Goal: Transaction & Acquisition: Purchase product/service

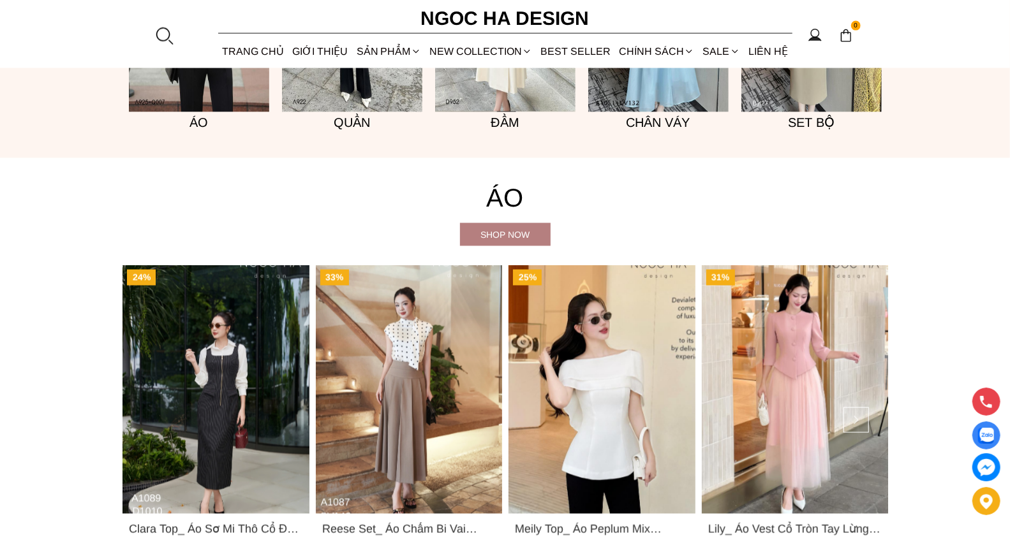
scroll to position [1468, 0]
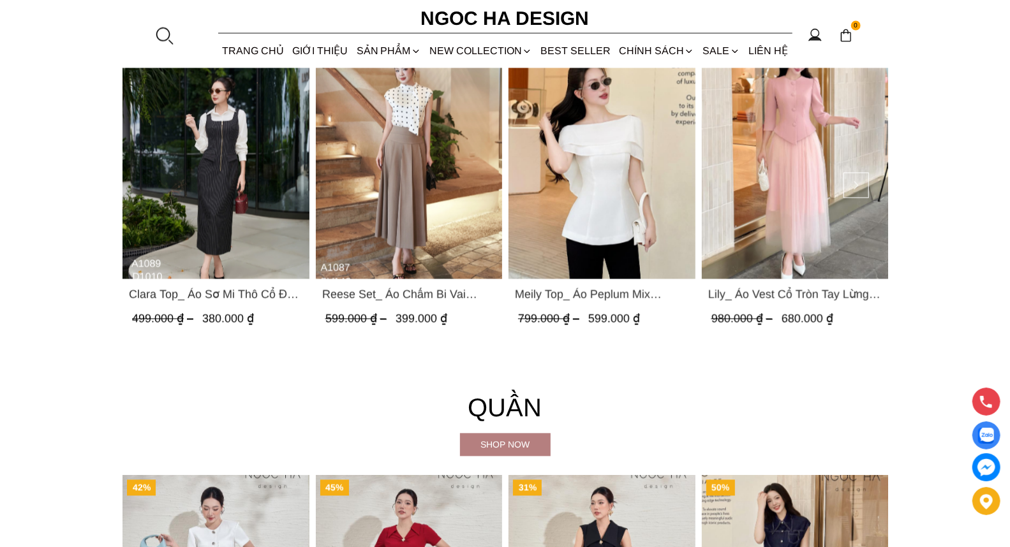
click at [396, 187] on img "Product image - Reese Set_ Áo Chấm Bi Vai Chờm Mix Chân Váy Xếp Ly Hông Màu Nâu…" at bounding box center [408, 155] width 187 height 249
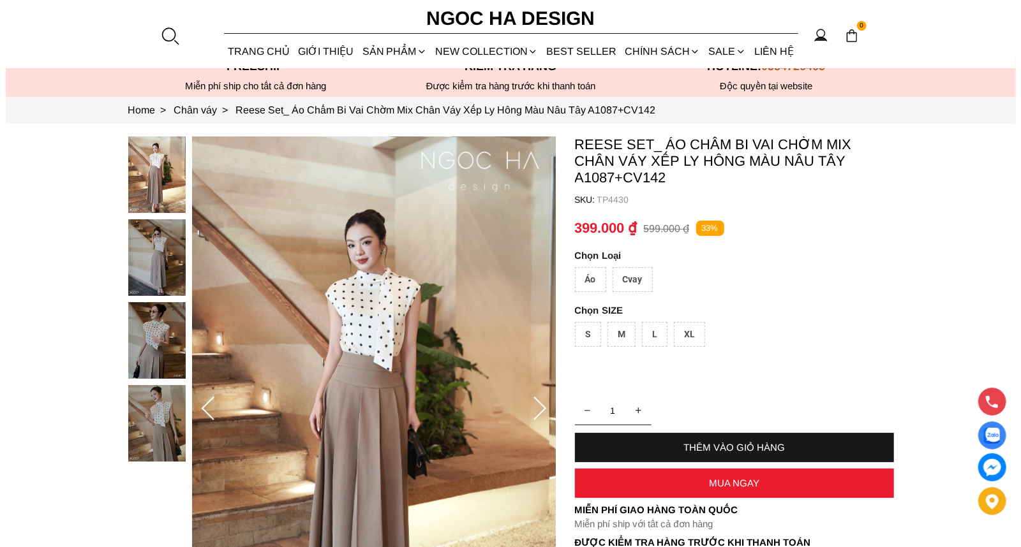
scroll to position [59, 0]
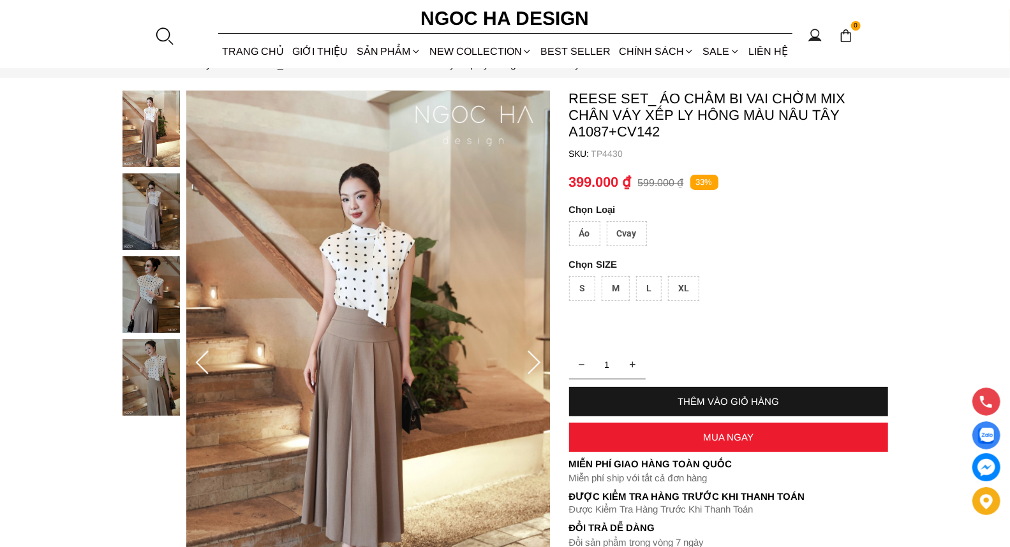
click at [142, 292] on img at bounding box center [150, 294] width 57 height 77
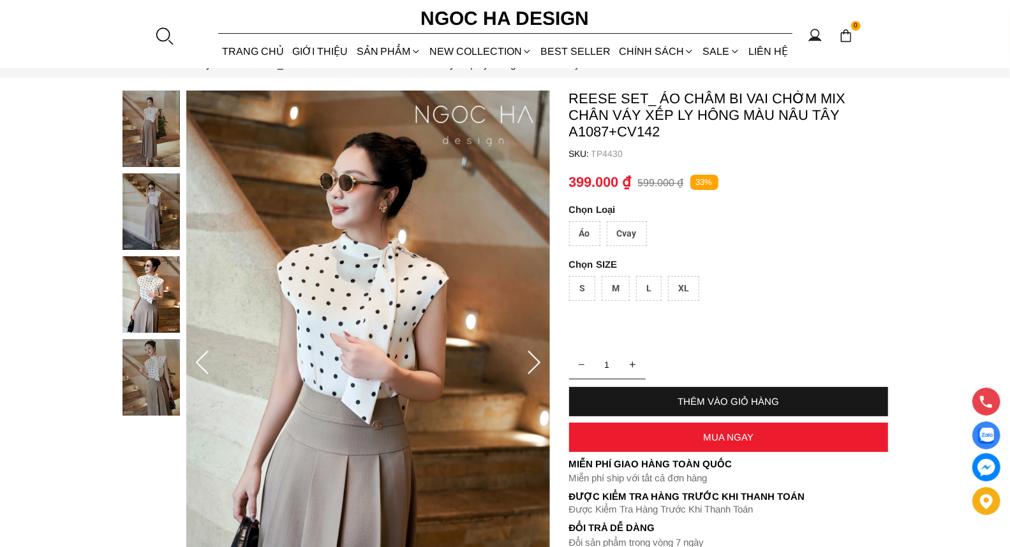
click at [540, 364] on icon at bounding box center [534, 364] width 26 height 26
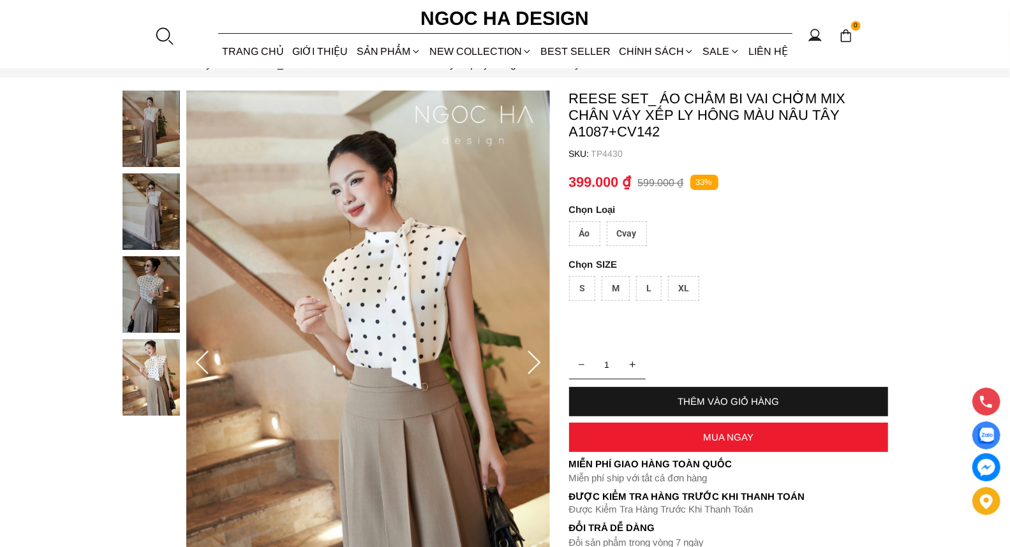
click at [540, 364] on icon at bounding box center [534, 364] width 26 height 26
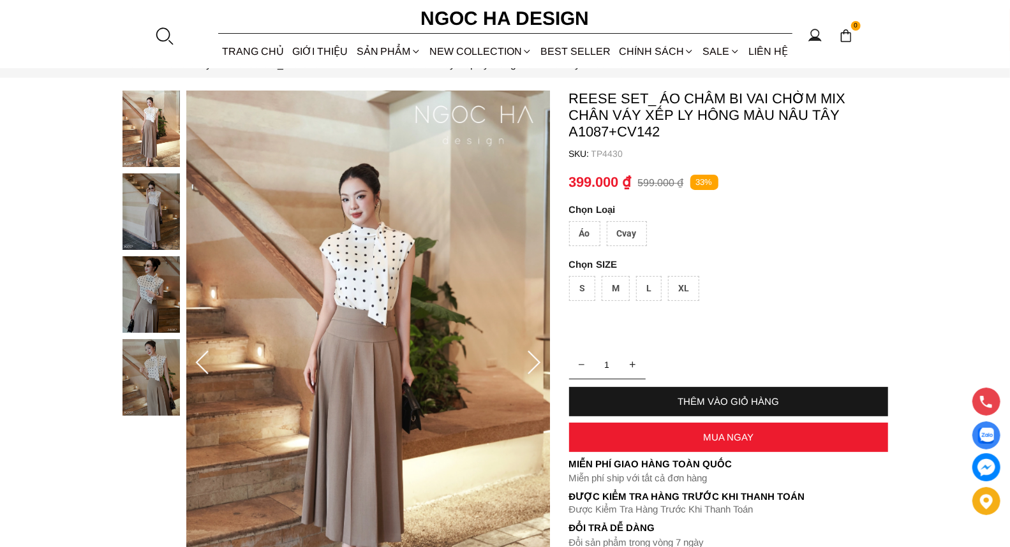
click at [540, 362] on icon at bounding box center [534, 364] width 26 height 26
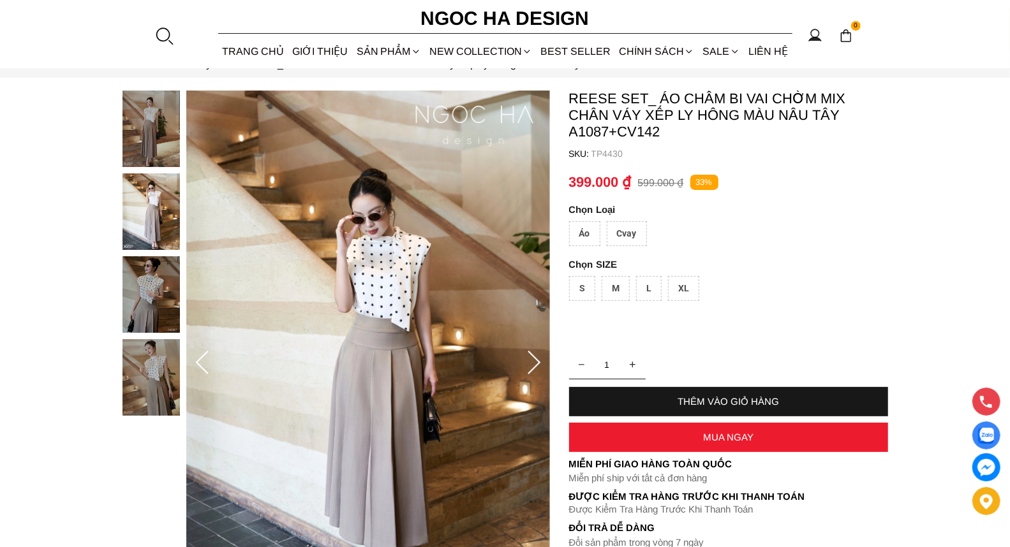
click at [157, 374] on img at bounding box center [150, 377] width 57 height 77
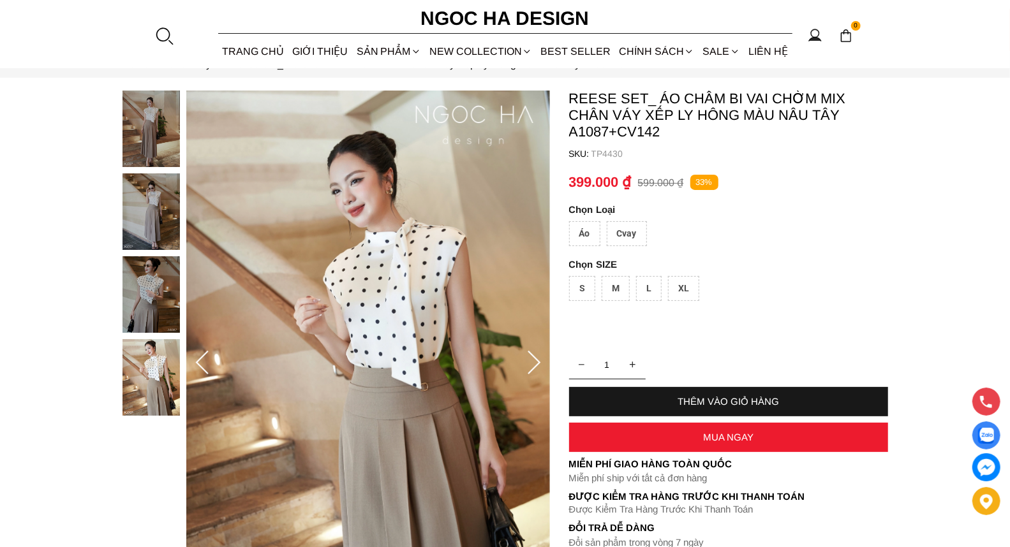
click at [533, 355] on icon at bounding box center [533, 363] width 13 height 24
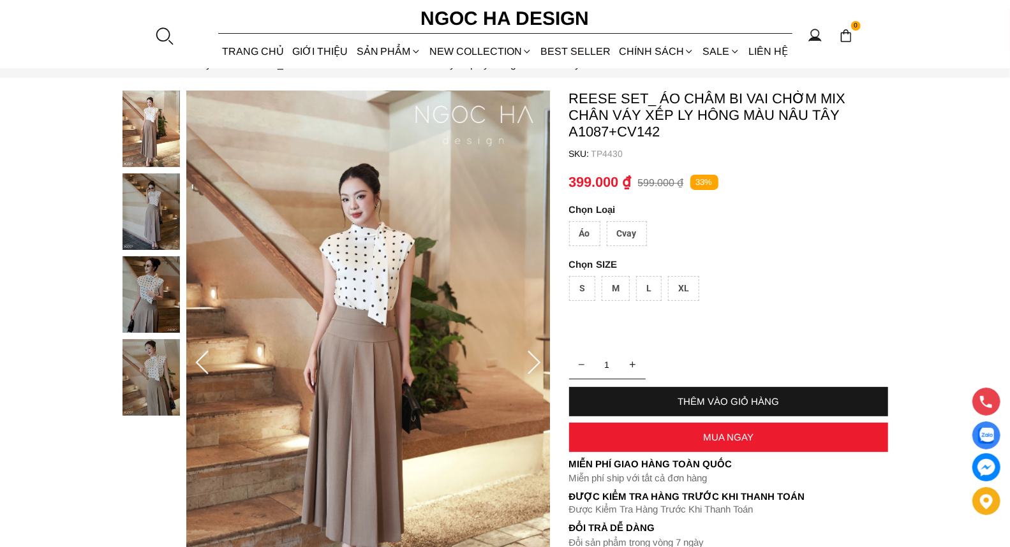
click at [577, 232] on div "Áo" at bounding box center [584, 233] width 31 height 25
click at [638, 239] on div "Cvay" at bounding box center [627, 233] width 40 height 25
click at [635, 237] on div "Cvay" at bounding box center [627, 233] width 40 height 25
click at [148, 213] on img at bounding box center [150, 211] width 57 height 77
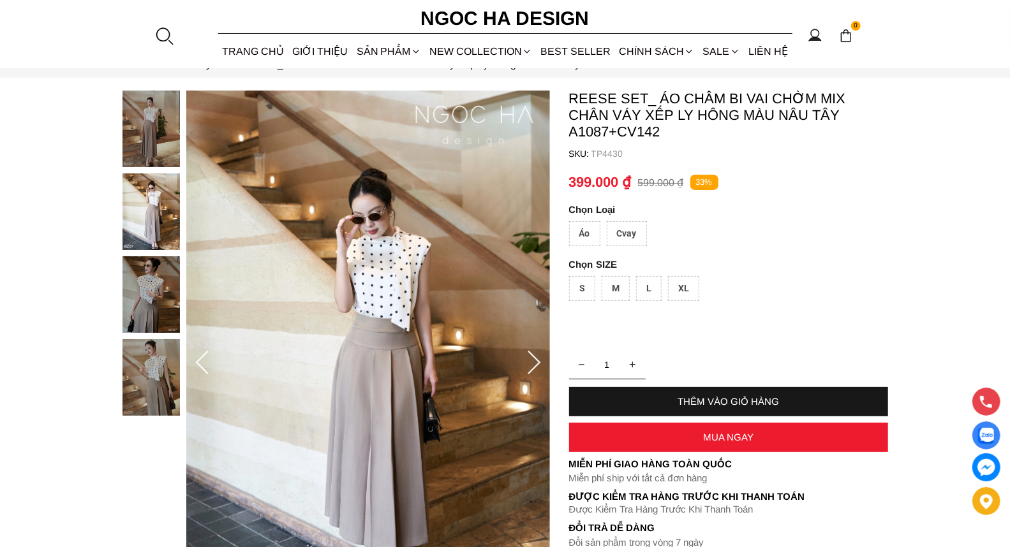
click at [406, 295] on img at bounding box center [368, 363] width 364 height 545
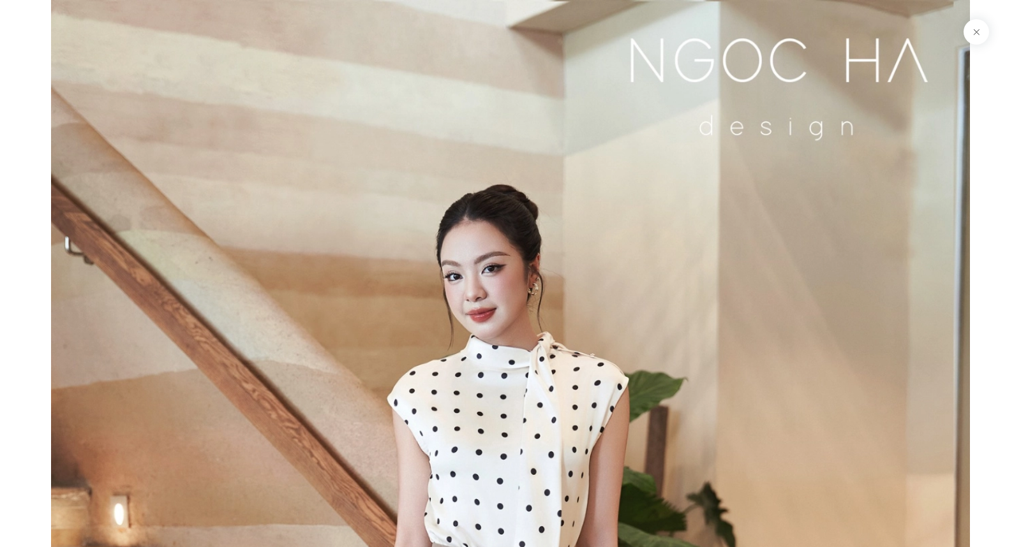
scroll to position [1378, 0]
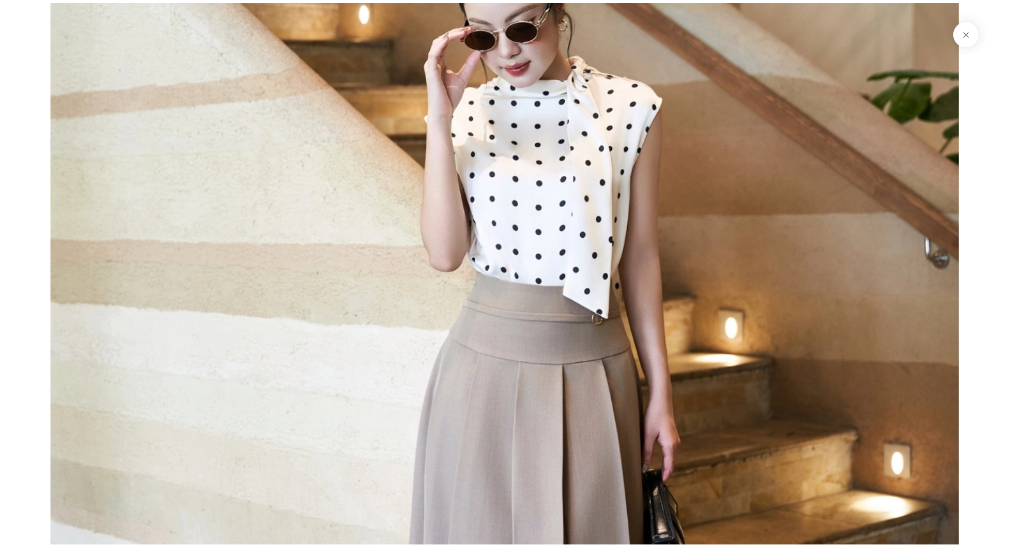
scroll to position [1632, 0]
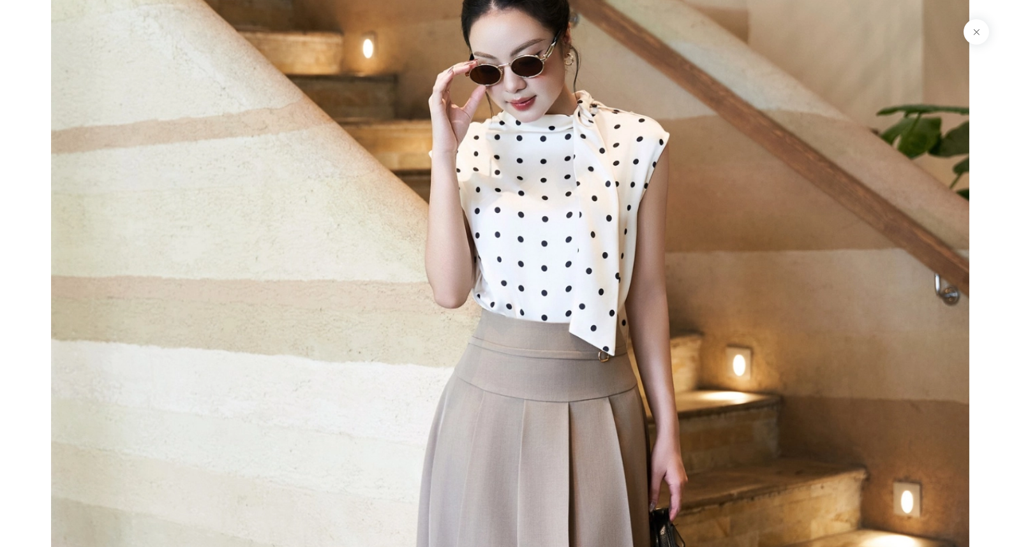
click at [768, 163] on img at bounding box center [510, 436] width 918 height 1378
drag, startPoint x: 934, startPoint y: 265, endPoint x: 884, endPoint y: 277, distance: 51.8
click at [924, 271] on img at bounding box center [510, 436] width 918 height 1378
click at [347, 228] on img at bounding box center [510, 436] width 918 height 1378
click at [608, 294] on img at bounding box center [510, 436] width 918 height 1378
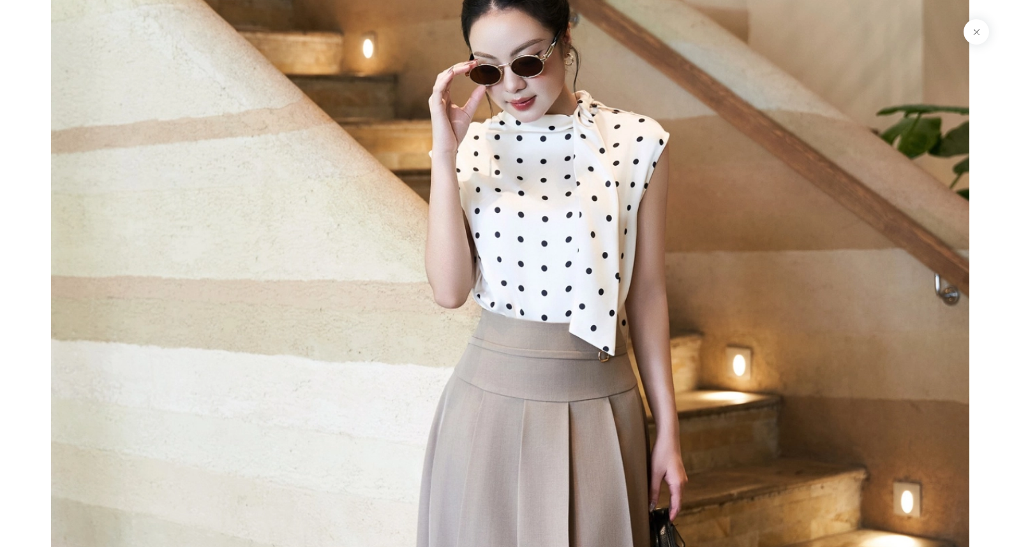
click at [542, 264] on img at bounding box center [510, 436] width 918 height 1378
click at [660, 155] on img at bounding box center [510, 436] width 918 height 1378
click at [979, 35] on button at bounding box center [976, 32] width 26 height 26
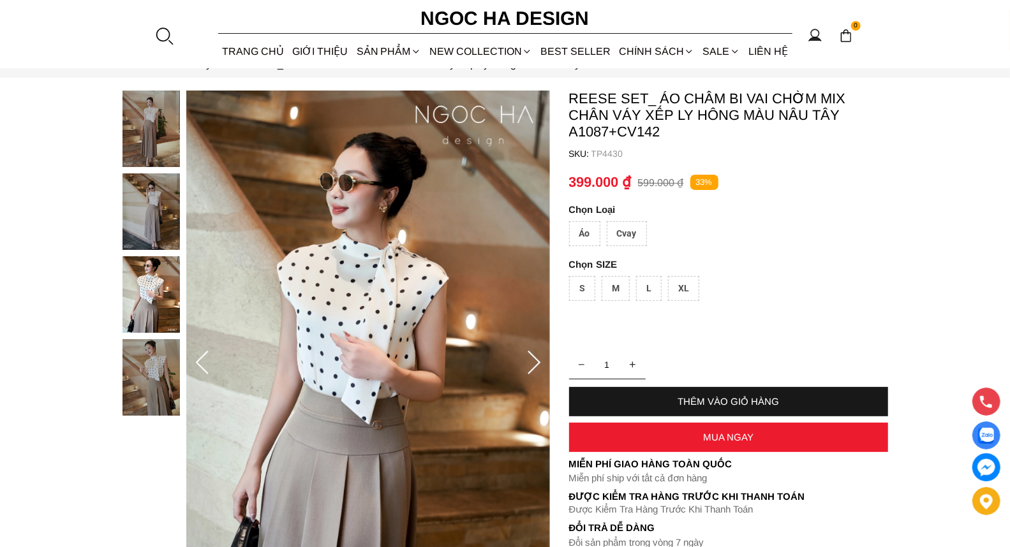
click at [535, 356] on icon at bounding box center [534, 364] width 26 height 26
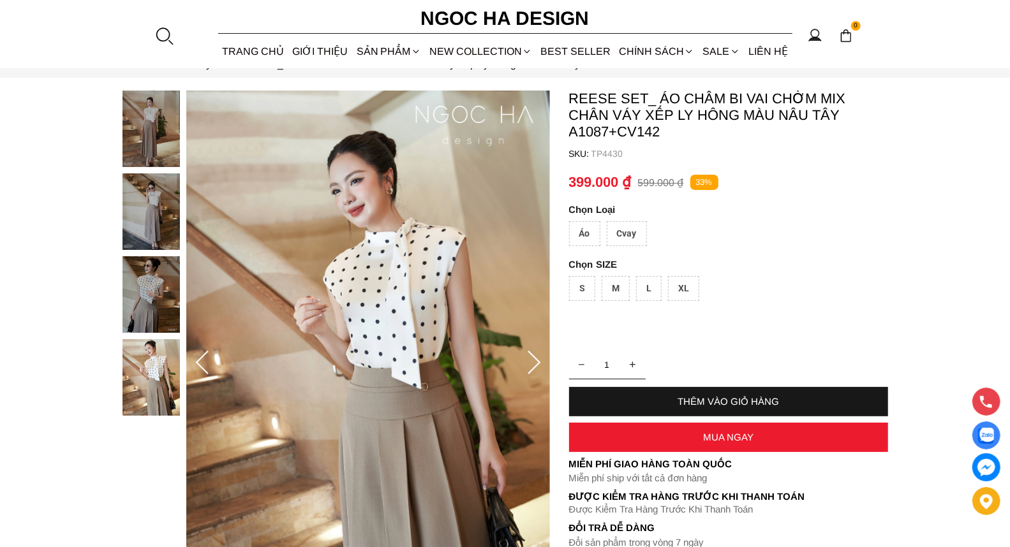
click at [534, 355] on icon at bounding box center [534, 364] width 26 height 26
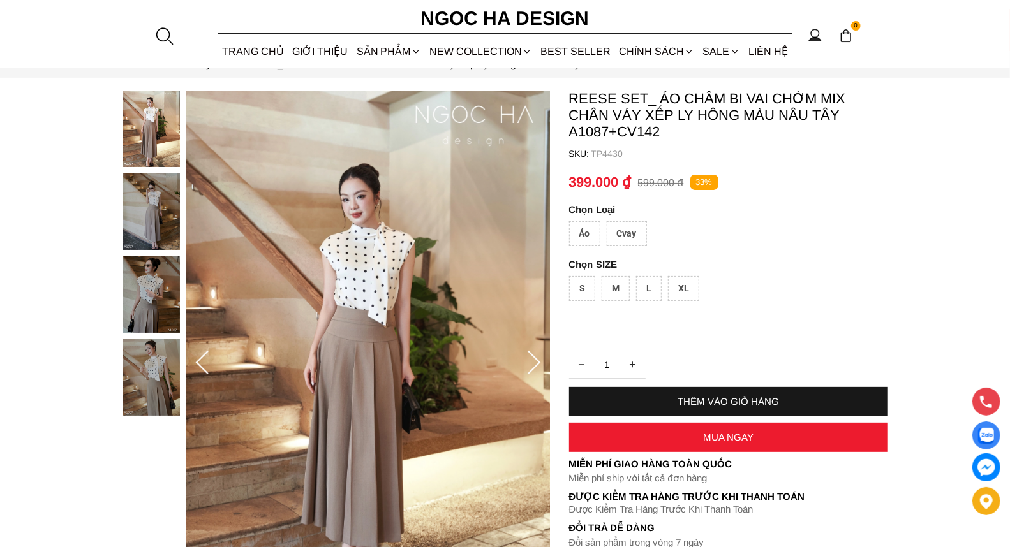
click at [534, 348] on div at bounding box center [534, 363] width 26 height 51
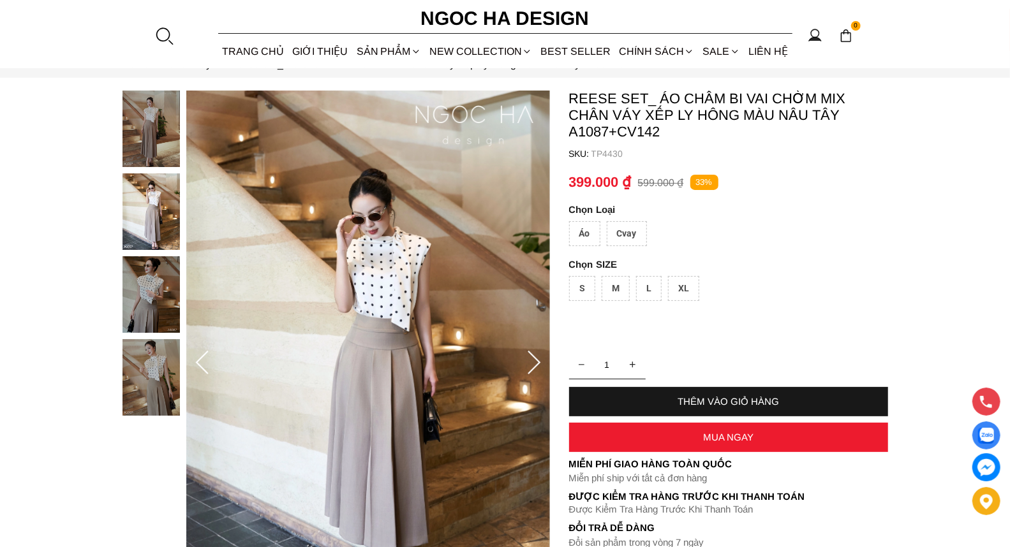
click at [535, 346] on div at bounding box center [534, 363] width 26 height 51
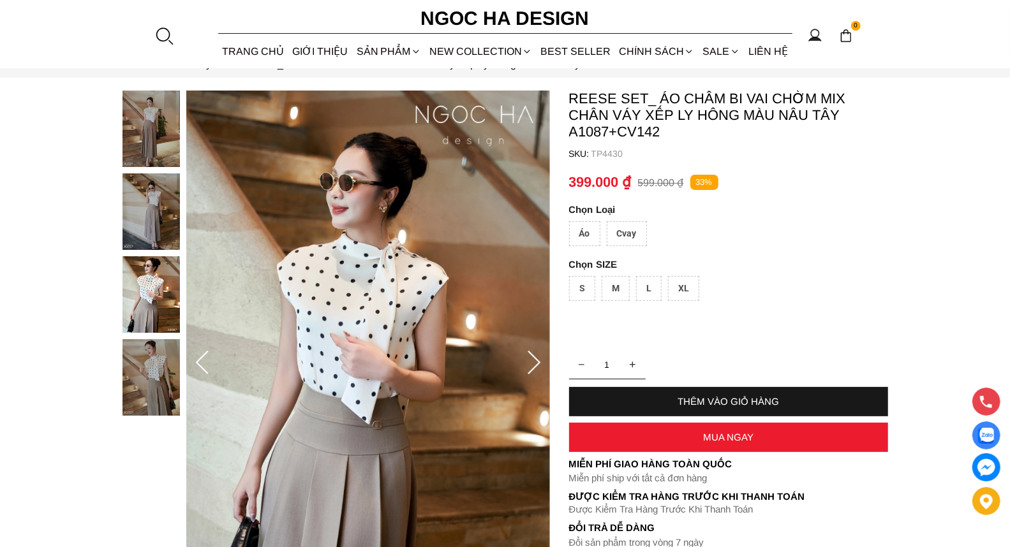
click at [534, 360] on icon at bounding box center [534, 364] width 26 height 26
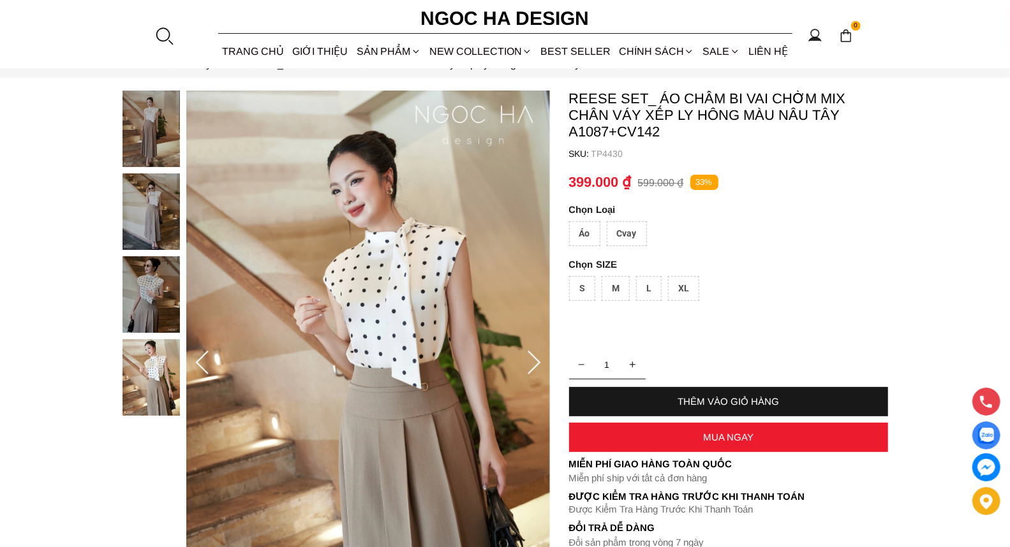
click at [533, 357] on icon at bounding box center [533, 363] width 13 height 24
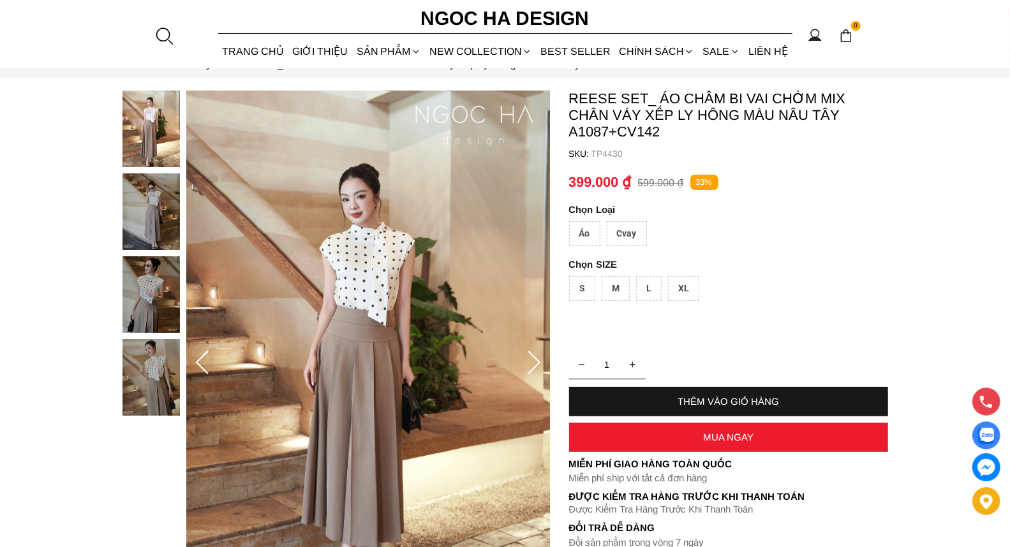
click at [583, 237] on div "Áo" at bounding box center [584, 233] width 31 height 25
click at [209, 362] on icon at bounding box center [202, 364] width 26 height 26
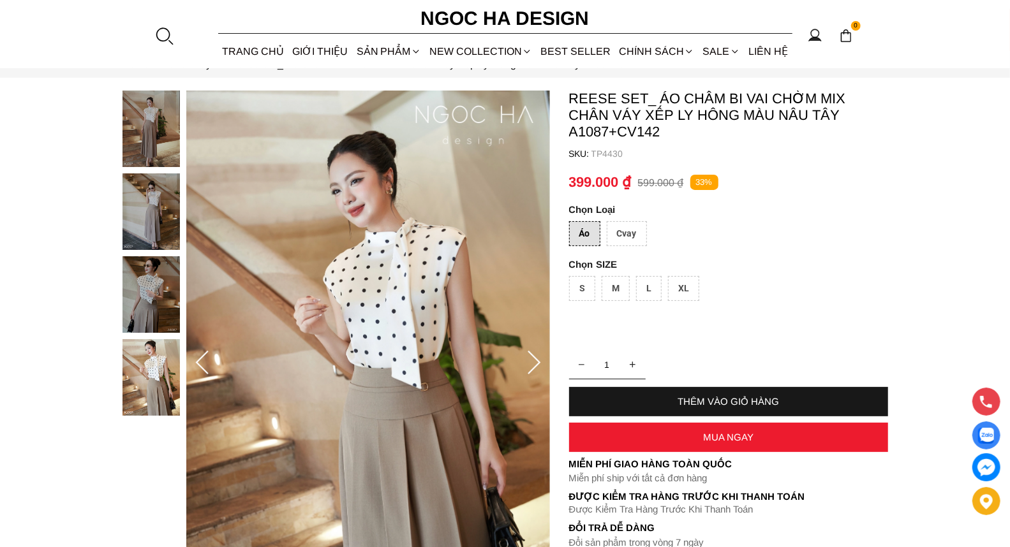
click at [536, 368] on icon at bounding box center [534, 364] width 26 height 26
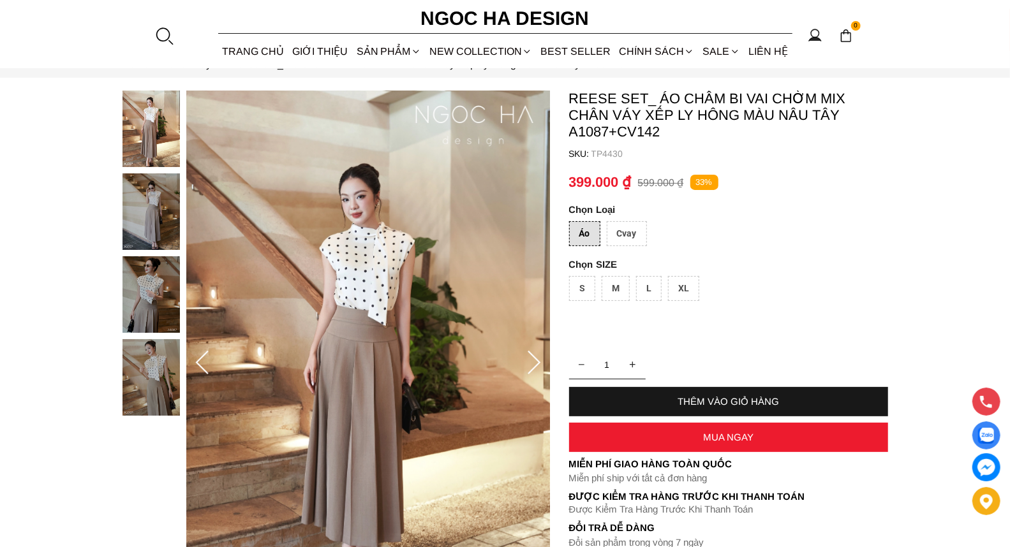
click at [534, 368] on icon at bounding box center [534, 364] width 26 height 26
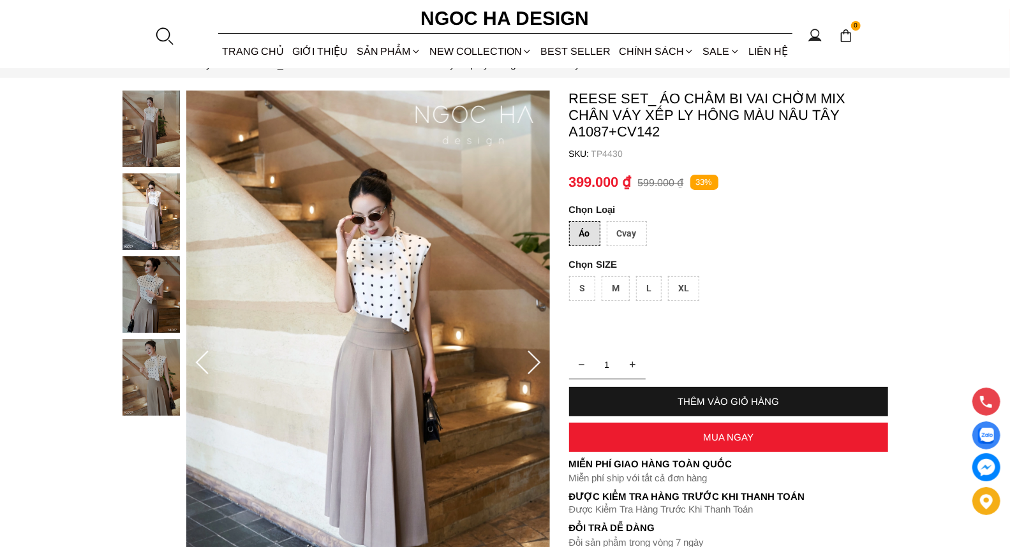
click at [534, 368] on icon at bounding box center [534, 364] width 26 height 26
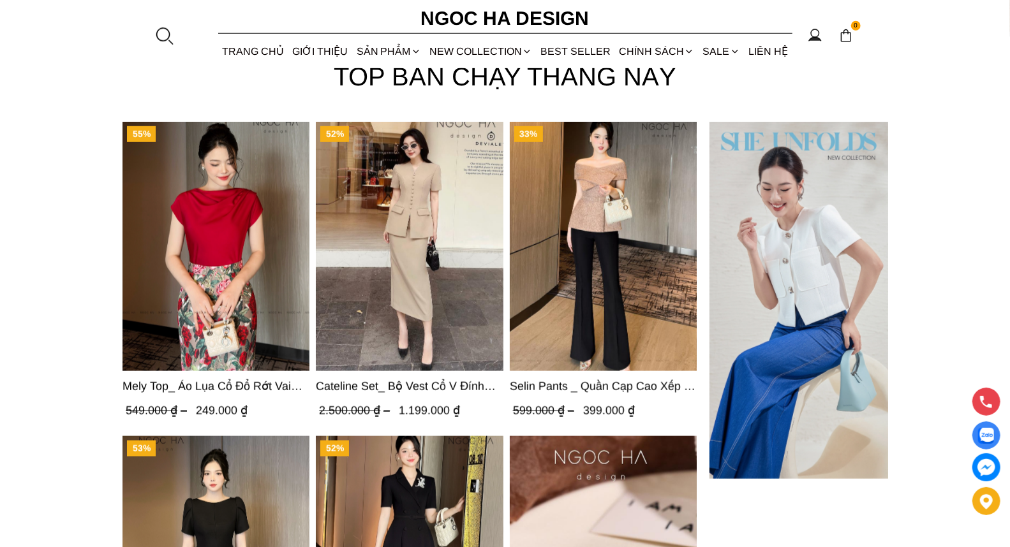
scroll to position [3794, 0]
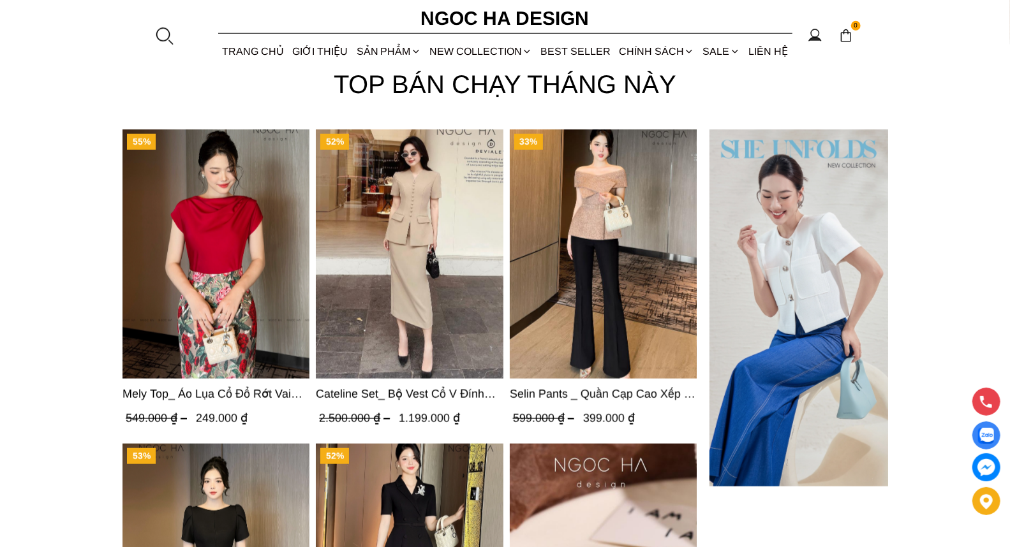
click at [226, 260] on img "Product image - Mely Top_ Áo Lụa Cổ Đổ Rớt Vai A003" at bounding box center [215, 253] width 187 height 249
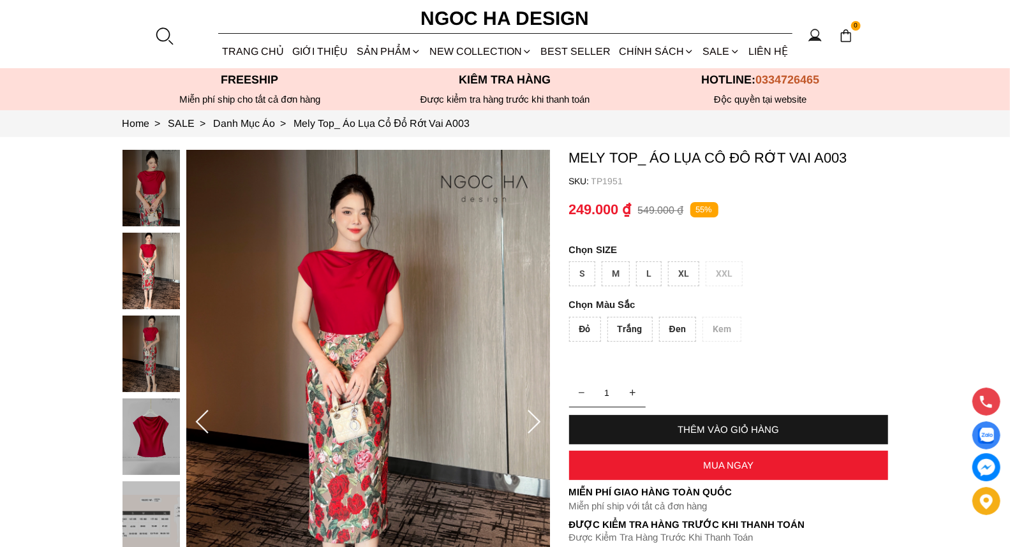
click at [589, 327] on div "Đỏ" at bounding box center [585, 329] width 32 height 25
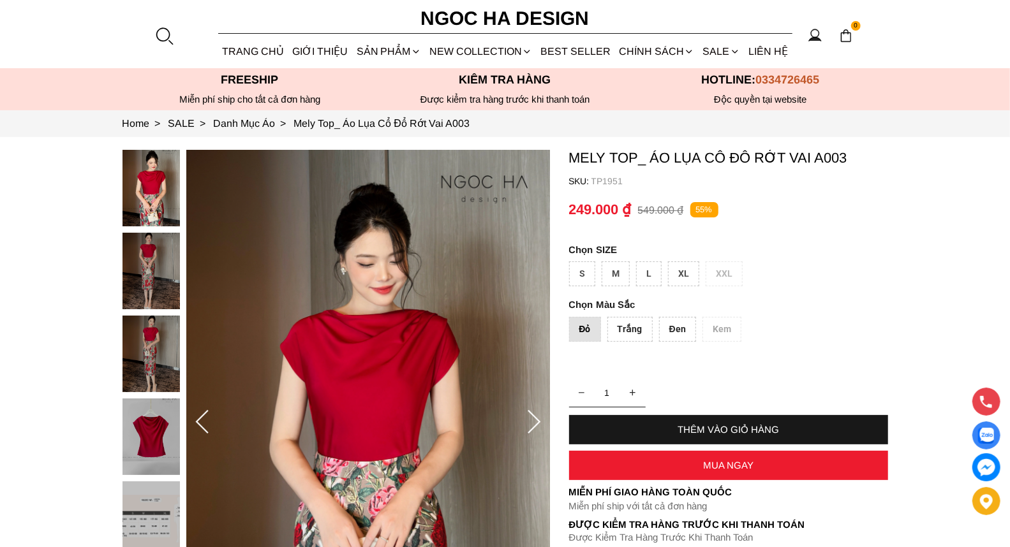
click at [619, 334] on div "Trắng" at bounding box center [629, 329] width 45 height 25
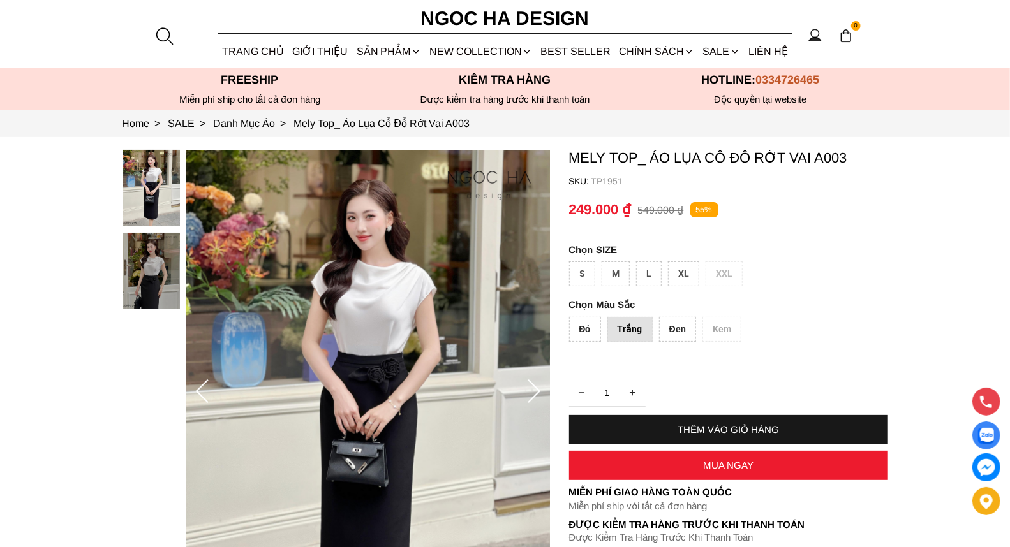
click at [663, 326] on div "Đen" at bounding box center [677, 329] width 37 height 25
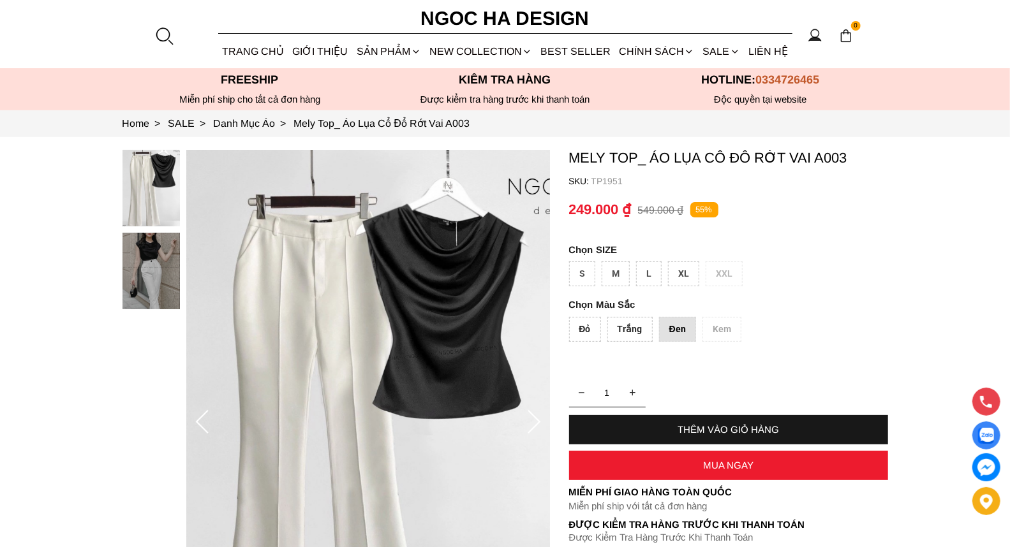
click at [718, 326] on div "Đỏ Trắng Đen Kem" at bounding box center [728, 332] width 319 height 31
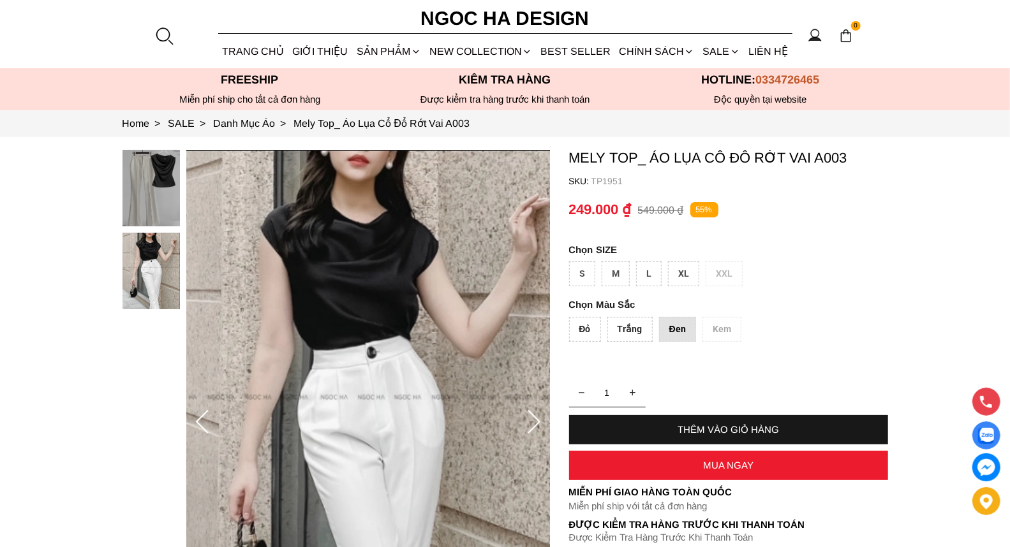
click at [633, 321] on div "Trắng" at bounding box center [629, 329] width 45 height 25
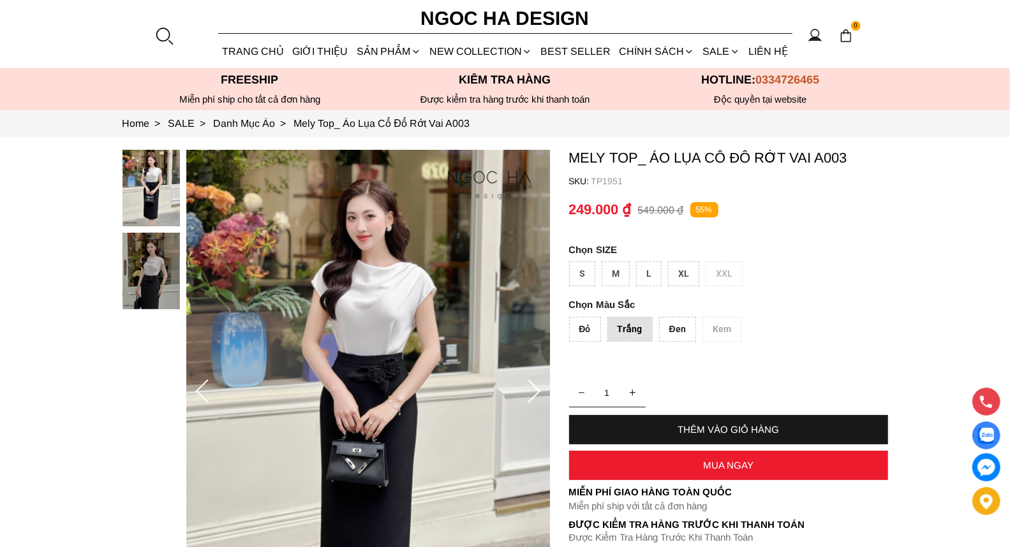
click at [582, 330] on div "Đỏ" at bounding box center [585, 329] width 32 height 25
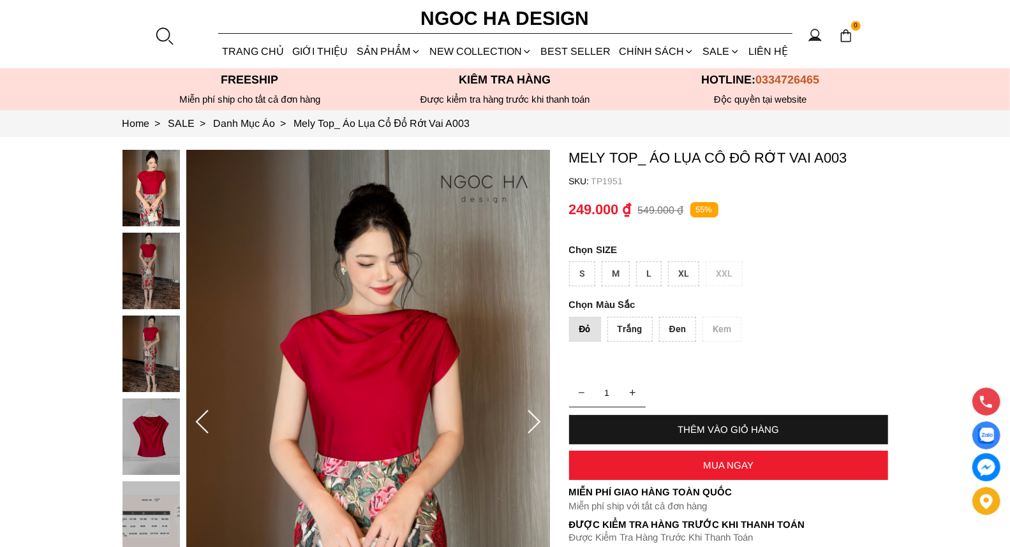
click at [136, 434] on div at bounding box center [154, 357] width 64 height 415
click at [532, 416] on icon at bounding box center [534, 423] width 26 height 26
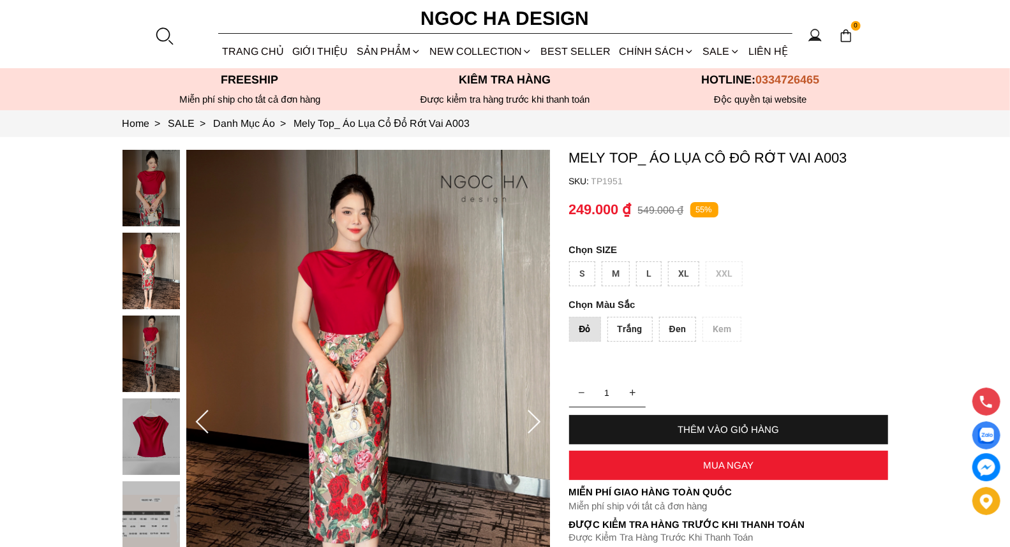
click at [532, 416] on icon at bounding box center [534, 423] width 26 height 26
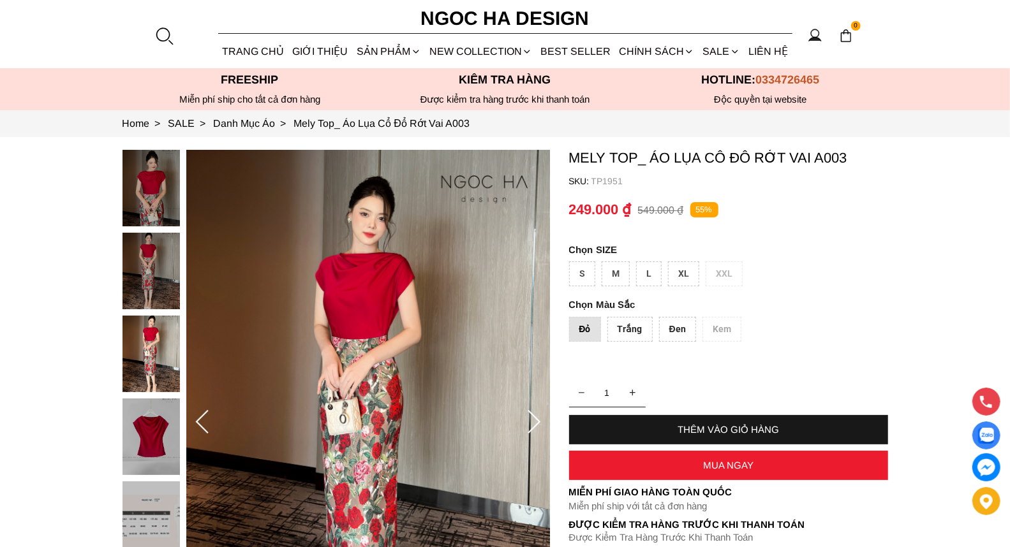
click at [532, 416] on icon at bounding box center [534, 423] width 26 height 26
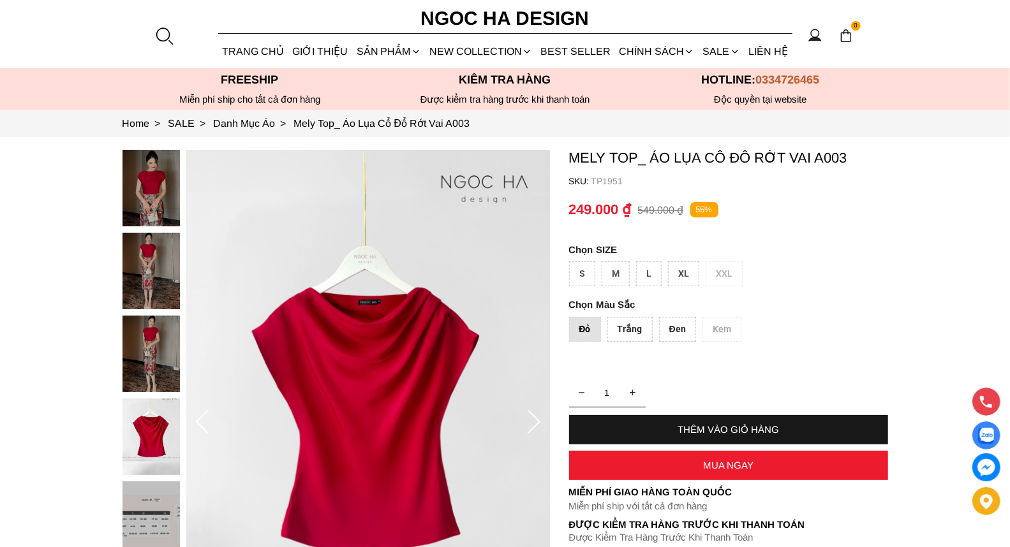
click at [532, 416] on icon at bounding box center [534, 423] width 26 height 26
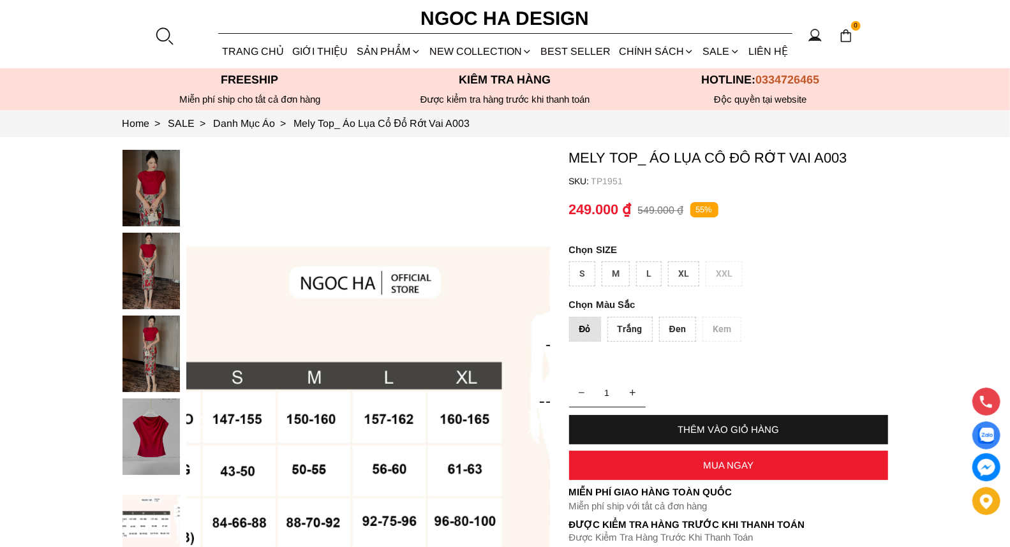
click at [156, 284] on img at bounding box center [150, 271] width 57 height 77
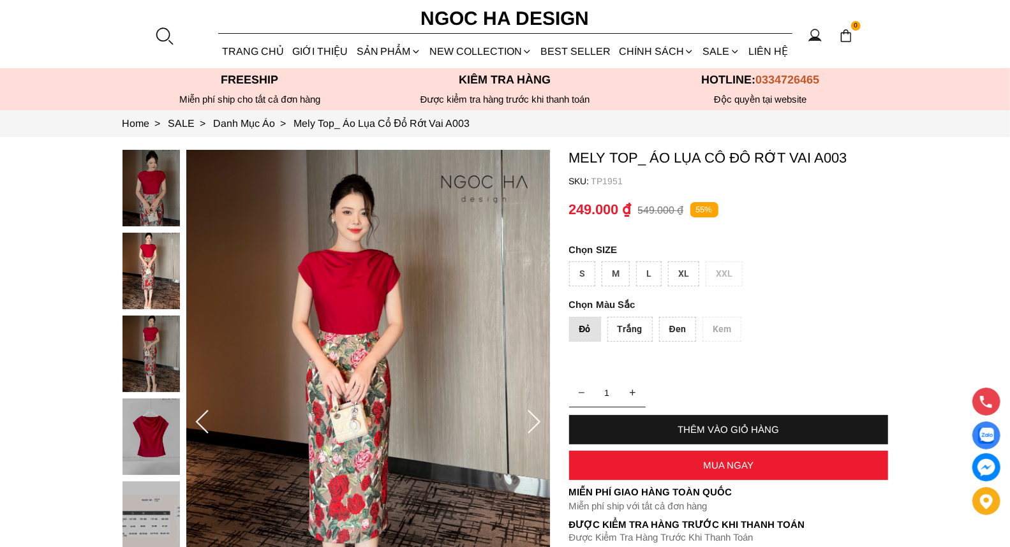
click at [522, 413] on icon at bounding box center [534, 423] width 26 height 26
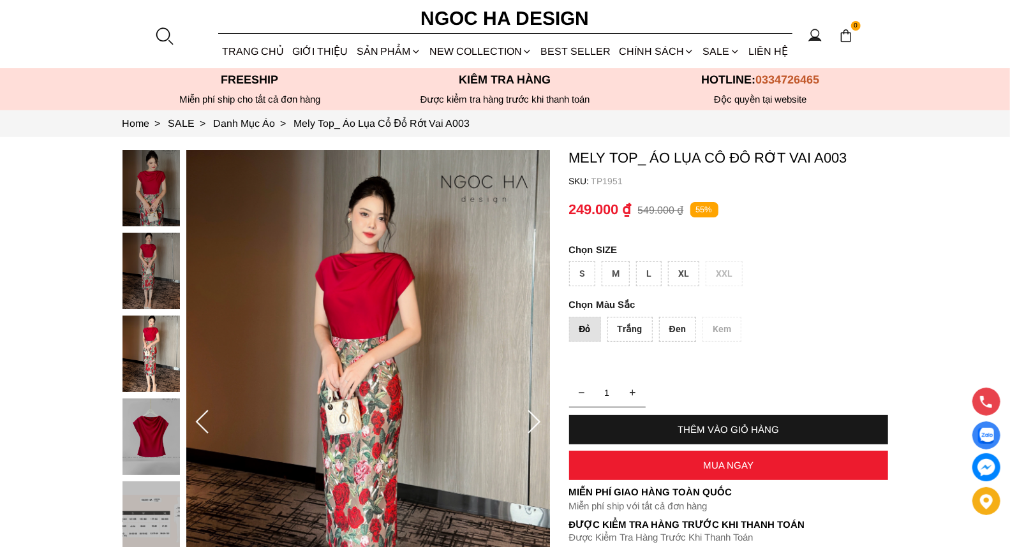
click at [612, 321] on div "Trắng" at bounding box center [629, 329] width 45 height 25
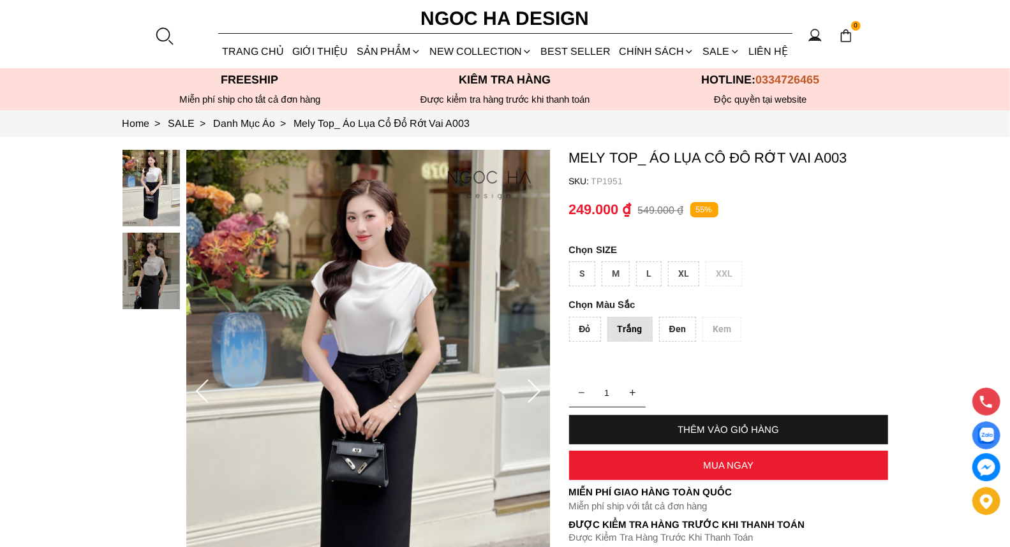
click at [651, 272] on div "L" at bounding box center [649, 274] width 26 height 25
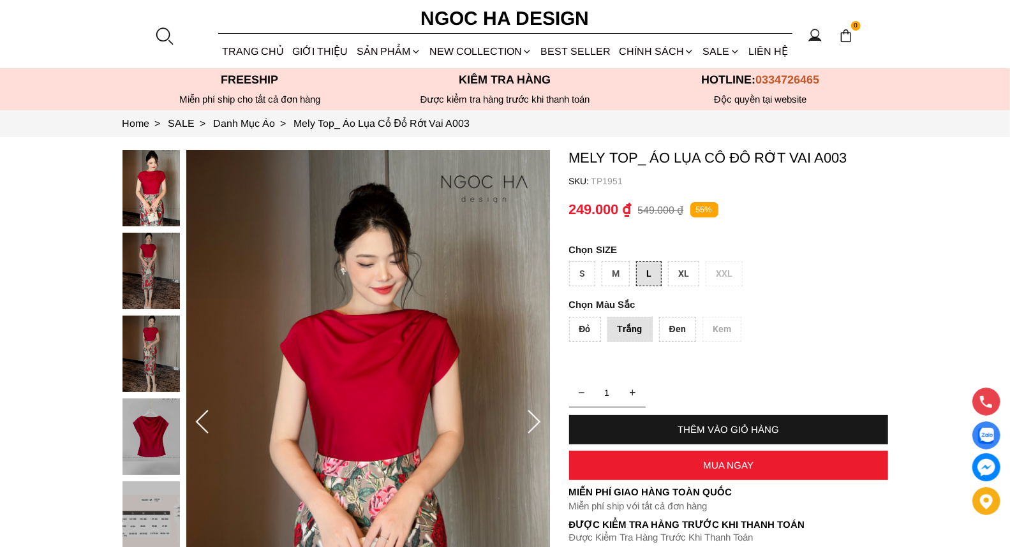
click at [173, 443] on img at bounding box center [150, 437] width 57 height 77
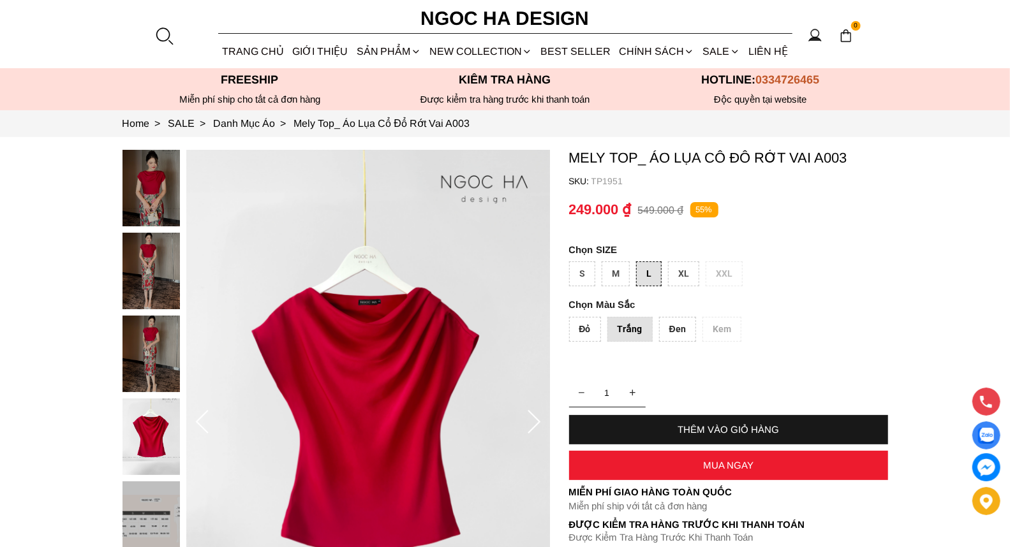
click at [327, 362] on img at bounding box center [368, 422] width 364 height 545
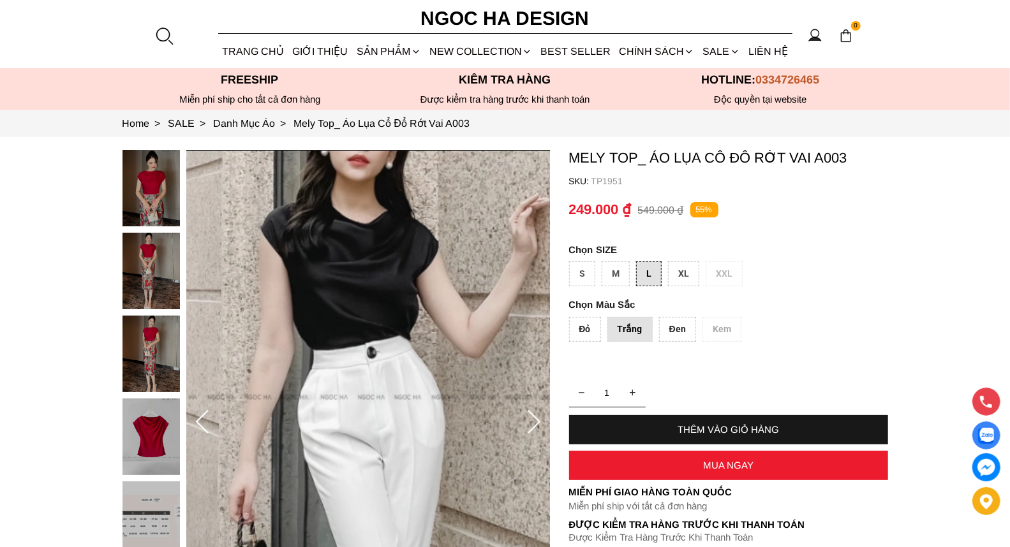
scroll to position [221, 0]
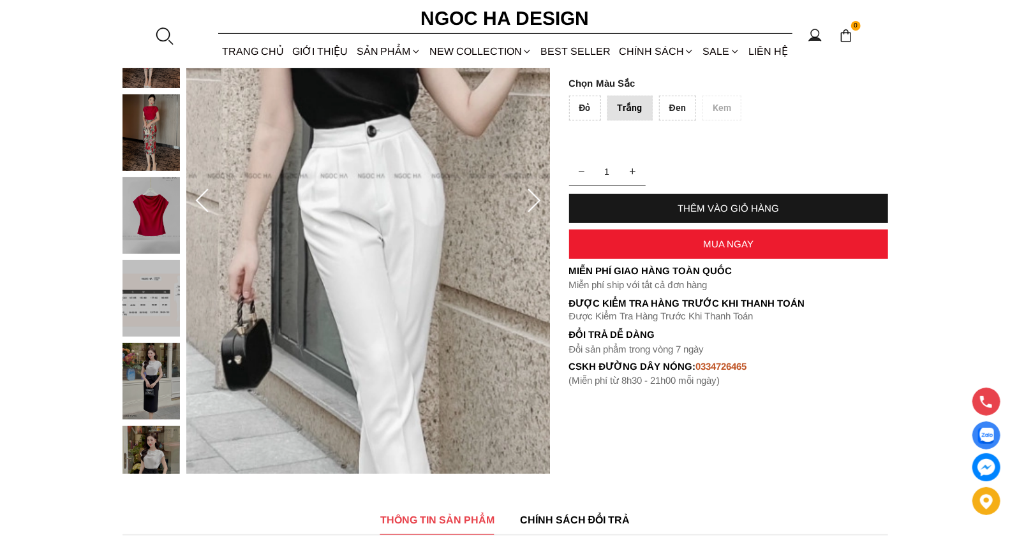
click at [132, 219] on img at bounding box center [150, 215] width 57 height 77
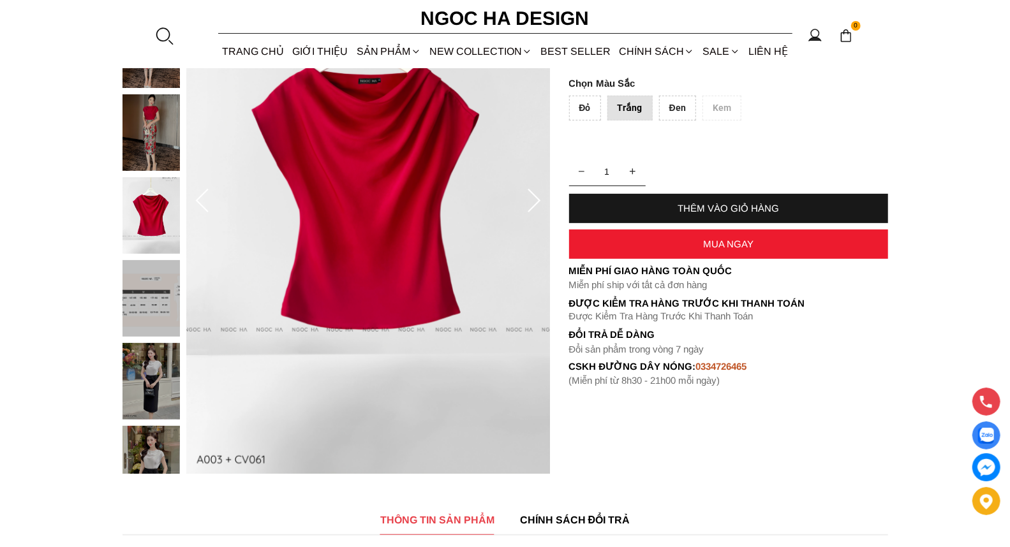
click at [538, 203] on icon at bounding box center [534, 202] width 26 height 26
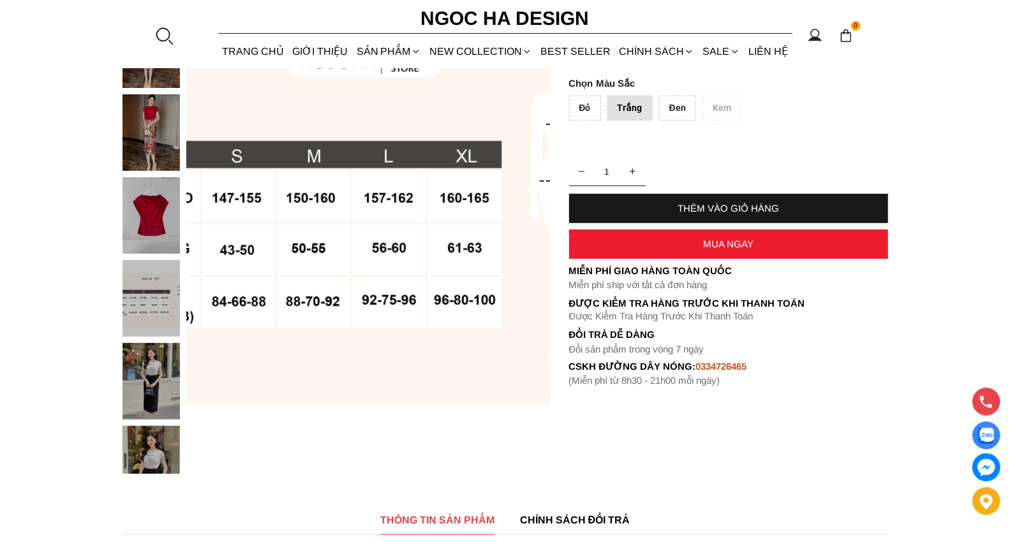
click at [538, 203] on icon at bounding box center [534, 202] width 26 height 26
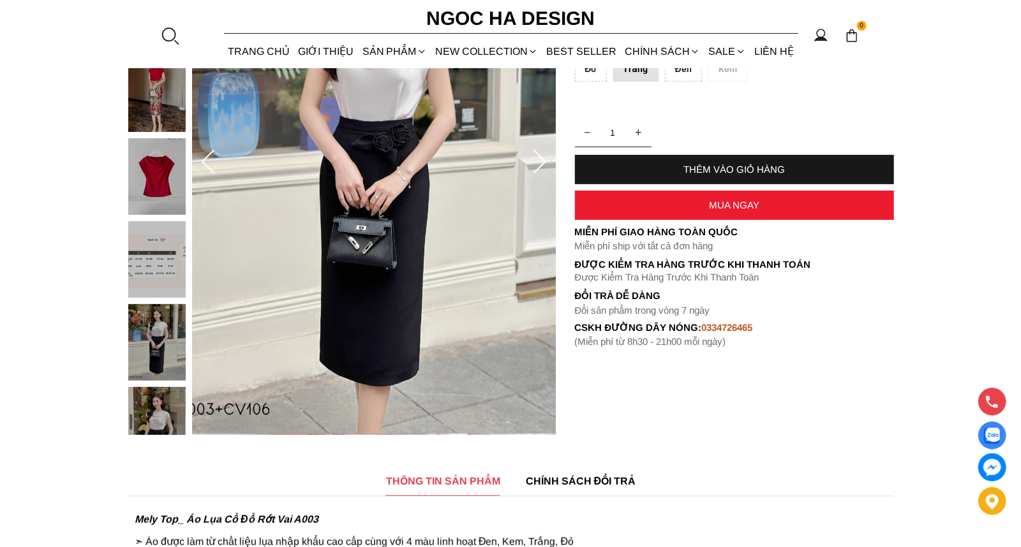
scroll to position [17, 0]
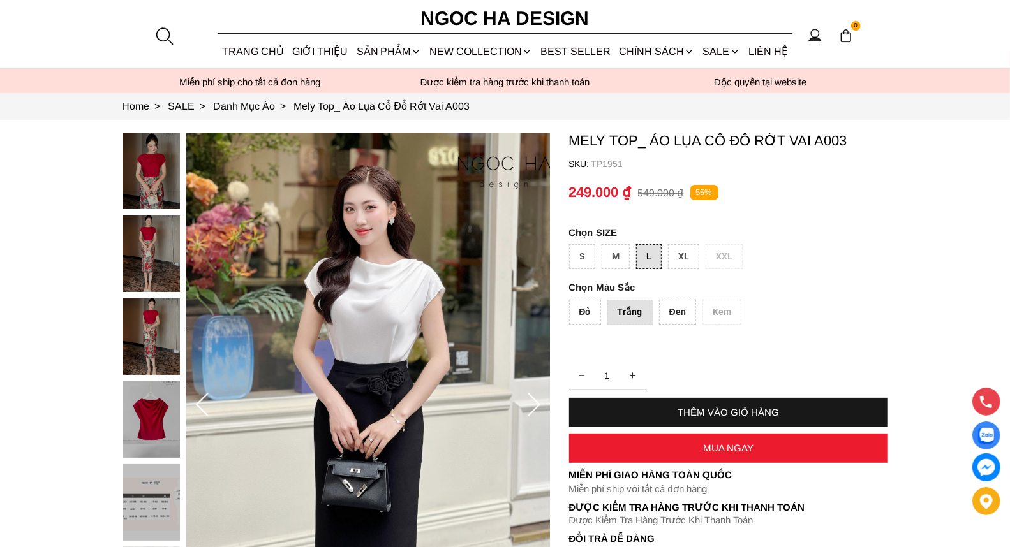
click at [148, 232] on img at bounding box center [150, 254] width 57 height 77
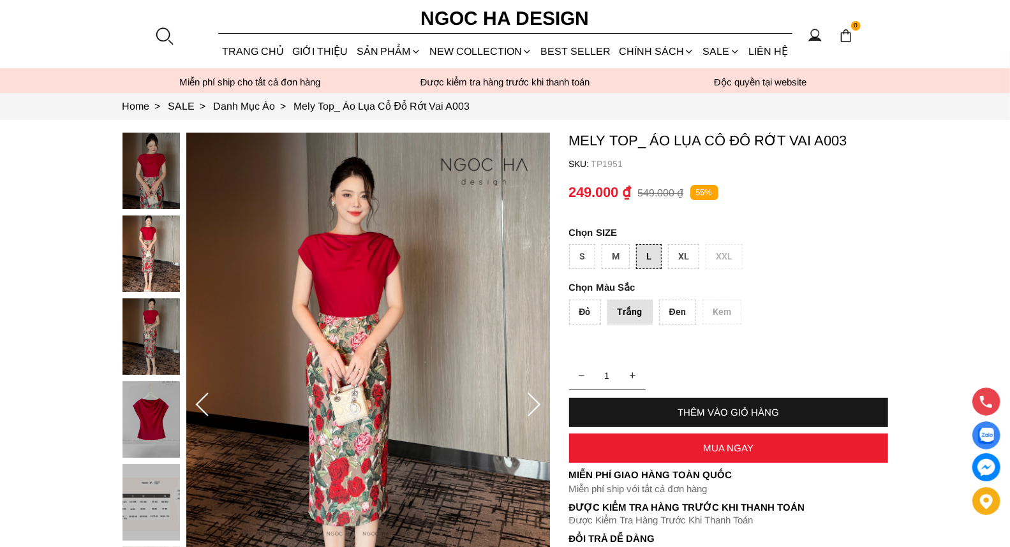
click at [344, 307] on img at bounding box center [368, 405] width 364 height 545
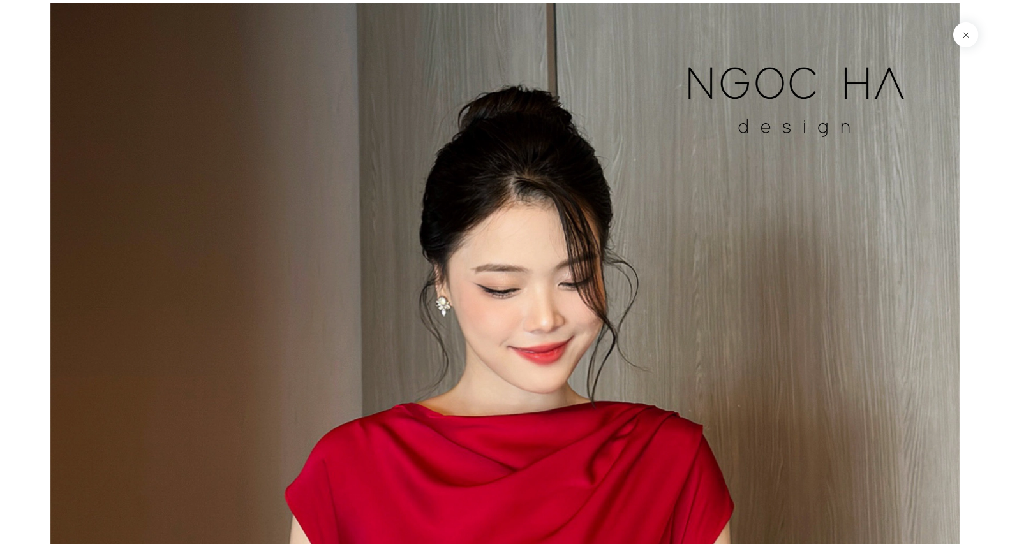
scroll to position [1378, 0]
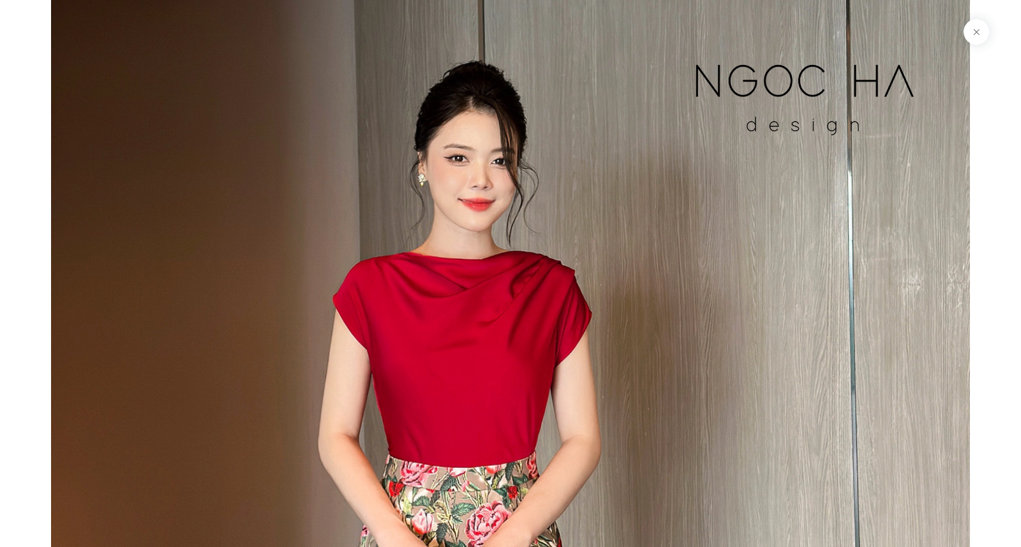
click at [966, 31] on button at bounding box center [976, 32] width 26 height 26
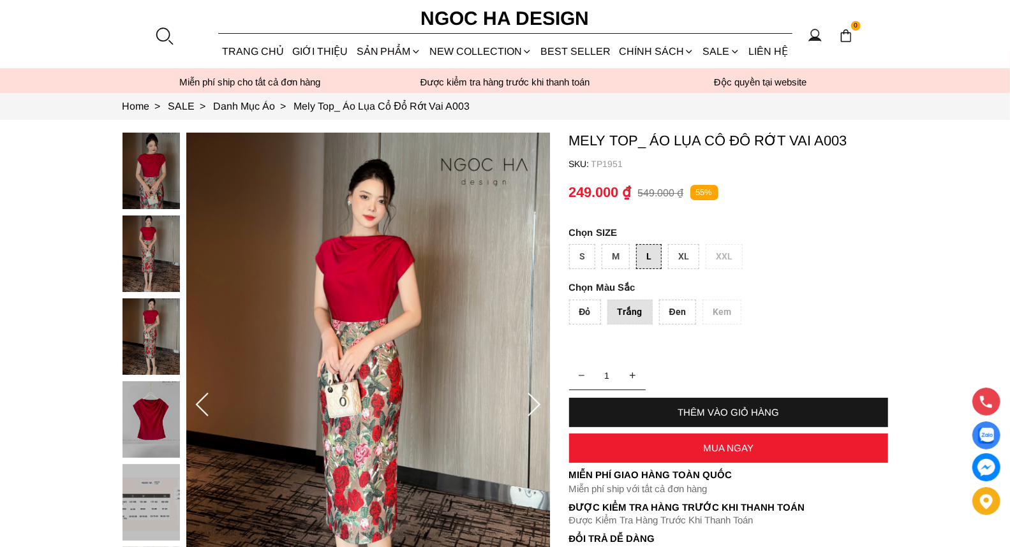
click at [716, 309] on div "Đỏ Trắng Đen Kem" at bounding box center [728, 315] width 319 height 31
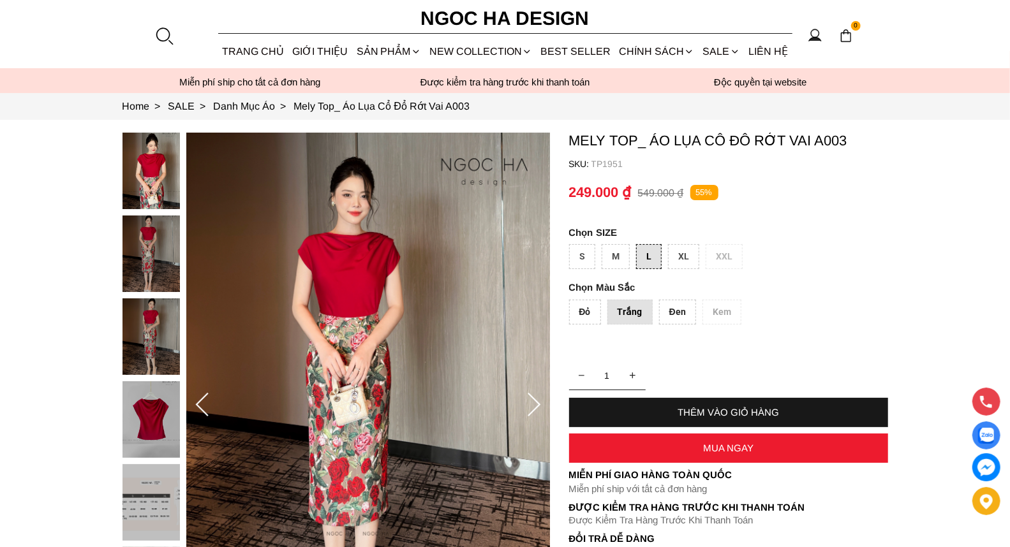
click at [590, 314] on div "Đỏ" at bounding box center [585, 312] width 32 height 25
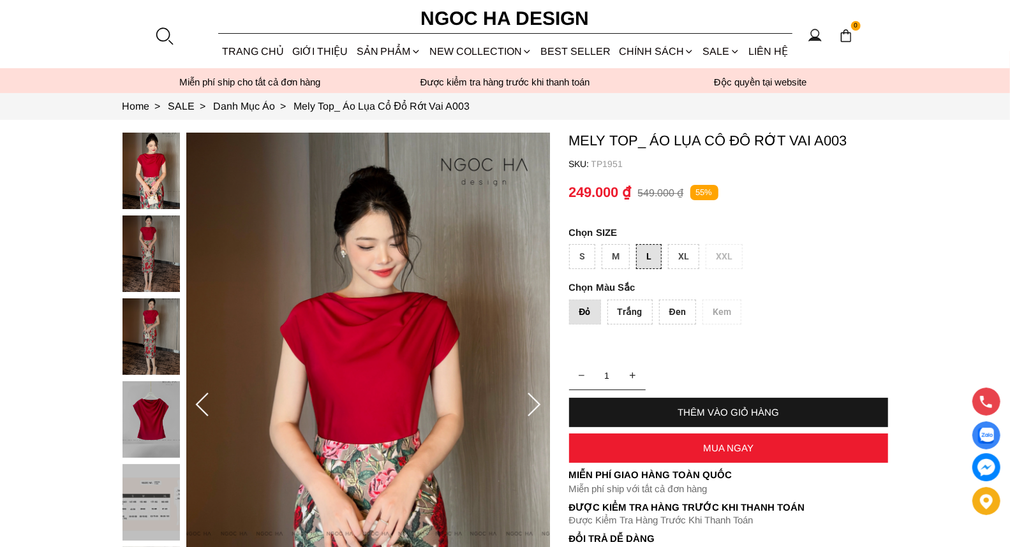
click at [133, 415] on img at bounding box center [150, 419] width 57 height 77
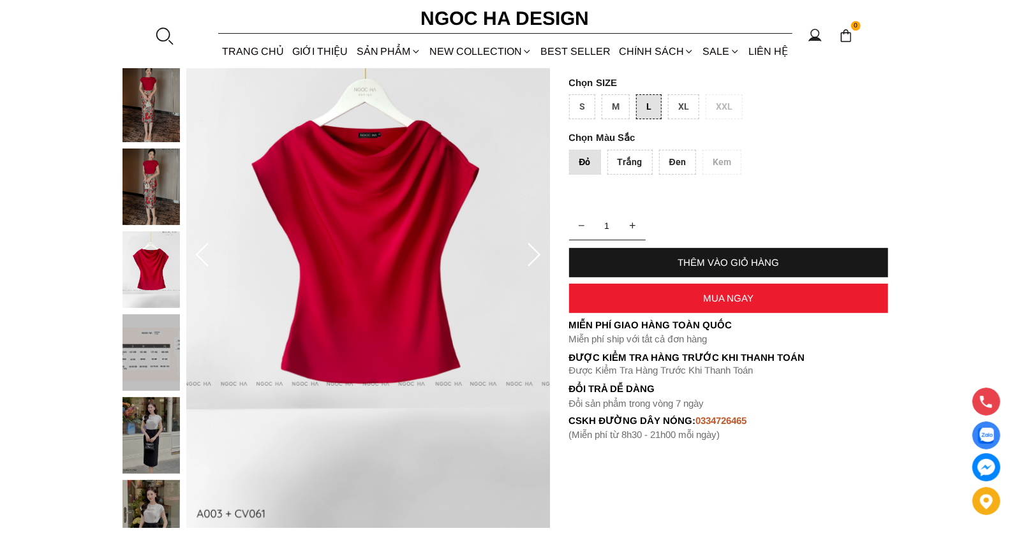
scroll to position [112, 0]
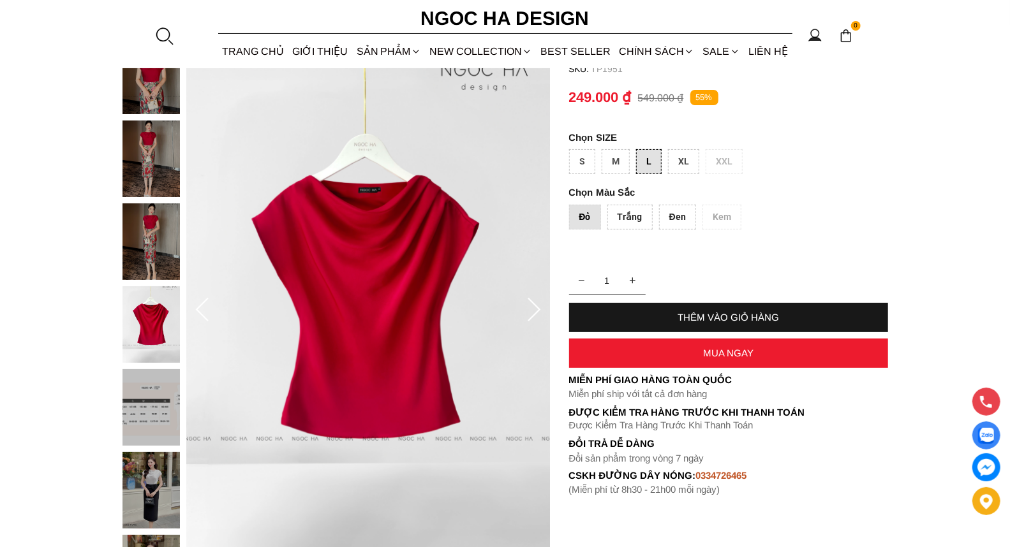
click at [151, 245] on img at bounding box center [150, 241] width 57 height 77
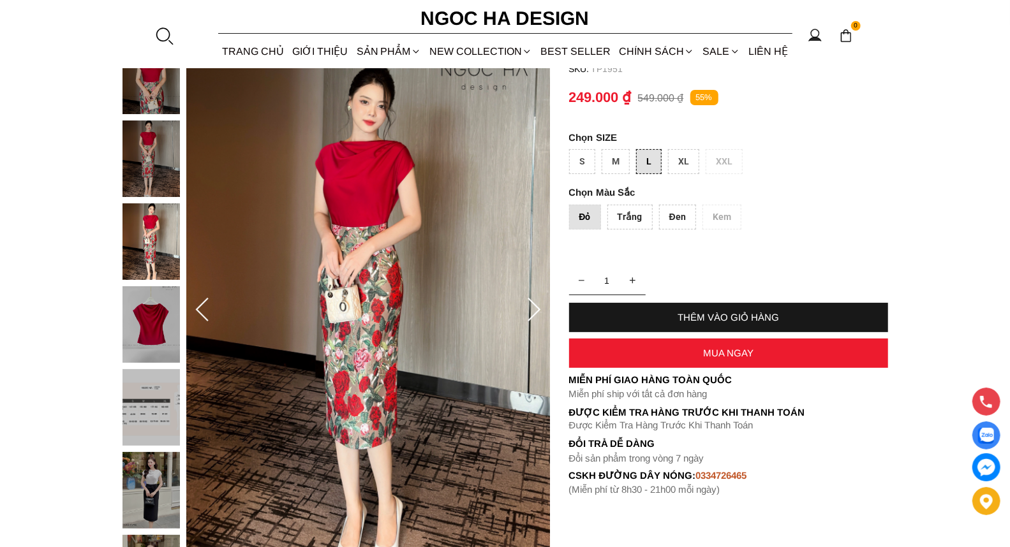
click at [154, 154] on img at bounding box center [150, 159] width 57 height 77
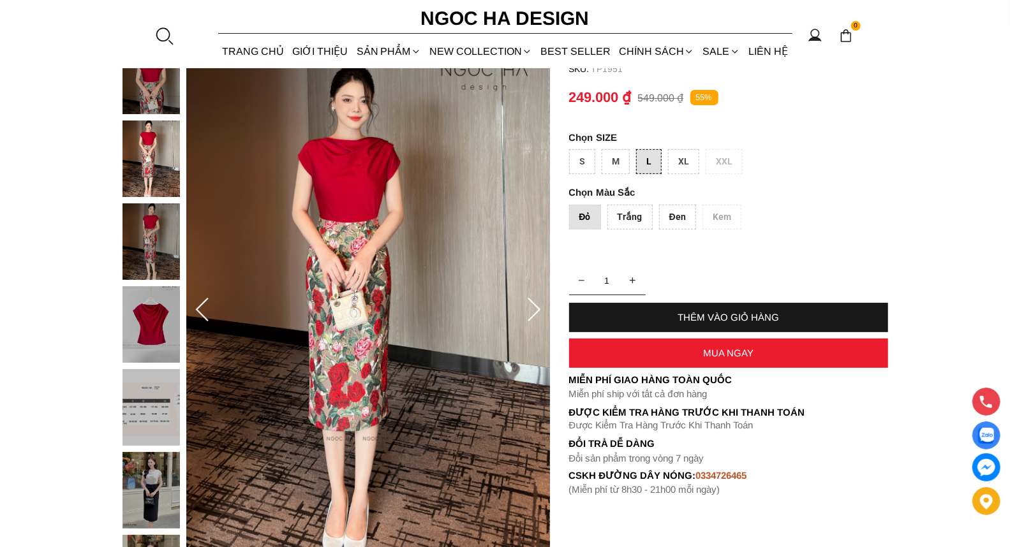
click at [204, 310] on icon at bounding box center [202, 311] width 26 height 26
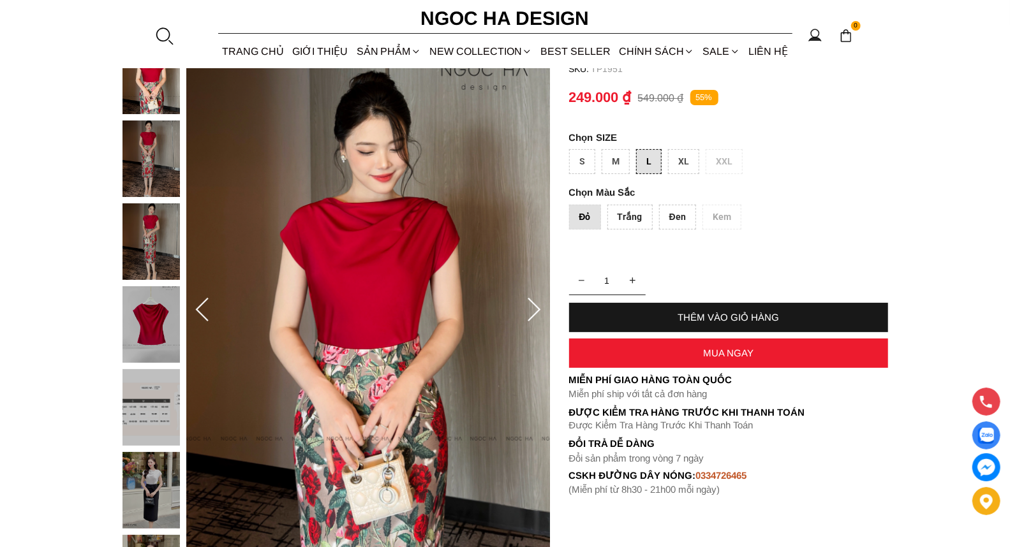
click at [533, 311] on icon at bounding box center [534, 311] width 26 height 26
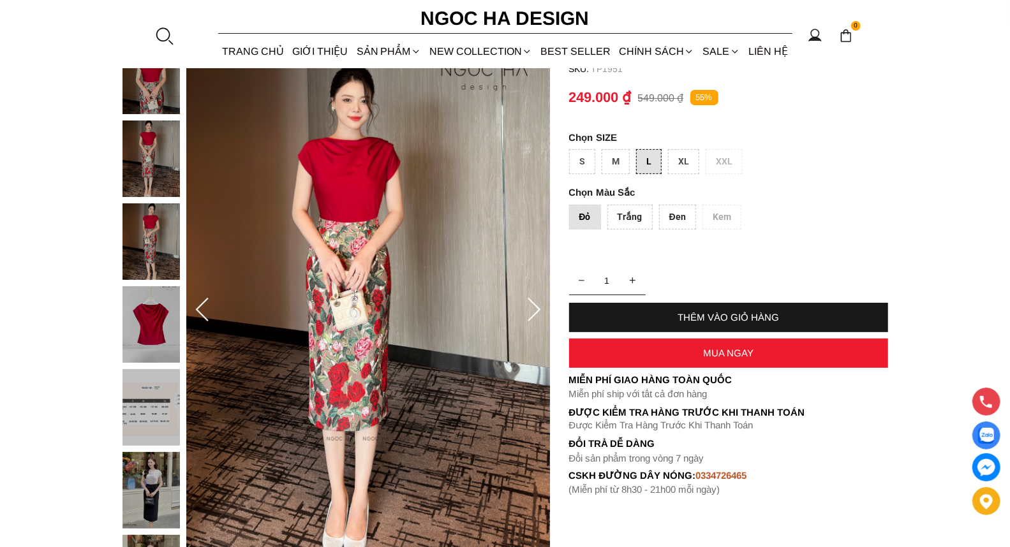
click at [533, 311] on icon at bounding box center [534, 311] width 26 height 26
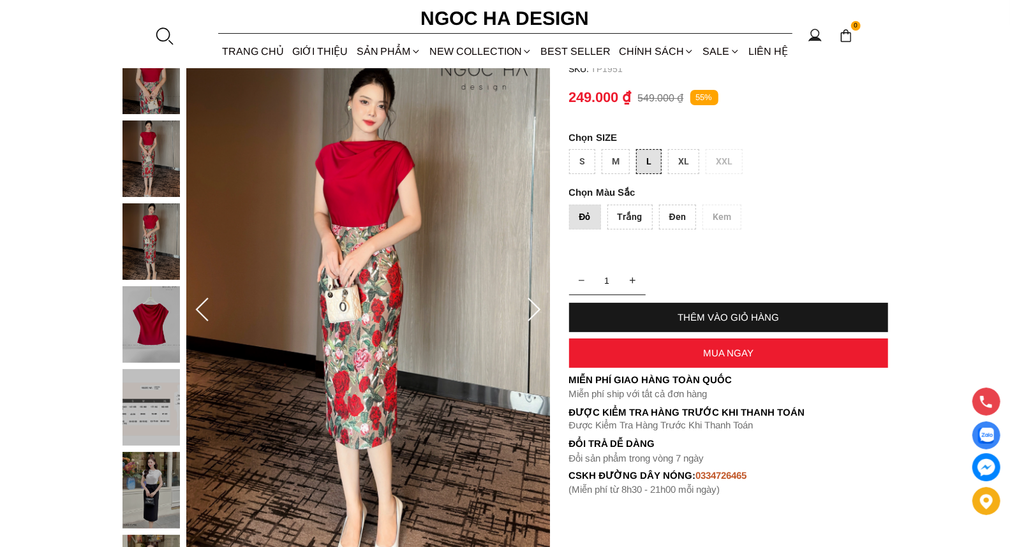
click at [533, 311] on icon at bounding box center [534, 311] width 26 height 26
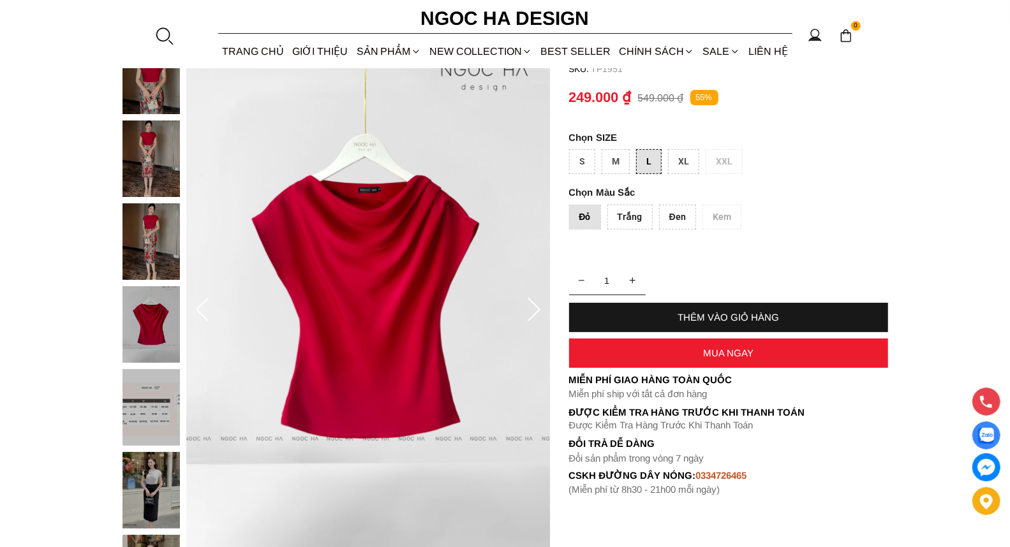
click at [617, 159] on div "M" at bounding box center [615, 161] width 28 height 25
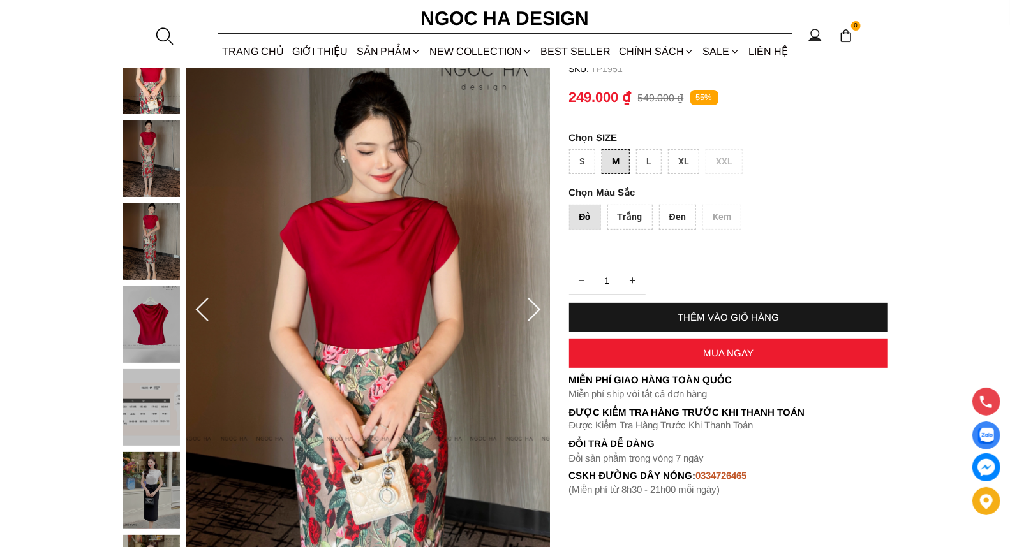
click at [583, 160] on div "S" at bounding box center [582, 161] width 26 height 25
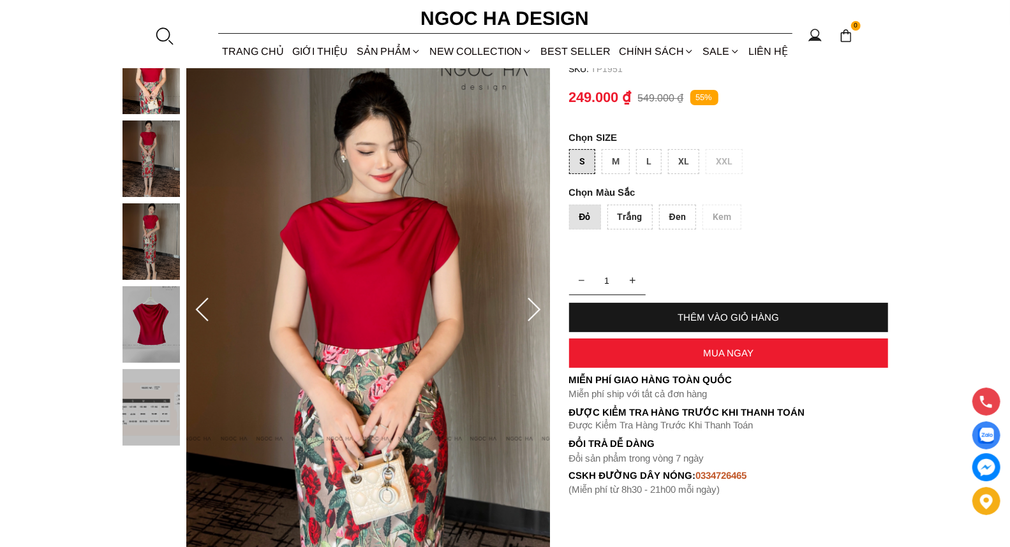
click at [677, 161] on div "XL" at bounding box center [683, 161] width 31 height 25
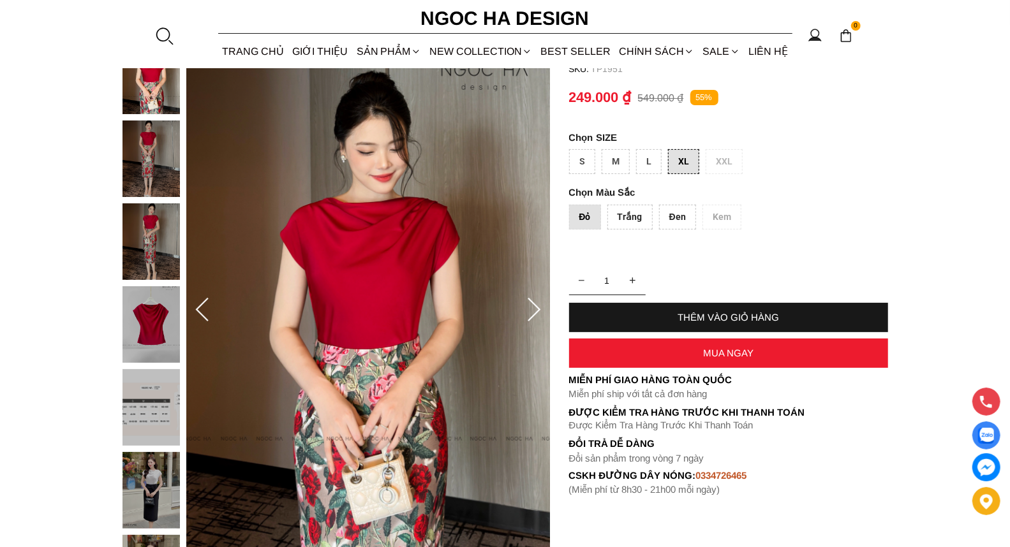
click at [642, 161] on div "L" at bounding box center [649, 161] width 26 height 25
click at [538, 309] on icon at bounding box center [533, 310] width 13 height 24
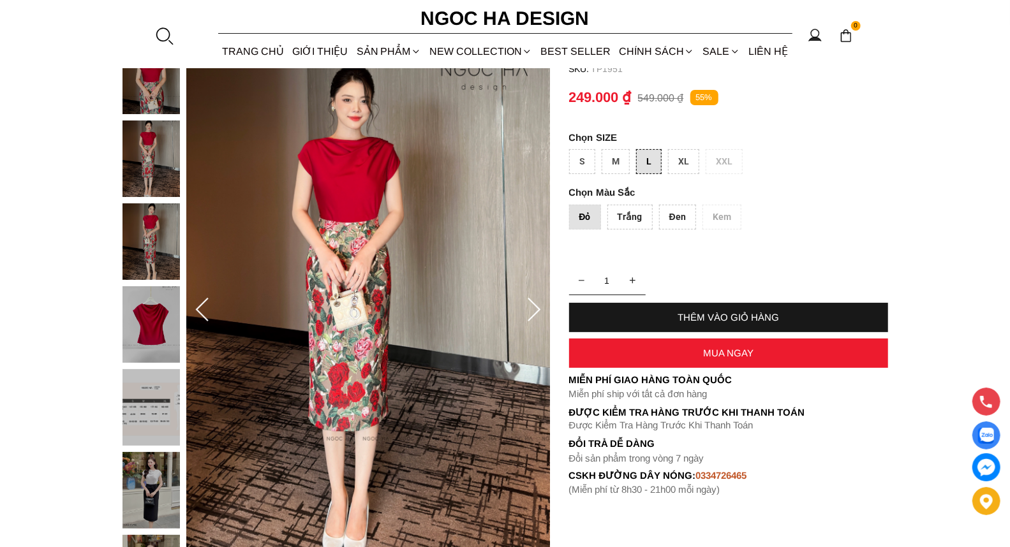
click at [538, 309] on icon at bounding box center [533, 310] width 13 height 24
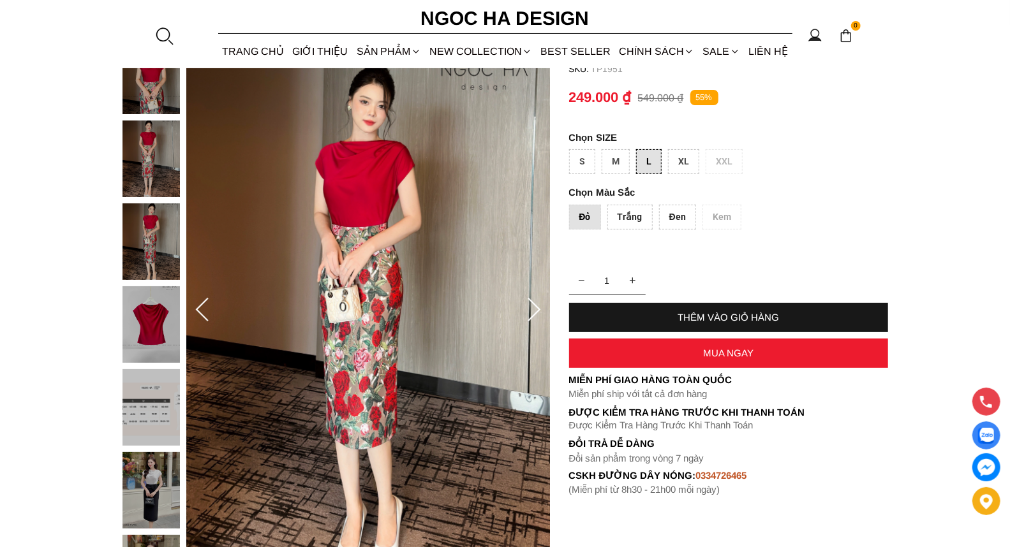
click at [538, 309] on icon at bounding box center [534, 311] width 26 height 26
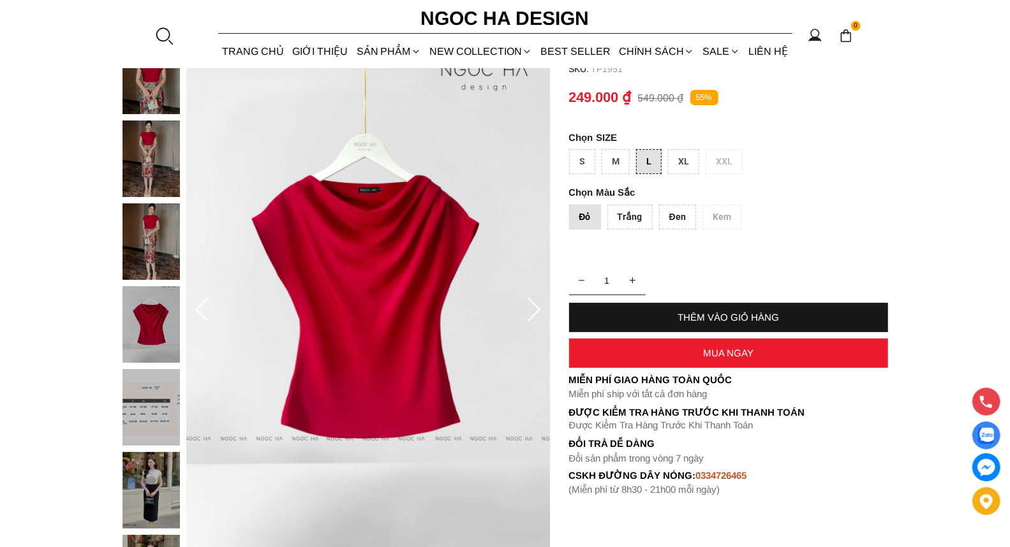
click at [538, 309] on icon at bounding box center [534, 311] width 26 height 26
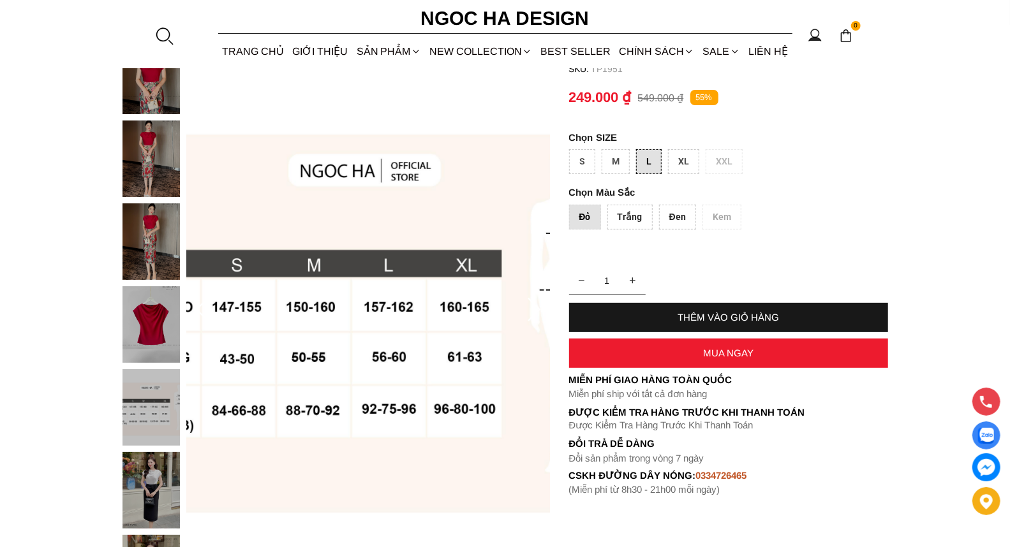
click at [523, 268] on img at bounding box center [368, 310] width 364 height 545
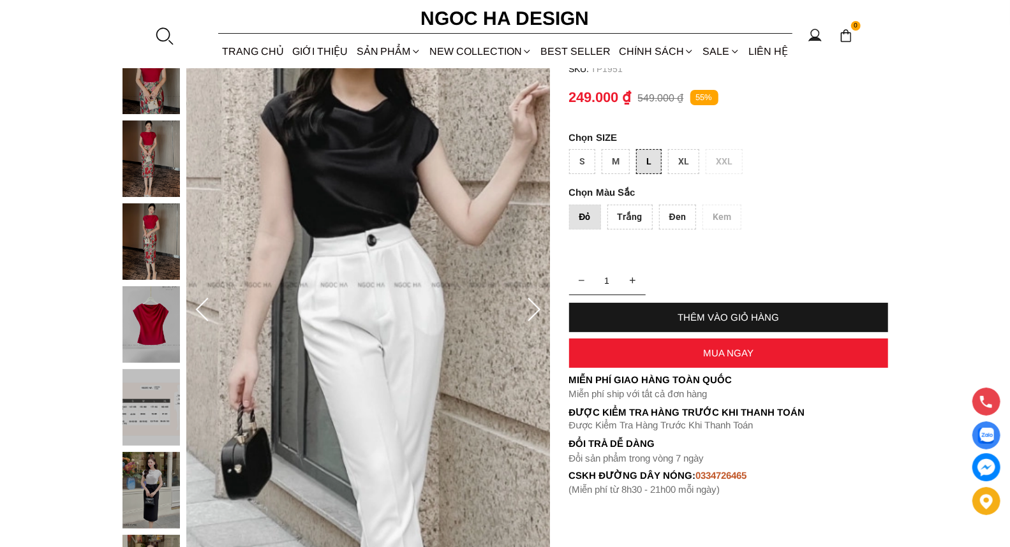
click at [612, 155] on div "M" at bounding box center [615, 161] width 28 height 25
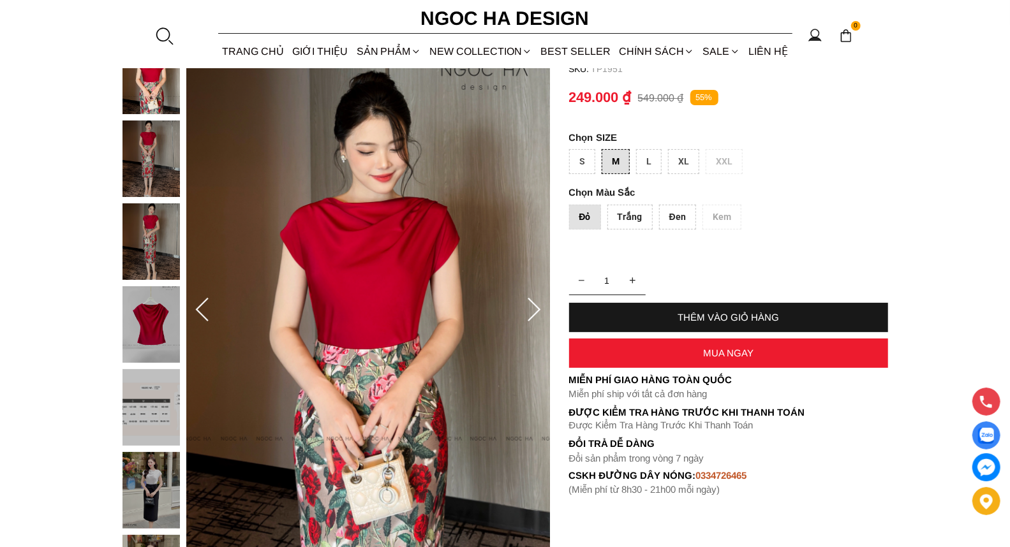
click at [208, 314] on icon at bounding box center [202, 311] width 26 height 26
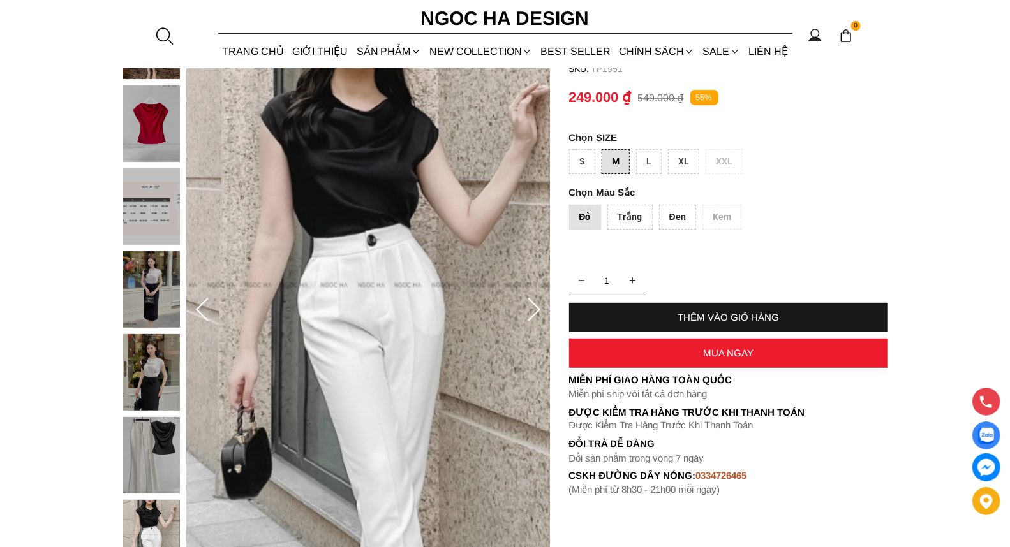
click at [208, 314] on icon at bounding box center [202, 311] width 26 height 26
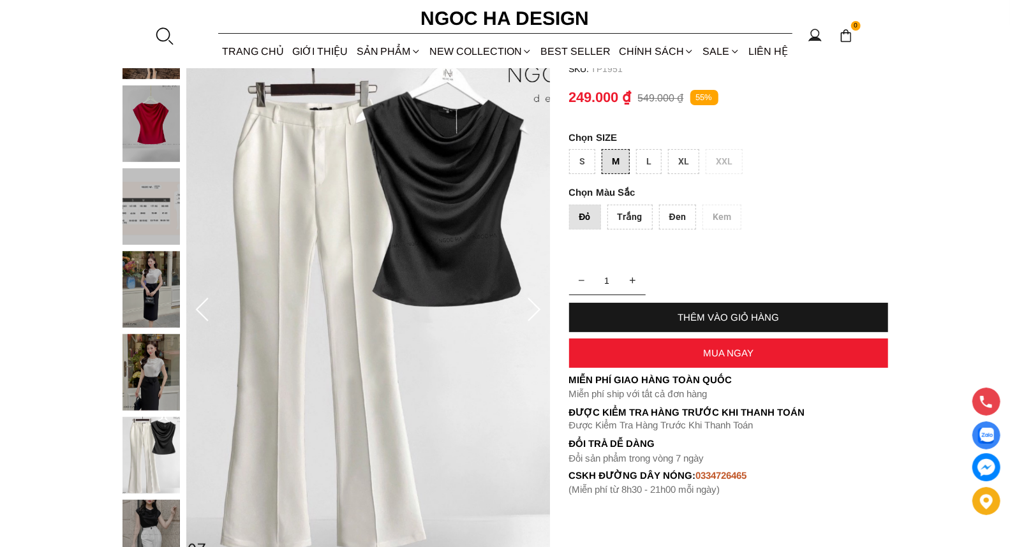
click at [208, 314] on icon at bounding box center [202, 311] width 26 height 26
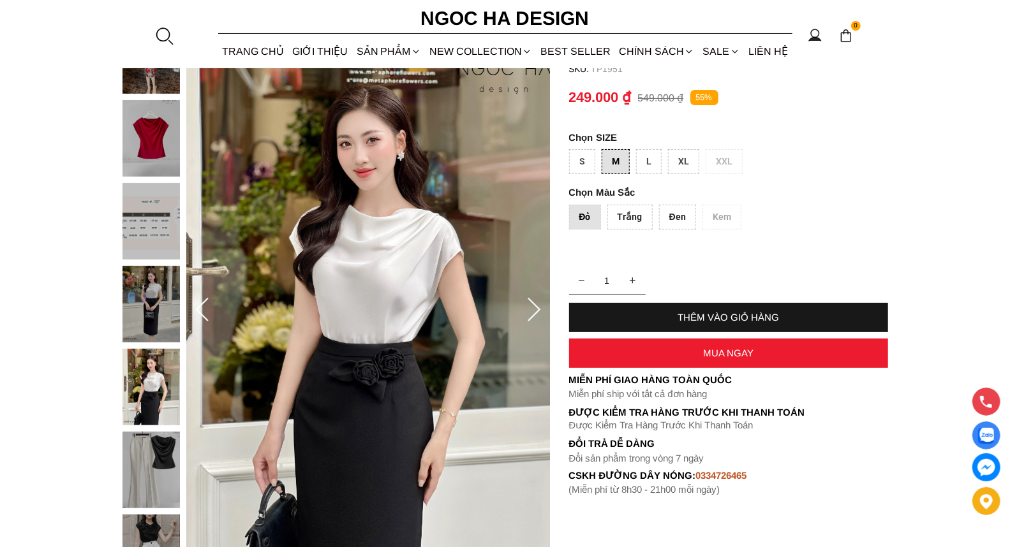
click at [208, 314] on icon at bounding box center [202, 311] width 26 height 26
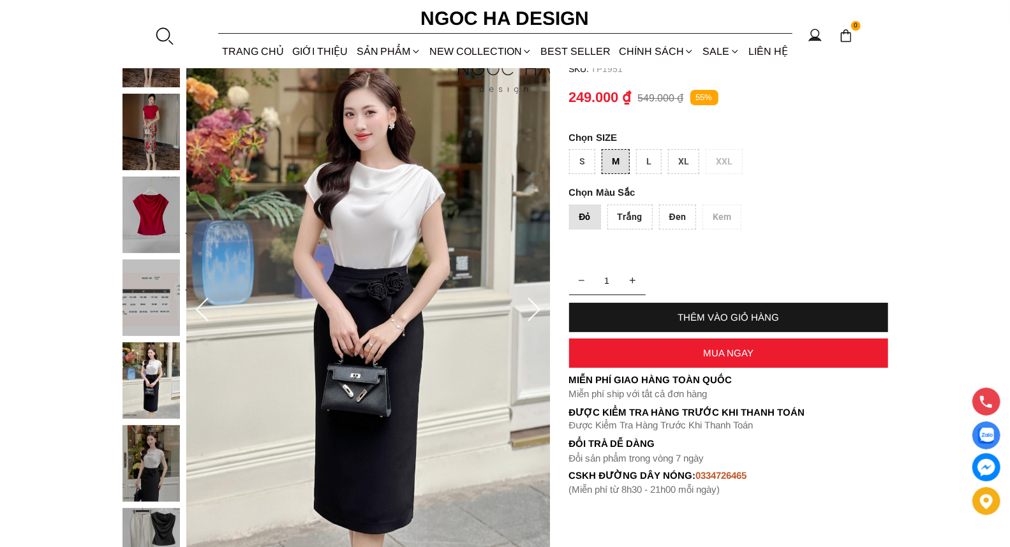
click at [208, 314] on icon at bounding box center [202, 311] width 26 height 26
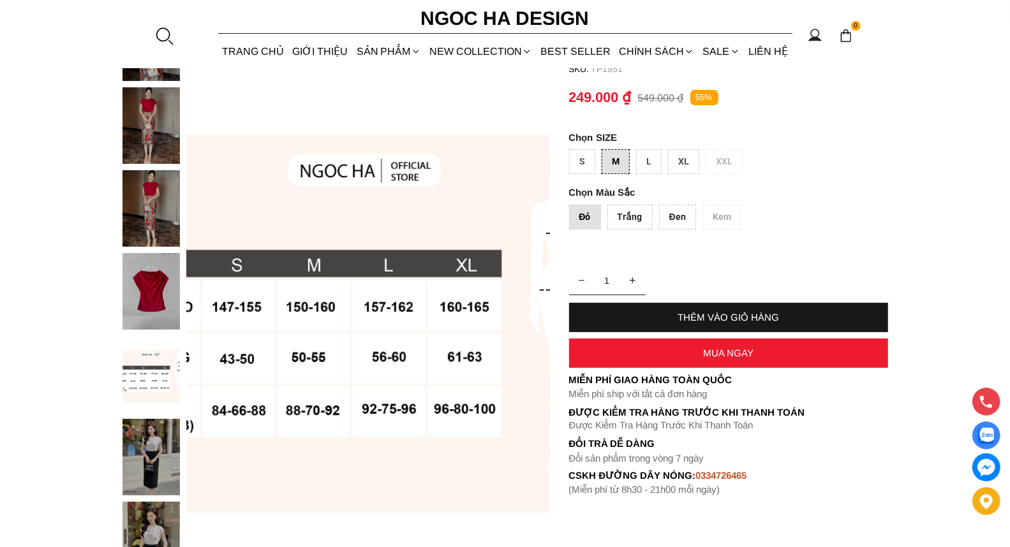
click at [161, 295] on div at bounding box center [154, 377] width 64 height 746
click at [156, 209] on div at bounding box center [154, 378] width 64 height 746
click at [145, 129] on div at bounding box center [154, 378] width 64 height 746
click at [155, 281] on img at bounding box center [150, 291] width 57 height 77
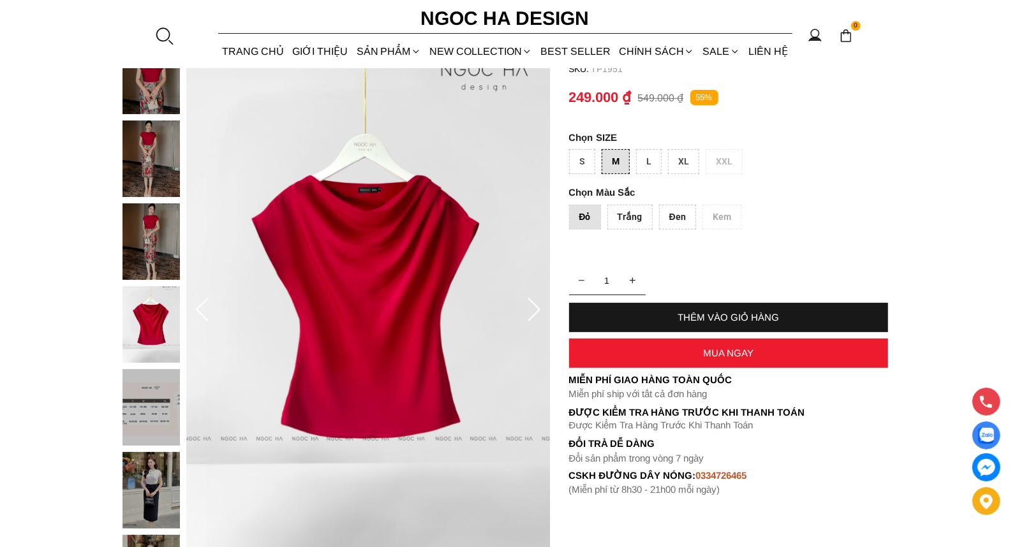
click at [648, 159] on div "L" at bounding box center [649, 161] width 26 height 25
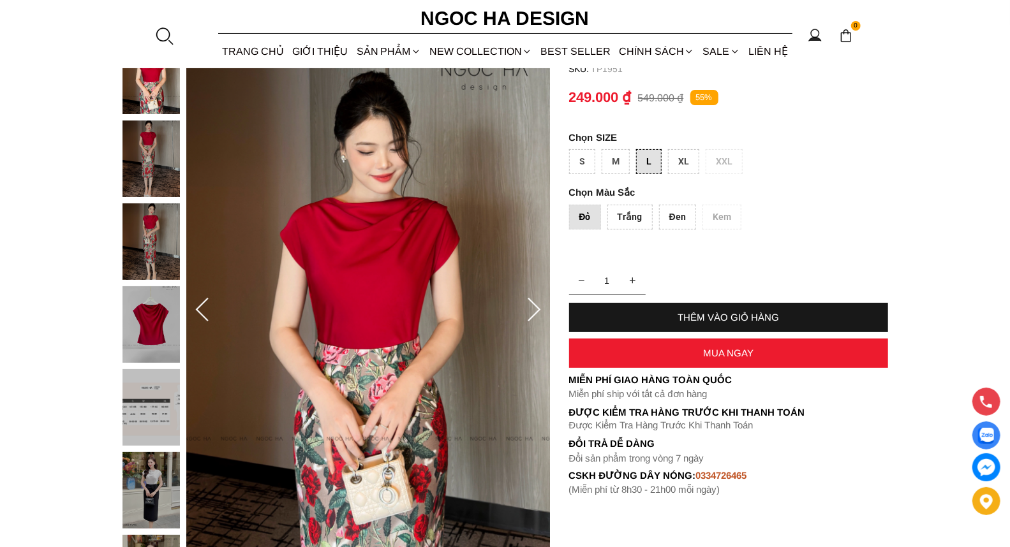
click at [581, 214] on div "Đỏ" at bounding box center [585, 217] width 32 height 25
click at [708, 350] on div "MUA NGAY" at bounding box center [728, 353] width 319 height 11
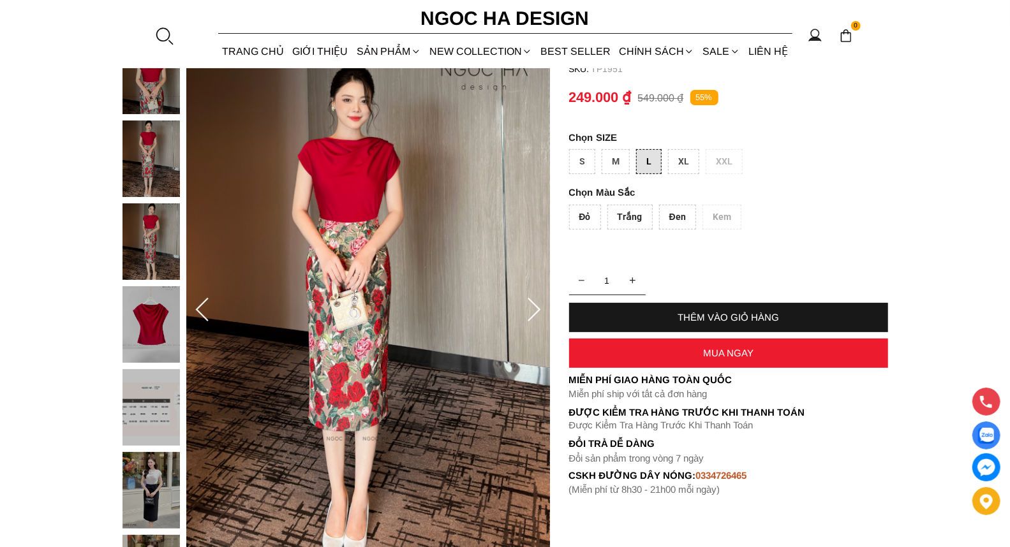
click at [585, 218] on div "Đỏ" at bounding box center [585, 217] width 32 height 25
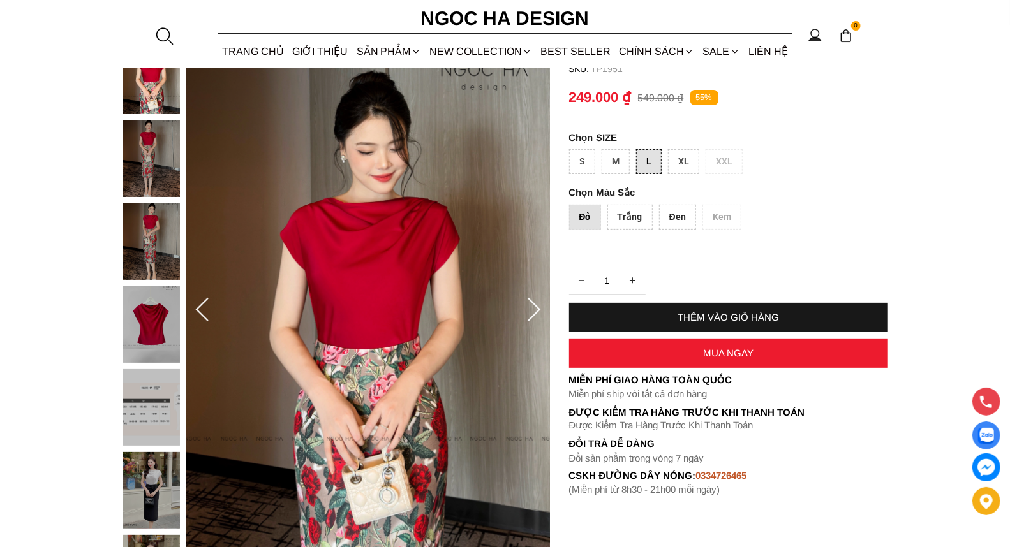
click at [693, 352] on div "MUA NGAY" at bounding box center [728, 353] width 319 height 11
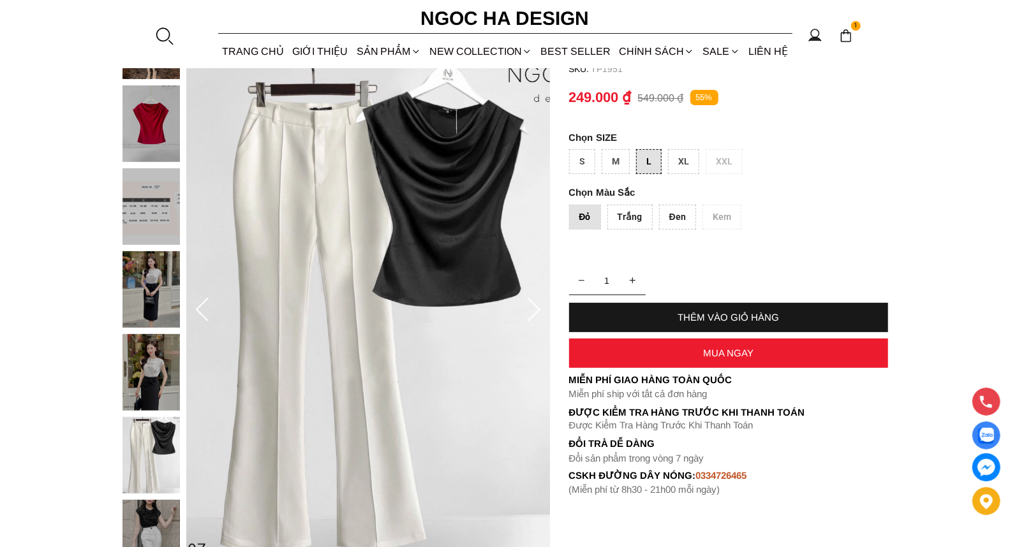
click at [718, 325] on div "THÊM VÀO GIỎ HÀNG" at bounding box center [728, 317] width 319 height 29
type input "2"
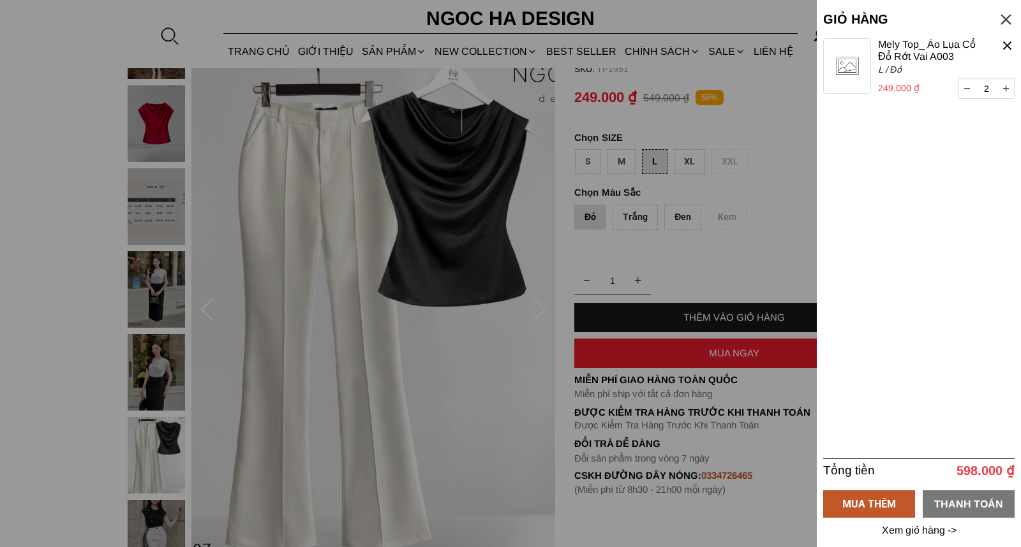
click at [951, 501] on div "THANH TOÁN" at bounding box center [968, 504] width 92 height 16
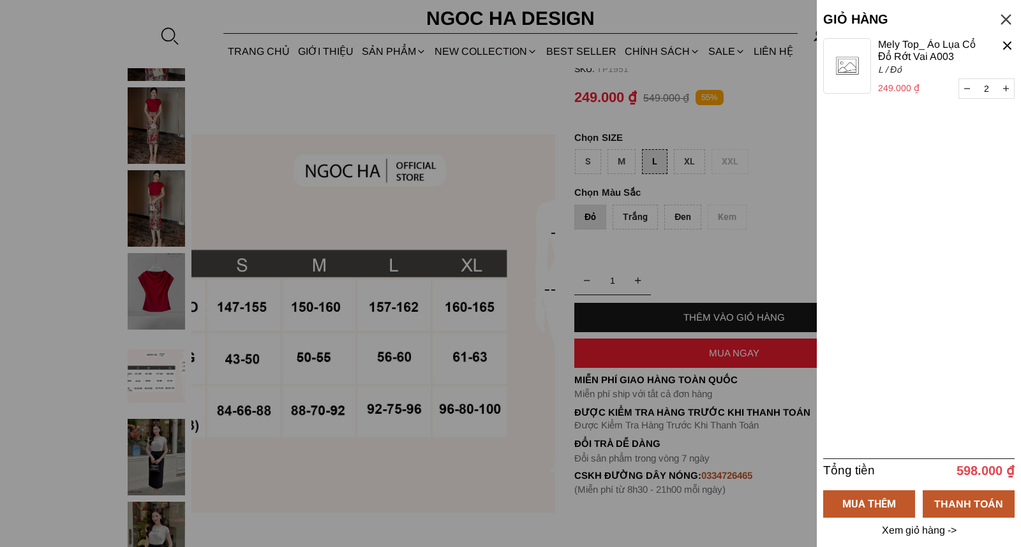
click at [588, 210] on div at bounding box center [510, 273] width 1021 height 547
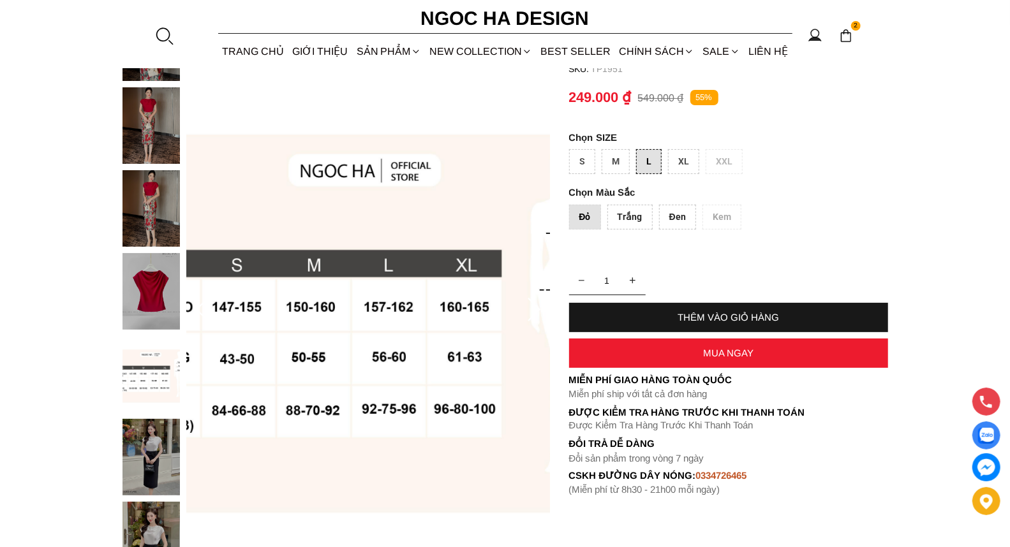
click at [709, 354] on div "MUA NGAY" at bounding box center [728, 353] width 319 height 11
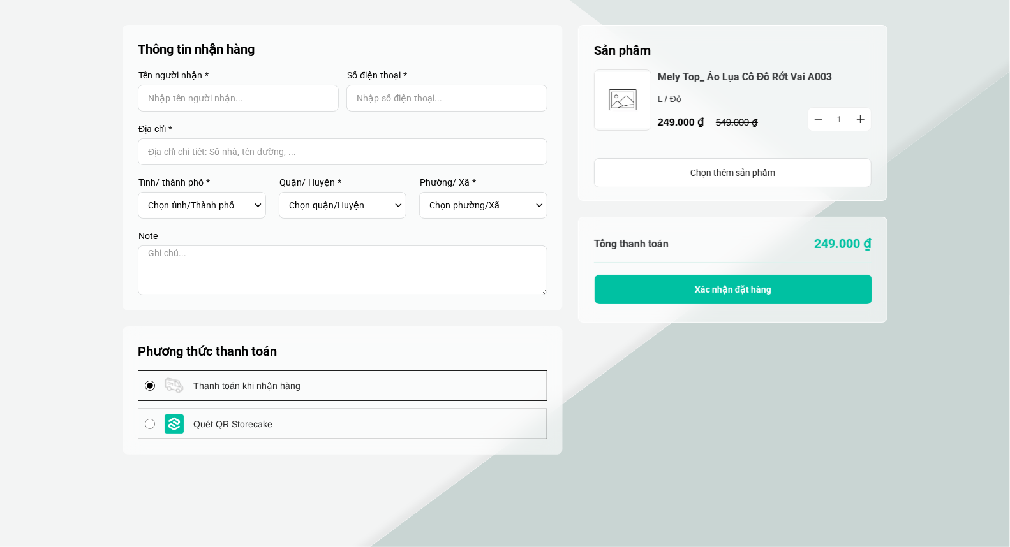
click at [293, 105] on input "Input Nhập tên người nhận..." at bounding box center [238, 98] width 201 height 27
type input "THI HUỆ PHAM"
type input "0938901239"
click at [279, 161] on input "Input address with auto completion" at bounding box center [342, 151] width 409 height 27
drag, startPoint x: 215, startPoint y: 151, endPoint x: 446, endPoint y: 154, distance: 231.6
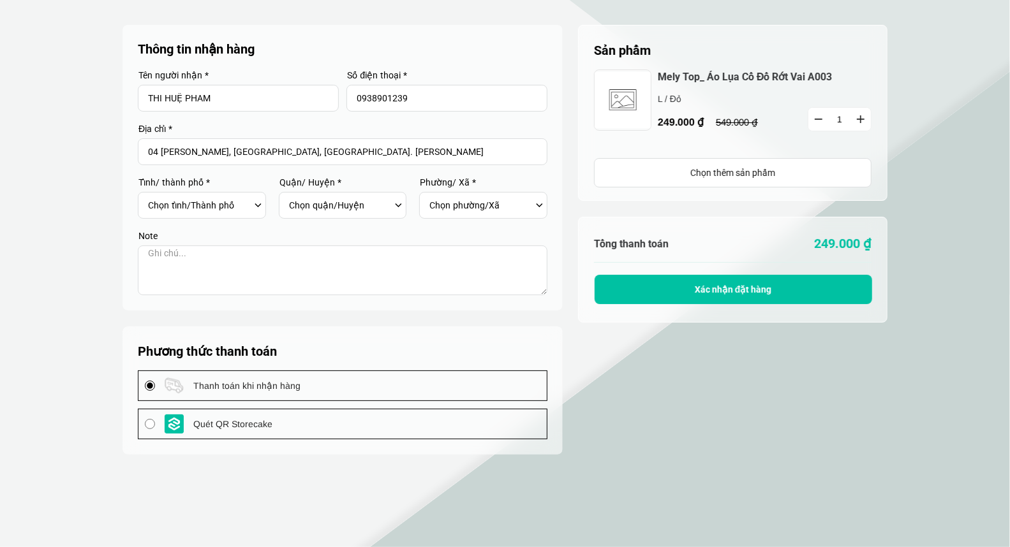
click at [446, 154] on input "04 Quang Trung, Phường Vũng Tàu, TP. Hồ Chí Minh" at bounding box center [342, 151] width 409 height 27
click at [260, 203] on div "Chọn tỉnh/Thành phố Hà Nội Hồ Chí Minh An Giang Bà Rịa-Vũng Tàu Bạc Liêu Bắc Gi…" at bounding box center [205, 206] width 115 height 22
click at [256, 207] on div "Chọn tỉnh/Thành phố Hà Nội Hồ Chí Minh An Giang Bà Rịa-Vũng Tàu Bạc Liêu Bắc Gi…" at bounding box center [205, 206] width 115 height 22
click at [399, 205] on div "Chọn quận/Huyện" at bounding box center [346, 206] width 115 height 22
click at [260, 205] on div "Chọn tỉnh/Thành phố Hà Nội Hồ Chí Minh An Giang Bà Rịa-Vũng Tàu Bạc Liêu Bắc Gi…" at bounding box center [205, 206] width 115 height 22
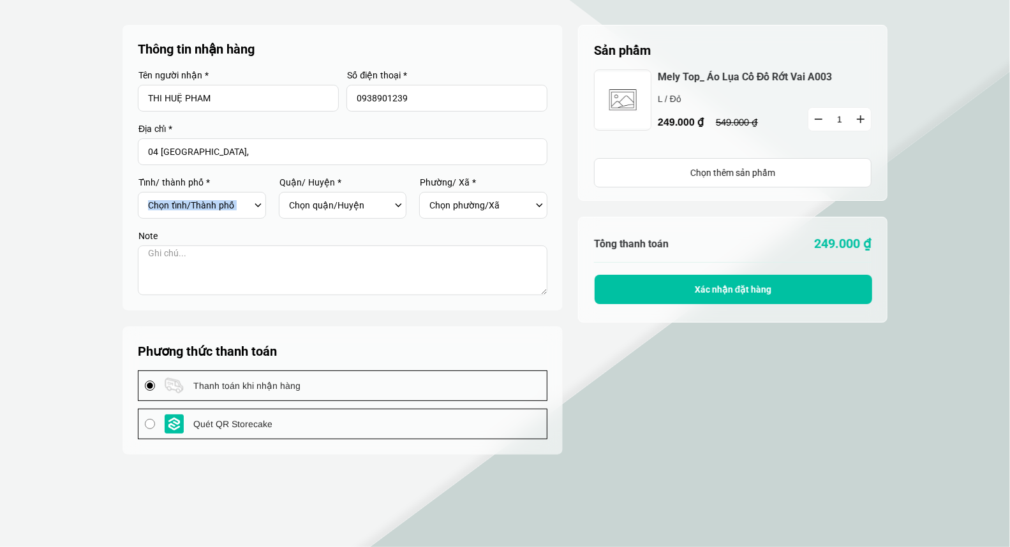
click at [260, 205] on div "Chọn tỉnh/Thành phố Hà Nội Hồ Chí Minh An Giang Bà Rịa-Vũng Tàu Bạc Liêu Bắc Gi…" at bounding box center [205, 206] width 115 height 22
click at [727, 295] on button "Xác nhận đặt hàng" at bounding box center [732, 289] width 277 height 29
type input "04 Quang Trung,"
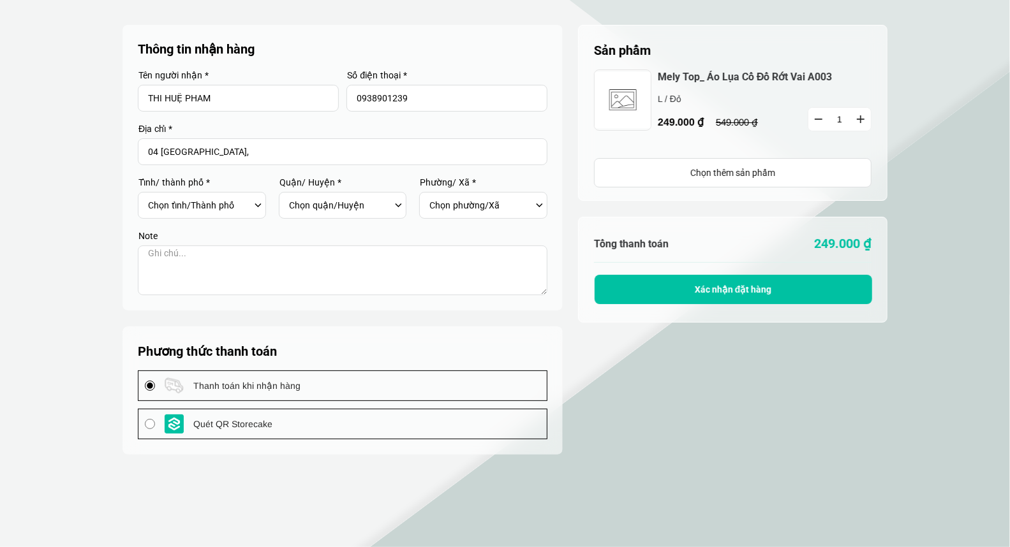
click at [258, 206] on div "Chọn tỉnh/Thành phố Hà Nội Hồ Chí Minh An Giang Bà Rịa-Vũng Tàu Bạc Liêu Bắc Gi…" at bounding box center [205, 206] width 115 height 22
click at [356, 207] on select "Chọn quận/Huyện" at bounding box center [340, 206] width 103 height 22
click at [399, 202] on div "Chọn quận/Huyện" at bounding box center [346, 206] width 115 height 22
click at [401, 200] on div "Chọn quận/Huyện" at bounding box center [346, 206] width 115 height 22
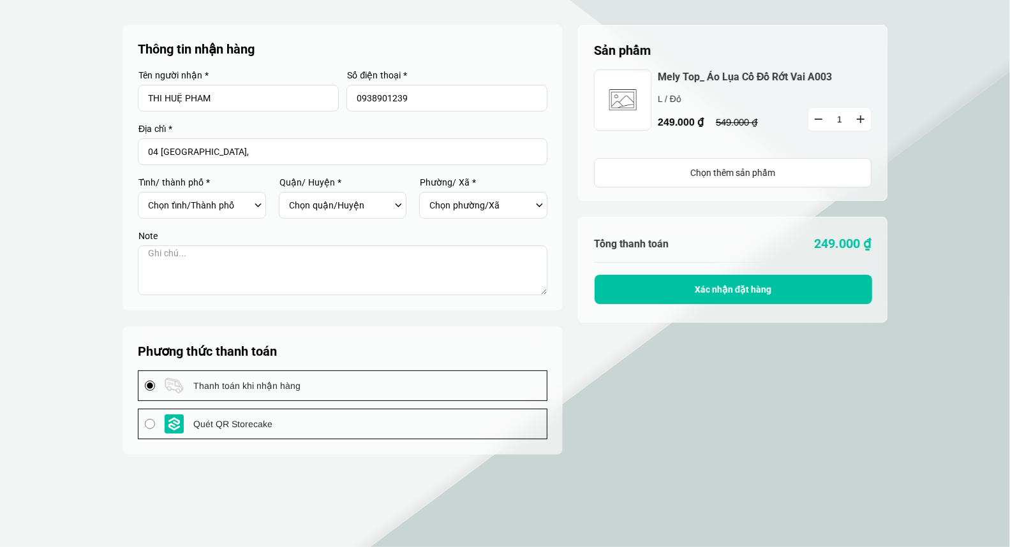
click at [538, 204] on div "Chọn phường/Xã" at bounding box center [486, 206] width 115 height 22
click at [416, 266] on textarea at bounding box center [342, 271] width 409 height 50
click at [351, 320] on container "Thông tin nhận hàng Tên người nhận * THI HUỆ PHAM Số điện thoại * 0938901239 Đị…" at bounding box center [342, 240] width 440 height 430
click at [255, 265] on textarea at bounding box center [342, 271] width 409 height 50
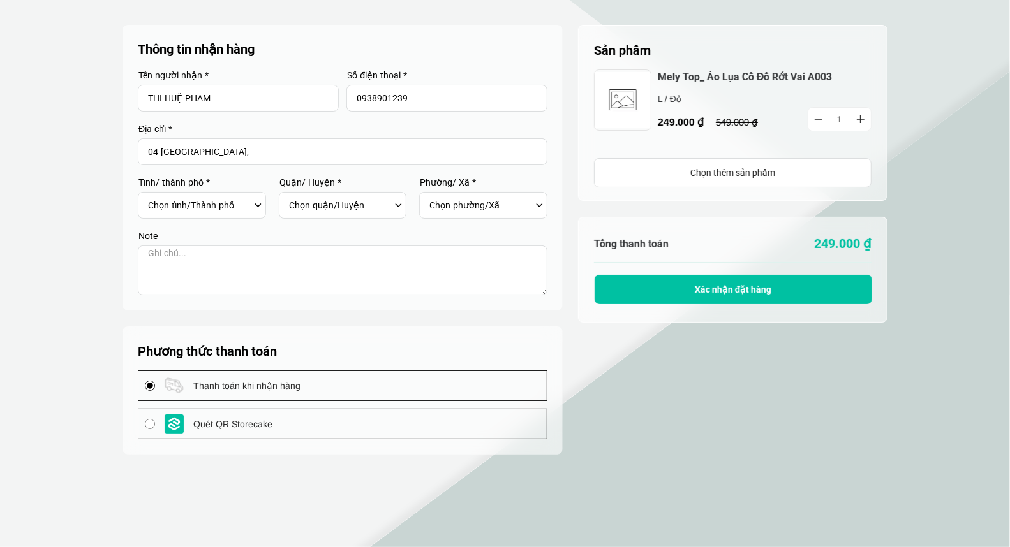
click at [763, 290] on span "Xác nhận đặt hàng" at bounding box center [733, 289] width 77 height 10
drag, startPoint x: 763, startPoint y: 290, endPoint x: 751, endPoint y: 283, distance: 13.5
click at [751, 283] on button "Xác nhận đặt hàng" at bounding box center [732, 289] width 277 height 29
click at [255, 204] on div "Chọn tỉnh/Thành phố Hà Nội Hồ Chí Minh An Giang Bà Rịa-Vũng Tàu Bạc Liêu Bắc Gi…" at bounding box center [205, 206] width 115 height 22
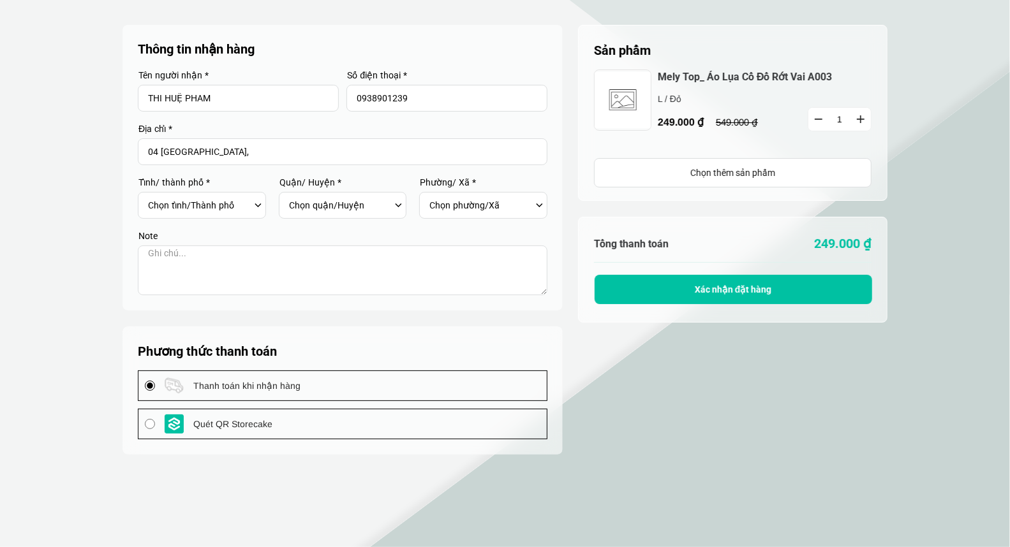
click at [859, 385] on section "Sản phẩm 1 Chưa có sản phẩm nào Mely Top_ Áo Lụa Cổ Đổ Rớt Vai A003 249.000 ₫ L…" at bounding box center [505, 335] width 1010 height 670
click at [258, 203] on div "Chọn tỉnh/Thành phố Hà Nội Hồ Chí Minh An Giang Bà Rịa-Vũng Tàu Bạc Liêu Bắc Gi…" at bounding box center [205, 206] width 115 height 22
drag, startPoint x: 258, startPoint y: 201, endPoint x: 383, endPoint y: 202, distance: 125.7
click at [265, 200] on div "Chọn tỉnh/Thành phố Hà Nội Hồ Chí Minh An Giang Bà Rịa-Vũng Tàu Bạc Liêu Bắc Gi…" at bounding box center [202, 205] width 128 height 27
click at [399, 206] on div "Chọn quận/Huyện" at bounding box center [346, 206] width 115 height 22
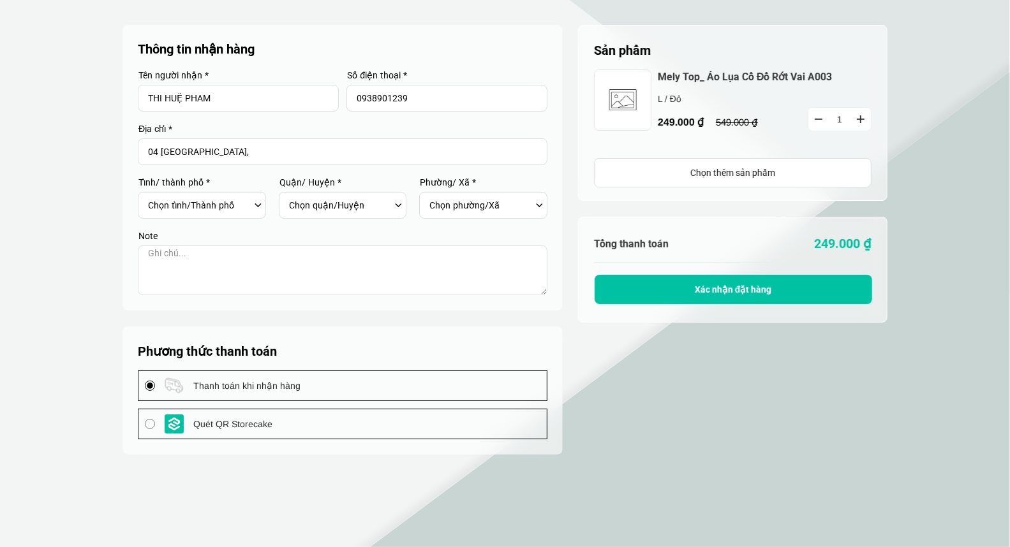
click at [545, 205] on div "Chọn phường/Xã" at bounding box center [483, 205] width 128 height 27
click at [540, 202] on div "Chọn phường/Xã" at bounding box center [486, 206] width 115 height 22
click at [225, 291] on textarea at bounding box center [342, 271] width 409 height 50
click at [151, 422] on input "Quét QR Storecake" at bounding box center [150, 424] width 10 height 10
radio input "true"
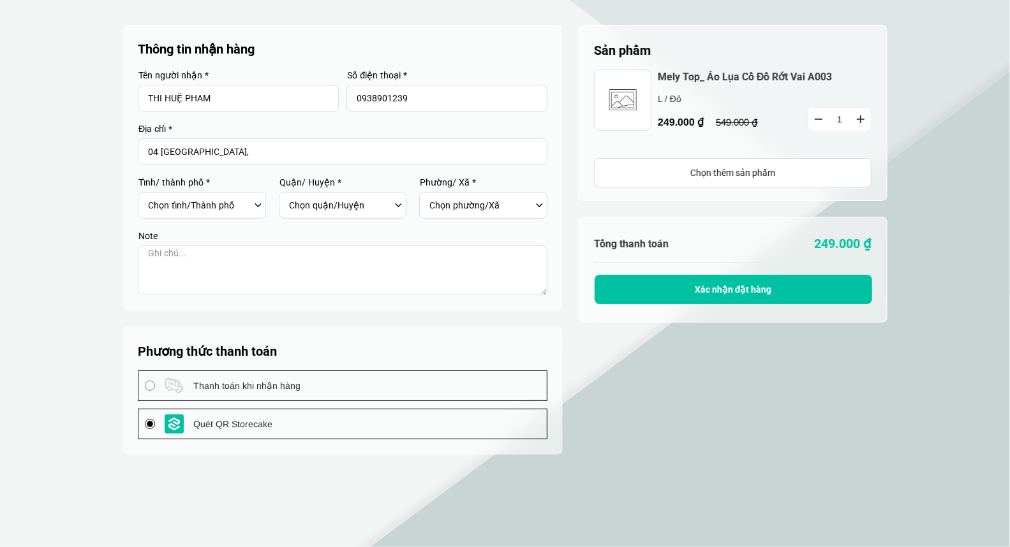
click at [142, 383] on div "Thanh toán khi nhận hàng" at bounding box center [342, 385] width 408 height 29
click at [145, 383] on input "Thanh toán khi nhận hàng" at bounding box center [150, 386] width 10 height 10
radio input "true"
click at [637, 282] on button "Xác nhận đặt hàng" at bounding box center [732, 289] width 277 height 29
click at [256, 202] on div "Chọn tỉnh/Thành phố Hà Nội Hồ Chí Minh An Giang Bà Rịa-Vũng Tàu Bạc Liêu Bắc Gi…" at bounding box center [205, 206] width 115 height 22
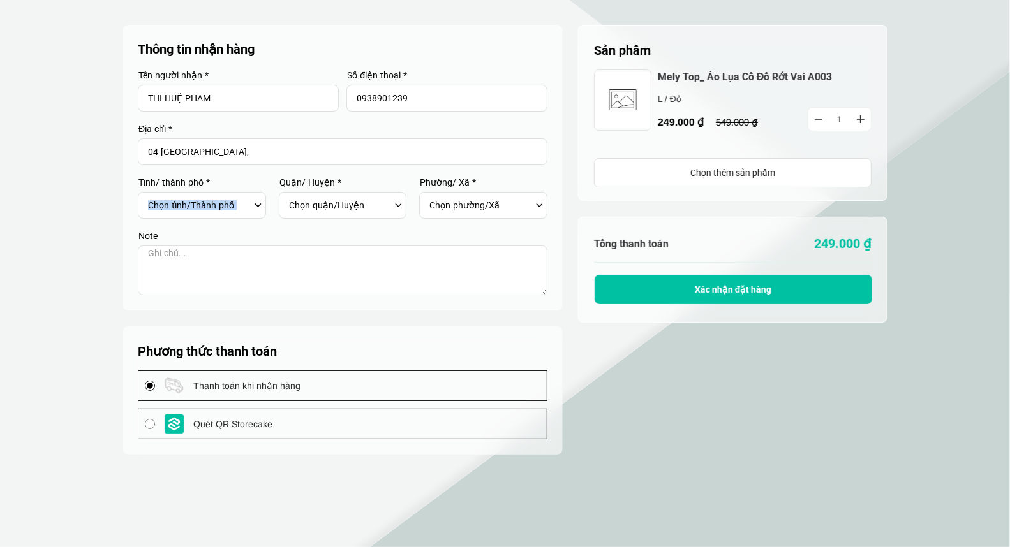
click at [256, 202] on div "Chọn tỉnh/Thành phố Hà Nội Hồ Chí Minh An Giang Bà Rịa-Vũng Tàu Bạc Liêu Bắc Gi…" at bounding box center [205, 206] width 115 height 22
click at [821, 116] on button "button" at bounding box center [818, 119] width 20 height 23
type input "1"
click at [256, 207] on div "Chọn tỉnh/Thành phố Hà Nội Hồ Chí Minh An Giang Bà Rịa-Vũng Tàu Bạc Liêu Bắc Gi…" at bounding box center [205, 206] width 115 height 22
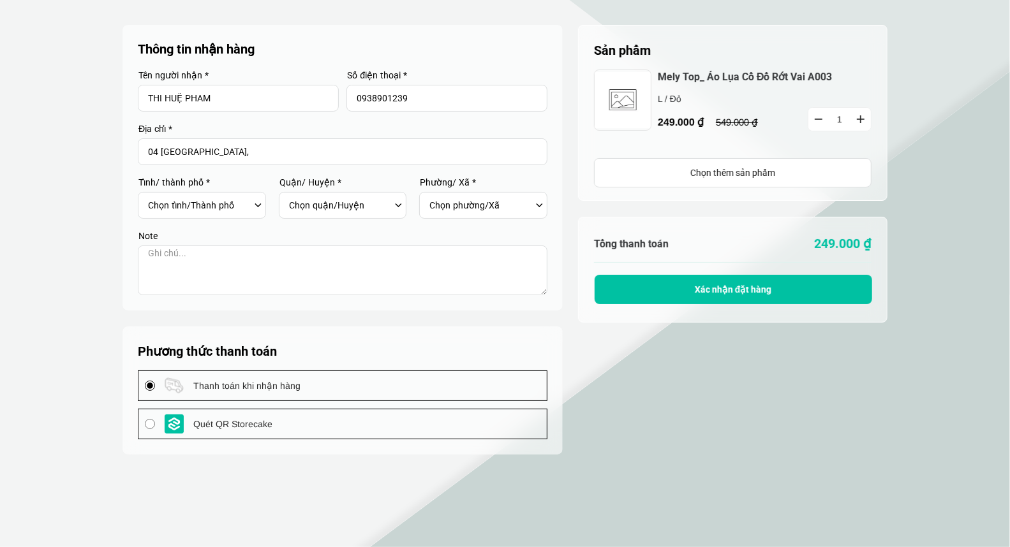
click at [256, 198] on div "Chọn tỉnh/Thành phố Hà Nội Hồ Chí Minh An Giang Bà Rịa-Vũng Tàu Bạc Liêu Bắc Gi…" at bounding box center [205, 206] width 115 height 22
click at [264, 206] on div "Chọn tỉnh/Thành phố Hà Nội Hồ Chí Minh An Giang Bà Rịa-Vũng Tàu Bạc Liêu Bắc Gi…" at bounding box center [202, 205] width 128 height 27
click at [400, 202] on div "Chọn quận/Huyện" at bounding box center [346, 206] width 115 height 22
click at [538, 202] on div "Chọn phường/Xã" at bounding box center [486, 206] width 115 height 22
click at [303, 311] on container "Thông tin nhận hàng Tên người nhận * THI HUỆ PHAM Số điện thoại * 0938901239 Đị…" at bounding box center [342, 240] width 440 height 430
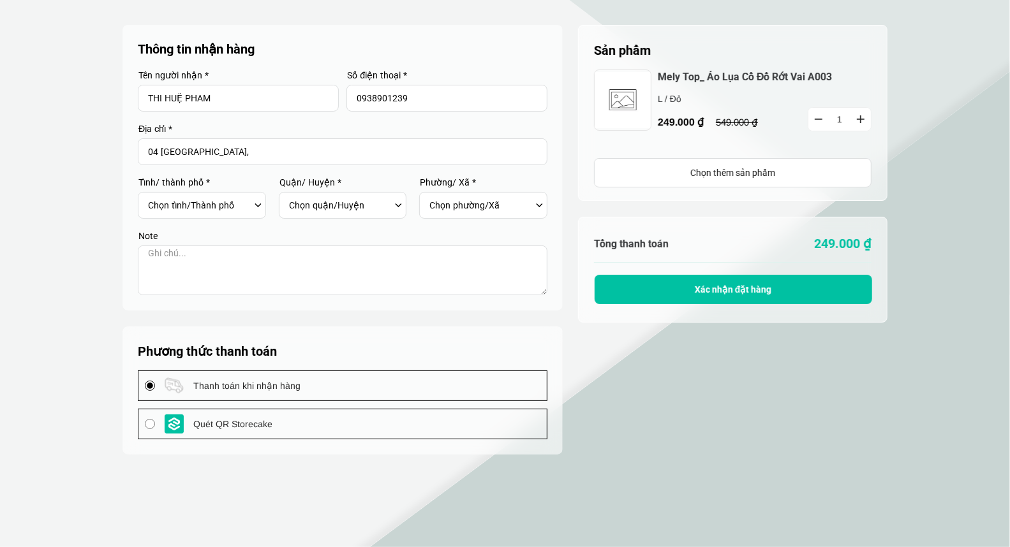
drag, startPoint x: 321, startPoint y: 269, endPoint x: 327, endPoint y: 263, distance: 8.1
click at [327, 263] on textarea at bounding box center [342, 271] width 409 height 50
click at [269, 102] on input "THI HUỆ PHAM" at bounding box center [238, 98] width 201 height 27
click at [233, 185] on label "Tỉnh/ thành phố *" at bounding box center [202, 182] width 128 height 9
click at [256, 203] on div "Chọn tỉnh/Thành phố Hà Nội Hồ Chí Minh An Giang Bà Rịa-Vũng Tàu Bạc Liêu Bắc Gi…" at bounding box center [205, 206] width 115 height 22
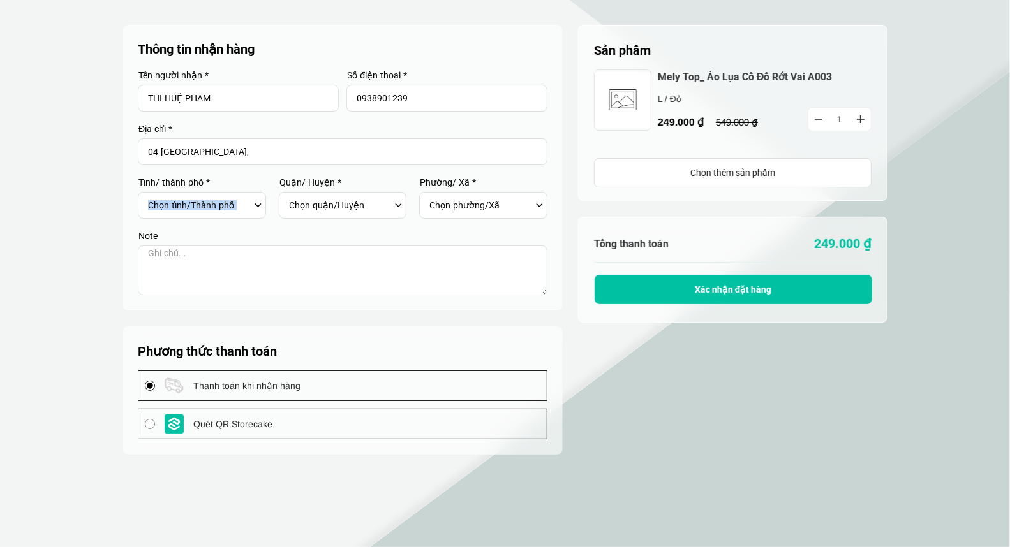
click at [256, 205] on div "Chọn tỉnh/Thành phố Hà Nội Hồ Chí Minh An Giang Bà Rịa-Vũng Tàu Bạc Liêu Bắc Gi…" at bounding box center [205, 206] width 115 height 22
click at [256, 203] on div "Chọn tỉnh/Thành phố Hà Nội Hồ Chí Minh An Giang Bà Rịa-Vũng Tàu Bạc Liêu Bắc Gi…" at bounding box center [205, 206] width 115 height 22
click at [361, 219] on form "Thông tin nhận hàng Tên người nhận * THI HUỆ PHAM Số điện thoại * 0938901239 Đị…" at bounding box center [342, 167] width 409 height 255
click at [368, 199] on select "Chọn quận/Huyện" at bounding box center [340, 206] width 103 height 22
click at [538, 200] on div "Chọn phường/Xã" at bounding box center [486, 206] width 115 height 22
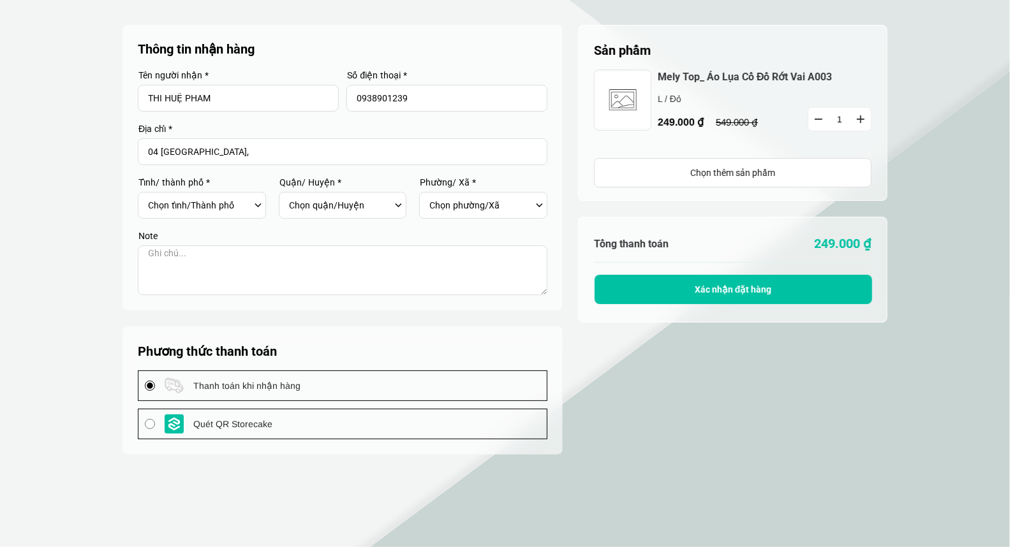
drag, startPoint x: 538, startPoint y: 200, endPoint x: 554, endPoint y: 198, distance: 15.4
click at [537, 193] on div "Chọn phường/Xã" at bounding box center [483, 205] width 128 height 27
click at [655, 287] on button "Xác nhận đặt hàng" at bounding box center [732, 289] width 277 height 29
type input "04 Quang Trung,"
click at [256, 205] on div "Chọn tỉnh/Thành phố Hà Nội Hồ Chí Minh An Giang Bà Rịa-Vũng Tàu Bạc Liêu Bắc Gi…" at bounding box center [205, 206] width 115 height 22
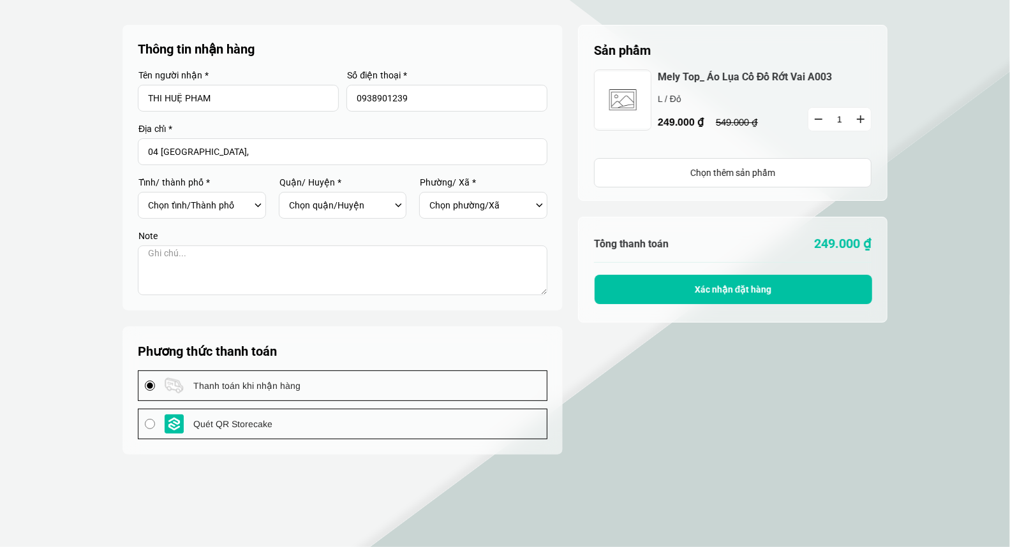
click at [256, 205] on div "Chọn tỉnh/Thành phố Hà Nội Hồ Chí Minh An Giang Bà Rịa-Vũng Tàu Bạc Liêu Bắc Gi…" at bounding box center [205, 206] width 115 height 22
click at [249, 211] on select "Chọn tỉnh/Thành phố Hà Nội Hồ Chí Minh An Giang Bà Rịa-Vũng Tàu Bạc Liêu Bắc Gi…" at bounding box center [199, 206] width 103 height 22
select select "701"
click at [148, 195] on select "Chọn tỉnh/Thành phố Hà Nội Hồ Chí Minh An Giang Bà Rịa-Vũng Tàu Bạc Liêu Bắc Gi…" at bounding box center [199, 206] width 103 height 22
click at [399, 205] on div "Chọn quận/Huyện Huyện Bình Chánh Huyện Cần Giờ Huyện Củ Chi Huyện Hóc Môn Huyện…" at bounding box center [346, 206] width 115 height 22
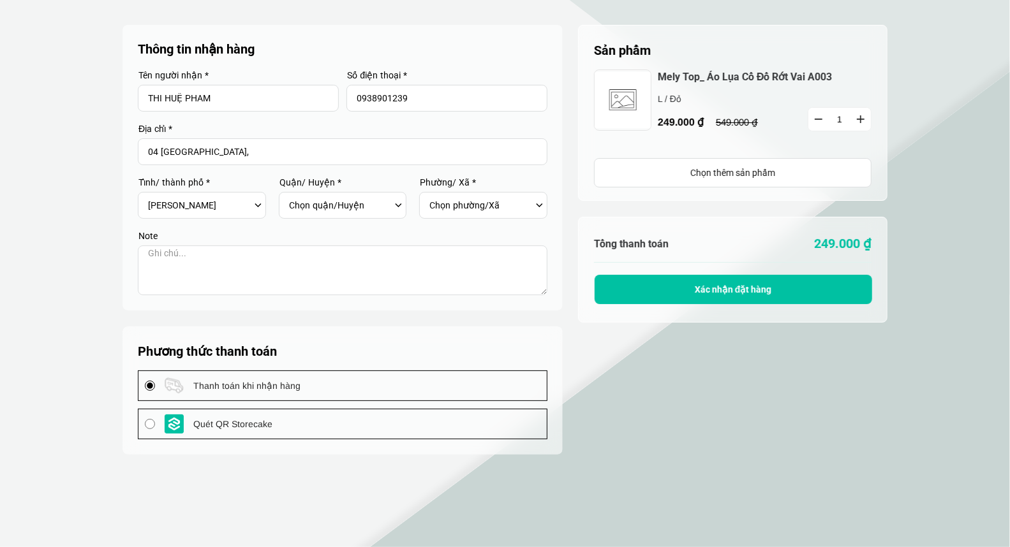
click at [399, 205] on div "Chọn quận/Huyện Huyện Bình Chánh Huyện Cần Giờ Huyện Củ Chi Huyện Hóc Môn Huyện…" at bounding box center [346, 206] width 115 height 22
click at [399, 204] on div "Chọn quận/Huyện Huyện Bình Chánh Huyện Cần Giờ Huyện Củ Chi Huyện Hóc Môn Huyện…" at bounding box center [346, 206] width 115 height 22
click at [396, 205] on div "Chọn quận/Huyện Huyện [GEOGRAPHIC_DATA] [GEOGRAPHIC_DATA] Huyện [GEOGRAPHIC_DAT…" at bounding box center [346, 206] width 115 height 22
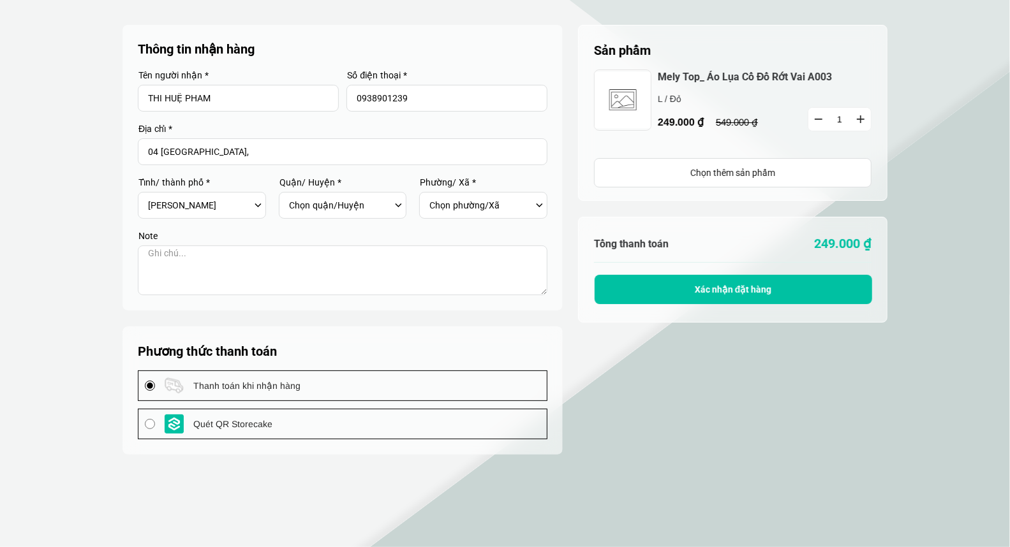
click at [537, 205] on div "Chọn phường/Xã" at bounding box center [486, 206] width 115 height 22
click at [538, 205] on div "Chọn phường/Xã" at bounding box center [486, 206] width 115 height 22
click at [540, 205] on div "Chọn phường/Xã" at bounding box center [486, 206] width 115 height 22
drag, startPoint x: 534, startPoint y: 202, endPoint x: 543, endPoint y: 205, distance: 9.5
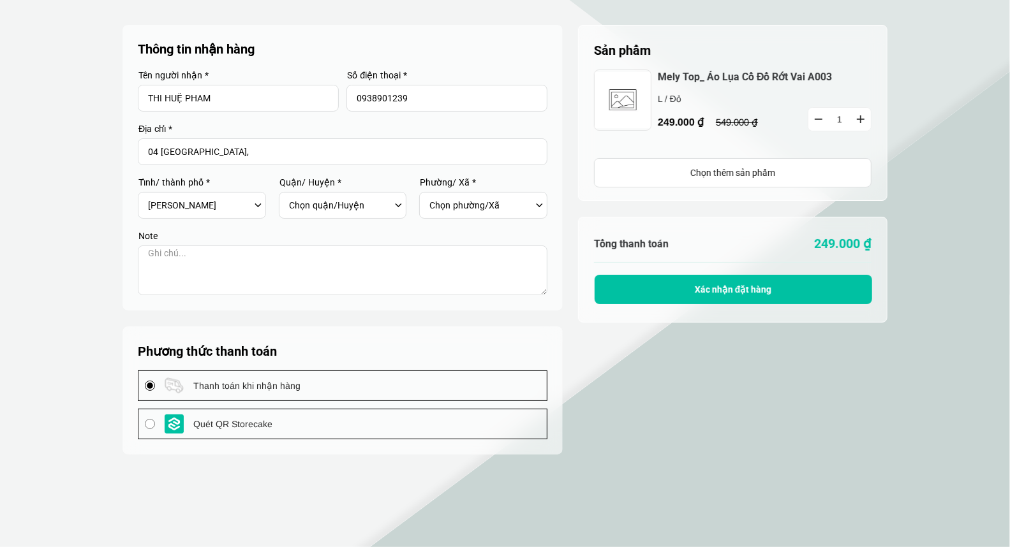
click at [543, 205] on div "Chọn phường/Xã" at bounding box center [486, 206] width 115 height 22
drag, startPoint x: 498, startPoint y: 232, endPoint x: 494, endPoint y: 225, distance: 7.1
click at [494, 225] on form "Thông tin nhận hàng Tên người nhận * THI HUỆ PHAM Số điện thoại * 0938901239 Đị…" at bounding box center [342, 167] width 409 height 255
click at [538, 201] on div "Chọn phường/Xã" at bounding box center [486, 206] width 115 height 22
click at [677, 295] on button "Xác nhận đặt hàng" at bounding box center [732, 289] width 277 height 29
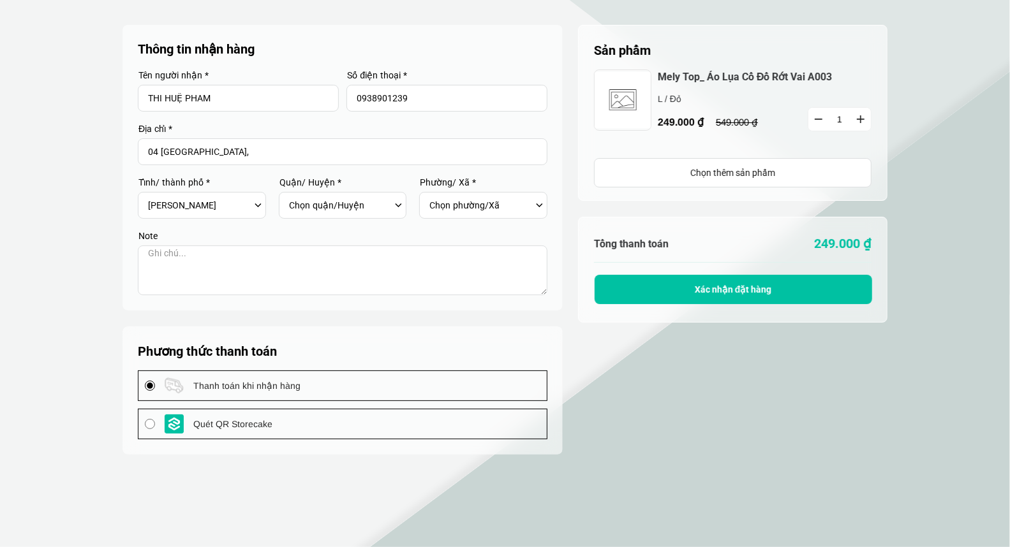
click at [398, 202] on div "Chọn quận/Huyện Huyện [GEOGRAPHIC_DATA] [GEOGRAPHIC_DATA] Huyện [GEOGRAPHIC_DAT…" at bounding box center [346, 206] width 115 height 22
click at [397, 208] on div "Chọn quận/Huyện Huyện Bình Chánh Huyện Cần Giờ Huyện Củ Chi Huyện Hóc Môn Huyện…" at bounding box center [346, 206] width 115 height 22
click at [399, 205] on div "Chọn quận/Huyện Huyện Bình Chánh Huyện Cần Giờ Huyện Củ Chi Huyện Hóc Môn Huyện…" at bounding box center [346, 206] width 115 height 22
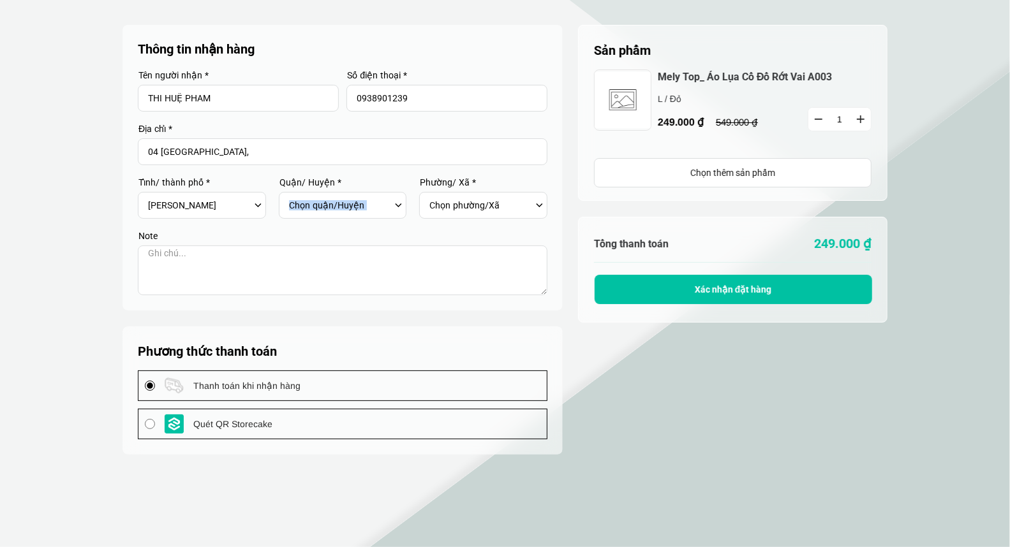
click at [399, 205] on div "Chọn quận/Huyện Huyện Bình Chánh Huyện Cần Giờ Huyện Củ Chi Huyện Hóc Môn Huyện…" at bounding box center [346, 206] width 115 height 22
click at [397, 200] on div "Chọn quận/Huyện Huyện Bình Chánh Huyện Cần Giờ Huyện Củ Chi Huyện Hóc Môn Huyện…" at bounding box center [346, 206] width 115 height 22
click at [399, 206] on div "Chọn quận/Huyện Huyện Bình Chánh Huyện Cần Giờ Huyện Củ Chi Huyện Hóc Môn Huyện…" at bounding box center [346, 206] width 115 height 22
click at [397, 202] on div "Chọn quận/Huyện Huyện Bình Chánh Huyện Cần Giờ Huyện Củ Chi Huyện Hóc Môn Huyện…" at bounding box center [346, 206] width 115 height 22
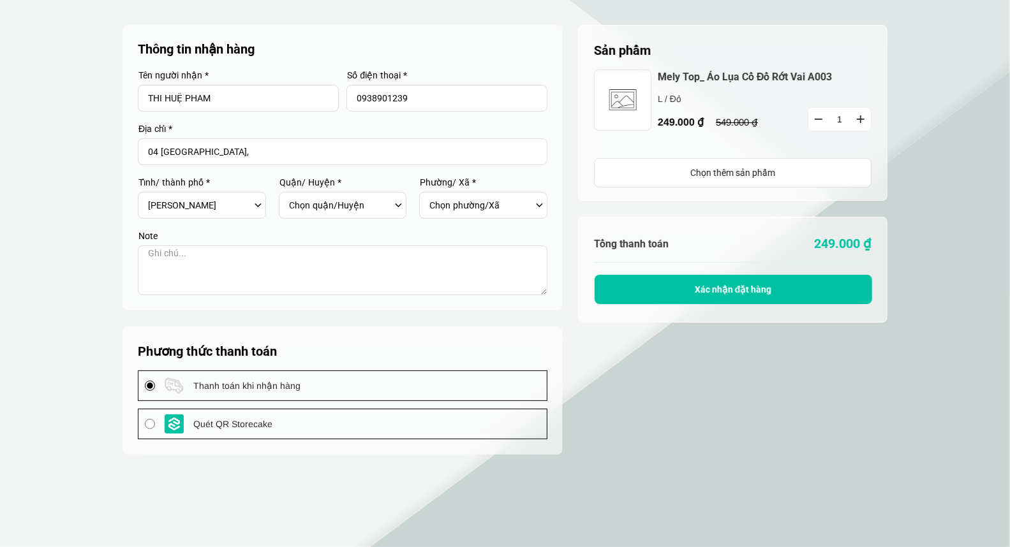
click at [256, 205] on div "Chọn tỉnh/Thành phố Hà Nội Hồ Chí Minh An Giang Bà Rịa-Vũng Tàu Bạc Liêu Bắc Gi…" at bounding box center [205, 206] width 115 height 22
click at [256, 204] on div "Chọn tỉnh/Thành phố Hà Nội Hồ Chí Minh An Giang Bà Rịa-Vũng Tàu Bạc Liêu Bắc Gi…" at bounding box center [205, 206] width 115 height 22
click at [401, 203] on div "Chọn quận/Huyện Huyện Bình Chánh Huyện Cần Giờ Huyện Củ Chi Huyện Hóc Môn Huyện…" at bounding box center [346, 206] width 115 height 22
click at [396, 203] on div "Chọn quận/Huyện Huyện Bình Chánh Huyện Cần Giờ Huyện Củ Chi Huyện Hóc Môn Huyện…" at bounding box center [346, 206] width 115 height 22
click at [397, 203] on div "Chọn quận/Huyện Huyện Bình Chánh Huyện Cần Giờ Huyện Củ Chi Huyện Hóc Môn Huyện…" at bounding box center [346, 206] width 115 height 22
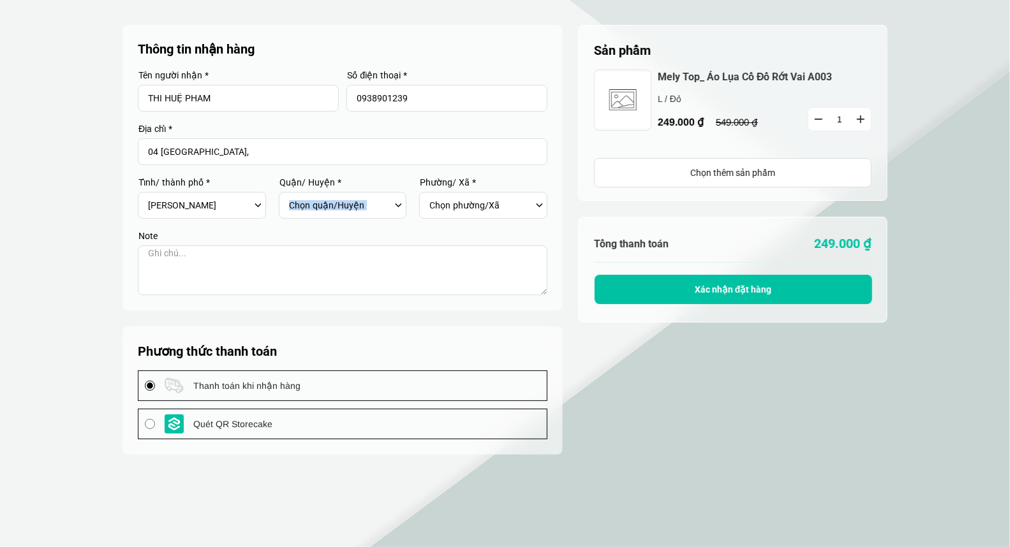
click at [397, 203] on div "Chọn quận/Huyện Huyện Bình Chánh Huyện Cần Giờ Huyện Củ Chi Huyện Hóc Môn Huyện…" at bounding box center [346, 206] width 115 height 22
click at [397, 203] on div "Chọn quận/Huyện Huyện [GEOGRAPHIC_DATA] [GEOGRAPHIC_DATA] Huyện [GEOGRAPHIC_DAT…" at bounding box center [346, 206] width 115 height 22
click at [539, 208] on div "Chọn phường/Xã" at bounding box center [486, 206] width 115 height 22
click at [539, 204] on div "Chọn phường/Xã" at bounding box center [486, 206] width 115 height 22
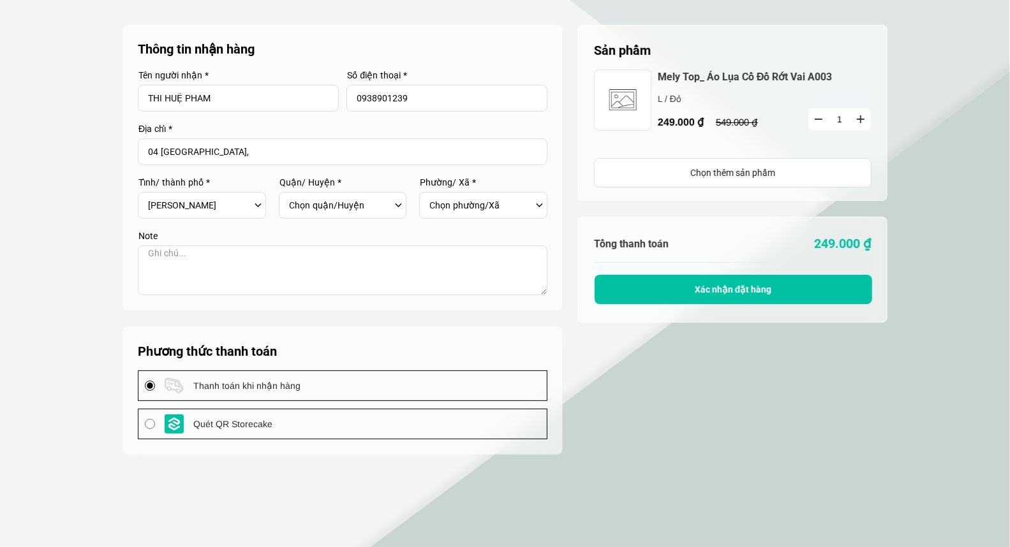
click at [395, 205] on div "Chọn quận/Huyện Huyện [GEOGRAPHIC_DATA] [GEOGRAPHIC_DATA] Huyện [GEOGRAPHIC_DAT…" at bounding box center [346, 206] width 115 height 22
click at [400, 201] on div "Chọn quận/Huyện Huyện [GEOGRAPHIC_DATA] [GEOGRAPHIC_DATA] Huyện [GEOGRAPHIC_DAT…" at bounding box center [346, 206] width 115 height 22
click at [253, 145] on input "04 Quang Trung," at bounding box center [342, 151] width 409 height 27
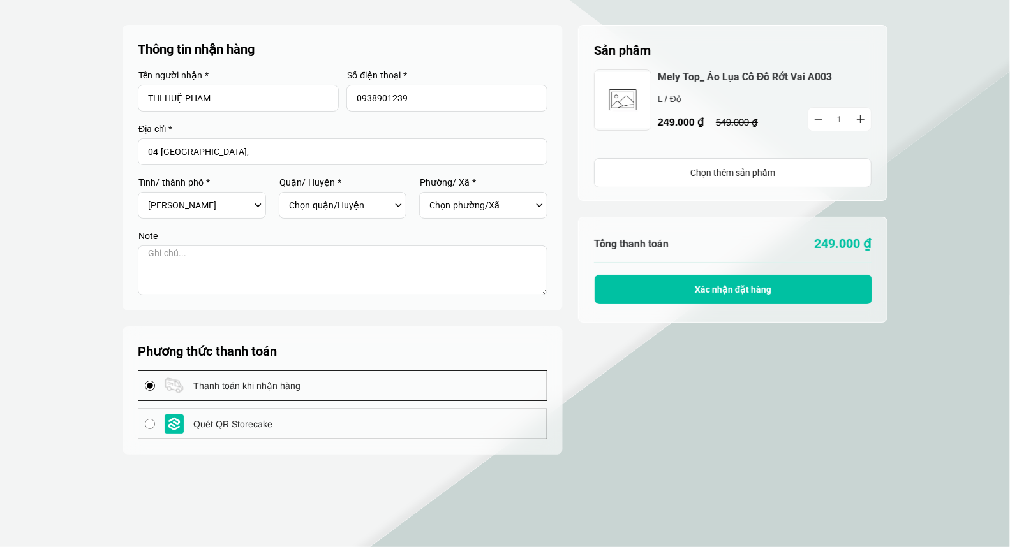
click at [399, 207] on div "Chọn quận/Huyện Huyện [GEOGRAPHIC_DATA] [GEOGRAPHIC_DATA] Huyện [GEOGRAPHIC_DAT…" at bounding box center [346, 206] width 115 height 22
drag, startPoint x: 399, startPoint y: 207, endPoint x: 408, endPoint y: 196, distance: 14.5
click at [397, 203] on div "Chọn quận/Huyện Huyện [GEOGRAPHIC_DATA] [GEOGRAPHIC_DATA] Huyện [GEOGRAPHIC_DAT…" at bounding box center [346, 206] width 115 height 22
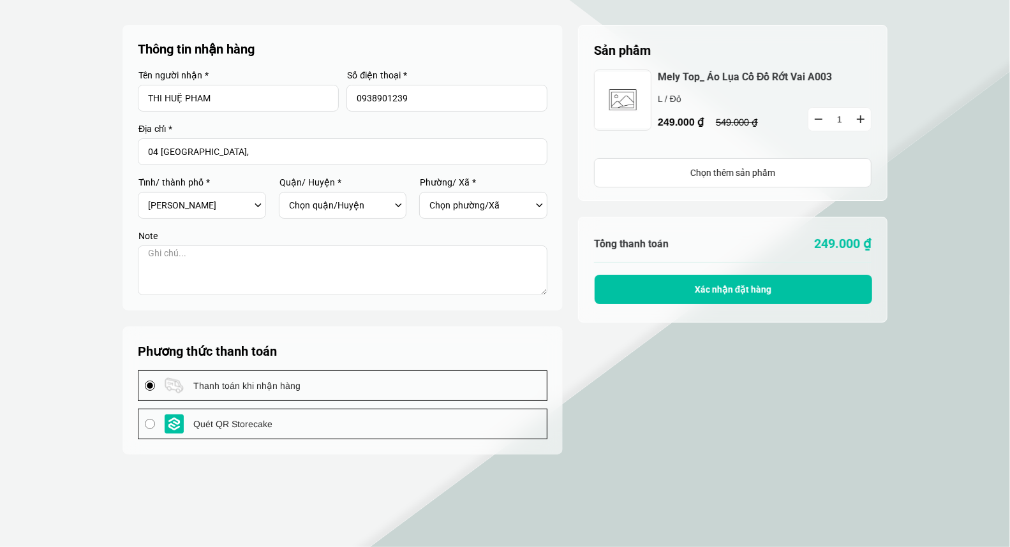
click at [487, 32] on div at bounding box center [342, 168] width 440 height 286
drag, startPoint x: 483, startPoint y: 45, endPoint x: 491, endPoint y: 38, distance: 10.4
click at [491, 38] on container "Thông tin nhận hàng Tên người nhận * THI HUỆ PHAM Số điện thoại * 0938901239 Đị…" at bounding box center [342, 240] width 440 height 430
click at [539, 196] on div "Chọn phường/Xã" at bounding box center [486, 206] width 115 height 22
click at [256, 204] on div "Chọn tỉnh/[GEOGRAPHIC_DATA] [GEOGRAPHIC_DATA] [GEOGRAPHIC_DATA] [GEOGRAPHIC_DAT…" at bounding box center [205, 206] width 115 height 22
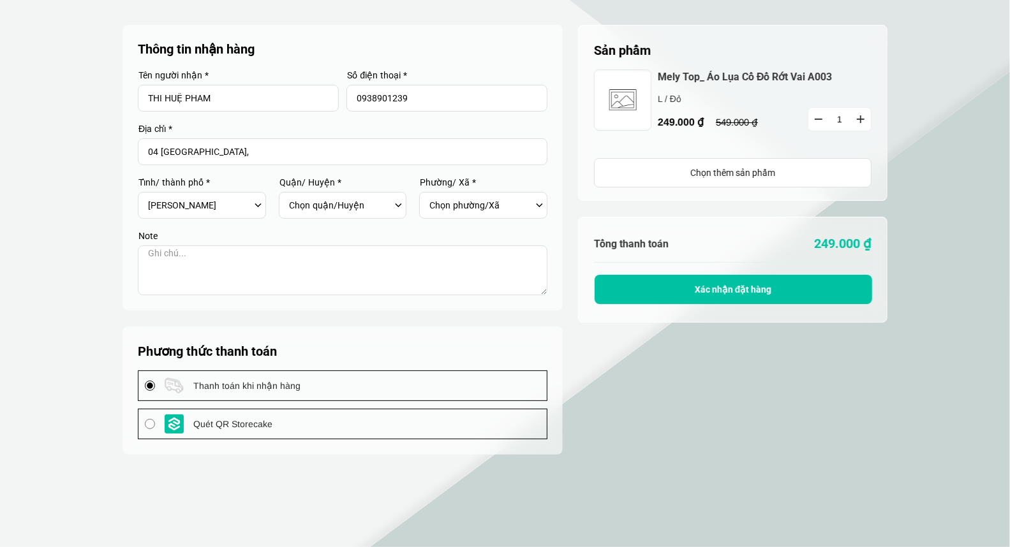
click at [399, 206] on div "Chọn quận/Huyện Huyện [GEOGRAPHIC_DATA] [GEOGRAPHIC_DATA] Huyện [GEOGRAPHIC_DAT…" at bounding box center [346, 206] width 115 height 22
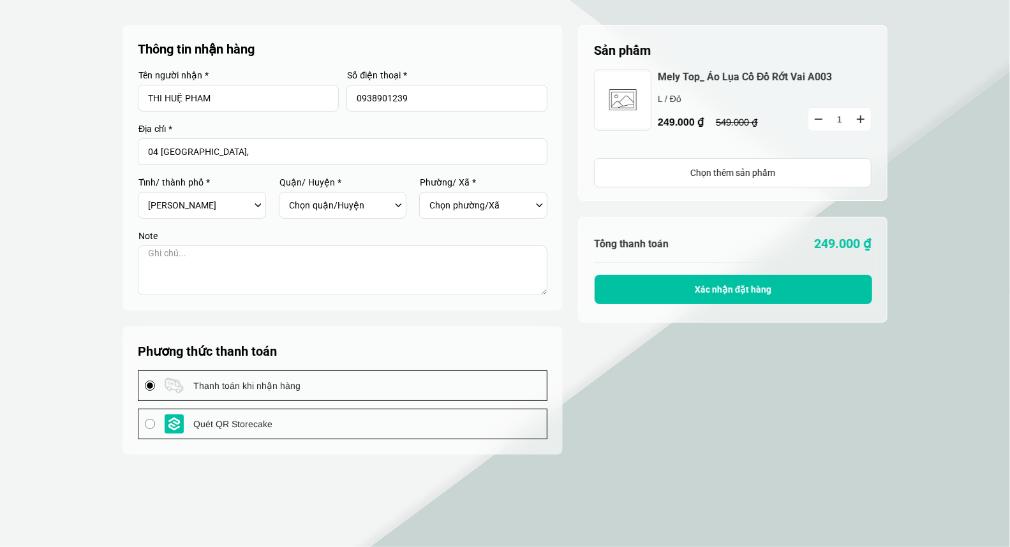
click at [540, 205] on div "Chọn phường/Xã" at bounding box center [486, 206] width 115 height 22
click at [540, 204] on div "Chọn phường/Xã" at bounding box center [486, 206] width 115 height 22
click at [399, 205] on div "Chọn quận/Huyện Huyện [GEOGRAPHIC_DATA] [GEOGRAPHIC_DATA] Huyện [GEOGRAPHIC_DAT…" at bounding box center [346, 206] width 115 height 22
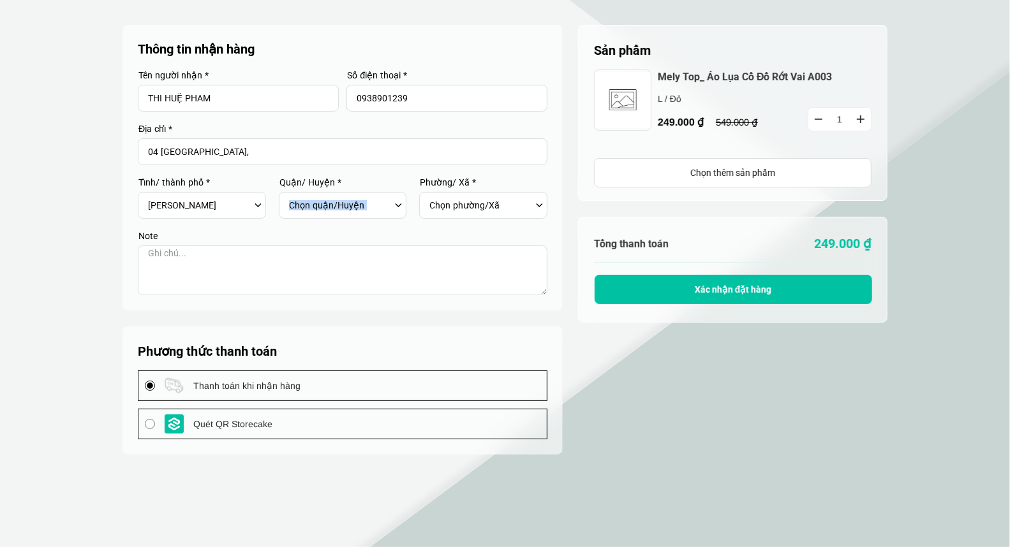
click at [399, 205] on div "Chọn quận/Huyện Huyện [GEOGRAPHIC_DATA] [GEOGRAPHIC_DATA] Huyện [GEOGRAPHIC_DAT…" at bounding box center [346, 206] width 115 height 22
click at [540, 203] on div "Chọn phường/Xã" at bounding box center [486, 206] width 115 height 22
click at [397, 203] on div "Chọn quận/Huyện Huyện [GEOGRAPHIC_DATA] [GEOGRAPHIC_DATA] Huyện [GEOGRAPHIC_DAT…" at bounding box center [346, 206] width 115 height 22
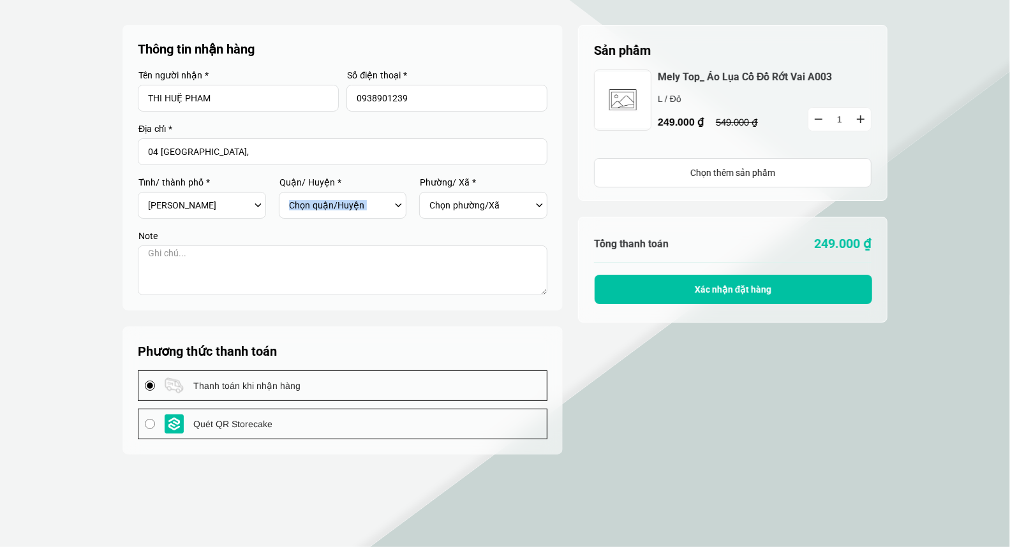
click at [397, 203] on div "Chọn quận/Huyện Huyện [GEOGRAPHIC_DATA] [GEOGRAPHIC_DATA] Huyện [GEOGRAPHIC_DAT…" at bounding box center [346, 206] width 115 height 22
click at [252, 205] on div "Chọn tỉnh/[GEOGRAPHIC_DATA] [GEOGRAPHIC_DATA] [GEOGRAPHIC_DATA] [GEOGRAPHIC_DAT…" at bounding box center [205, 206] width 115 height 22
click at [254, 203] on div "Chọn tỉnh/[GEOGRAPHIC_DATA] [GEOGRAPHIC_DATA] [GEOGRAPHIC_DATA] [GEOGRAPHIC_DAT…" at bounding box center [205, 206] width 115 height 22
click at [398, 205] on div "Chọn quận/Huyện Huyện [GEOGRAPHIC_DATA] [GEOGRAPHIC_DATA] Huyện [GEOGRAPHIC_DAT…" at bounding box center [346, 206] width 115 height 22
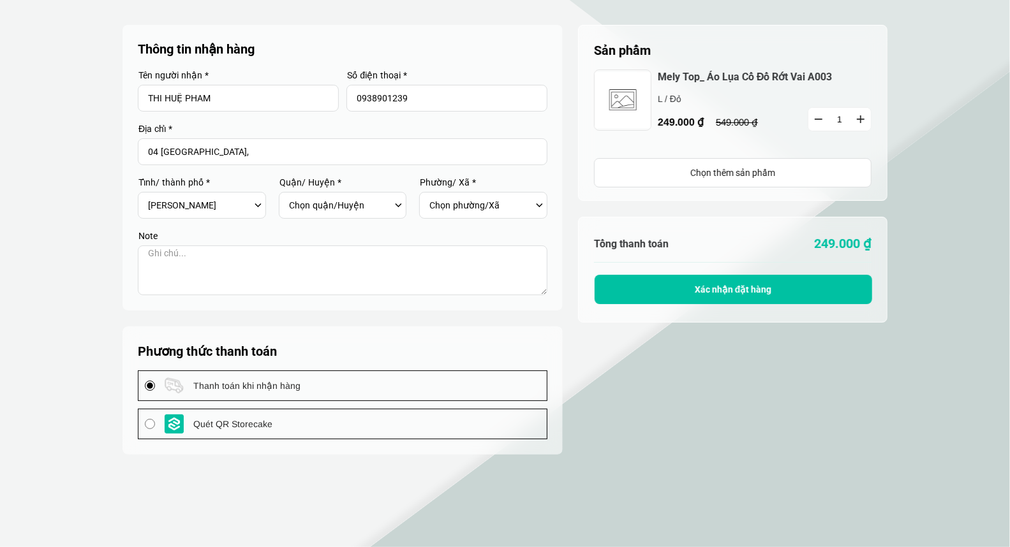
click at [398, 207] on div "Chọn quận/Huyện Huyện [GEOGRAPHIC_DATA] [GEOGRAPHIC_DATA] Huyện [GEOGRAPHIC_DAT…" at bounding box center [346, 206] width 115 height 22
click at [394, 205] on div "Chọn quận/Huyện Huyện [GEOGRAPHIC_DATA] [GEOGRAPHIC_DATA] Huyện [GEOGRAPHIC_DAT…" at bounding box center [346, 206] width 115 height 22
drag, startPoint x: 396, startPoint y: 205, endPoint x: 256, endPoint y: 153, distance: 149.5
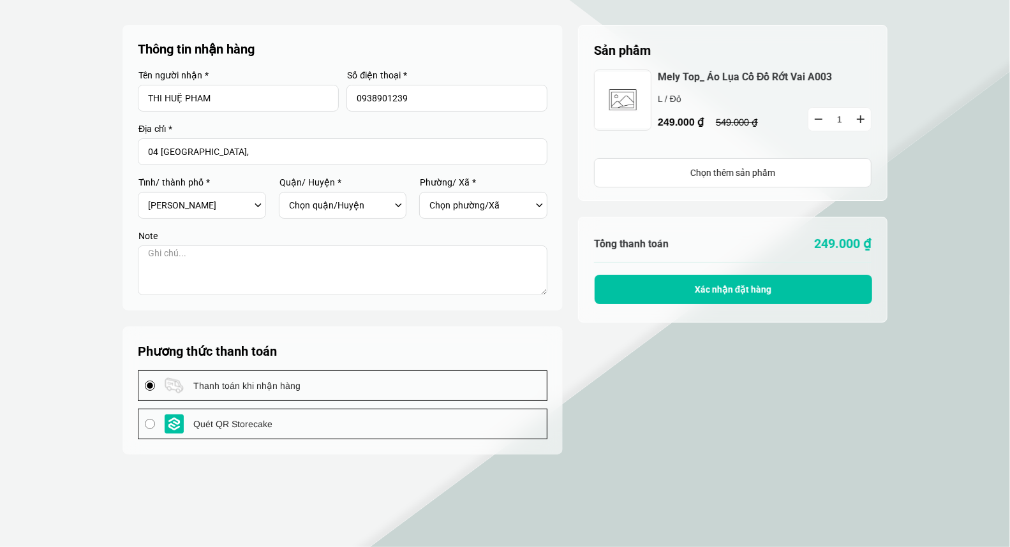
click at [397, 205] on div "Chọn quận/Huyện Huyện [GEOGRAPHIC_DATA] [GEOGRAPHIC_DATA] Huyện [GEOGRAPHIC_DAT…" at bounding box center [346, 206] width 115 height 22
select select "701"
click at [399, 206] on div "Chọn quận/Huyện Huyện [GEOGRAPHIC_DATA] [GEOGRAPHIC_DATA] Huyện [GEOGRAPHIC_DAT…" at bounding box center [346, 206] width 115 height 22
click at [399, 205] on div "Chọn quận/Huyện Huyện [GEOGRAPHIC_DATA] [GEOGRAPHIC_DATA] Huyện [GEOGRAPHIC_DAT…" at bounding box center [346, 206] width 115 height 22
click at [394, 205] on div "Chọn quận/Huyện Huyện [GEOGRAPHIC_DATA] [GEOGRAPHIC_DATA] Huyện [GEOGRAPHIC_DAT…" at bounding box center [346, 206] width 115 height 22
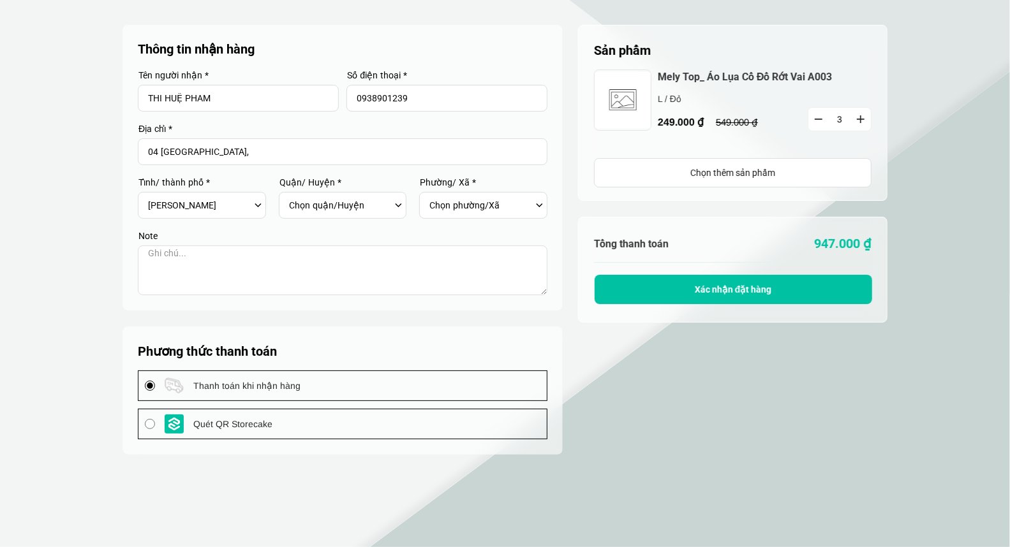
click at [397, 205] on div "Chọn quận/Huyện Huyện [GEOGRAPHIC_DATA] [GEOGRAPHIC_DATA] Huyện [GEOGRAPHIC_DAT…" at bounding box center [346, 206] width 115 height 22
drag, startPoint x: 397, startPoint y: 205, endPoint x: 266, endPoint y: 208, distance: 131.4
click at [397, 205] on div "Chọn quận/Huyện Huyện [GEOGRAPHIC_DATA] [GEOGRAPHIC_DATA] Huyện [GEOGRAPHIC_DAT…" at bounding box center [346, 206] width 115 height 22
click at [258, 202] on div "Chọn tỉnh/[GEOGRAPHIC_DATA] [GEOGRAPHIC_DATA] [GEOGRAPHIC_DATA] [GEOGRAPHIC_DAT…" at bounding box center [205, 206] width 115 height 22
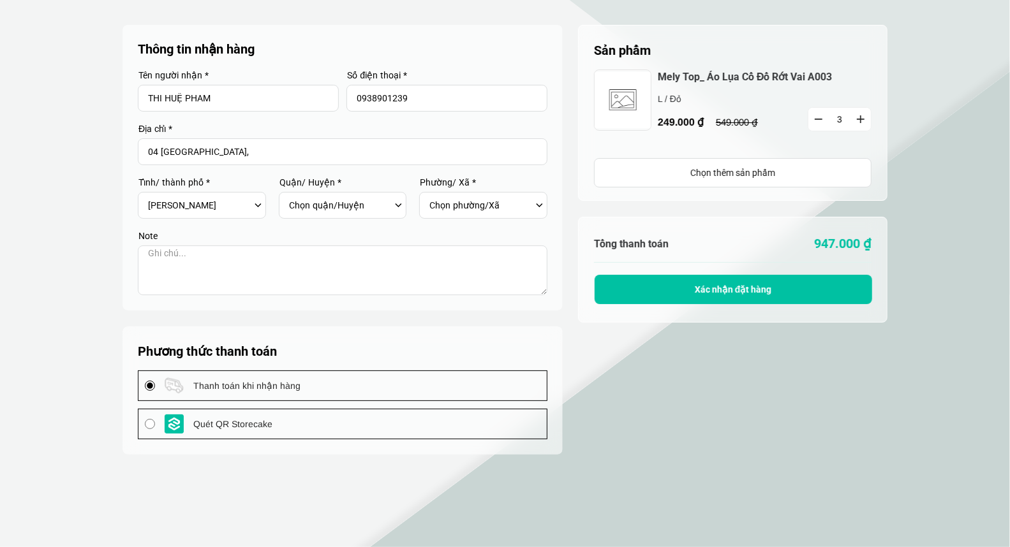
click at [286, 151] on input "04 [GEOGRAPHIC_DATA]," at bounding box center [342, 151] width 409 height 27
click at [540, 205] on div "Chọn phường/Xã" at bounding box center [486, 206] width 115 height 22
click at [763, 292] on span "Xác nhận đặt hàng" at bounding box center [733, 289] width 77 height 10
type input "04 [GEOGRAPHIC_DATA],"
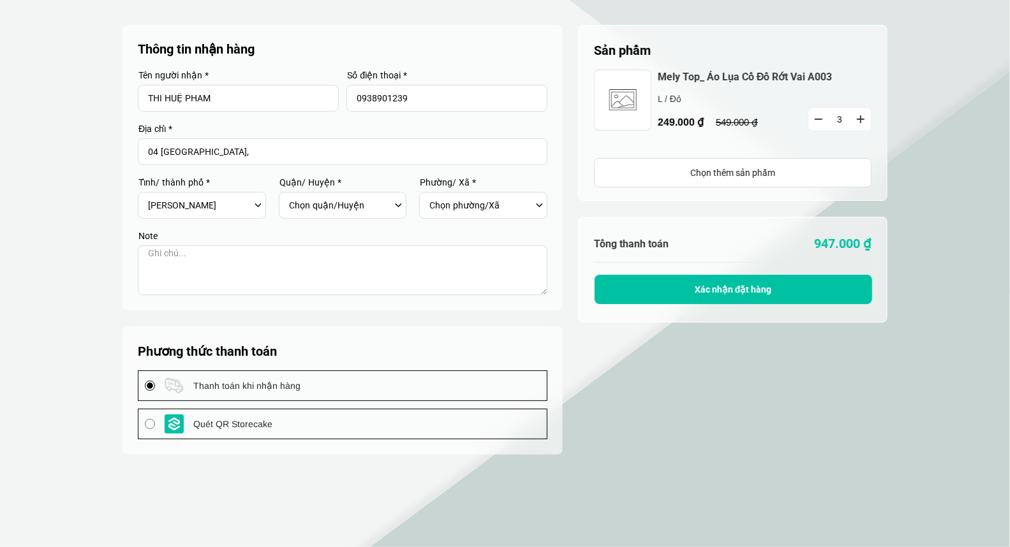
click at [397, 207] on div "Chọn quận/Huyện Huyện [GEOGRAPHIC_DATA] [GEOGRAPHIC_DATA] Huyện [GEOGRAPHIC_DAT…" at bounding box center [346, 206] width 115 height 22
click at [540, 205] on div "Chọn phường/Xã" at bounding box center [486, 206] width 115 height 22
click at [540, 204] on div "Chọn phường/Xã" at bounding box center [486, 206] width 115 height 22
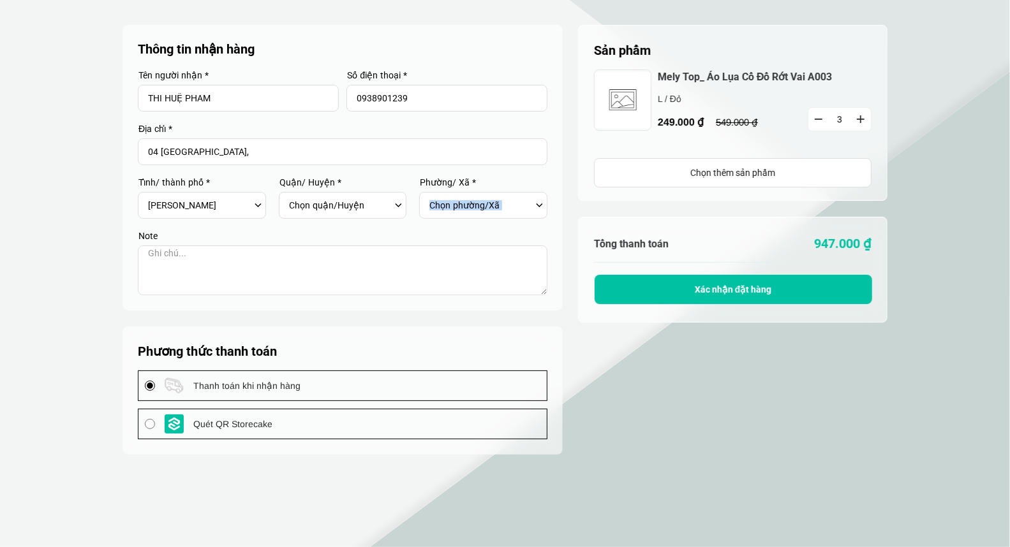
click at [538, 202] on div "Chọn phường/Xã" at bounding box center [486, 206] width 115 height 22
click at [399, 208] on div "Chọn quận/Huyện Huyện [GEOGRAPHIC_DATA] [GEOGRAPHIC_DATA] Huyện [GEOGRAPHIC_DAT…" at bounding box center [346, 206] width 115 height 22
click at [399, 207] on div "Chọn quận/Huyện Huyện [GEOGRAPHIC_DATA] [GEOGRAPHIC_DATA] Huyện [GEOGRAPHIC_DAT…" at bounding box center [346, 206] width 115 height 22
click at [397, 206] on div "Chọn quận/Huyện Huyện [GEOGRAPHIC_DATA] [GEOGRAPHIC_DATA] Huyện [GEOGRAPHIC_DAT…" at bounding box center [346, 206] width 115 height 22
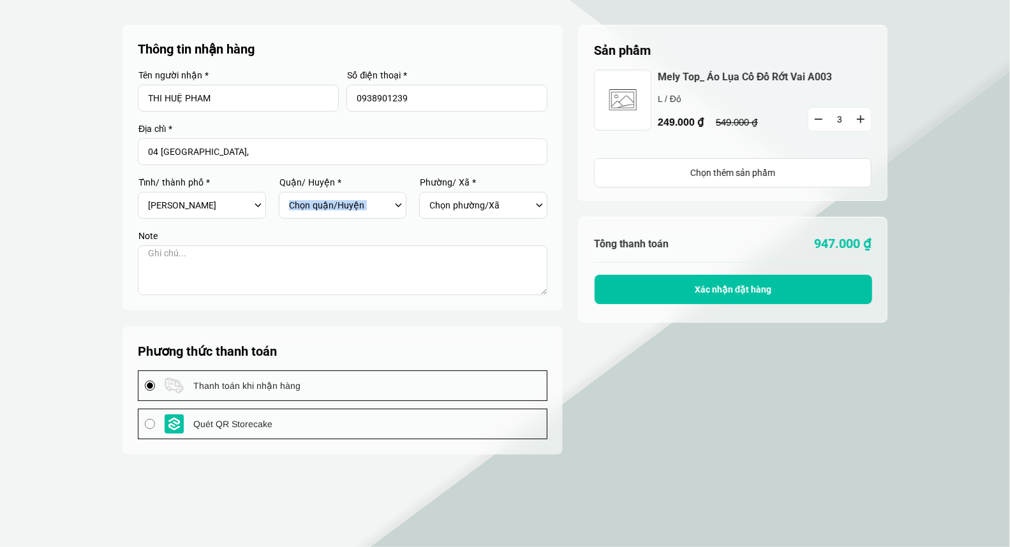
click at [401, 205] on div "Chọn quận/Huyện Huyện [GEOGRAPHIC_DATA] [GEOGRAPHIC_DATA] Huyện [GEOGRAPHIC_DAT…" at bounding box center [346, 206] width 115 height 22
click at [542, 210] on div "Chọn phường/Xã" at bounding box center [486, 206] width 115 height 22
click at [544, 200] on div "Chọn phường/Xã" at bounding box center [486, 206] width 115 height 22
click at [536, 206] on div "Chọn phường/Xã" at bounding box center [486, 206] width 115 height 22
click at [397, 203] on div "Chọn quận/Huyện Huyện [GEOGRAPHIC_DATA] [GEOGRAPHIC_DATA] Huyện [GEOGRAPHIC_DAT…" at bounding box center [346, 206] width 115 height 22
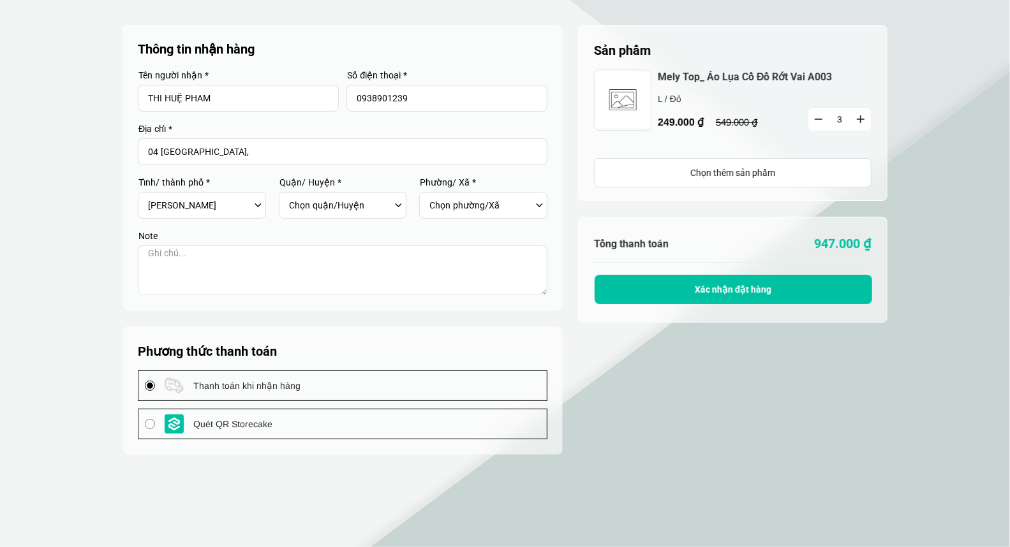
click at [397, 203] on div "Chọn quận/Huyện Huyện [GEOGRAPHIC_DATA] [GEOGRAPHIC_DATA] Huyện [GEOGRAPHIC_DAT…" at bounding box center [346, 206] width 115 height 22
click at [818, 117] on button "button" at bounding box center [818, 119] width 20 height 23
type input "1"
click at [394, 207] on div "Chọn quận/Huyện Huyện [GEOGRAPHIC_DATA] [GEOGRAPHIC_DATA] Huyện [GEOGRAPHIC_DAT…" at bounding box center [346, 206] width 115 height 22
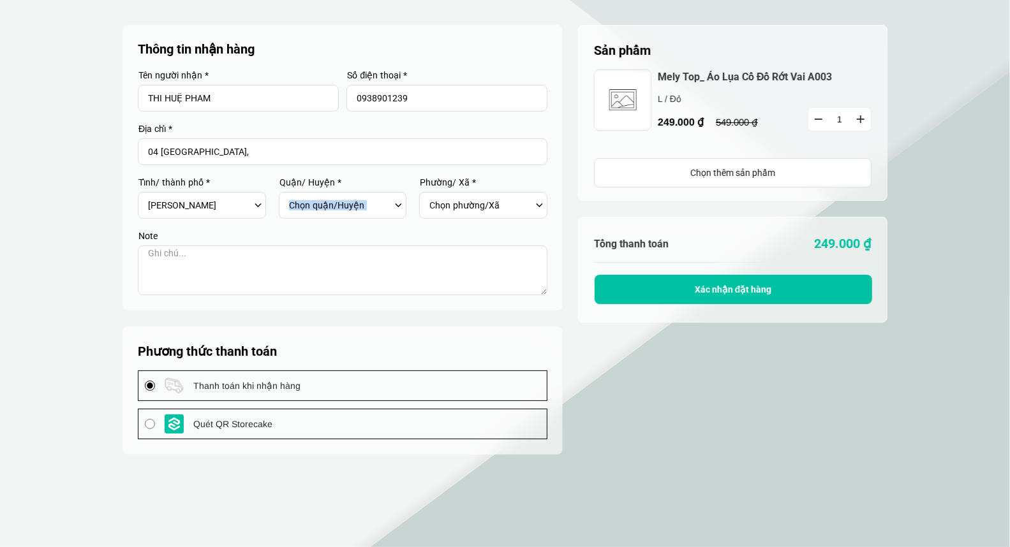
click at [396, 207] on div "Chọn quận/Huyện Huyện [GEOGRAPHIC_DATA] [GEOGRAPHIC_DATA] Huyện [GEOGRAPHIC_DAT…" at bounding box center [346, 206] width 115 height 22
click at [397, 205] on div "Chọn quận/Huyện Huyện [GEOGRAPHIC_DATA] [GEOGRAPHIC_DATA] Huyện [GEOGRAPHIC_DAT…" at bounding box center [346, 206] width 115 height 22
click at [542, 205] on div "Chọn phường/Xã" at bounding box center [486, 206] width 115 height 22
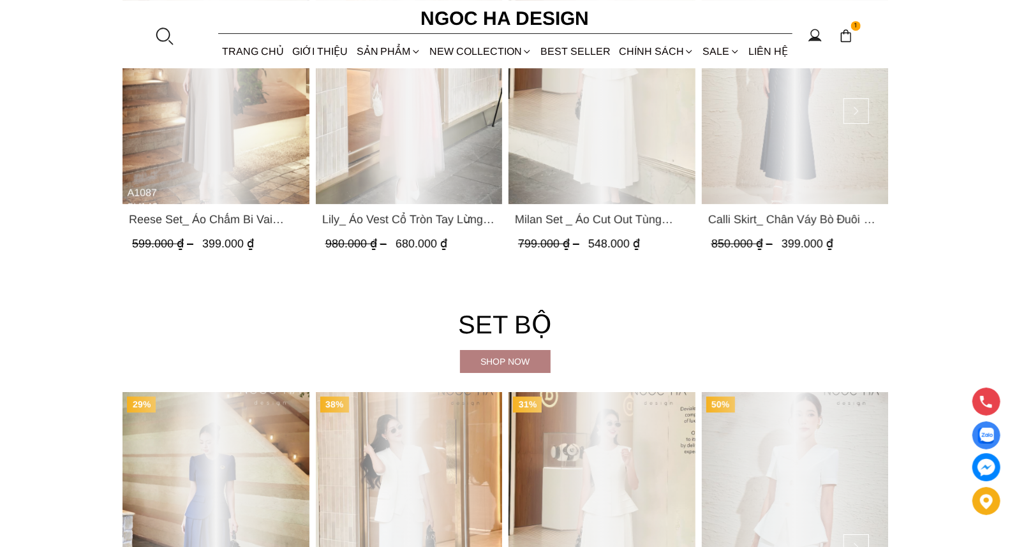
scroll to position [2355, 0]
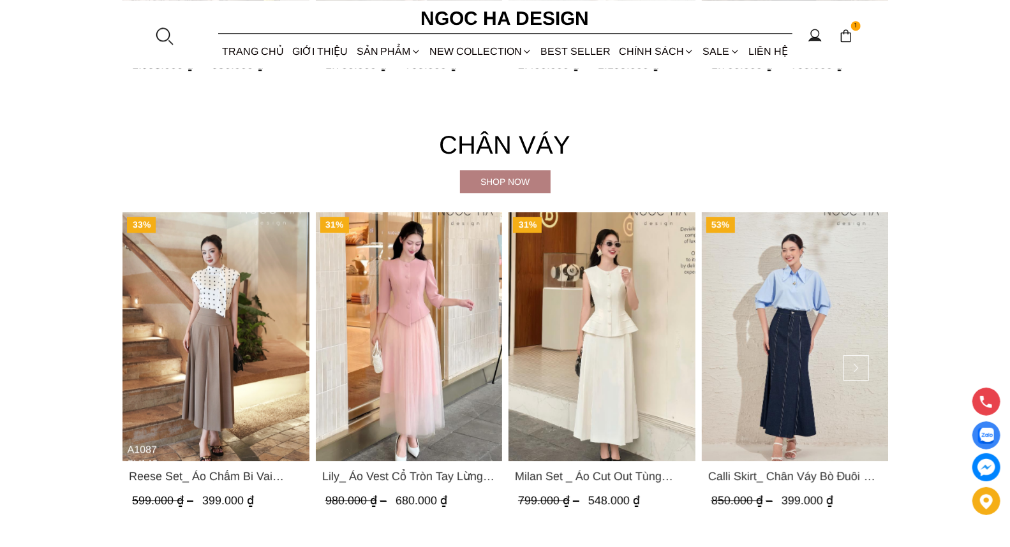
click at [216, 290] on img "Product image - Reese Set_ Áo Chấm Bi Vai Chờm Mix Chân Váy Xếp Ly Hông Màu Nâu…" at bounding box center [215, 336] width 187 height 249
drag, startPoint x: 1009, startPoint y: 258, endPoint x: 1015, endPoint y: 221, distance: 36.9
click at [1009, 221] on html "3 Trang chủ Giới thiệu Sản phẩm [GEOGRAPHIC_DATA] Áo thun Áo sơ mi Áo Peplum Áo…" at bounding box center [505, 354] width 1010 height 5418
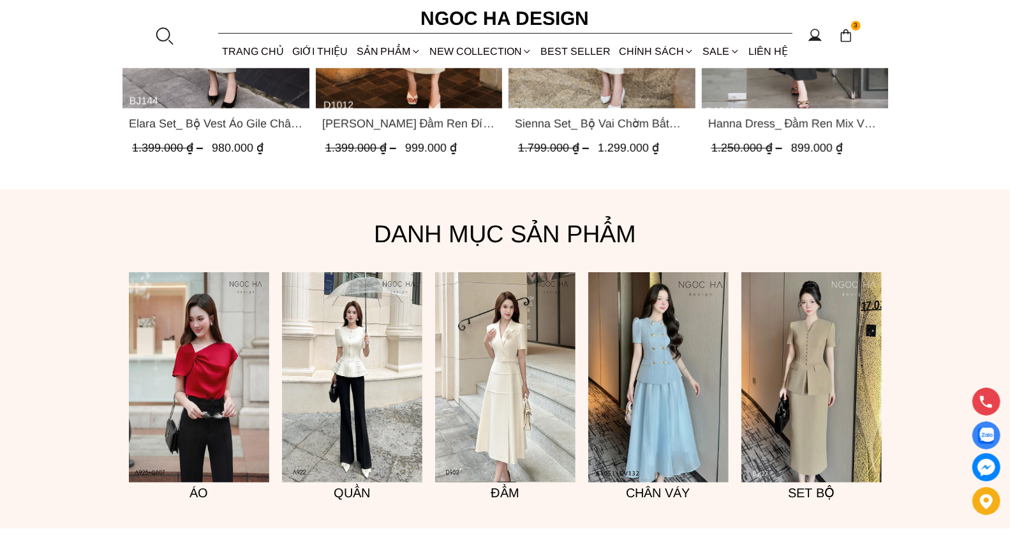
scroll to position [738, 0]
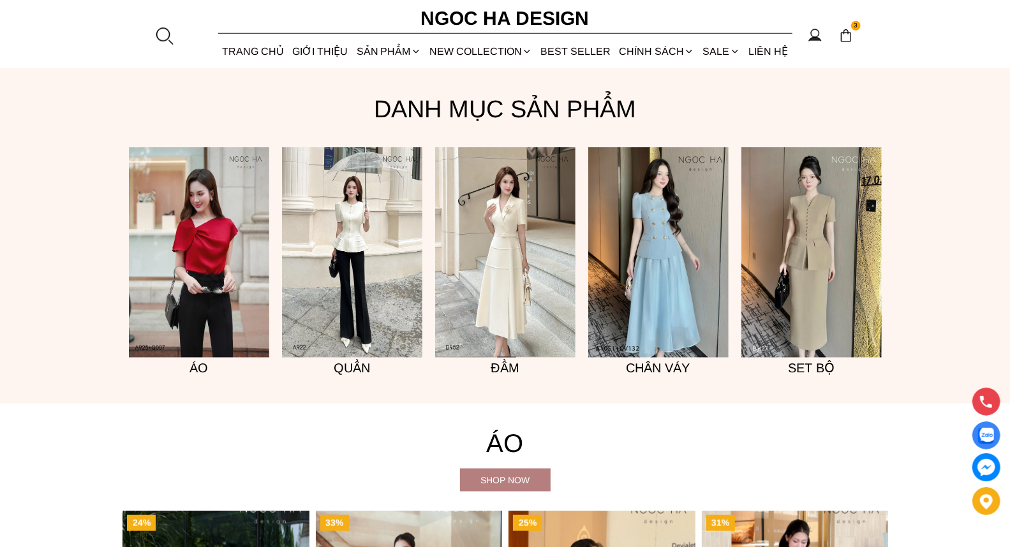
click at [193, 232] on img at bounding box center [199, 252] width 140 height 210
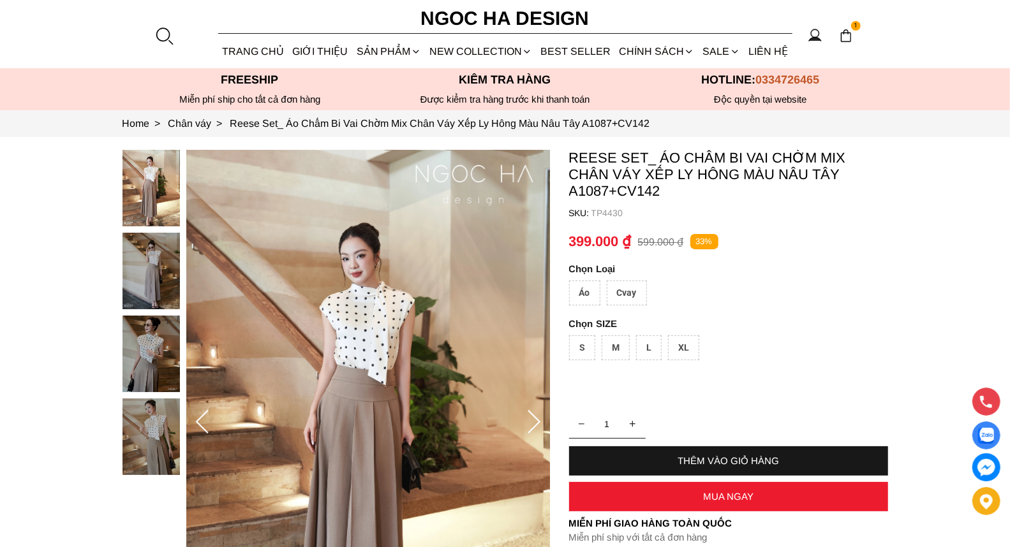
click at [587, 288] on div "Áo" at bounding box center [584, 293] width 31 height 25
click at [647, 346] on div "L" at bounding box center [649, 347] width 26 height 25
click at [723, 496] on div "MUA NGAY" at bounding box center [728, 496] width 319 height 11
click at [723, 494] on div "MUA NGAY" at bounding box center [728, 496] width 319 height 11
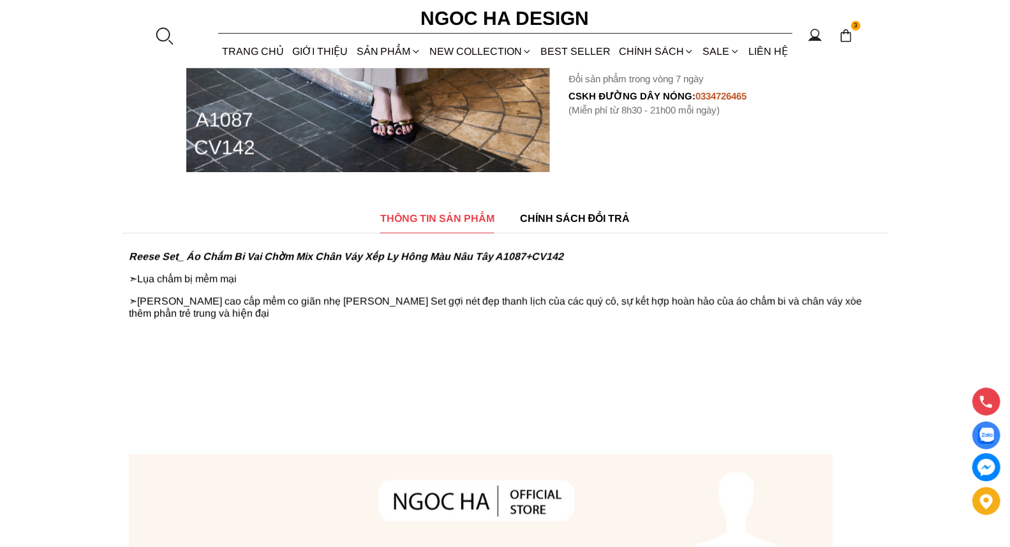
scroll to position [526, 0]
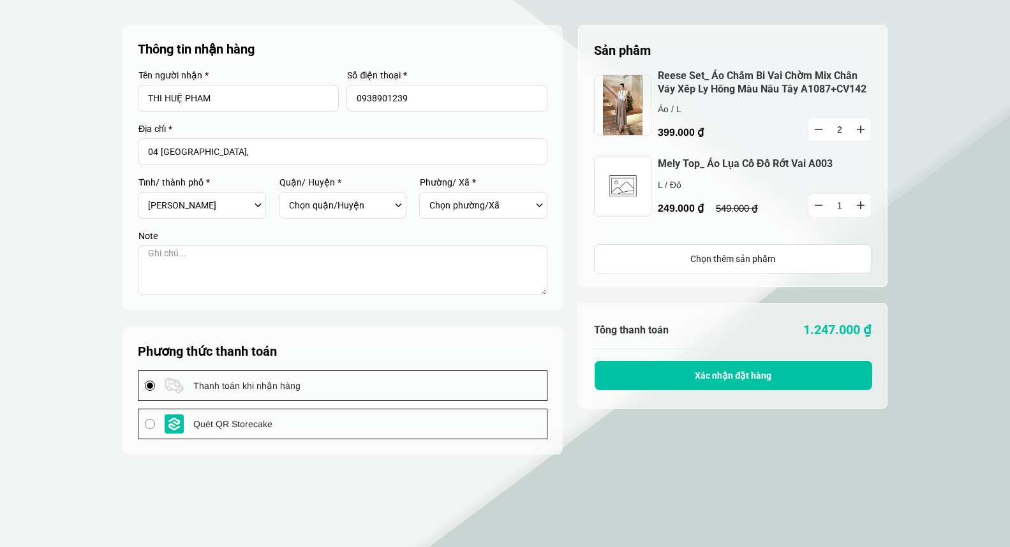
select select "701"
click at [397, 203] on div "Chọn quận/Huyện Huyện [GEOGRAPHIC_DATA] [GEOGRAPHIC_DATA] Huyện [GEOGRAPHIC_DAT…" at bounding box center [346, 206] width 115 height 22
click at [397, 202] on div "Chọn quận/Huyện Huyện [GEOGRAPHIC_DATA] [GEOGRAPHIC_DATA] Huyện [GEOGRAPHIC_DAT…" at bounding box center [346, 206] width 115 height 22
click at [630, 107] on img at bounding box center [622, 105] width 57 height 61
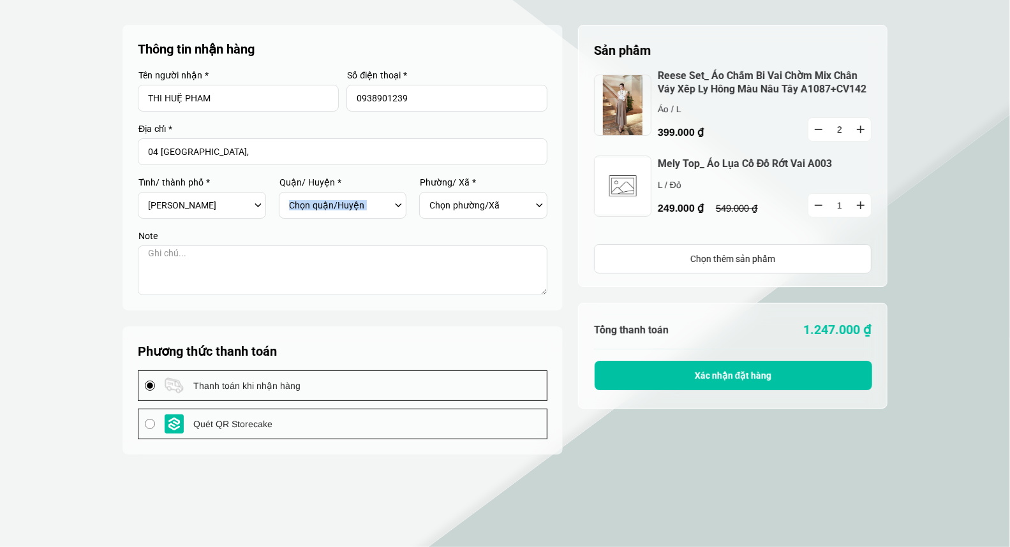
click at [630, 107] on img at bounding box center [622, 105] width 57 height 61
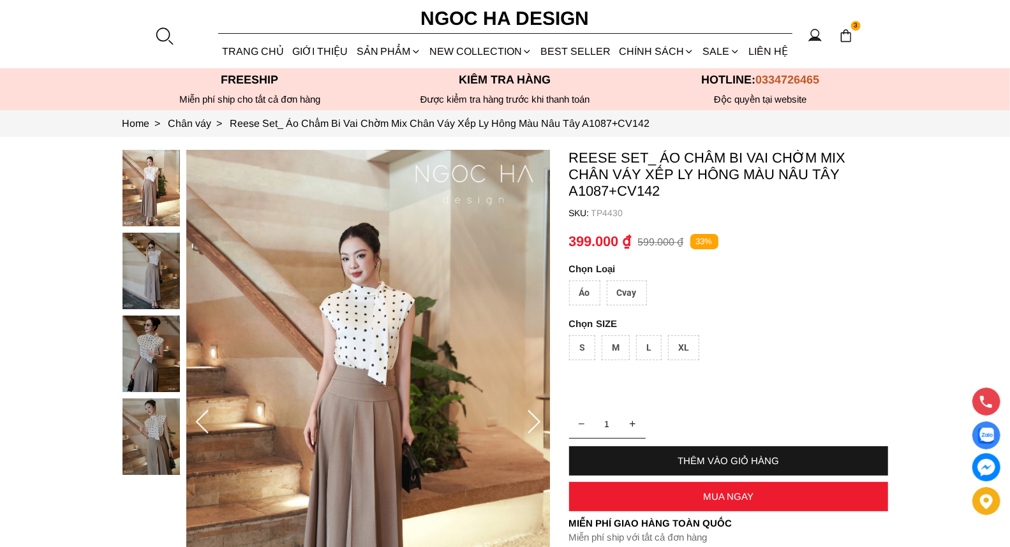
click at [527, 421] on icon at bounding box center [534, 423] width 26 height 26
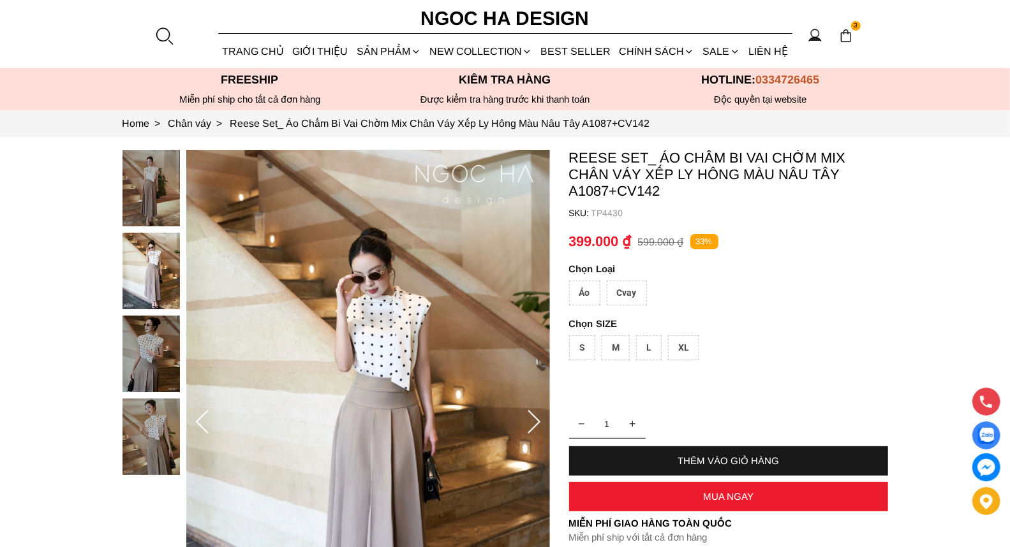
click at [527, 424] on icon at bounding box center [534, 423] width 26 height 26
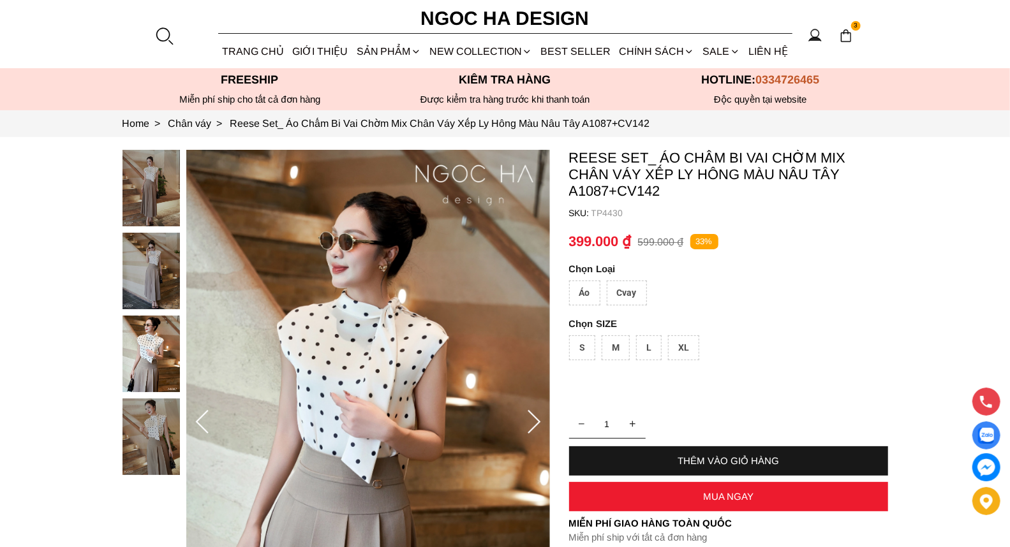
click at [527, 424] on icon at bounding box center [534, 423] width 26 height 26
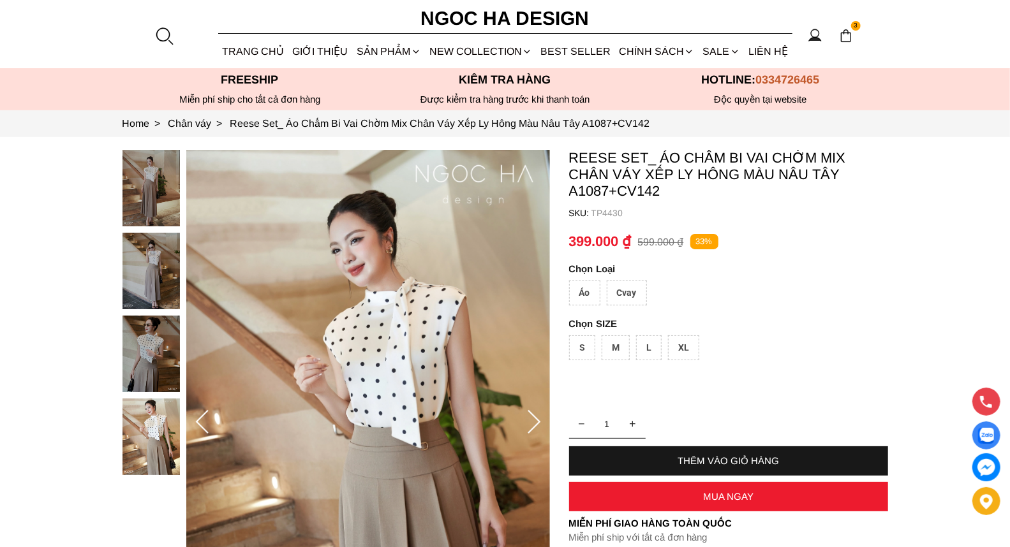
click at [527, 424] on icon at bounding box center [534, 423] width 26 height 26
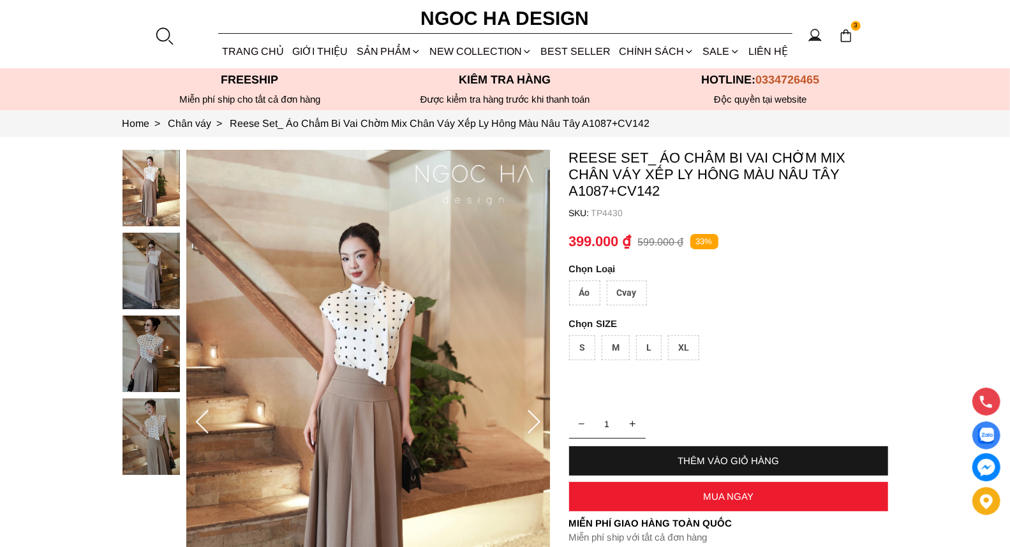
click at [527, 424] on icon at bounding box center [534, 423] width 26 height 26
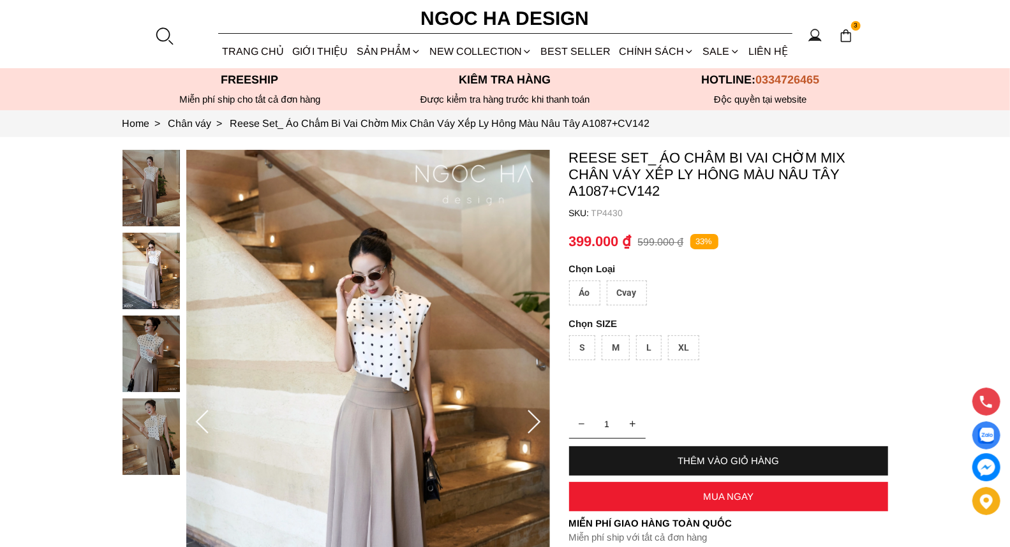
click at [527, 421] on icon at bounding box center [534, 423] width 26 height 26
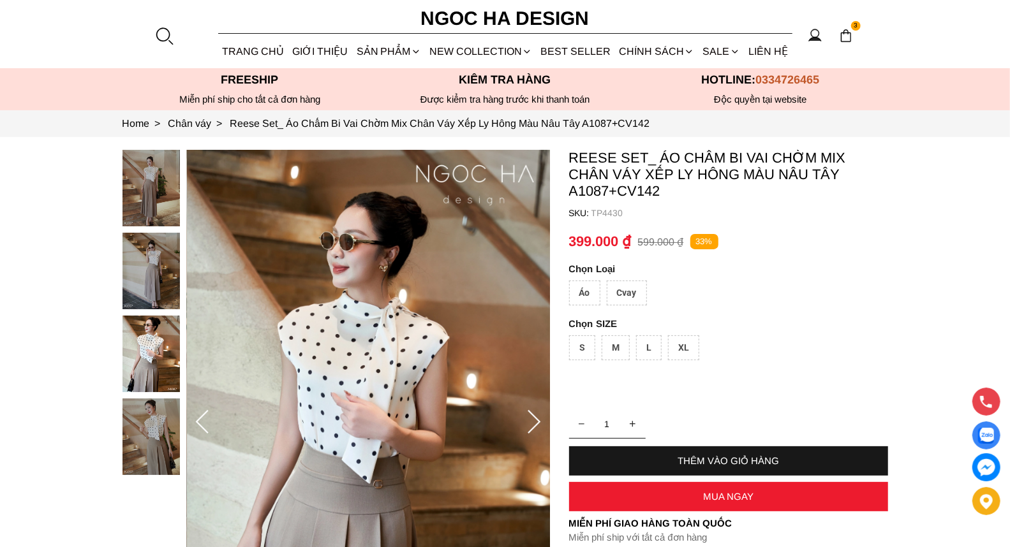
click at [356, 315] on img at bounding box center [369, 422] width 364 height 545
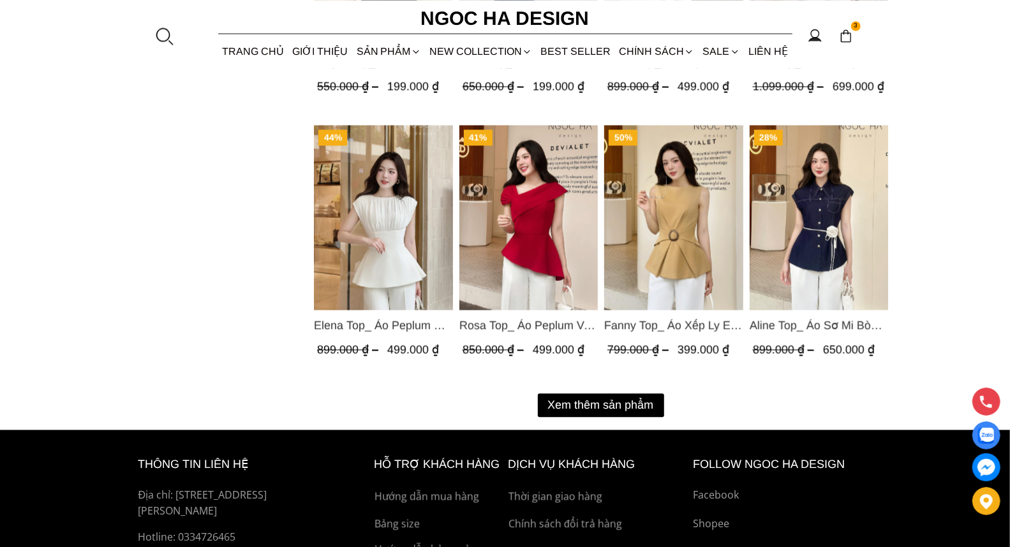
scroll to position [1581, 0]
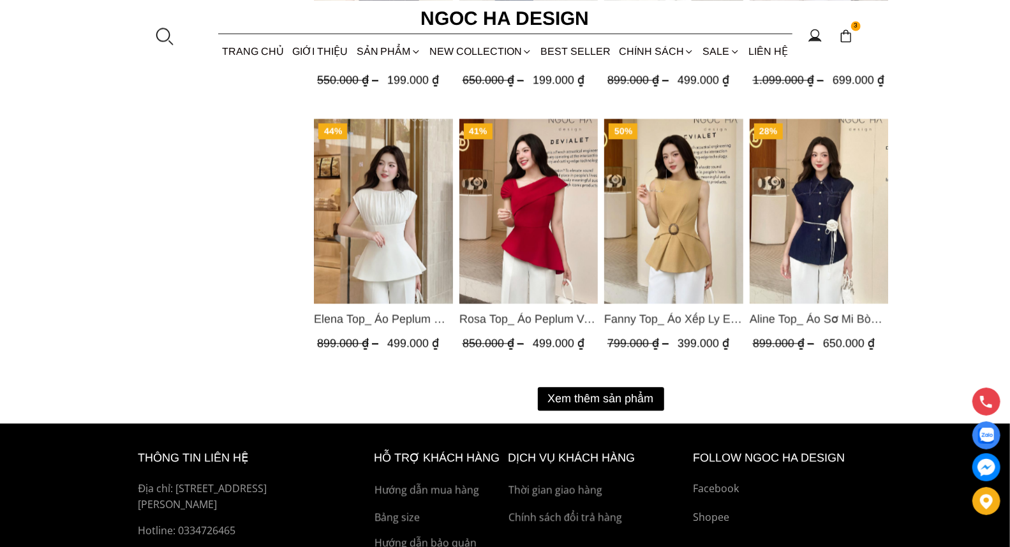
click at [641, 394] on button "Xem thêm sản phẩm" at bounding box center [601, 399] width 126 height 24
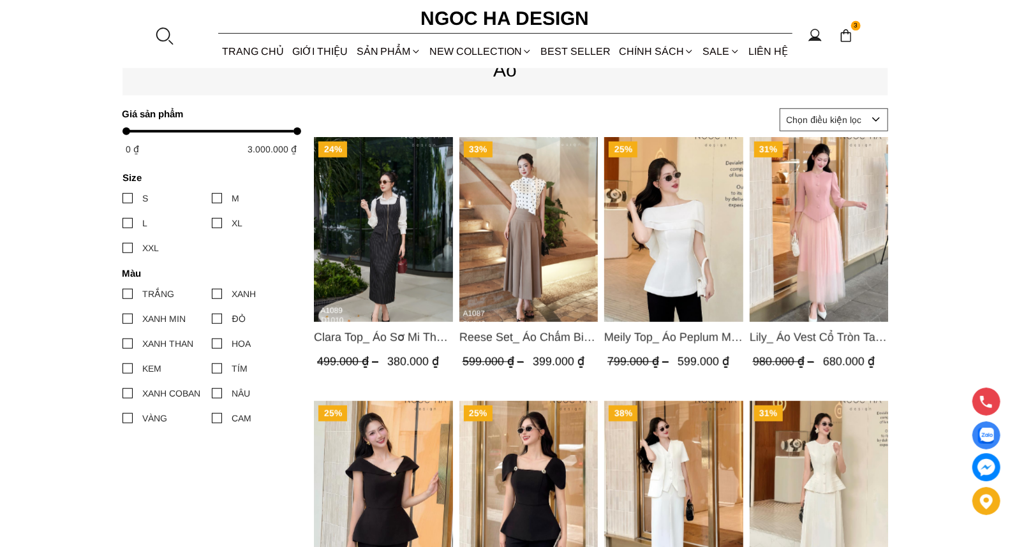
scroll to position [512, 0]
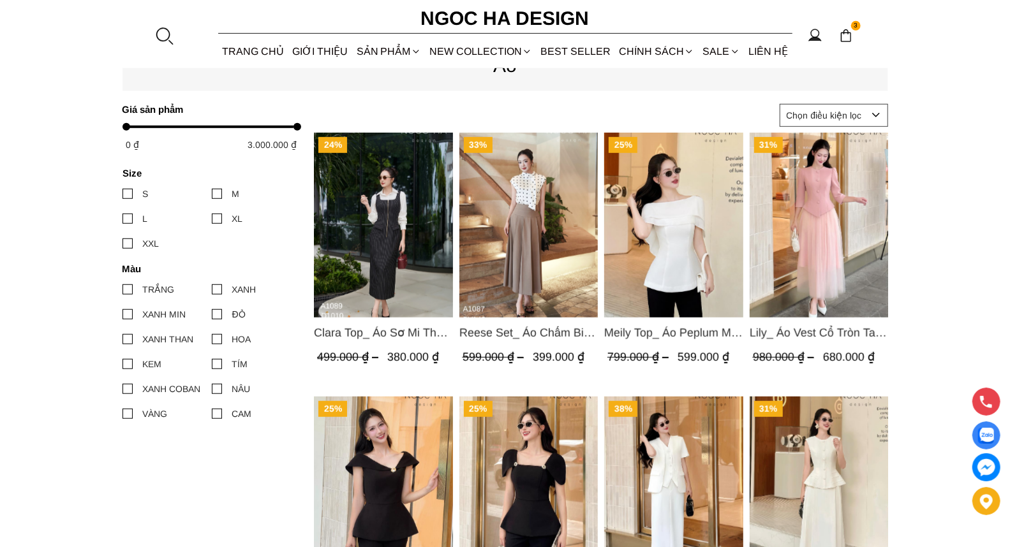
click at [525, 238] on img "Product image - Reese Set_ Áo Chấm Bi Vai Chờm Mix Chân Váy Xếp Ly Hông Màu Nâu…" at bounding box center [528, 225] width 139 height 185
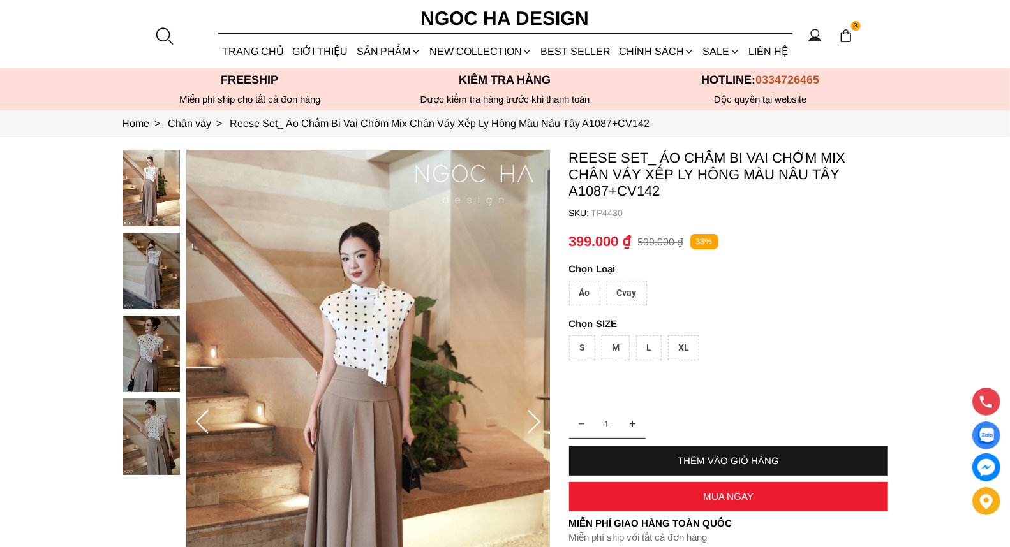
click at [582, 288] on div "Áo" at bounding box center [584, 293] width 31 height 25
click at [645, 343] on div "L" at bounding box center [649, 347] width 26 height 25
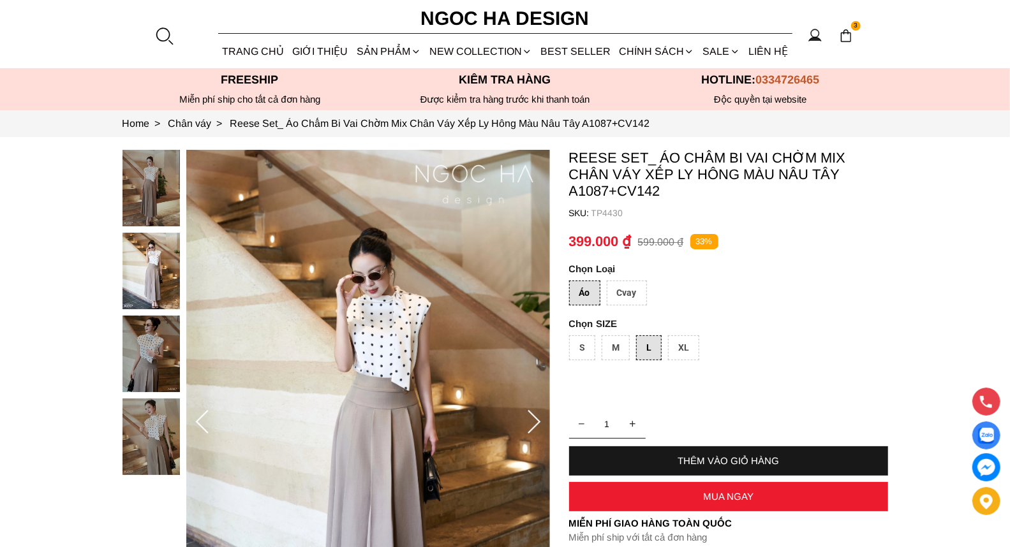
click at [748, 496] on div "MUA NGAY" at bounding box center [728, 496] width 319 height 11
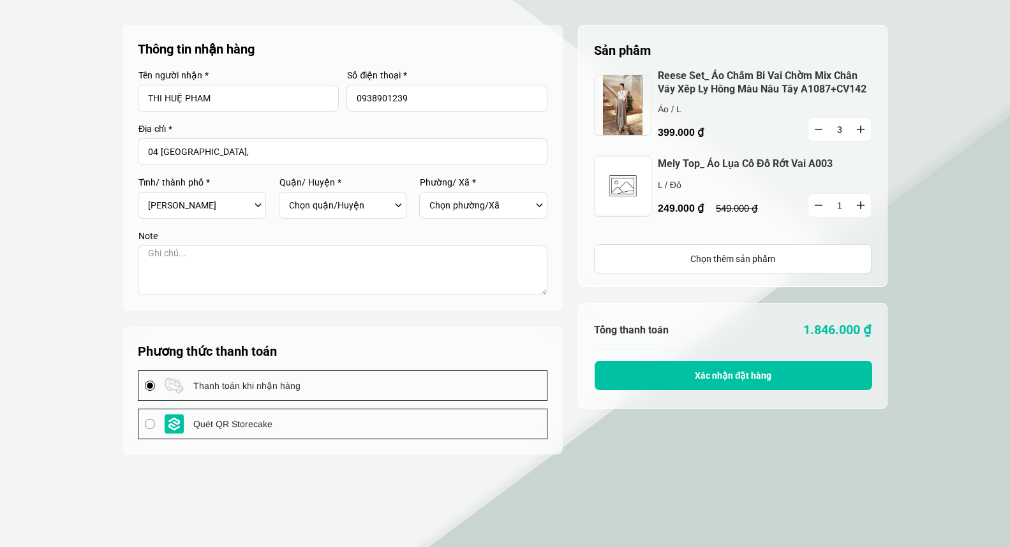
select select "701"
click at [397, 205] on div "Chọn quận/Huyện Huyện [GEOGRAPHIC_DATA] [GEOGRAPHIC_DATA] Huyện [GEOGRAPHIC_DAT…" at bounding box center [346, 206] width 115 height 22
click at [977, 79] on section "Sản phẩm 1 Chưa có sản phẩm nào Reese Set_ Áo Chấm Bi Vai Chờm Mix Chân Váy Xếp…" at bounding box center [505, 378] width 1010 height 757
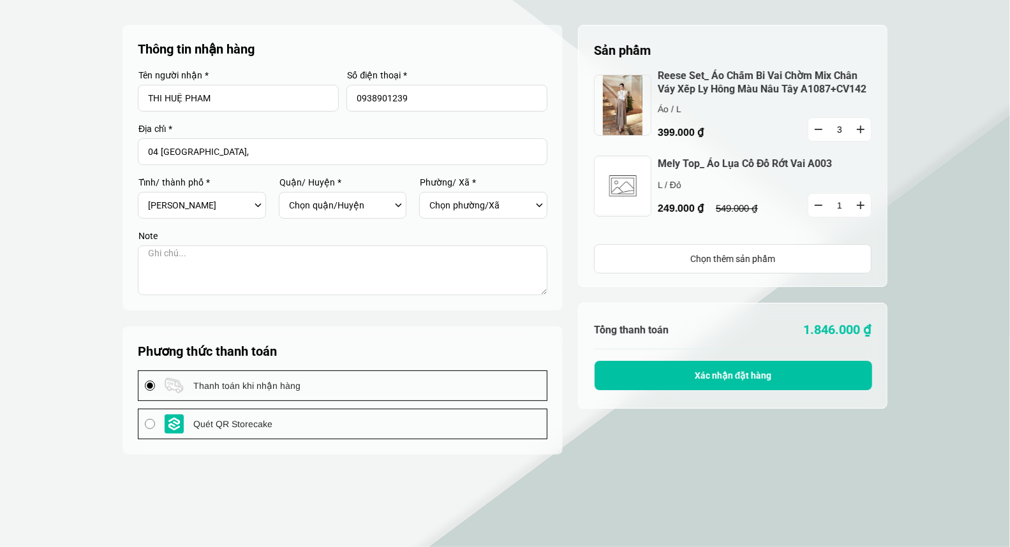
click at [398, 205] on div "Chọn quận/Huyện Huyện [GEOGRAPHIC_DATA] [GEOGRAPHIC_DATA] Huyện [GEOGRAPHIC_DAT…" at bounding box center [346, 206] width 115 height 22
click at [397, 202] on div "Chọn quận/Huyện Huyện [GEOGRAPHIC_DATA] [GEOGRAPHIC_DATA] Huyện [GEOGRAPHIC_DAT…" at bounding box center [346, 206] width 115 height 22
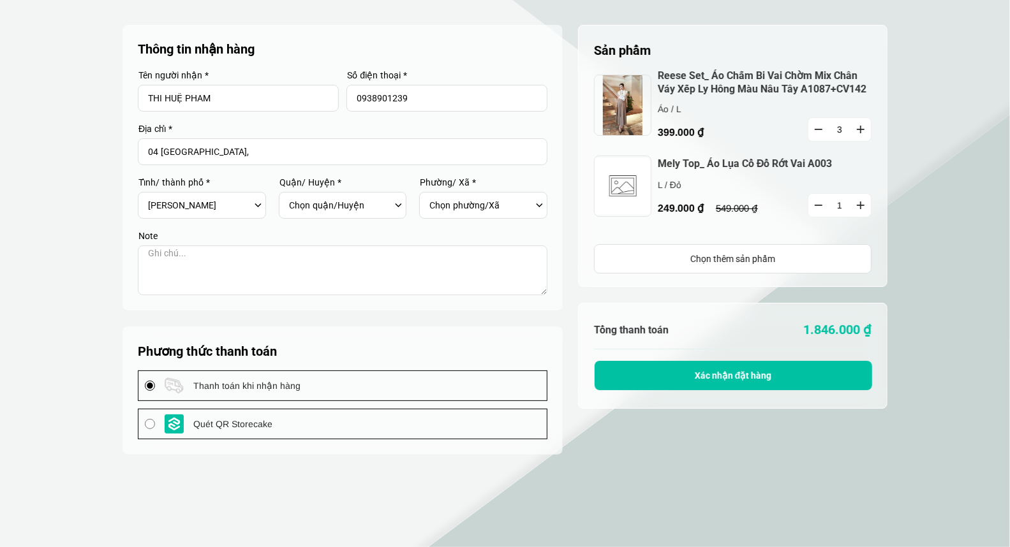
click at [536, 201] on div "Chọn phường/Xã" at bounding box center [486, 206] width 115 height 22
click at [398, 204] on div "Chọn quận/Huyện Huyện [GEOGRAPHIC_DATA] [GEOGRAPHIC_DATA] Huyện [GEOGRAPHIC_DAT…" at bounding box center [346, 206] width 115 height 22
click at [623, 185] on img at bounding box center [622, 186] width 57 height 61
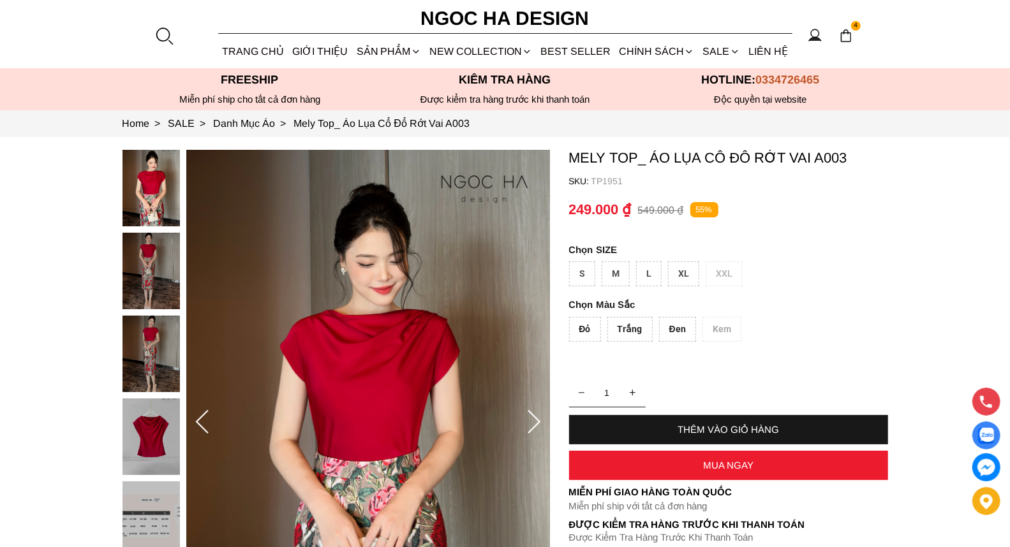
click at [648, 275] on div "L" at bounding box center [649, 274] width 26 height 25
click at [582, 330] on div "Đỏ" at bounding box center [585, 329] width 32 height 25
click at [740, 464] on div "MUA NGAY" at bounding box center [728, 465] width 319 height 11
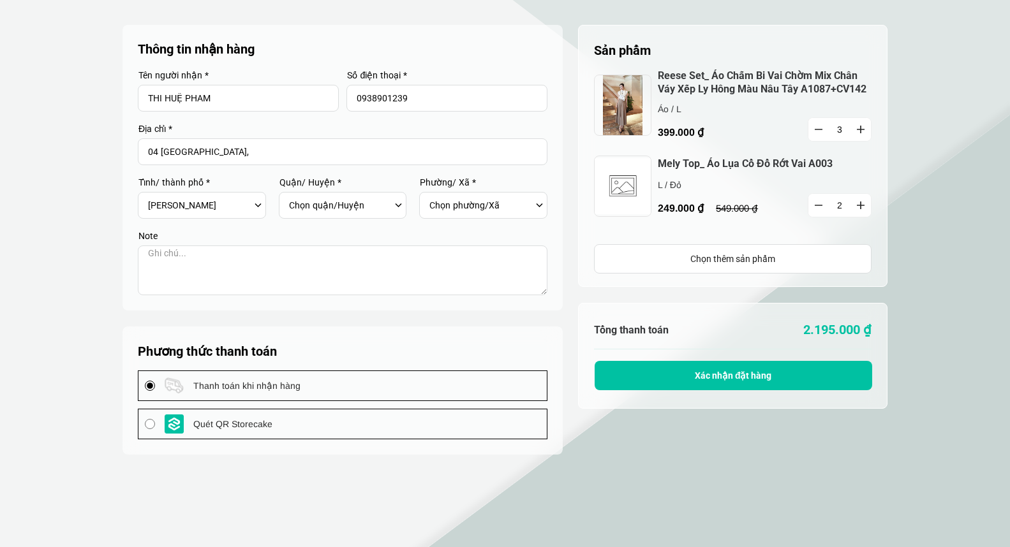
select select "701"
click at [816, 126] on button "button" at bounding box center [818, 129] width 20 height 23
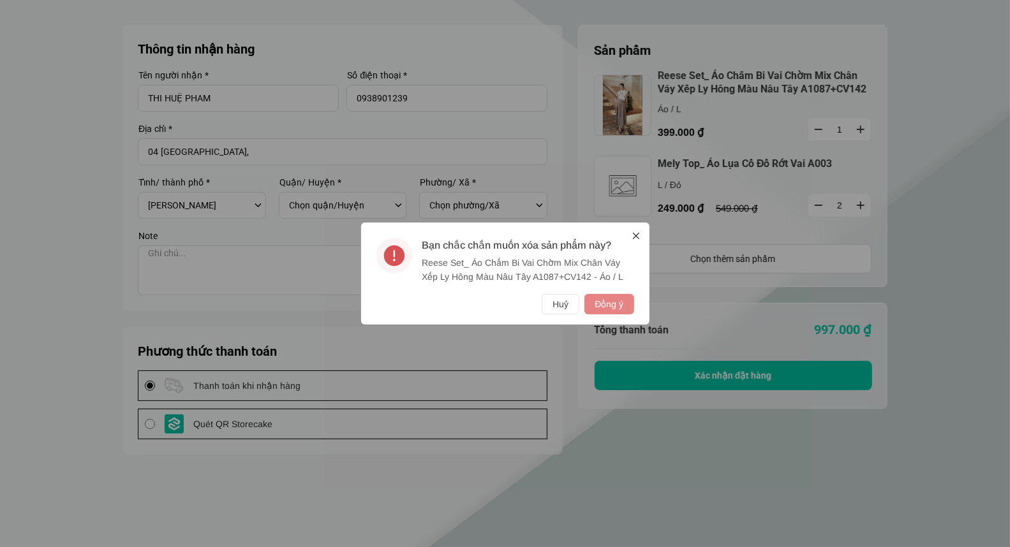
click at [611, 305] on button "Đồng ý" at bounding box center [608, 304] width 49 height 20
type input "2"
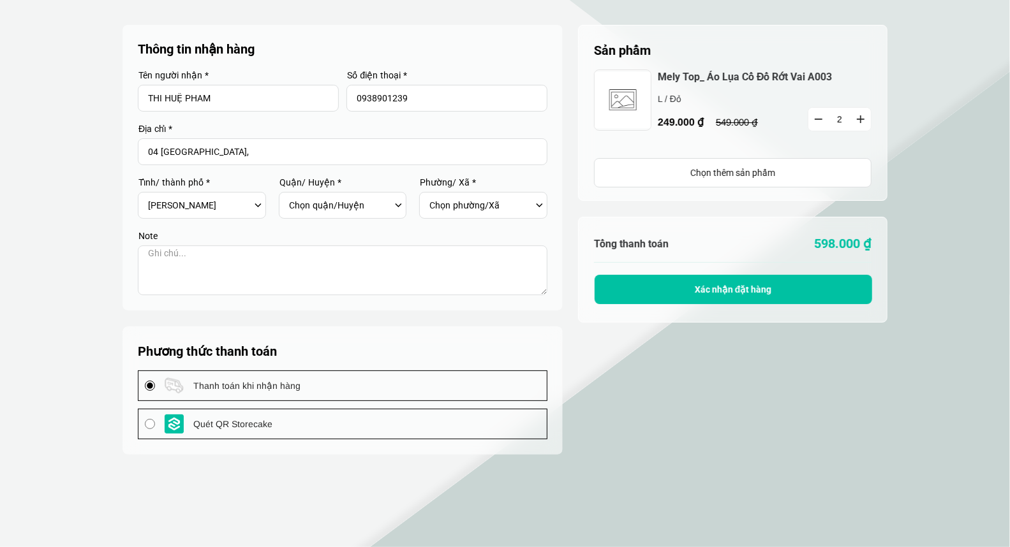
click at [624, 105] on img at bounding box center [622, 100] width 57 height 61
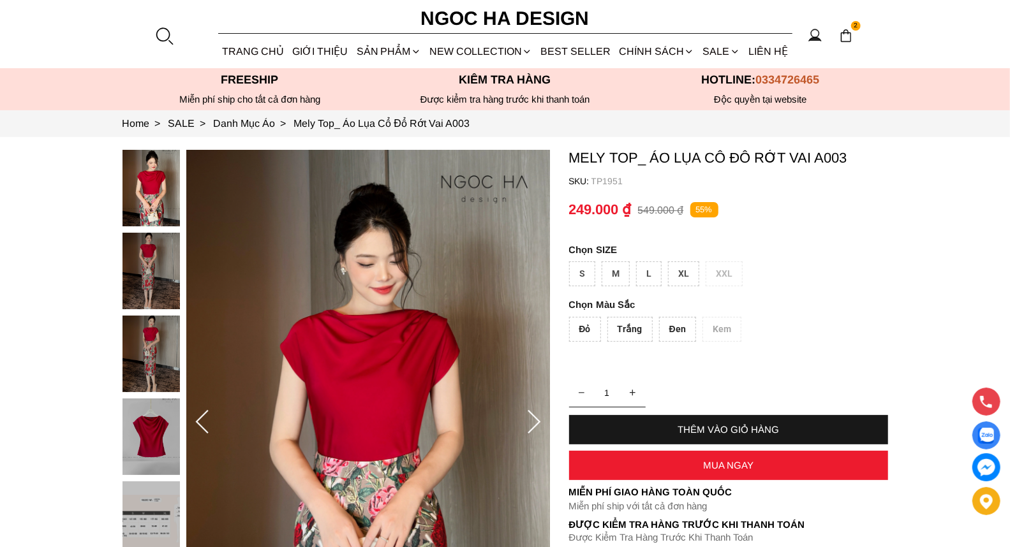
click at [649, 269] on div "L" at bounding box center [649, 274] width 26 height 25
click at [588, 328] on div "Đỏ" at bounding box center [585, 329] width 32 height 25
click at [718, 427] on div "THÊM VÀO GIỎ HÀNG" at bounding box center [728, 429] width 319 height 11
type input "3"
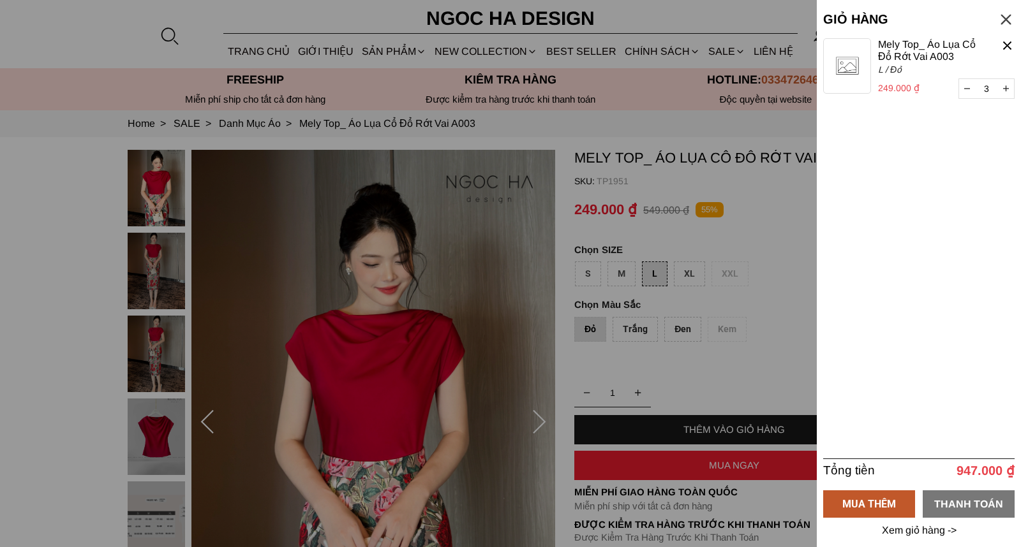
click at [936, 505] on div "THANH TOÁN" at bounding box center [968, 504] width 92 height 16
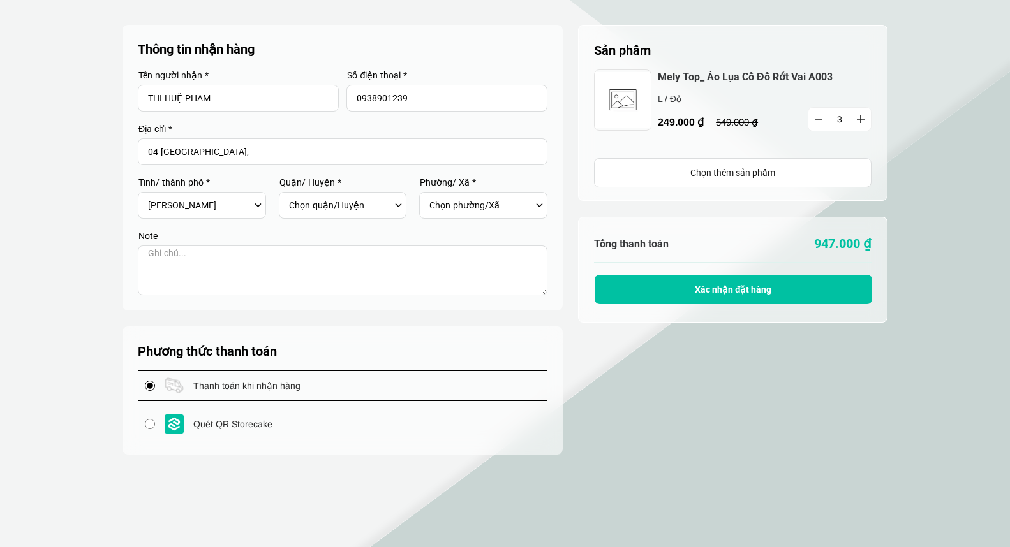
select select "701"
click at [820, 119] on button "button" at bounding box center [818, 119] width 20 height 23
click at [820, 119] on icon "button" at bounding box center [819, 119] width 8 height 1
type input "1"
click at [748, 290] on span "Xác nhận đặt hàng" at bounding box center [733, 289] width 77 height 10
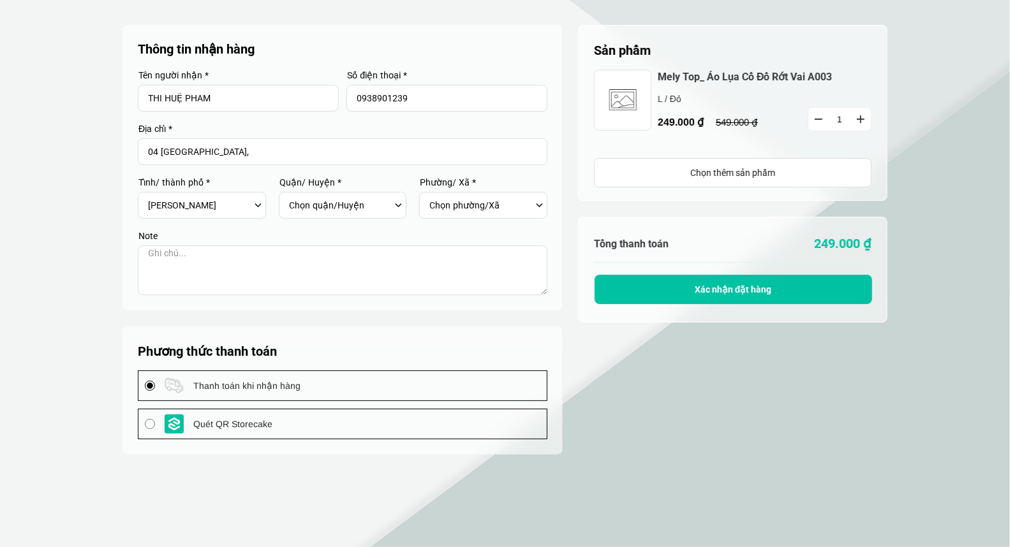
type input "04 [GEOGRAPHIC_DATA],"
click at [400, 202] on div "Chọn quận/Huyện Huyện [GEOGRAPHIC_DATA] [GEOGRAPHIC_DATA] Huyện [GEOGRAPHIC_DAT…" at bounding box center [346, 206] width 115 height 22
click at [399, 208] on div "Chọn quận/Huyện Huyện [GEOGRAPHIC_DATA] [GEOGRAPHIC_DATA] Huyện [GEOGRAPHIC_DAT…" at bounding box center [346, 206] width 115 height 22
click at [399, 207] on div "Chọn quận/Huyện Huyện [GEOGRAPHIC_DATA] [GEOGRAPHIC_DATA] Huyện [GEOGRAPHIC_DAT…" at bounding box center [346, 206] width 115 height 22
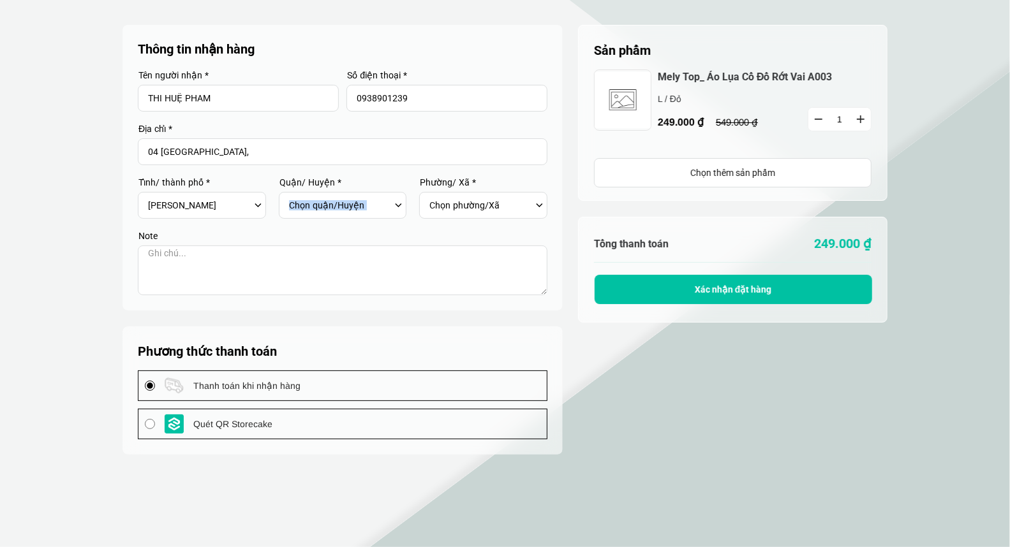
click at [151, 423] on input "Quét QR Storecake" at bounding box center [150, 424] width 10 height 10
radio input "true"
click at [150, 388] on input "Thanh toán khi nhận hàng" at bounding box center [150, 386] width 10 height 10
radio input "true"
click at [328, 328] on div at bounding box center [342, 391] width 440 height 128
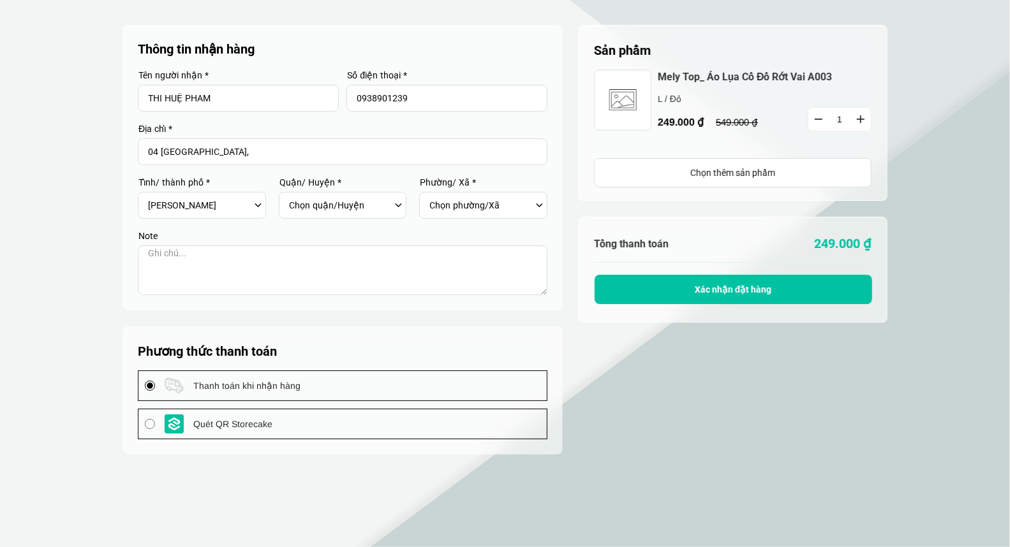
click at [536, 204] on div "Chọn phường/Xã" at bounding box center [486, 206] width 115 height 22
click at [536, 203] on div "Chọn phường/Xã" at bounding box center [486, 206] width 115 height 22
click at [542, 203] on div "Chọn phường/Xã" at bounding box center [486, 206] width 115 height 22
click at [253, 205] on div "Chọn tỉnh/Thành phố Hà Nội Hồ Chí Minh An Giang Bà Rịa-Vũng Tàu Bạc Liêu Bắc Gi…" at bounding box center [205, 206] width 115 height 22
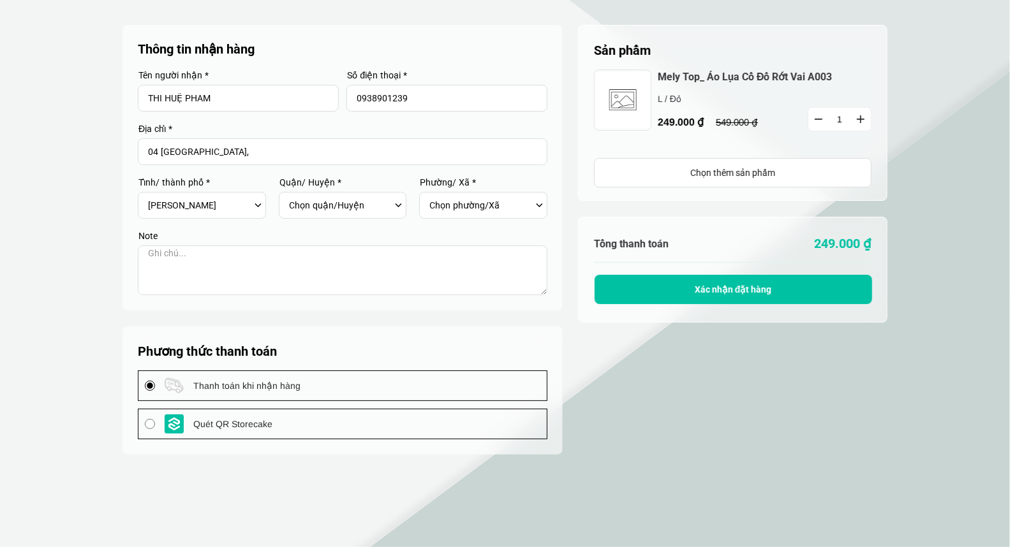
click at [256, 204] on div "Chọn tỉnh/Thành phố Hà Nội Hồ Chí Minh An Giang Bà Rịa-Vũng Tàu Bạc Liêu Bắc Gi…" at bounding box center [205, 206] width 115 height 22
click at [397, 205] on div "Chọn quận/Huyện Huyện Bình Chánh Huyện Cần Giờ Huyện Củ Chi Huyện Hóc Môn Huyện…" at bounding box center [346, 206] width 115 height 22
click at [270, 204] on form "Thông tin nhận hàng Tên người nhận * THI HUỆ PHAM Số điện thoại * 0938901239 Đị…" at bounding box center [342, 167] width 409 height 255
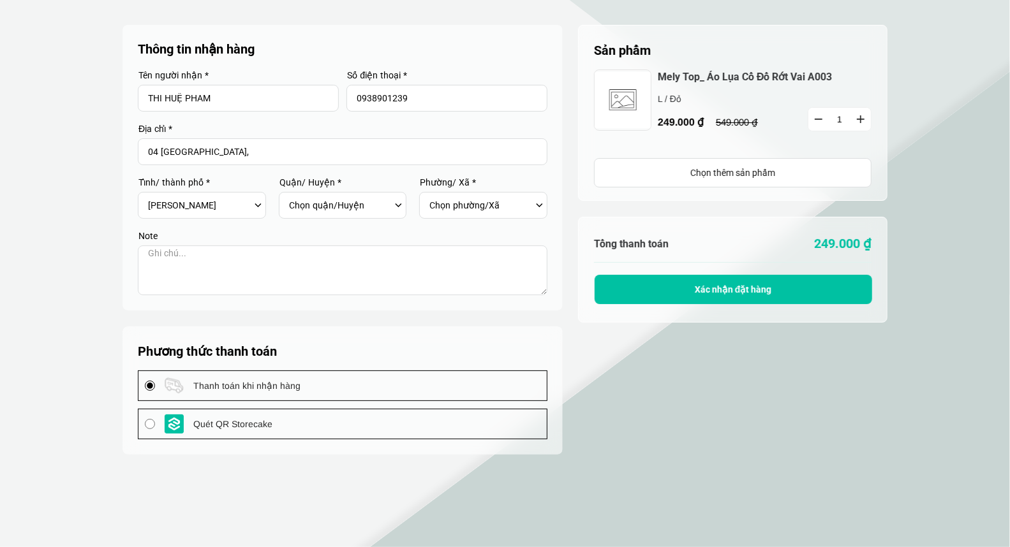
click at [252, 207] on div "Chọn tỉnh/Thành phố Hà Nội Hồ Chí Minh An Giang Bà Rịa-Vũng Tàu Bạc Liêu Bắc Gi…" at bounding box center [205, 206] width 115 height 22
click at [259, 202] on div "Chọn tỉnh/Thành phố Hà Nội Hồ Chí Minh An Giang Bà Rịa-Vũng Tàu Bạc Liêu Bắc Gi…" at bounding box center [205, 206] width 115 height 22
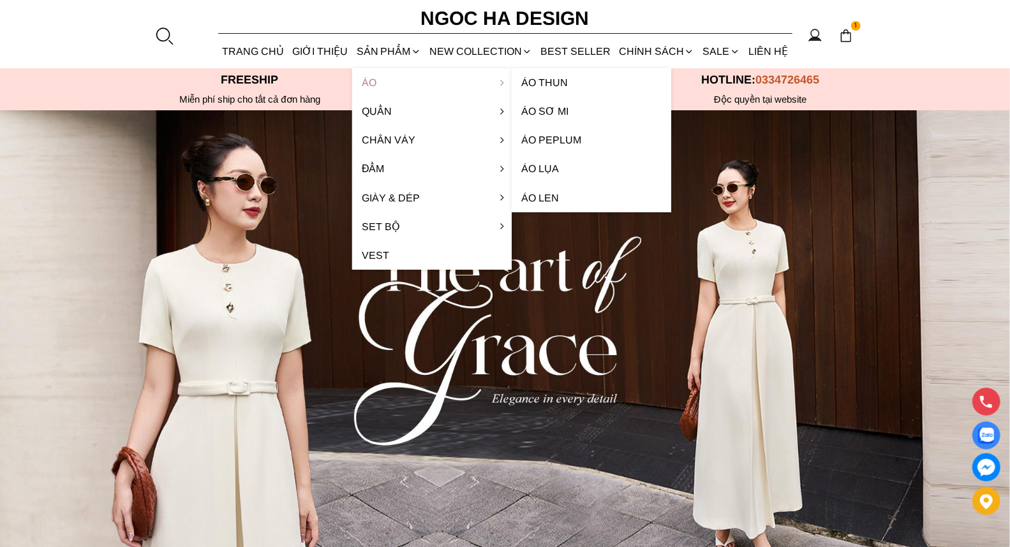
click at [384, 82] on link "Áo" at bounding box center [431, 82] width 159 height 29
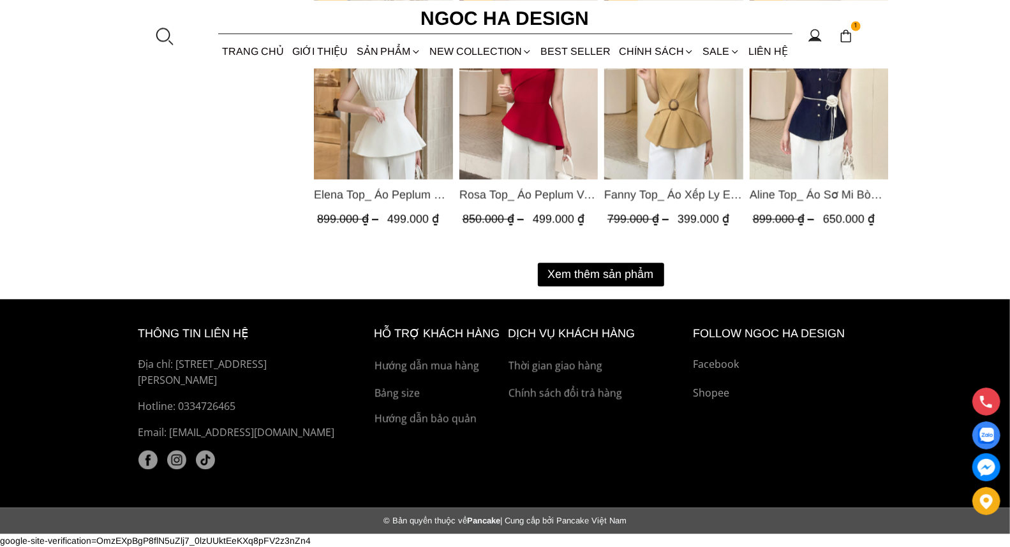
scroll to position [1604, 0]
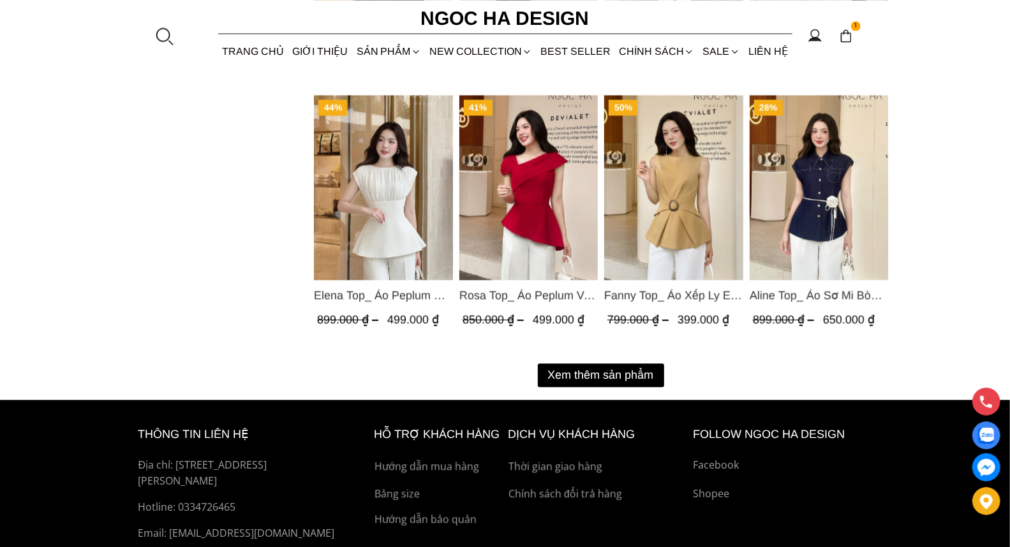
click at [621, 372] on button "Xem thêm sản phẩm" at bounding box center [601, 376] width 126 height 24
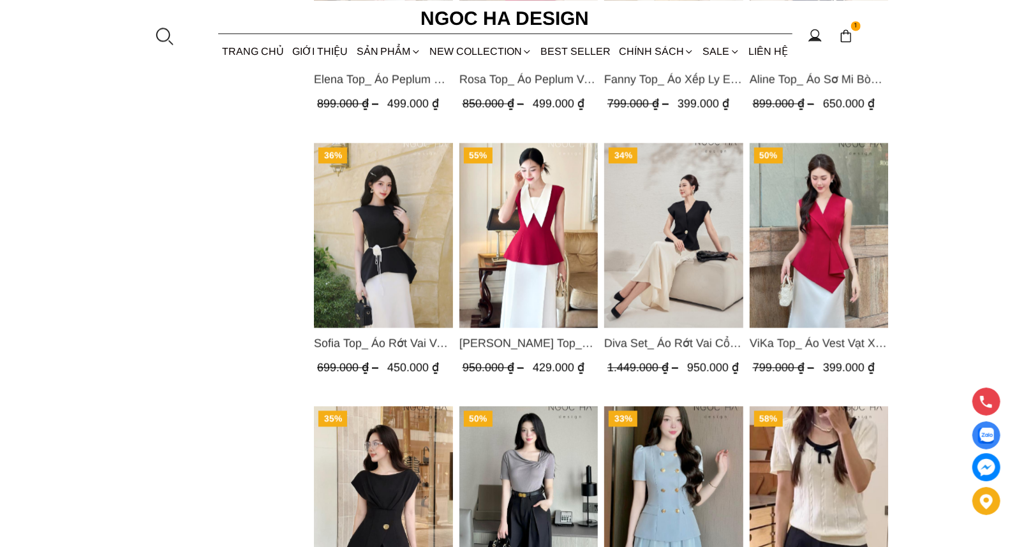
scroll to position [1773, 0]
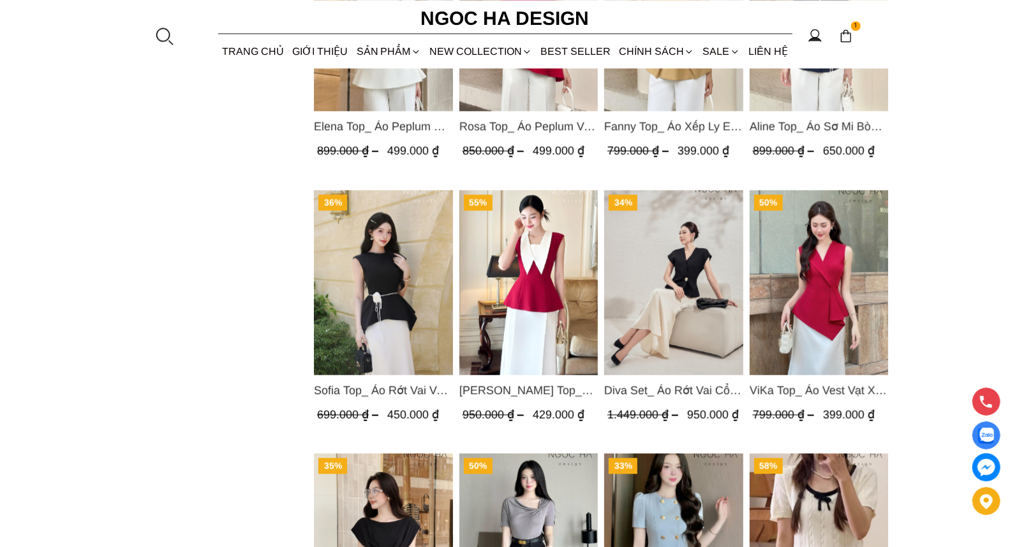
click at [690, 282] on img "Product image - Diva Set_ Áo Rớt Vai Cổ V, Chân Váy Lụa Đuôi Cá A1078+CV134" at bounding box center [673, 282] width 139 height 185
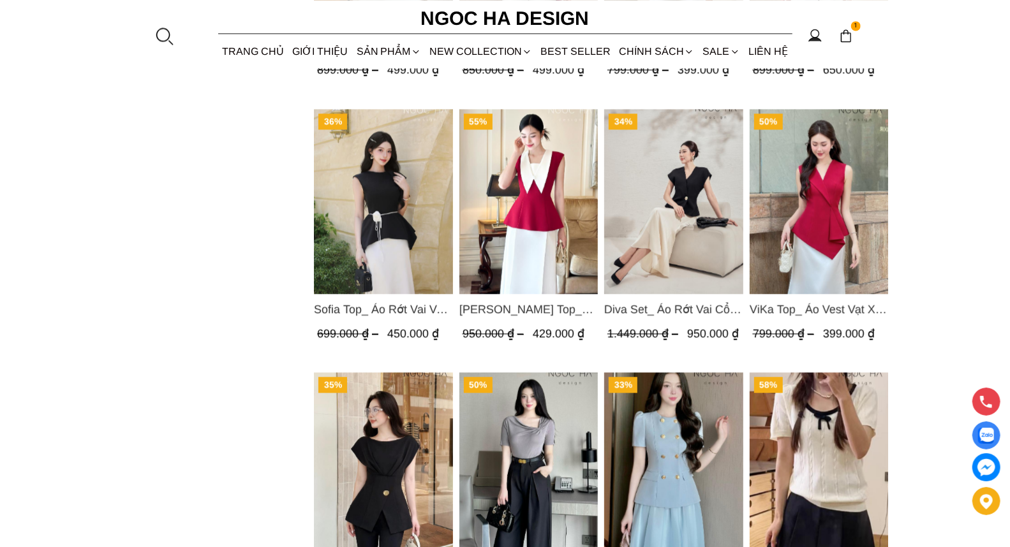
scroll to position [1908, 0]
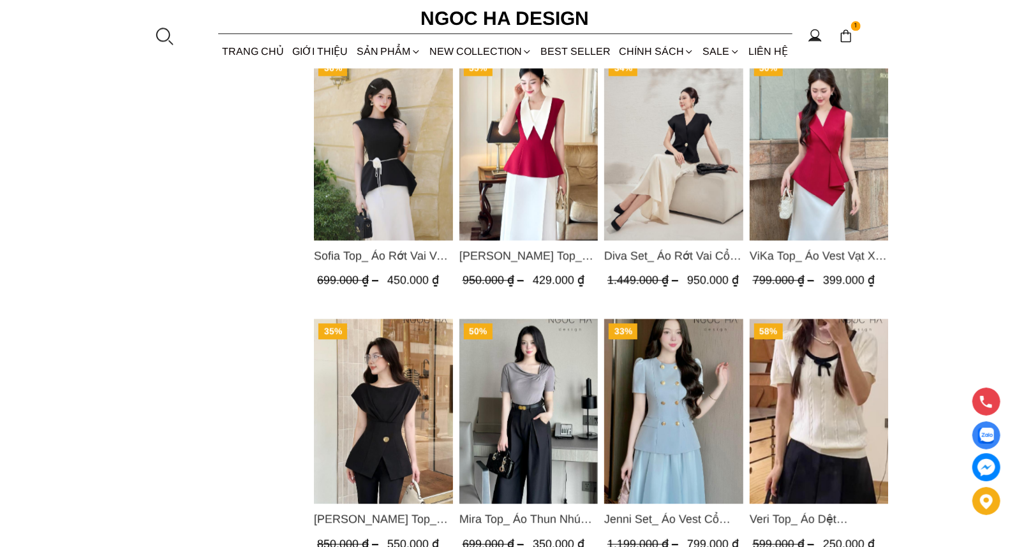
click at [667, 198] on img "Product image - Diva Set_ Áo Rớt Vai Cổ V, Chân Váy Lụa Đuôi Cá A1078+CV134" at bounding box center [673, 147] width 139 height 185
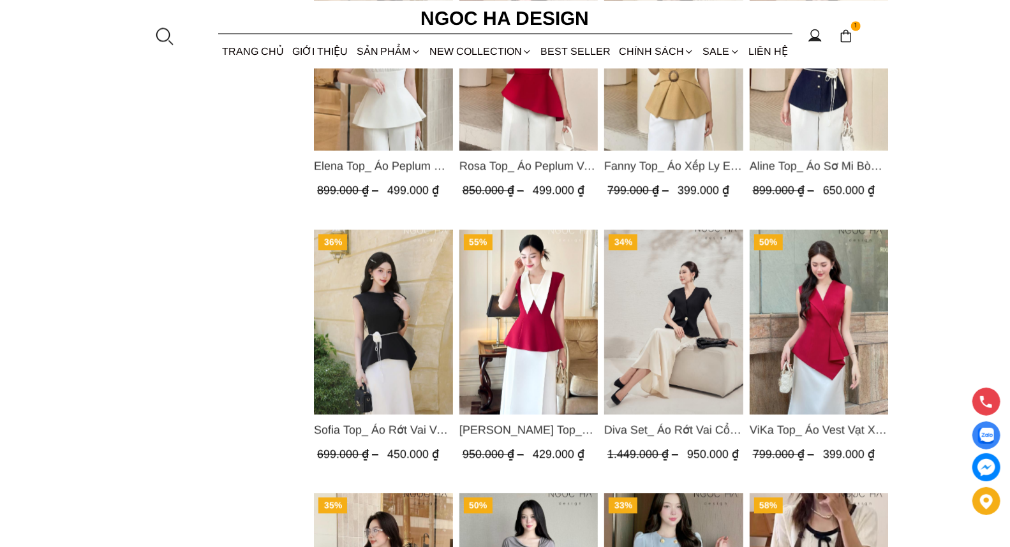
scroll to position [1792, 0]
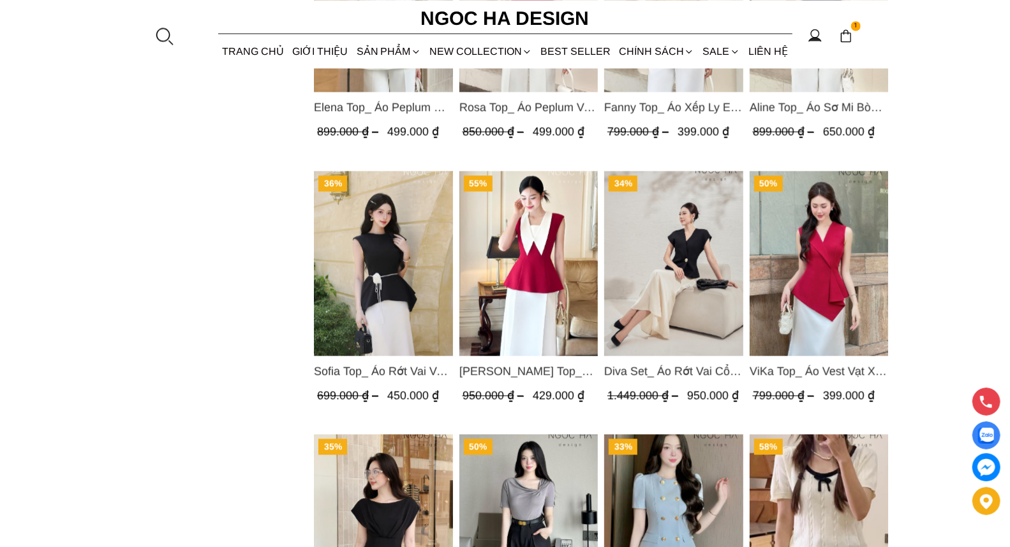
click at [681, 258] on img "Product image - Diva Set_ Áo Rớt Vai Cổ V, Chân Váy Lụa Đuôi Cá A1078+CV134" at bounding box center [673, 263] width 139 height 185
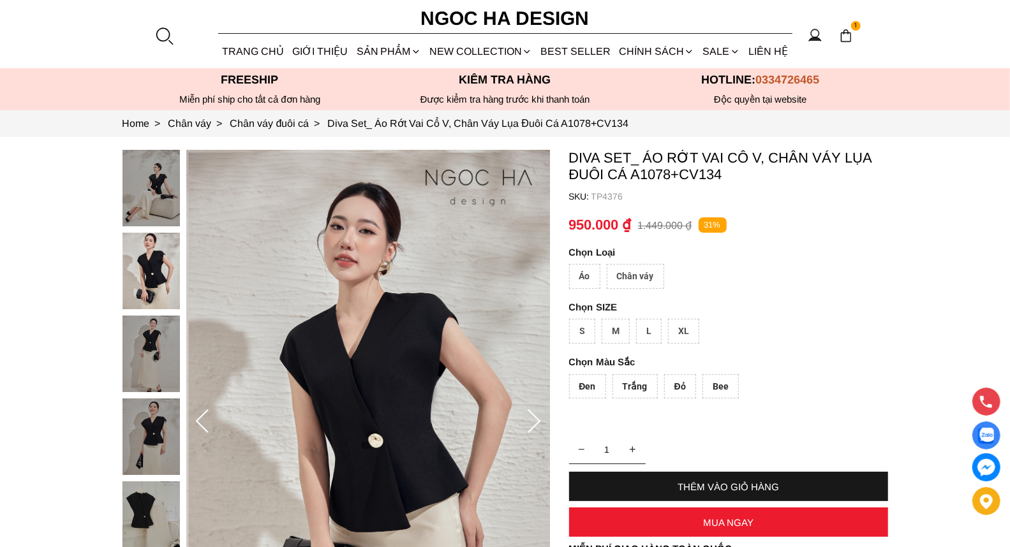
click at [531, 424] on icon at bounding box center [534, 422] width 26 height 26
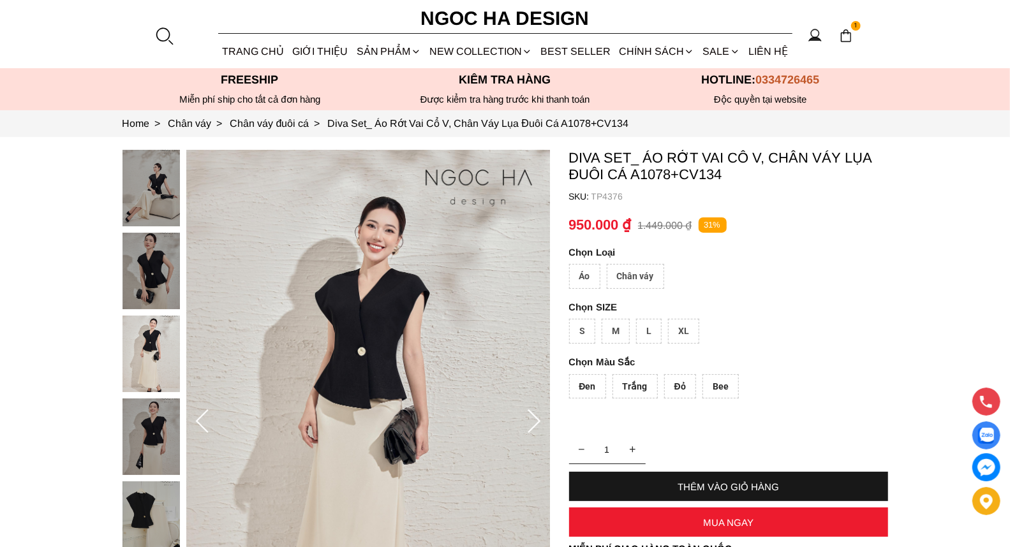
click at [531, 424] on icon at bounding box center [534, 422] width 26 height 26
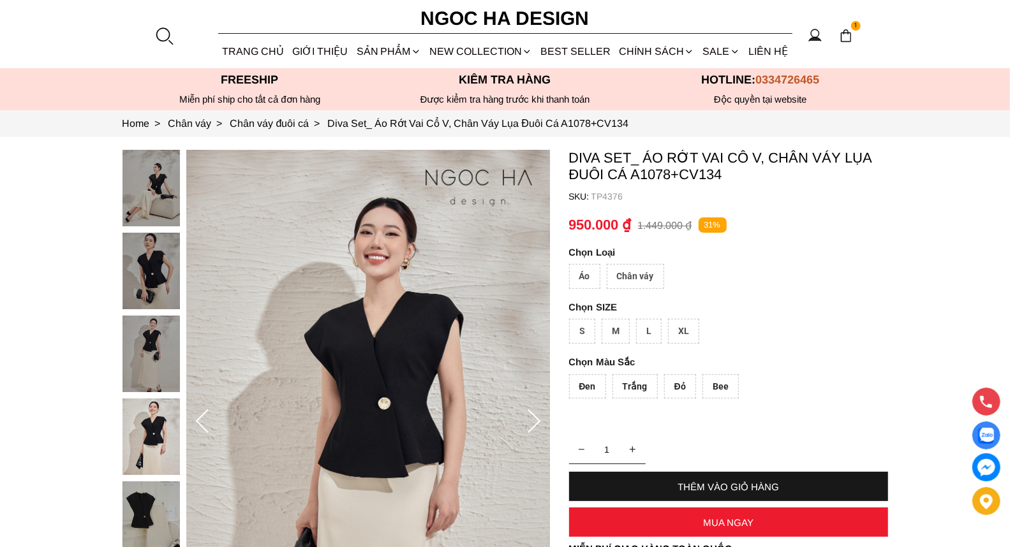
click at [531, 424] on icon at bounding box center [534, 422] width 26 height 26
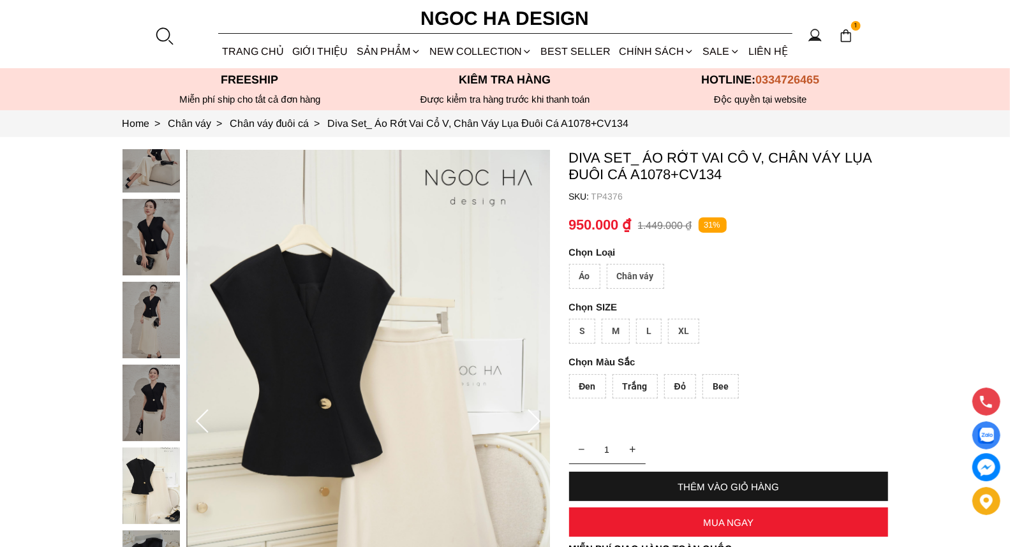
click at [307, 335] on img at bounding box center [368, 422] width 364 height 545
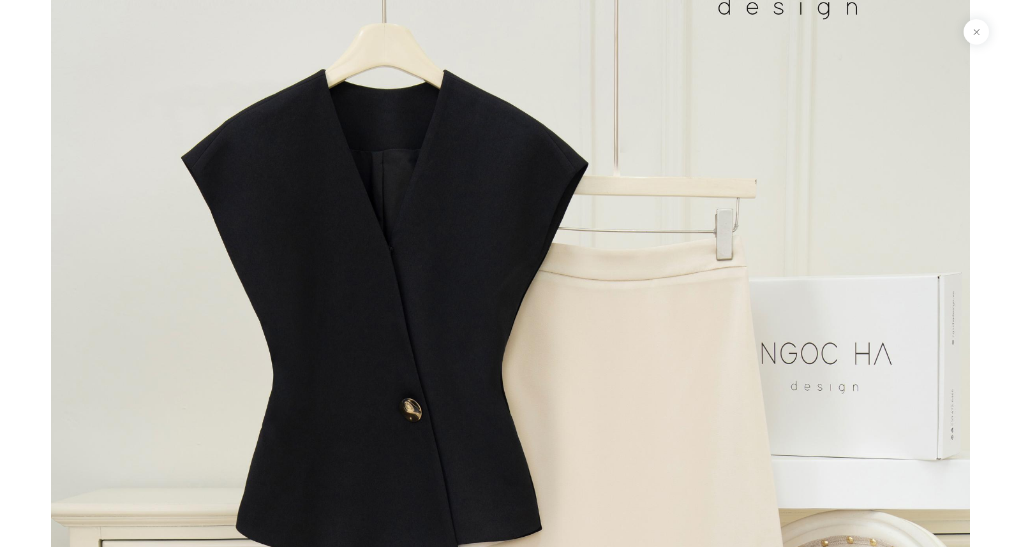
scroll to position [9789, 0]
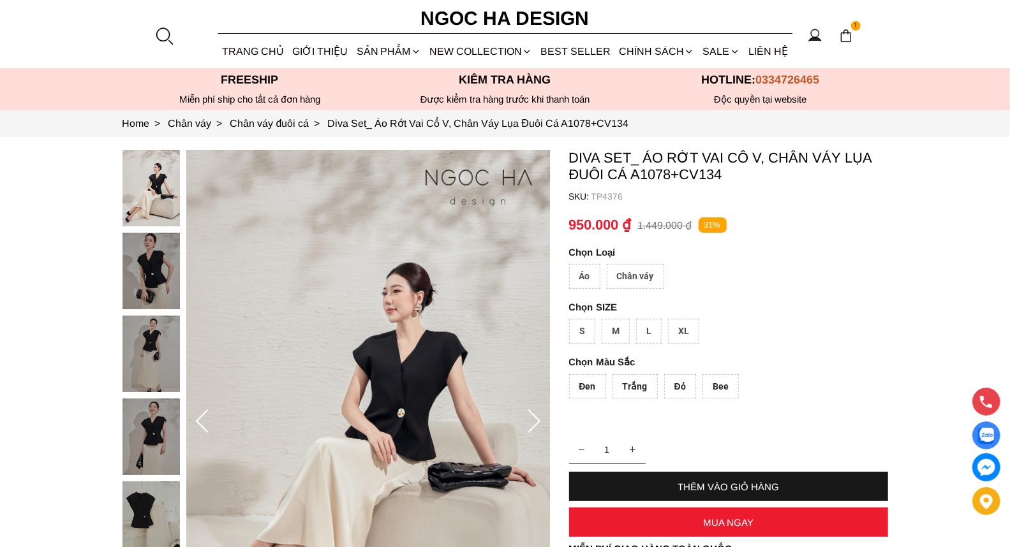
click at [584, 274] on div "Áo" at bounding box center [584, 276] width 31 height 25
click at [645, 328] on div "L" at bounding box center [649, 331] width 26 height 25
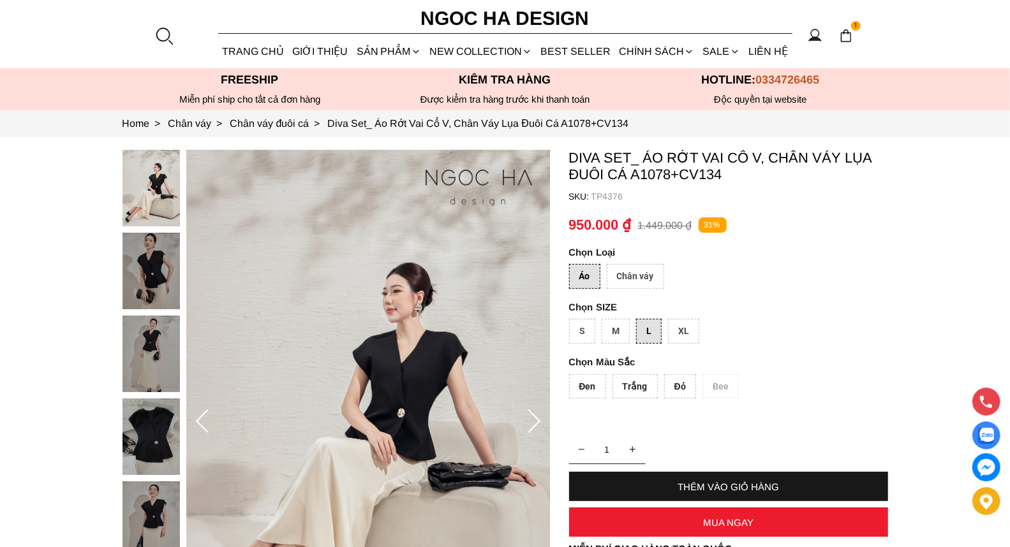
click at [640, 385] on div "Trắng" at bounding box center [634, 386] width 45 height 25
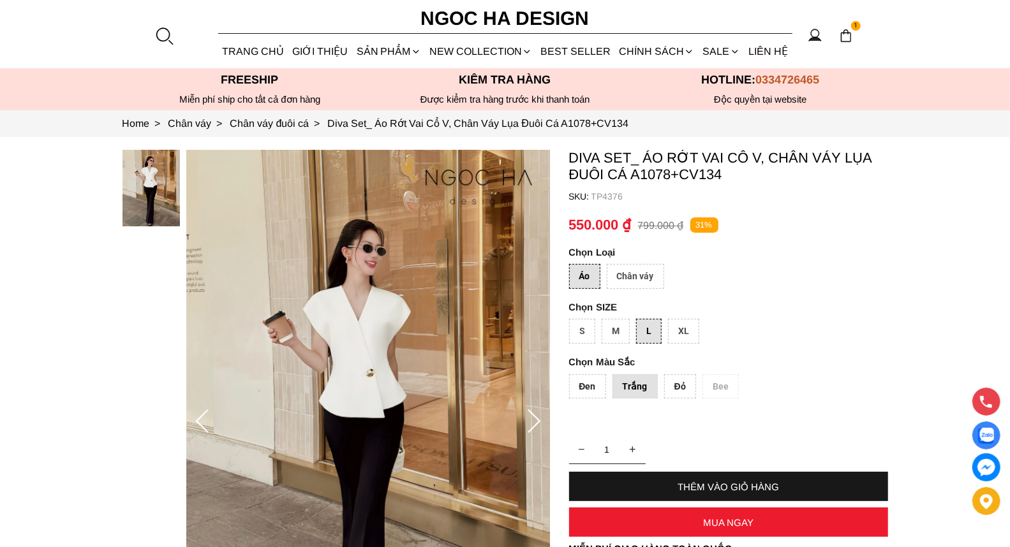
click at [684, 383] on div "Đỏ" at bounding box center [680, 386] width 32 height 25
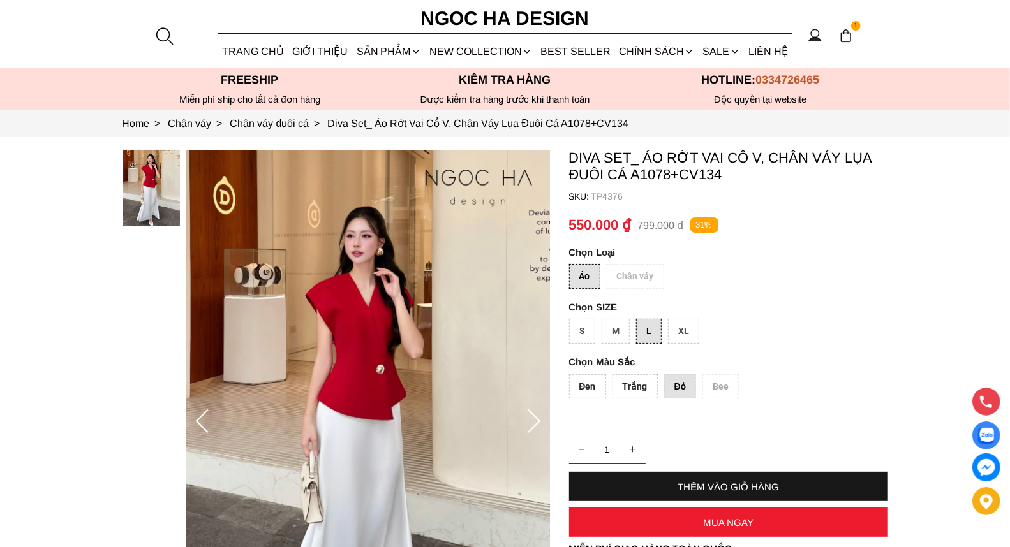
click at [585, 386] on div "Đen" at bounding box center [587, 386] width 37 height 25
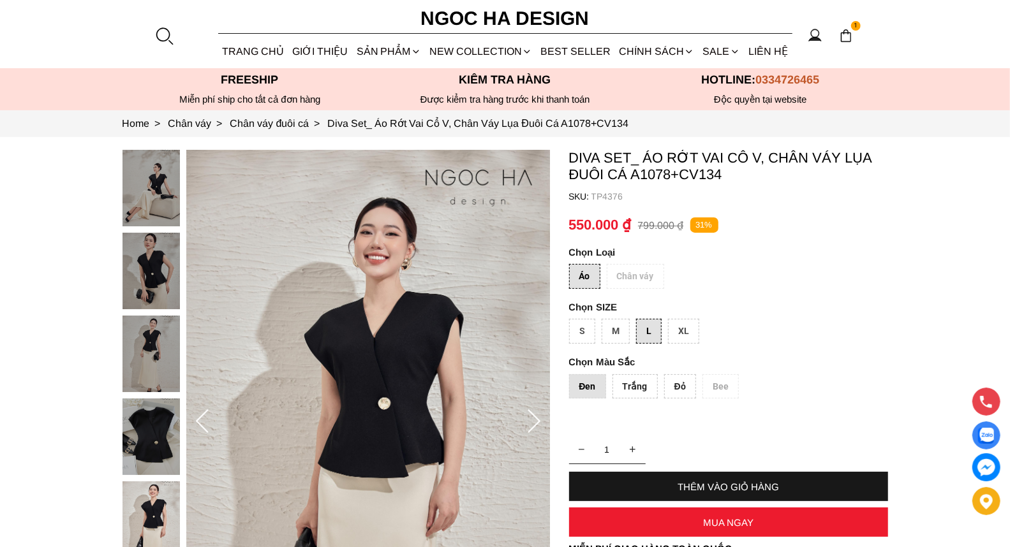
click at [631, 387] on div "Trắng" at bounding box center [634, 386] width 45 height 25
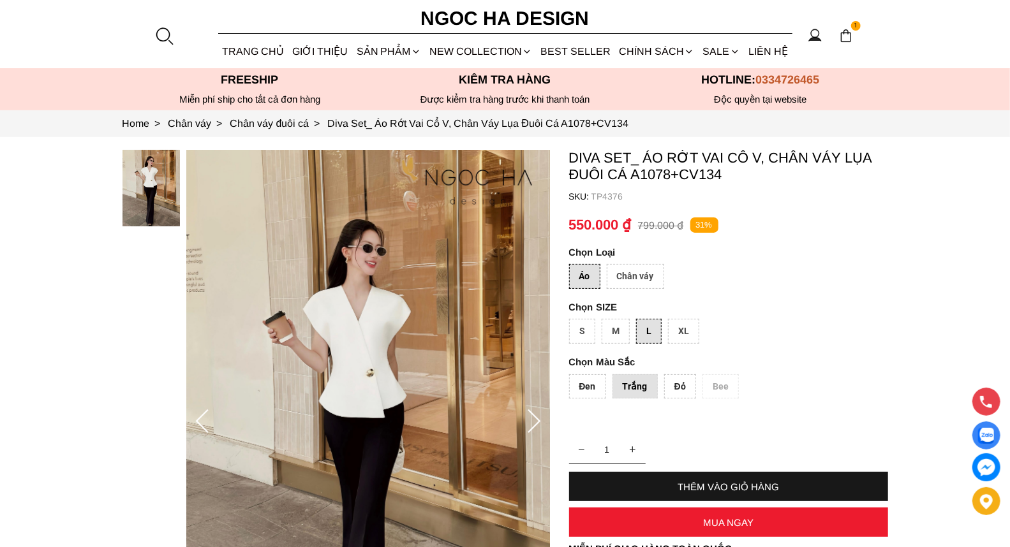
click at [367, 367] on img at bounding box center [368, 422] width 364 height 545
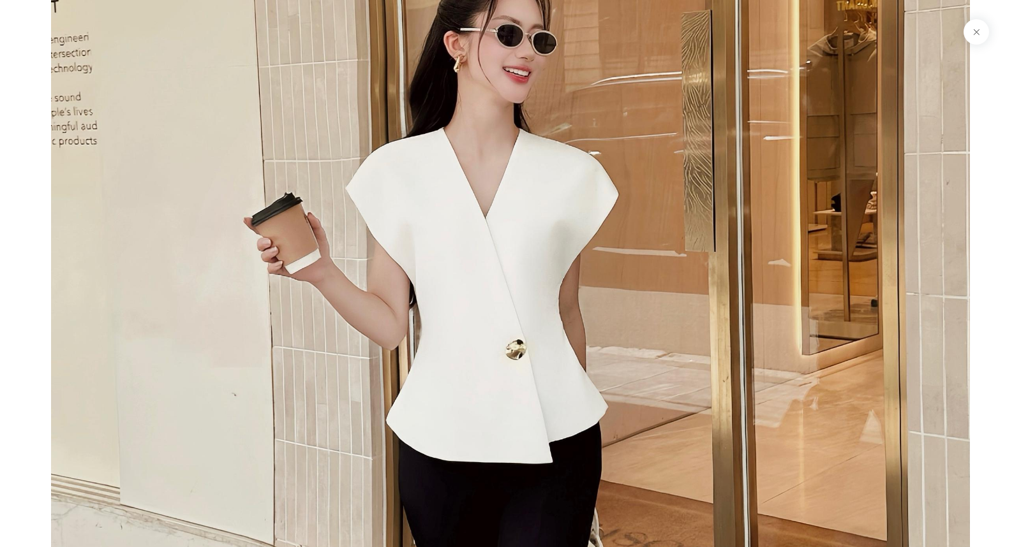
scroll to position [216, 0]
click at [802, 247] on img at bounding box center [510, 472] width 918 height 1376
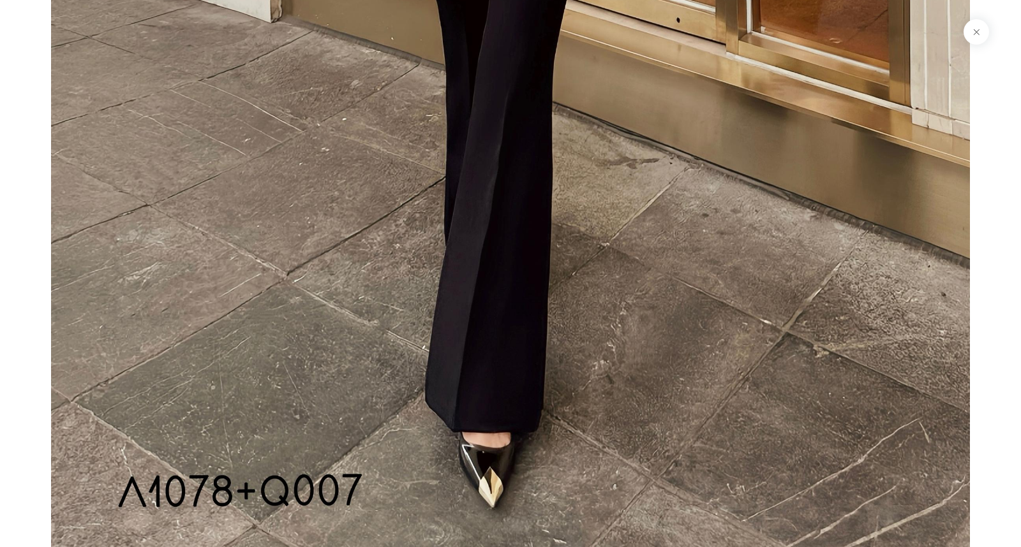
scroll to position [0, 0]
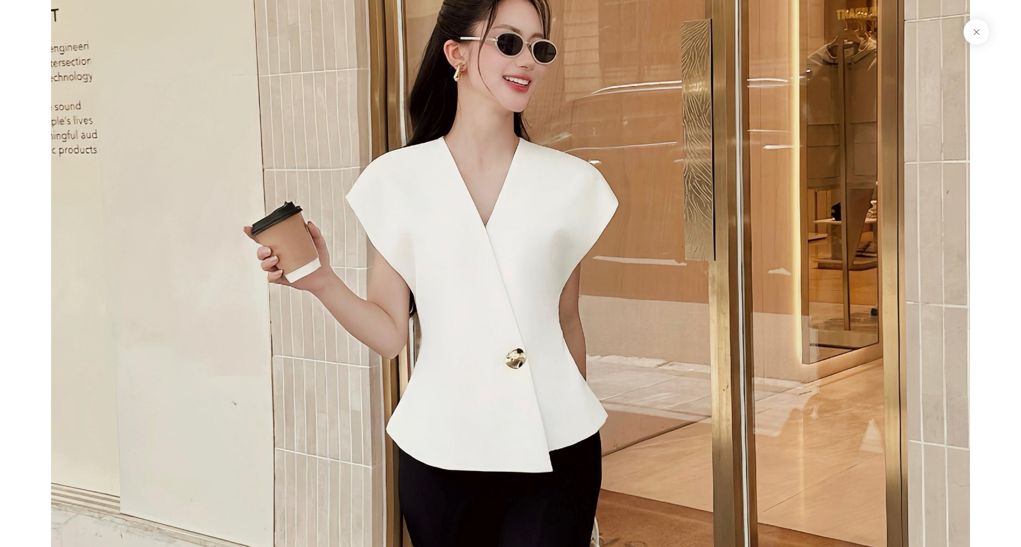
scroll to position [230, 0]
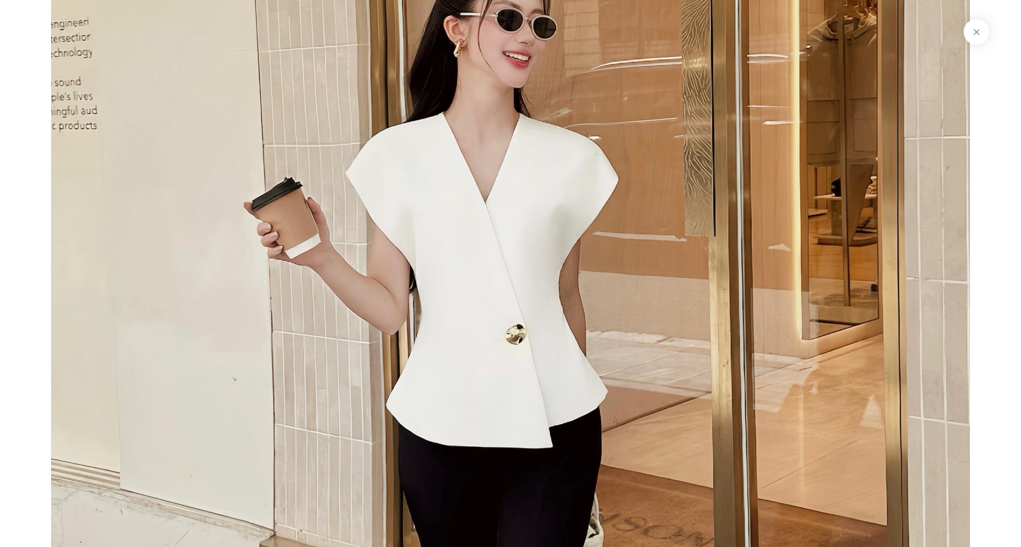
click at [620, 325] on img at bounding box center [510, 458] width 918 height 1376
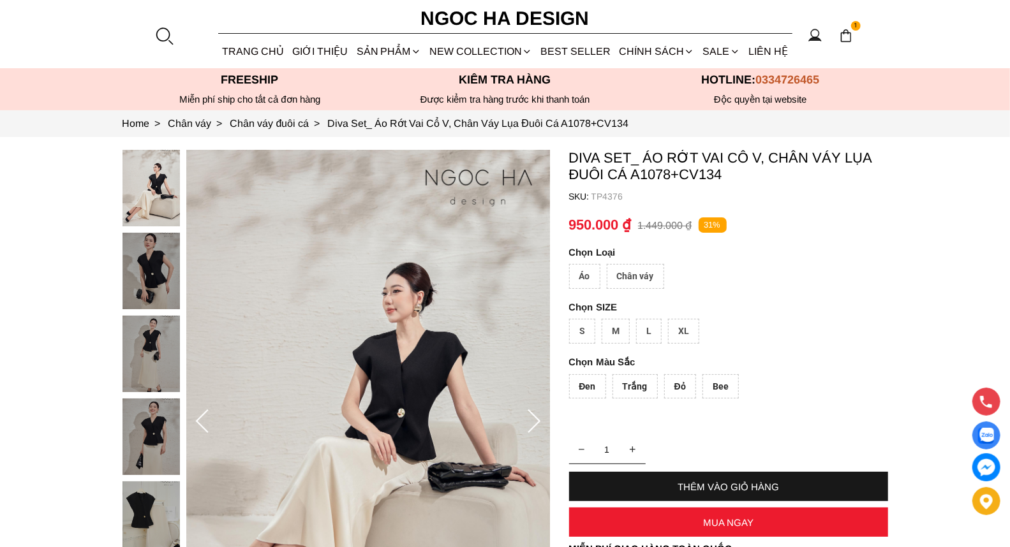
click at [521, 417] on icon at bounding box center [534, 422] width 26 height 26
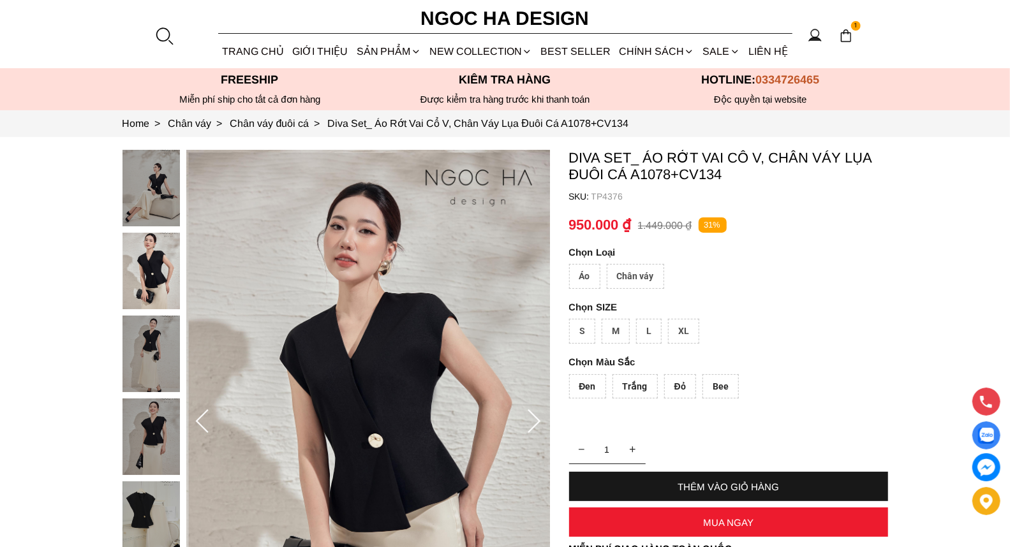
click at [521, 417] on icon at bounding box center [534, 422] width 26 height 26
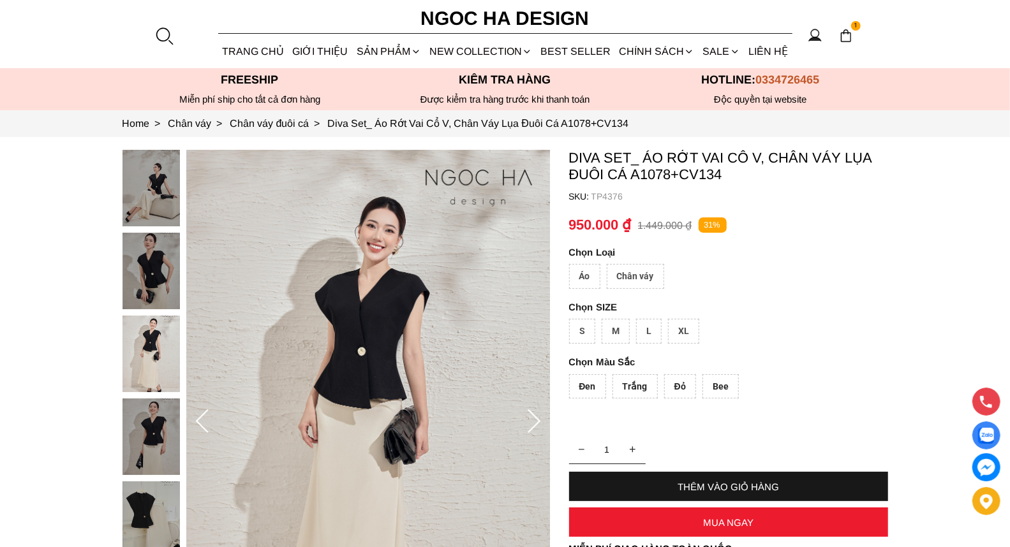
click at [531, 418] on icon at bounding box center [534, 422] width 26 height 26
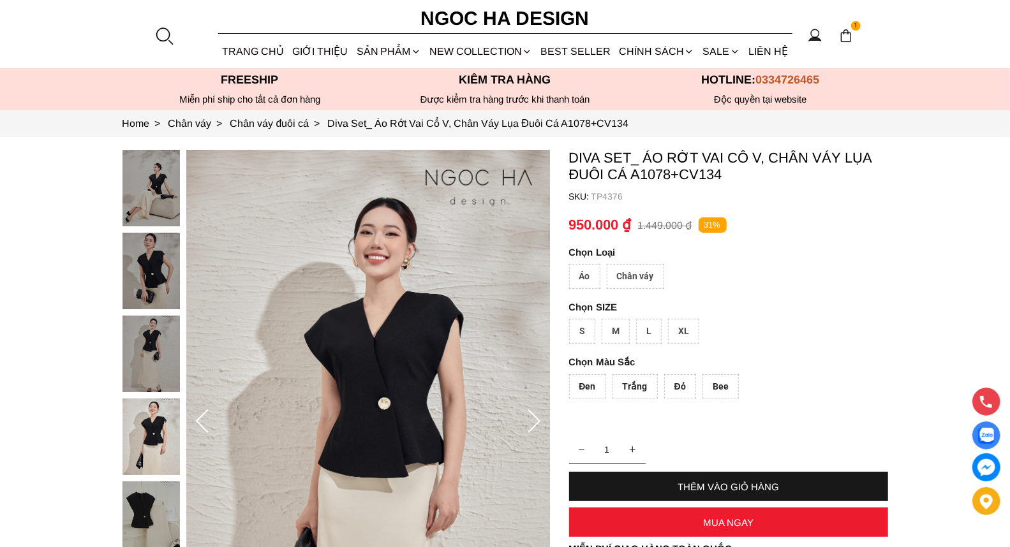
click at [641, 274] on div "Chân váy" at bounding box center [635, 276] width 57 height 25
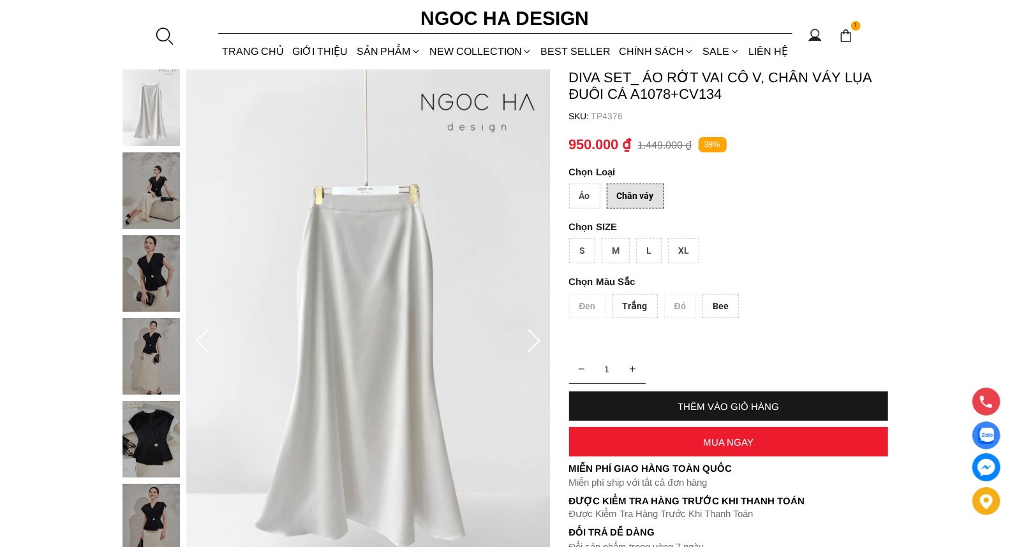
scroll to position [118, 0]
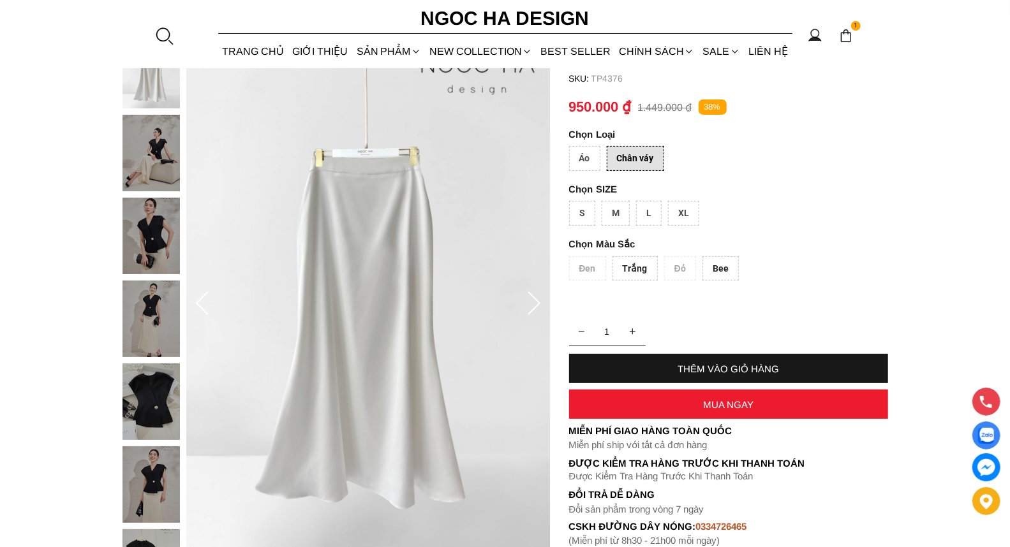
click at [590, 153] on div "Áo" at bounding box center [584, 158] width 31 height 25
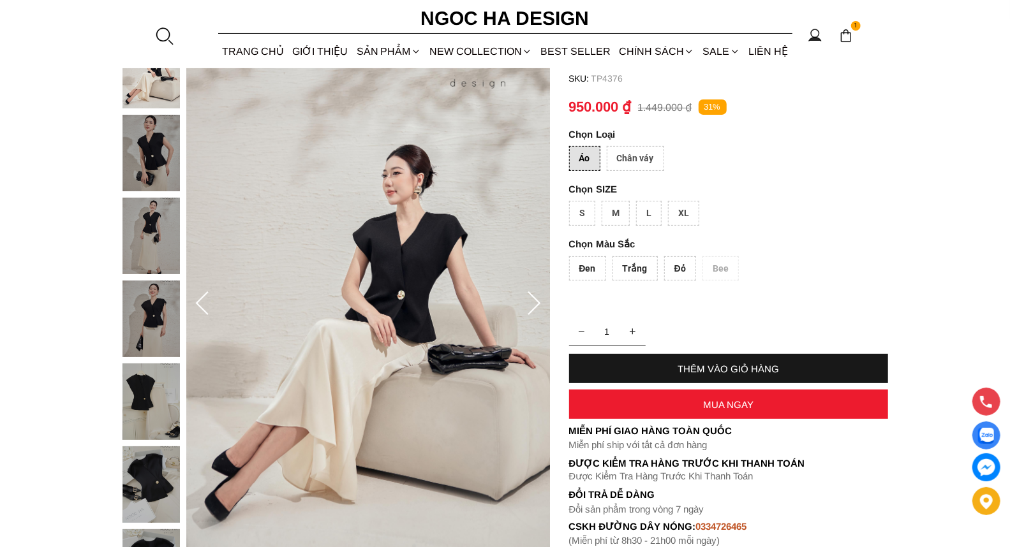
click at [647, 207] on div "L" at bounding box center [649, 213] width 26 height 25
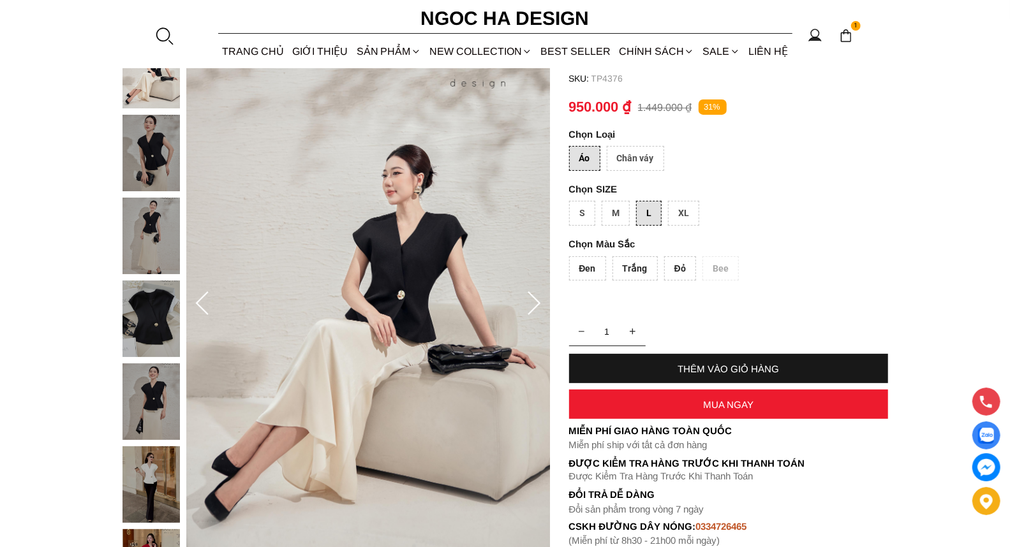
click at [677, 262] on div "Đỏ" at bounding box center [680, 268] width 32 height 25
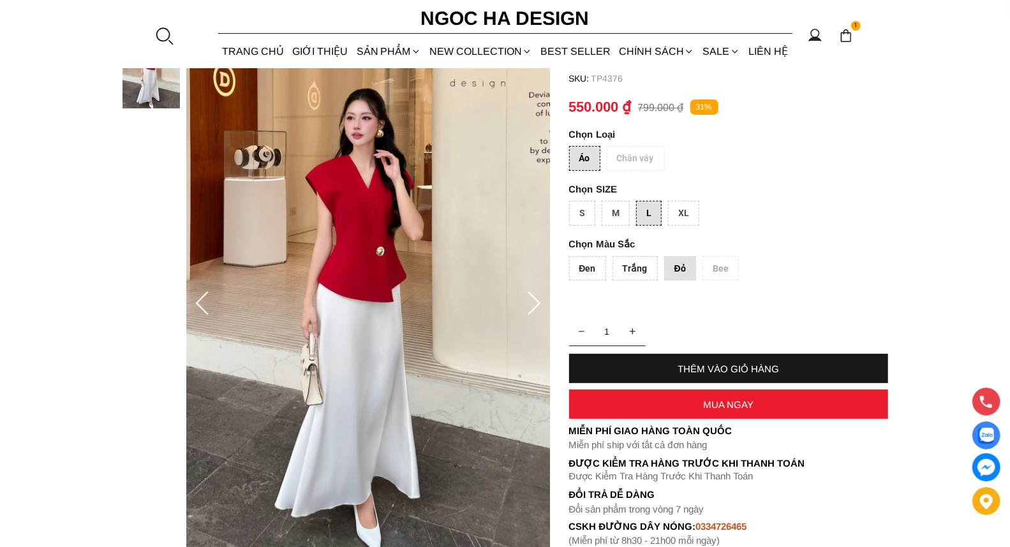
click at [709, 268] on div "Đen Trắng Đỏ Bee" at bounding box center [728, 271] width 319 height 31
click at [533, 302] on icon at bounding box center [534, 304] width 26 height 26
click at [203, 301] on icon at bounding box center [202, 304] width 26 height 26
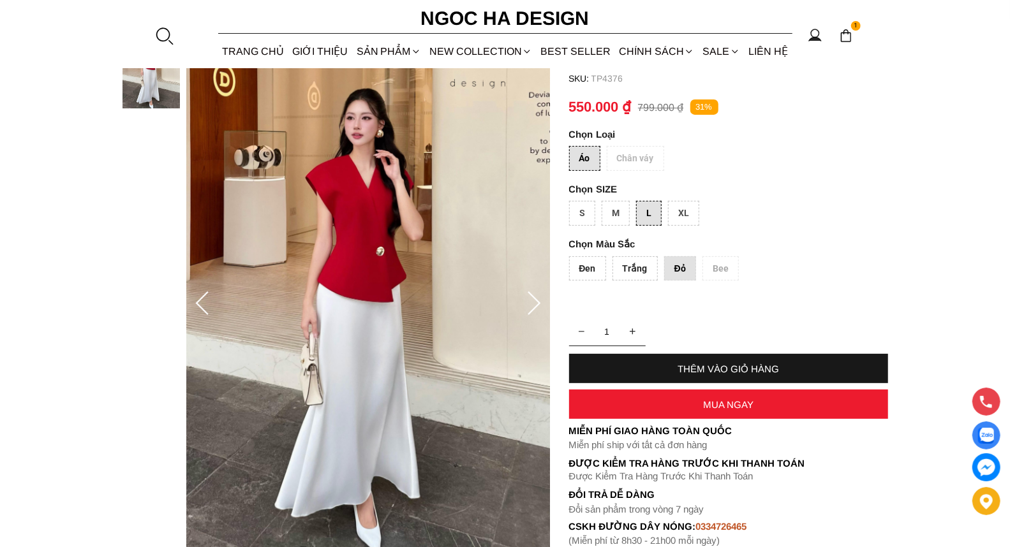
click at [203, 301] on icon at bounding box center [202, 304] width 26 height 26
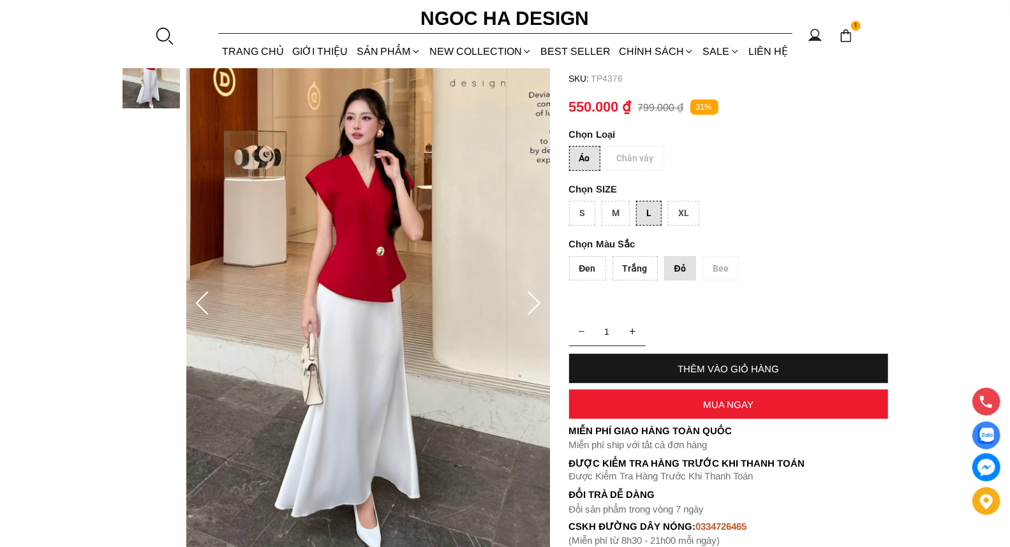
click at [203, 301] on icon at bounding box center [202, 304] width 26 height 26
click at [196, 296] on icon at bounding box center [202, 304] width 26 height 26
click at [196, 295] on icon at bounding box center [202, 304] width 26 height 26
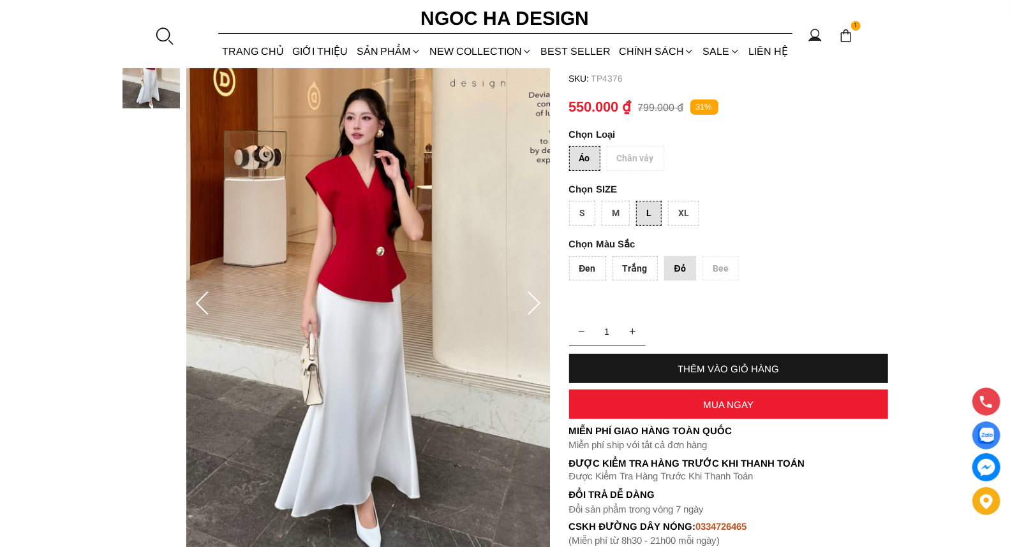
click at [196, 295] on icon at bounding box center [202, 304] width 26 height 26
click at [196, 285] on div at bounding box center [202, 304] width 26 height 51
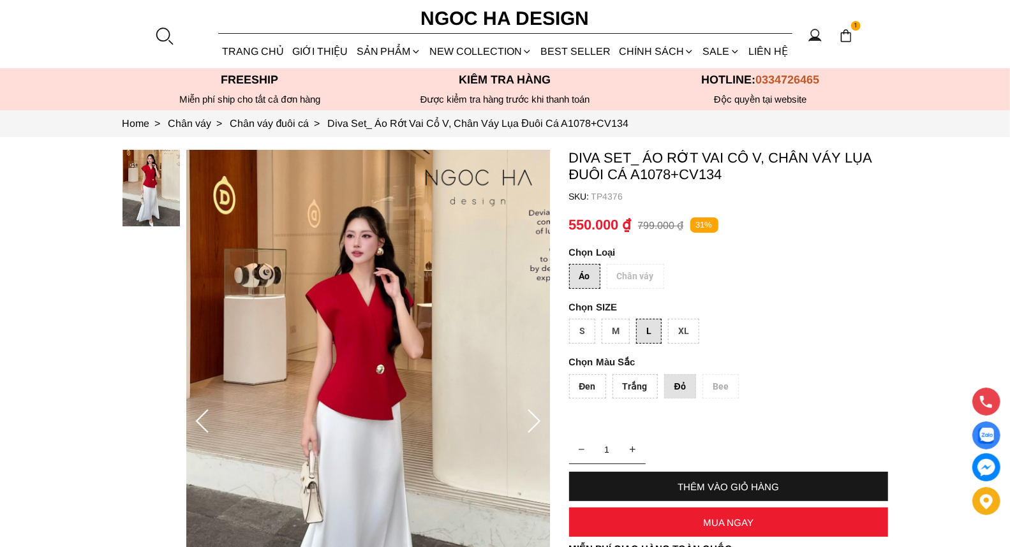
click at [626, 385] on div "Trắng" at bounding box center [634, 386] width 45 height 25
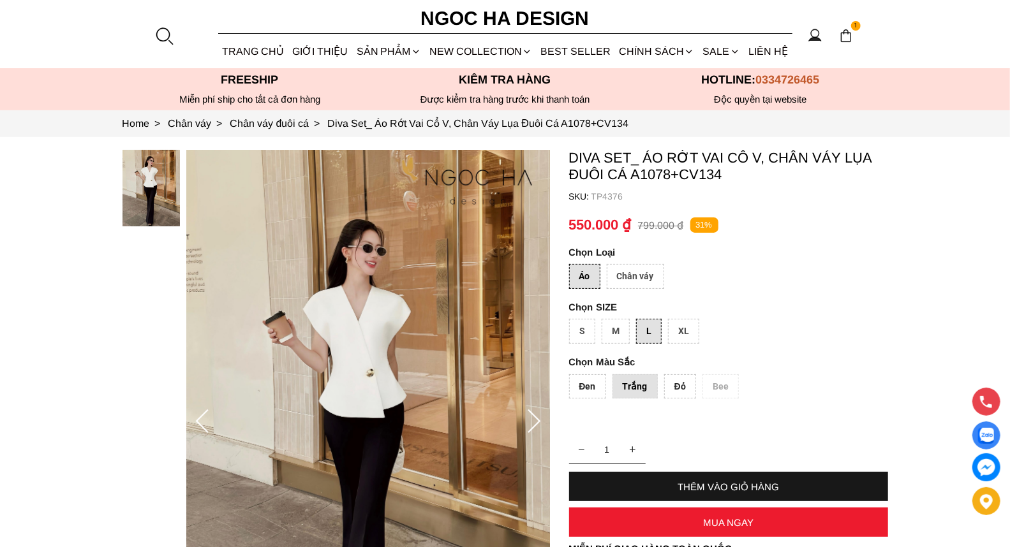
click at [575, 381] on div "Đen" at bounding box center [587, 386] width 37 height 25
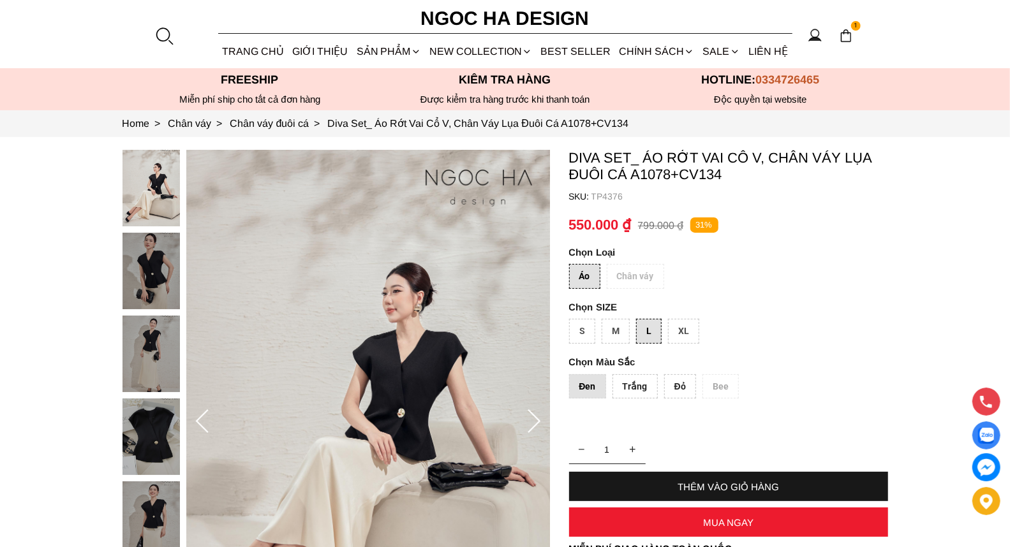
click at [145, 442] on img at bounding box center [150, 437] width 57 height 77
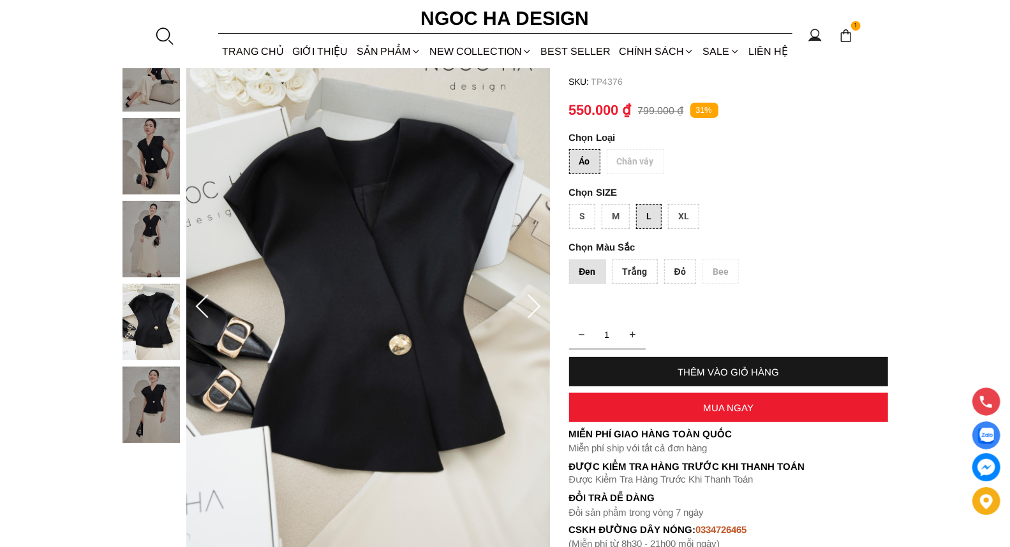
scroll to position [155, 0]
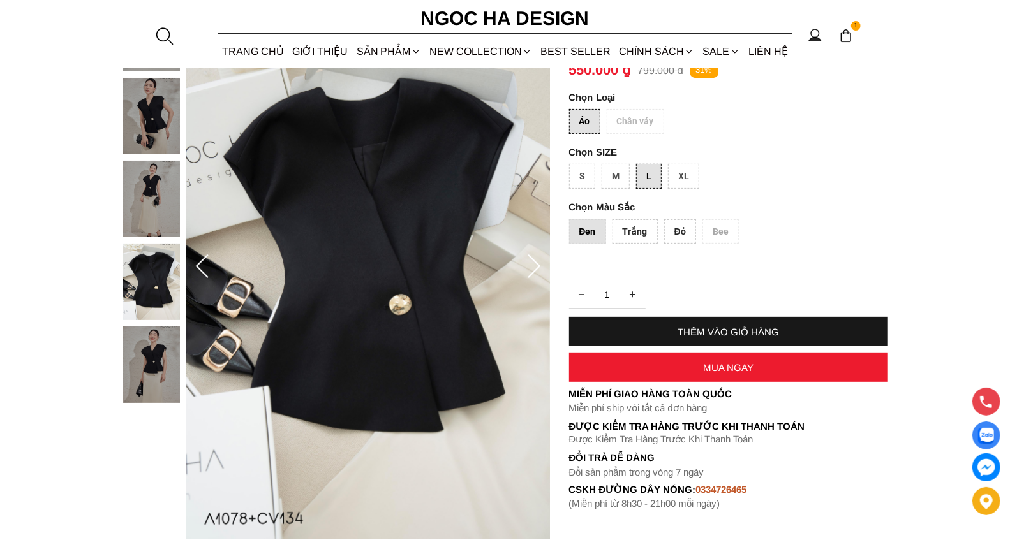
click at [534, 265] on icon at bounding box center [534, 267] width 26 height 26
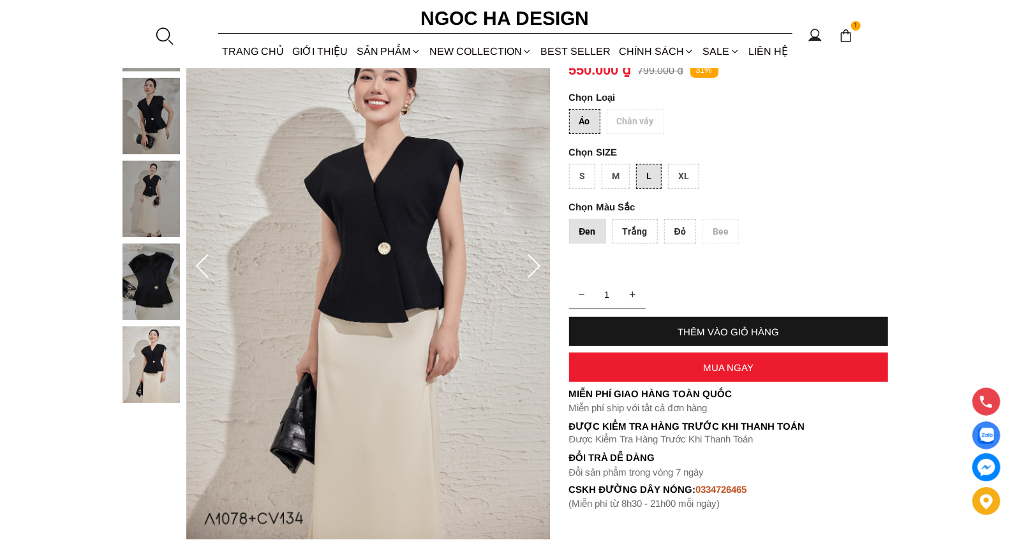
click at [534, 265] on icon at bounding box center [534, 267] width 26 height 26
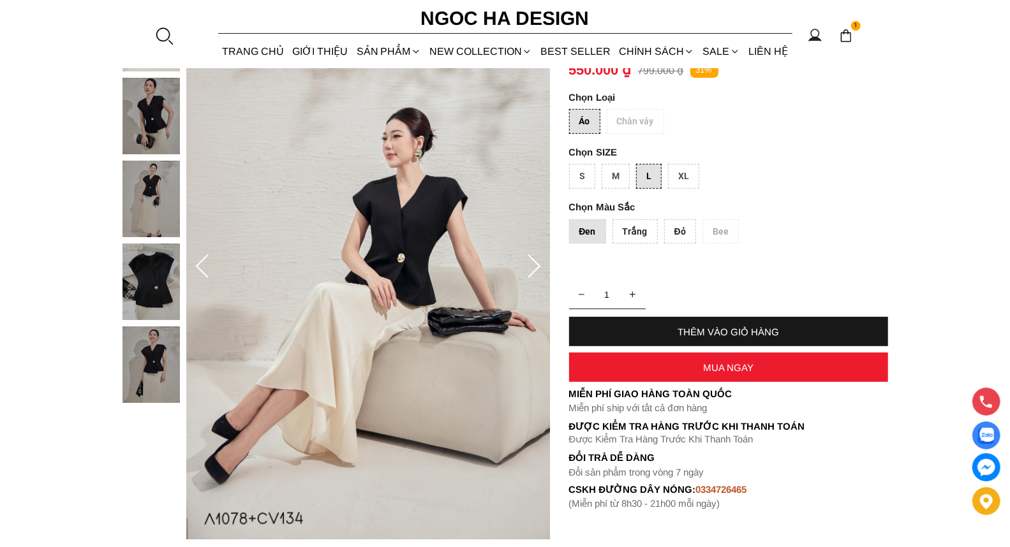
click at [534, 265] on icon at bounding box center [534, 267] width 26 height 26
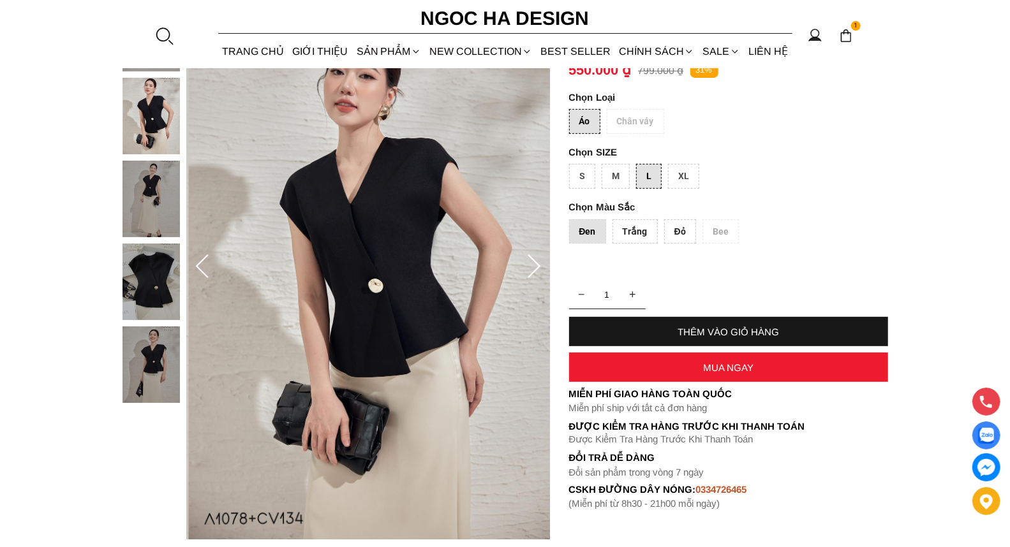
click at [532, 265] on icon at bounding box center [534, 267] width 26 height 26
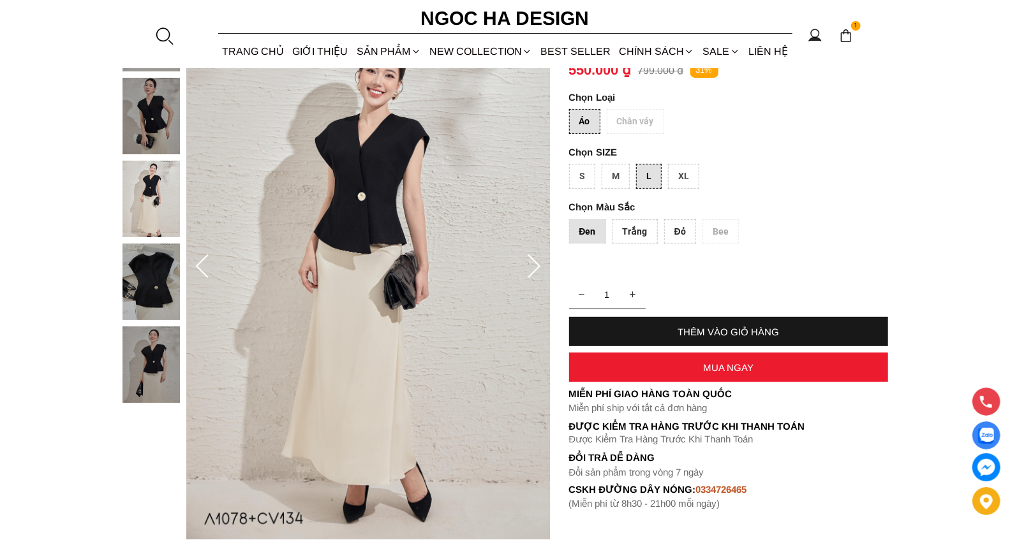
click at [532, 265] on icon at bounding box center [534, 267] width 26 height 26
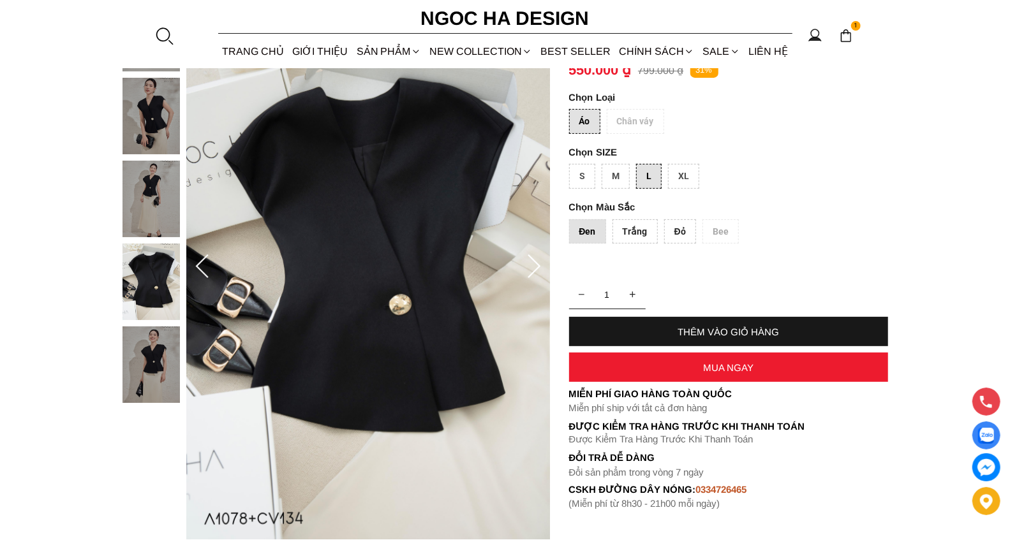
click at [371, 272] on img at bounding box center [368, 267] width 364 height 545
click at [533, 263] on icon at bounding box center [534, 267] width 26 height 26
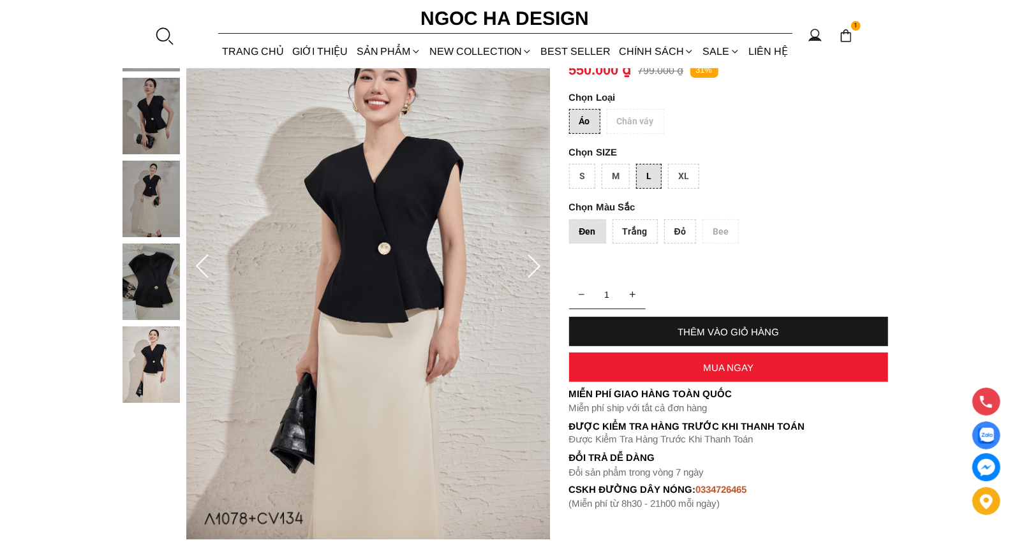
click at [533, 263] on icon at bounding box center [534, 267] width 26 height 26
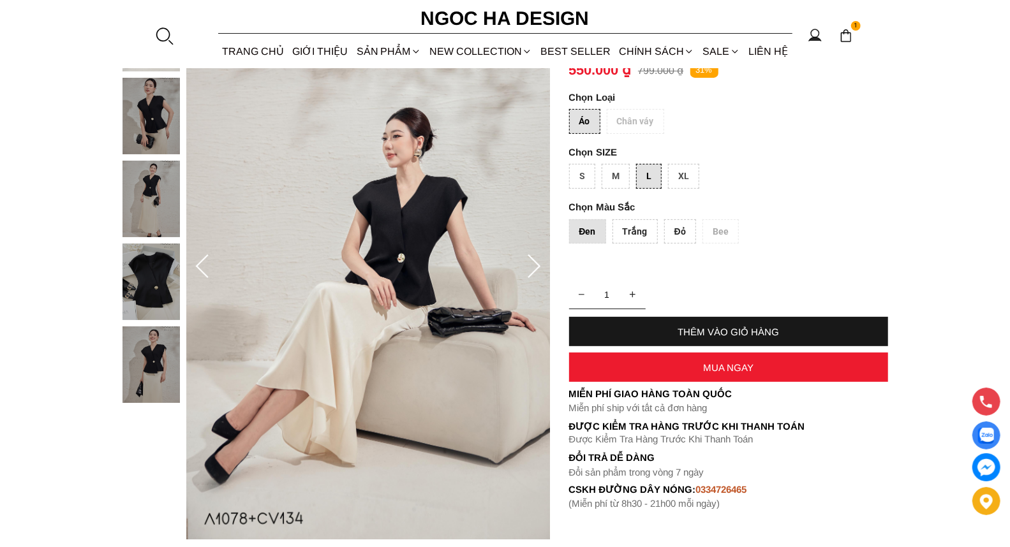
click at [533, 263] on icon at bounding box center [534, 267] width 26 height 26
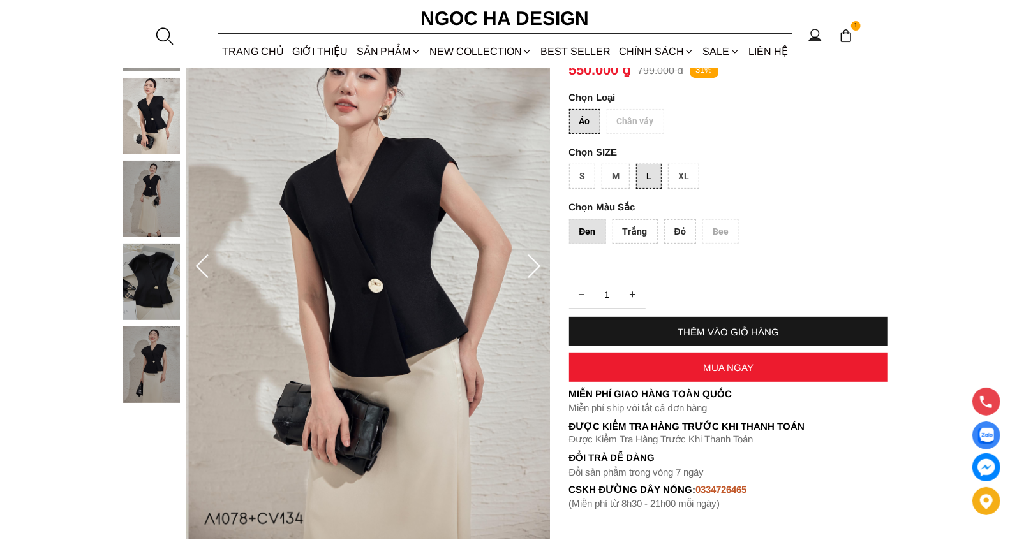
click at [532, 264] on icon at bounding box center [534, 267] width 26 height 26
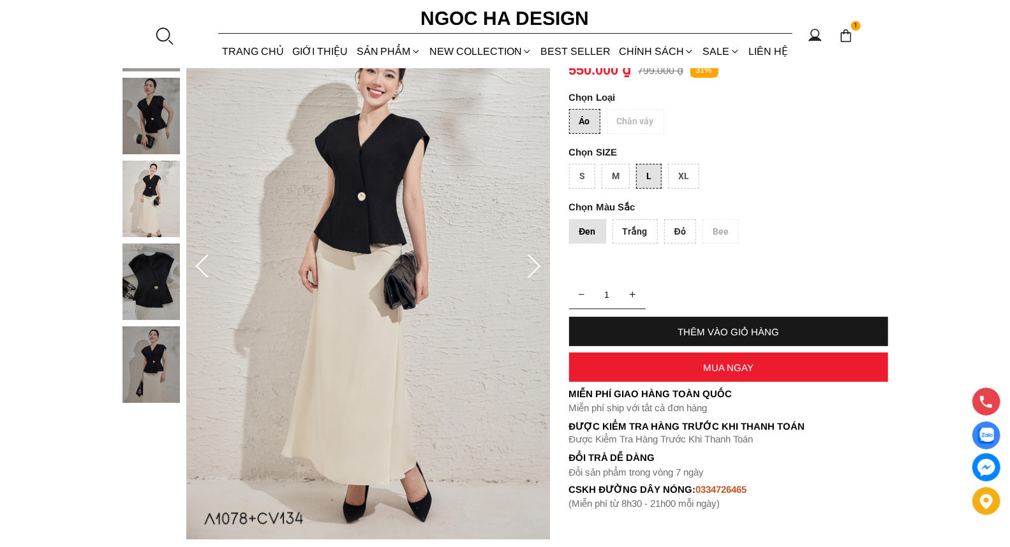
click at [532, 269] on icon at bounding box center [534, 267] width 26 height 26
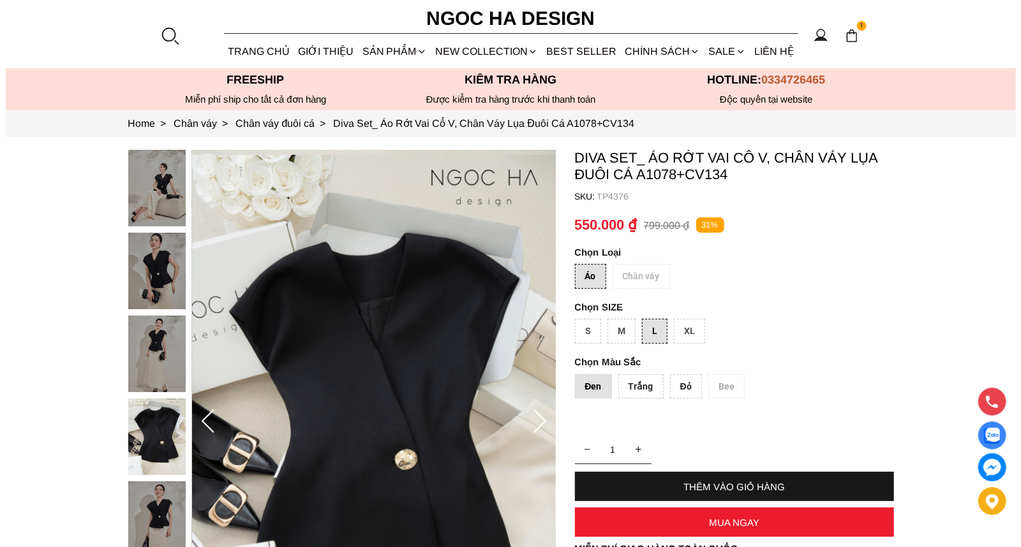
scroll to position [61, 0]
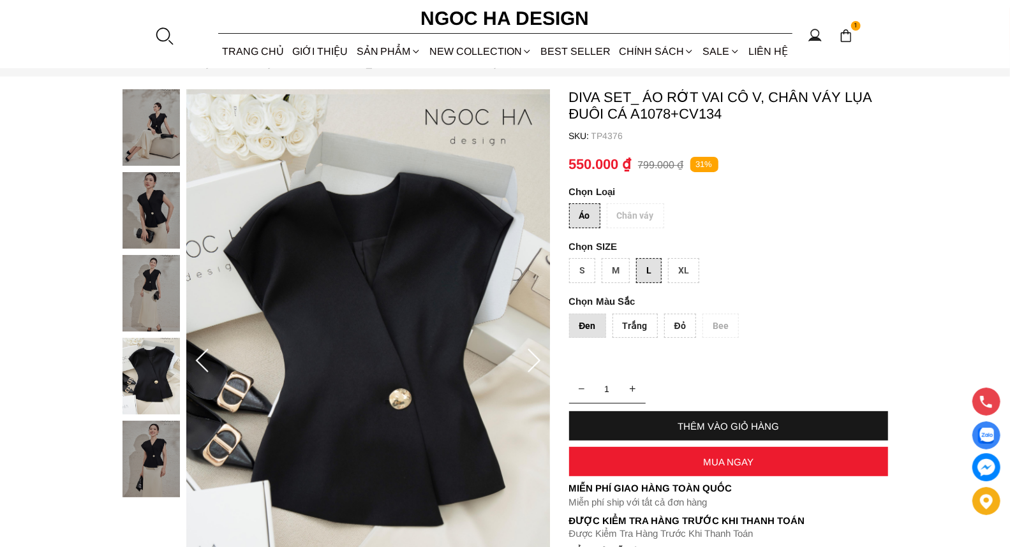
click at [587, 319] on div "Đen" at bounding box center [587, 326] width 37 height 25
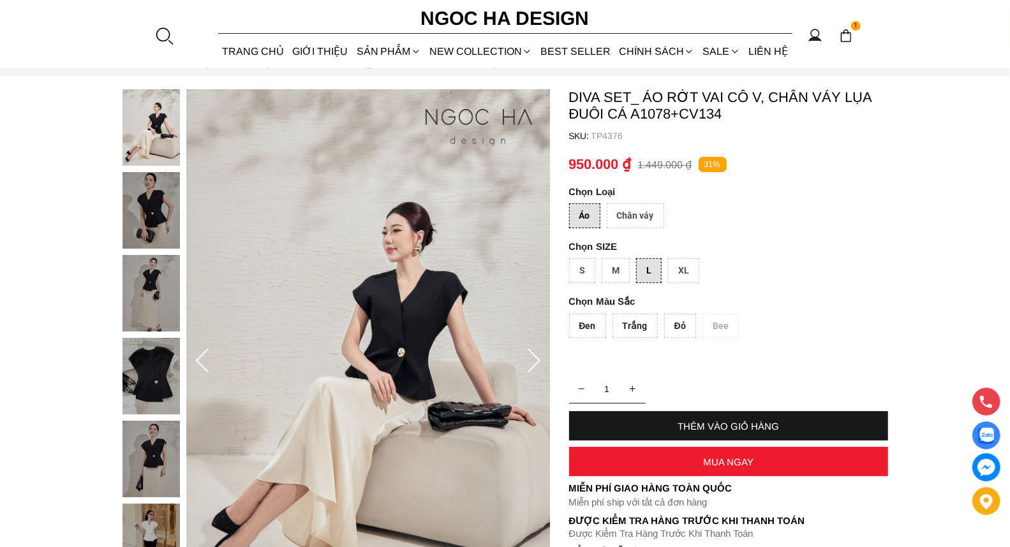
click at [585, 323] on div "Đen" at bounding box center [587, 326] width 37 height 25
click at [730, 421] on div "THÊM VÀO GIỎ HÀNG" at bounding box center [728, 426] width 319 height 11
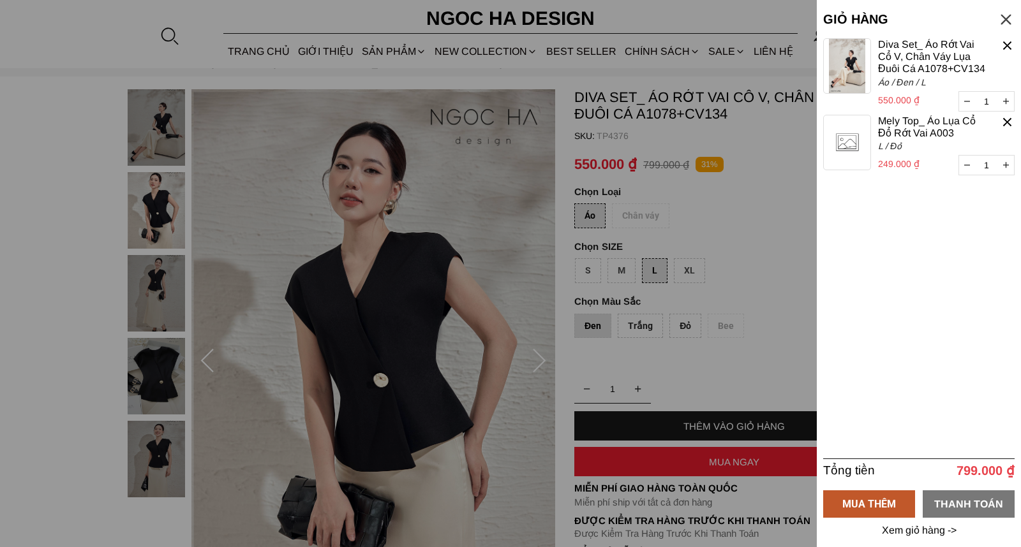
click at [958, 506] on div "THANH TOÁN" at bounding box center [968, 504] width 92 height 16
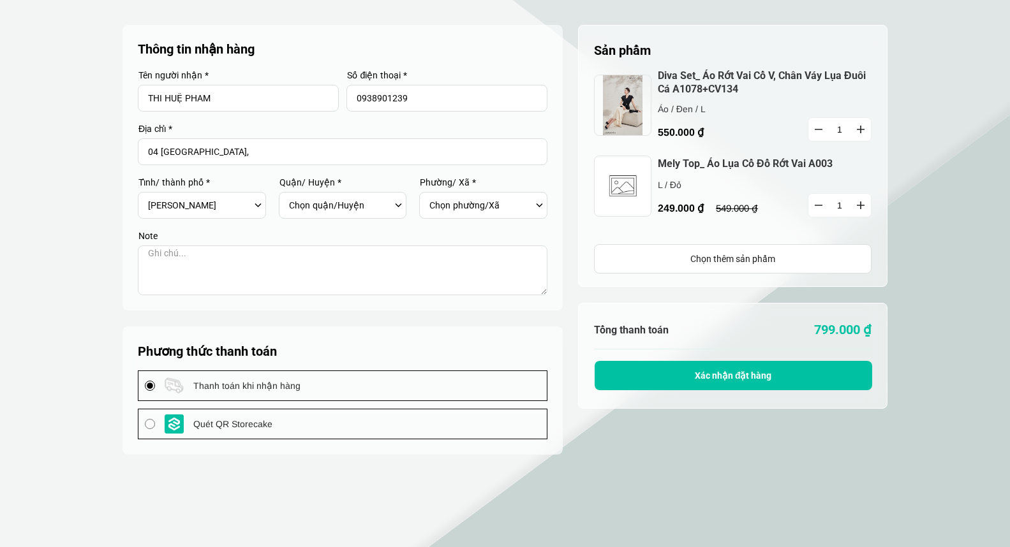
select select "701"
click at [398, 201] on div "Chọn quận/Huyện Huyện [GEOGRAPHIC_DATA] [GEOGRAPHIC_DATA] Huyện [GEOGRAPHIC_DAT…" at bounding box center [346, 206] width 115 height 22
click at [397, 200] on div "Chọn quận/Huyện Huyện [GEOGRAPHIC_DATA] [GEOGRAPHIC_DATA] Huyện [GEOGRAPHIC_DAT…" at bounding box center [346, 206] width 115 height 22
click at [259, 206] on div "Chọn tỉnh/[GEOGRAPHIC_DATA] [GEOGRAPHIC_DATA] [GEOGRAPHIC_DATA] [GEOGRAPHIC_DAT…" at bounding box center [205, 206] width 115 height 22
click at [258, 205] on div "Chọn tỉnh/[GEOGRAPHIC_DATA] [GEOGRAPHIC_DATA] [GEOGRAPHIC_DATA] [GEOGRAPHIC_DAT…" at bounding box center [205, 206] width 115 height 22
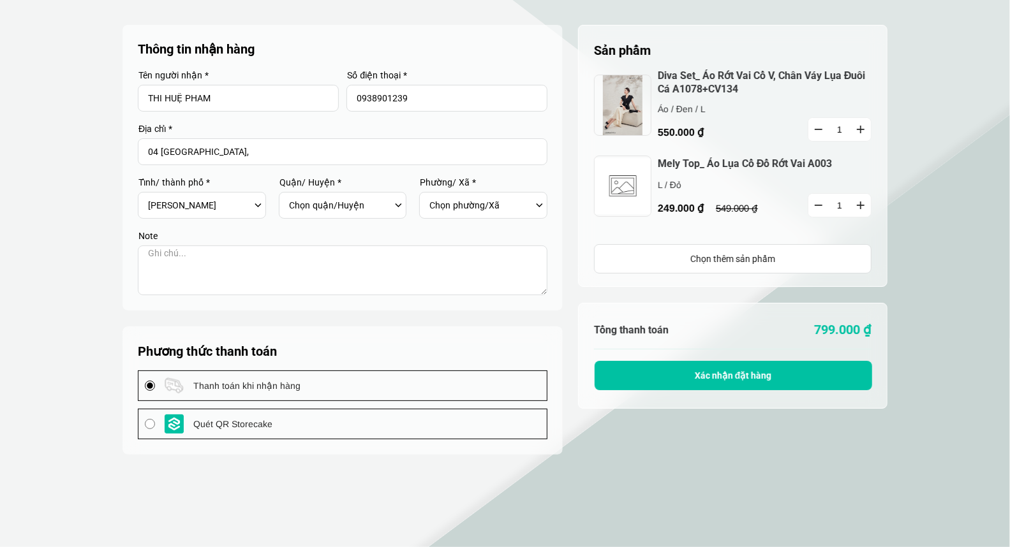
click at [539, 206] on div "Chọn phường/Xã" at bounding box center [486, 206] width 115 height 22
click at [253, 106] on input "THI HUỆ PHAM" at bounding box center [238, 98] width 201 height 27
click at [249, 156] on input "04 Quang Trung," at bounding box center [342, 151] width 409 height 27
drag, startPoint x: 249, startPoint y: 156, endPoint x: 34, endPoint y: 160, distance: 215.0
click at [34, 160] on section "Sản phẩm 1 Chưa có sản phẩm nào Diva Set_ Áo Rớt Vai Cổ V, Chân Váy Lụa Đuôi Cá…" at bounding box center [505, 378] width 1010 height 757
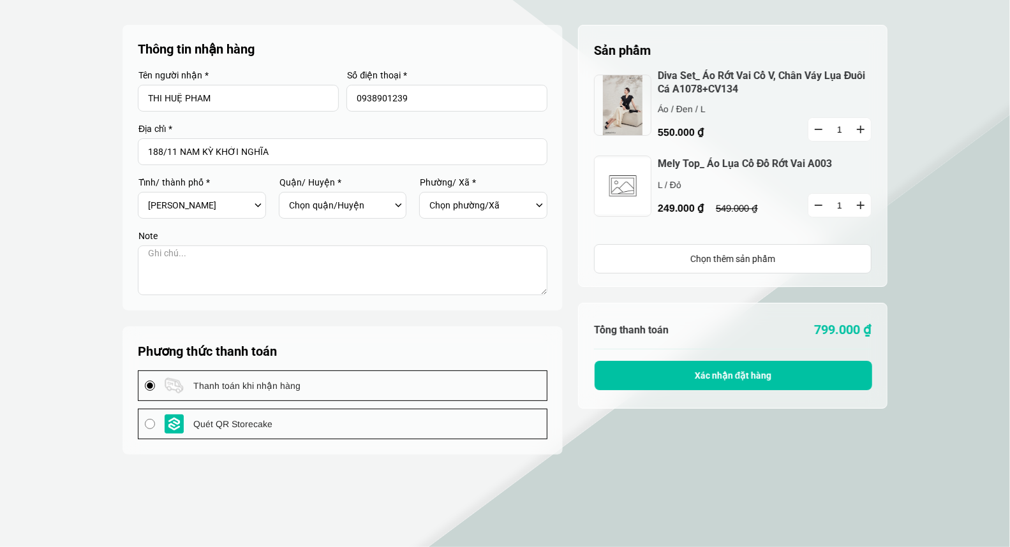
type input "188/11 NAM KỲ KHỞI NGHĨA"
click at [258, 202] on div "Chọn tỉnh/[GEOGRAPHIC_DATA] [GEOGRAPHIC_DATA] [GEOGRAPHIC_DATA] [GEOGRAPHIC_DAT…" at bounding box center [205, 206] width 115 height 22
click at [397, 202] on div "Chọn quận/Huyện Huyện [GEOGRAPHIC_DATA] [GEOGRAPHIC_DATA] Huyện [GEOGRAPHIC_DAT…" at bounding box center [346, 206] width 115 height 22
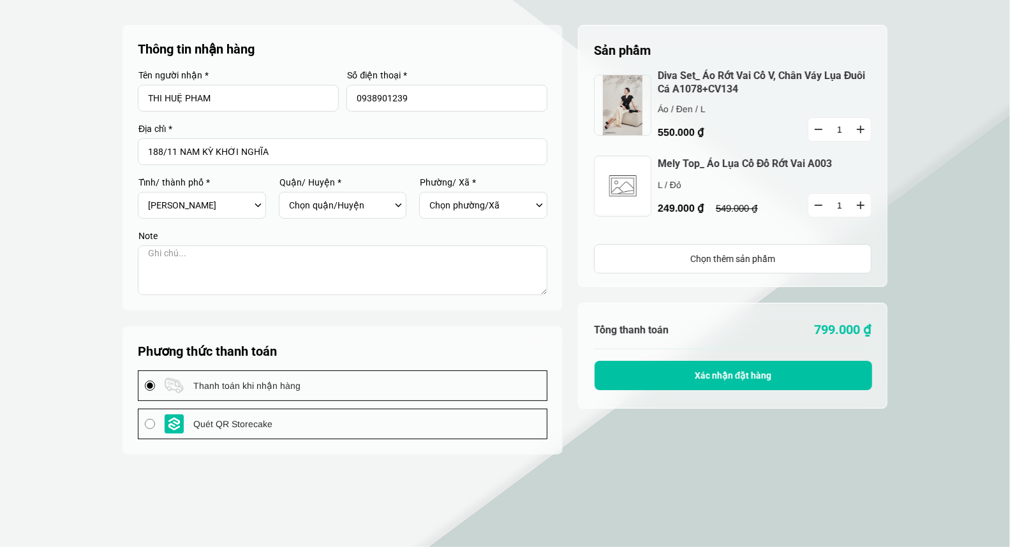
click at [540, 206] on div "Chọn phường/Xã" at bounding box center [486, 206] width 115 height 22
click at [540, 205] on div "Chọn phường/Xã" at bounding box center [486, 206] width 115 height 22
click at [204, 179] on label "Tỉnh/ thành phố *" at bounding box center [202, 182] width 128 height 9
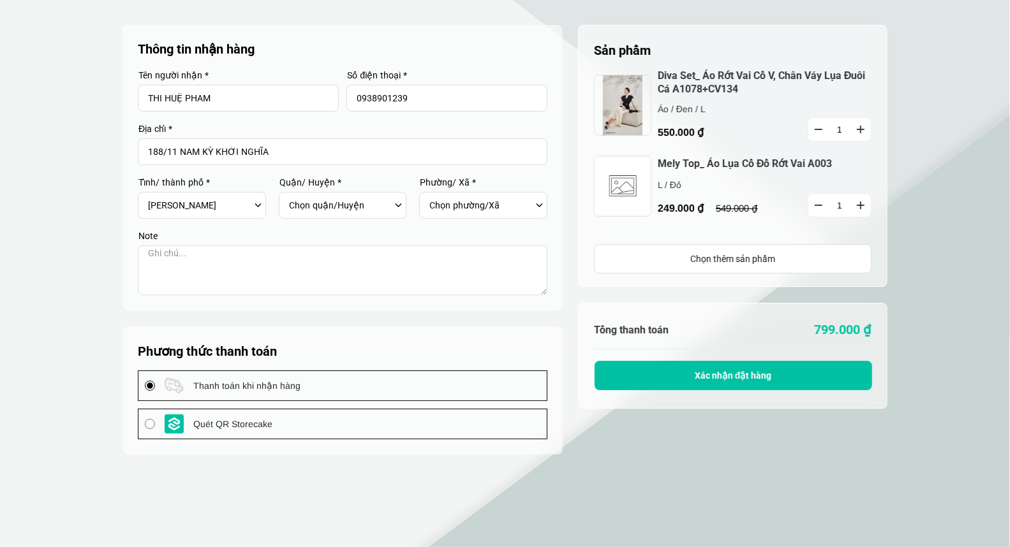
click at [336, 181] on label "Quận/ Huyện *" at bounding box center [343, 182] width 128 height 9
select select "701"
click at [256, 207] on div "Chọn tỉnh/[GEOGRAPHIC_DATA] [GEOGRAPHIC_DATA] [GEOGRAPHIC_DATA] [GEOGRAPHIC_DAT…" at bounding box center [205, 206] width 115 height 22
click at [398, 205] on div "Chọn quận/Huyện Huyện [GEOGRAPHIC_DATA] [GEOGRAPHIC_DATA] Huyện [GEOGRAPHIC_DAT…" at bounding box center [346, 206] width 115 height 22
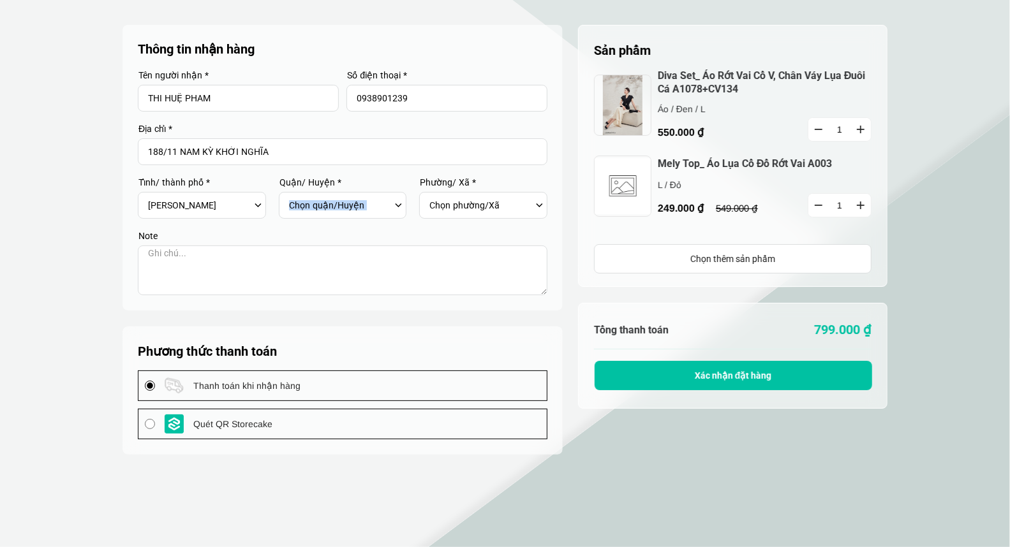
click at [398, 205] on div "Chọn quận/Huyện Huyện [GEOGRAPHIC_DATA] [GEOGRAPHIC_DATA] Huyện [GEOGRAPHIC_DAT…" at bounding box center [346, 206] width 115 height 22
click at [539, 205] on div "Chọn phường/Xã" at bounding box center [486, 206] width 115 height 22
click at [260, 203] on div "Chọn tỉnh/[GEOGRAPHIC_DATA] [GEOGRAPHIC_DATA] [GEOGRAPHIC_DATA] [GEOGRAPHIC_DAT…" at bounding box center [205, 206] width 115 height 22
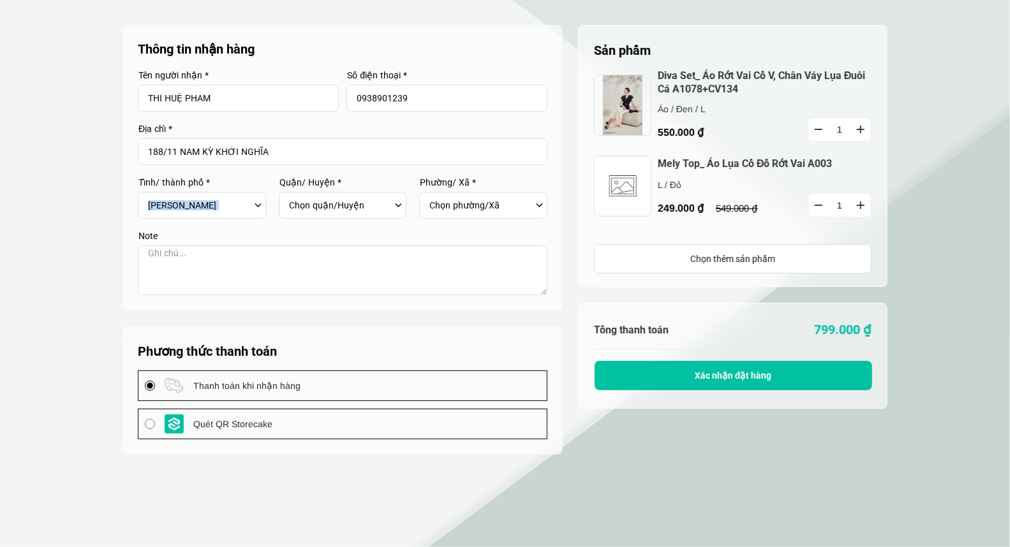
click at [260, 203] on div "Chọn tỉnh/[GEOGRAPHIC_DATA] [GEOGRAPHIC_DATA] [GEOGRAPHIC_DATA] [GEOGRAPHIC_DAT…" at bounding box center [205, 206] width 115 height 22
click at [341, 153] on input "188/11 NAM KỲ KHỞI NGHĨA" at bounding box center [342, 151] width 409 height 27
click at [185, 252] on textarea at bounding box center [342, 271] width 409 height 50
click at [150, 385] on input "Thanh toán khi nhận hàng" at bounding box center [150, 386] width 10 height 10
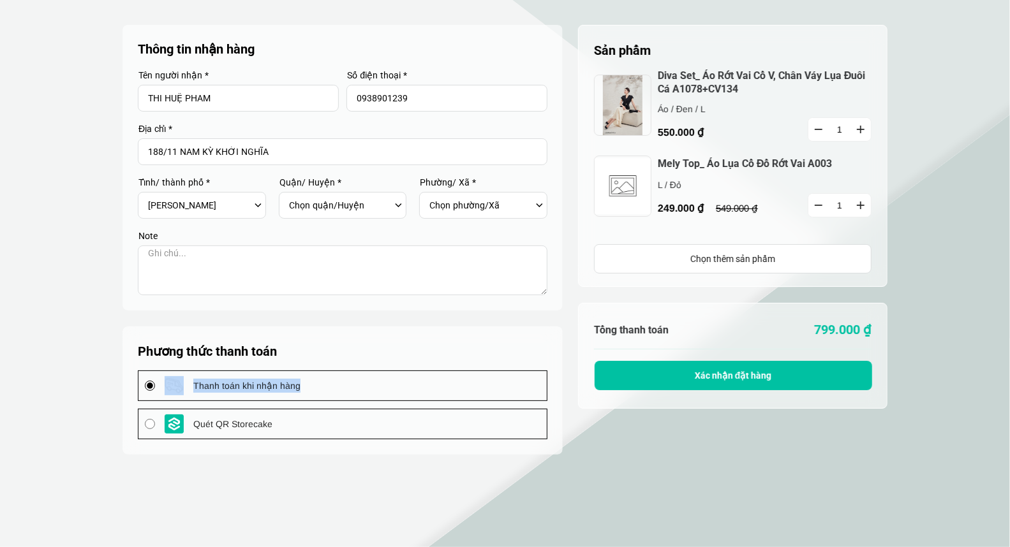
click at [145, 429] on container "Thông tin nhận hàng Tên người nhận * THI HUỆ PHAM Số điện thoại * 0938901239 Đị…" at bounding box center [342, 240] width 440 height 430
click at [152, 426] on input "Quét QR Storecake" at bounding box center [150, 424] width 10 height 10
radio input "true"
click at [459, 300] on div at bounding box center [342, 168] width 440 height 286
click at [263, 202] on div "Chọn tỉnh/[GEOGRAPHIC_DATA] [GEOGRAPHIC_DATA] [GEOGRAPHIC_DATA] [GEOGRAPHIC_DAT…" at bounding box center [205, 206] width 115 height 22
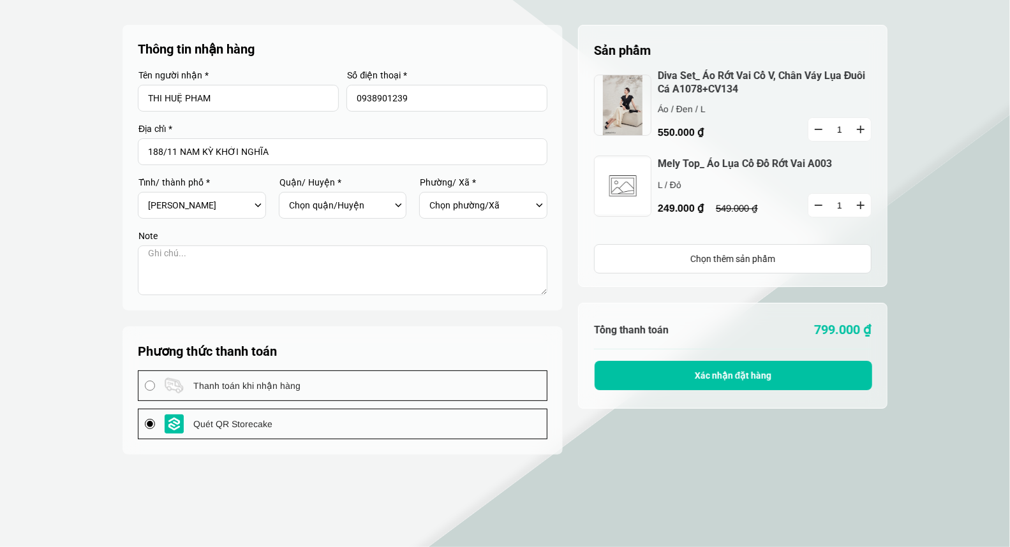
click at [405, 207] on div "Chọn quận/Huyện Huyện [GEOGRAPHIC_DATA] [GEOGRAPHIC_DATA] Huyện [GEOGRAPHIC_DAT…" at bounding box center [343, 205] width 128 height 27
click at [398, 206] on div "Chọn quận/Huyện Huyện [GEOGRAPHIC_DATA] [GEOGRAPHIC_DATA] Huyện [GEOGRAPHIC_DAT…" at bounding box center [346, 206] width 115 height 22
click at [151, 385] on input "Thanh toán khi nhận hàng" at bounding box center [150, 386] width 10 height 10
radio input "true"
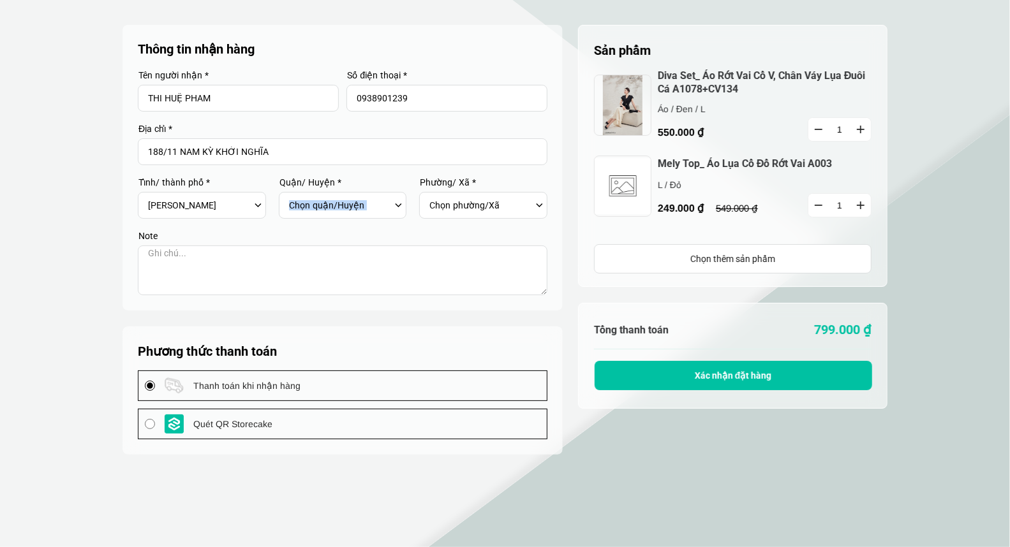
click at [721, 374] on span "Xác nhận đặt hàng" at bounding box center [733, 376] width 77 height 10
click at [397, 206] on div "Chọn quận/Huyện Huyện [GEOGRAPHIC_DATA] [GEOGRAPHIC_DATA] Huyện [GEOGRAPHIC_DAT…" at bounding box center [346, 206] width 115 height 22
click at [529, 205] on select "Chọn phường/Xã" at bounding box center [480, 206] width 103 height 22
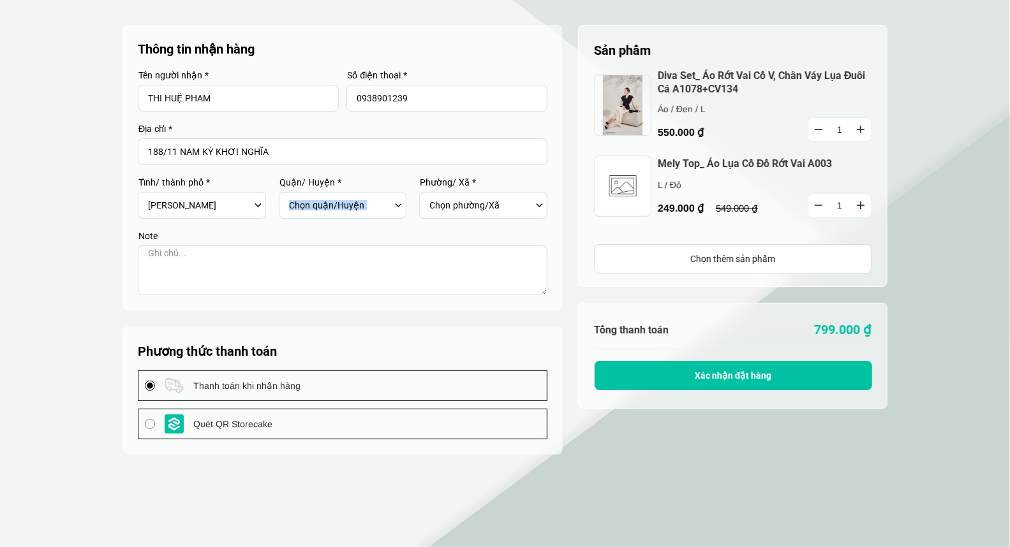
click at [529, 205] on select "Chọn phường/Xã" at bounding box center [480, 206] width 103 height 22
click at [540, 202] on div "Chọn phường/Xã" at bounding box center [486, 206] width 115 height 22
click at [258, 202] on div "Chọn tỉnh/[GEOGRAPHIC_DATA] [GEOGRAPHIC_DATA] [GEOGRAPHIC_DATA] [GEOGRAPHIC_DAT…" at bounding box center [205, 206] width 115 height 22
click at [257, 202] on div "Chọn tỉnh/[GEOGRAPHIC_DATA] [GEOGRAPHIC_DATA] [GEOGRAPHIC_DATA] [GEOGRAPHIC_DAT…" at bounding box center [205, 206] width 115 height 22
click at [256, 207] on div "Chọn tỉnh/[GEOGRAPHIC_DATA] [GEOGRAPHIC_DATA] [GEOGRAPHIC_DATA] [GEOGRAPHIC_DAT…" at bounding box center [205, 206] width 115 height 22
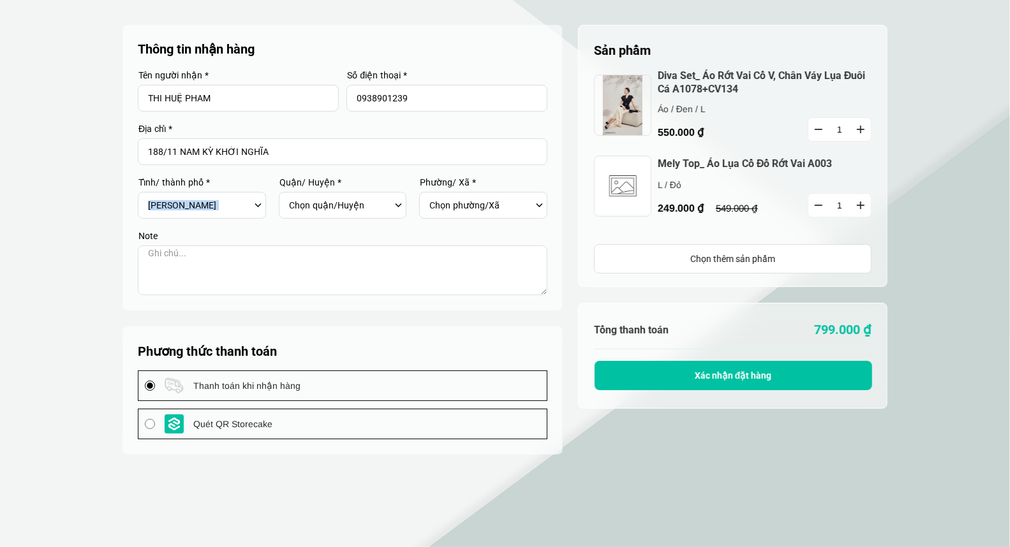
click at [256, 207] on div "Chọn tỉnh/[GEOGRAPHIC_DATA] [GEOGRAPHIC_DATA] [GEOGRAPHIC_DATA] [GEOGRAPHIC_DAT…" at bounding box center [205, 206] width 115 height 22
